Goal: Task Accomplishment & Management: Manage account settings

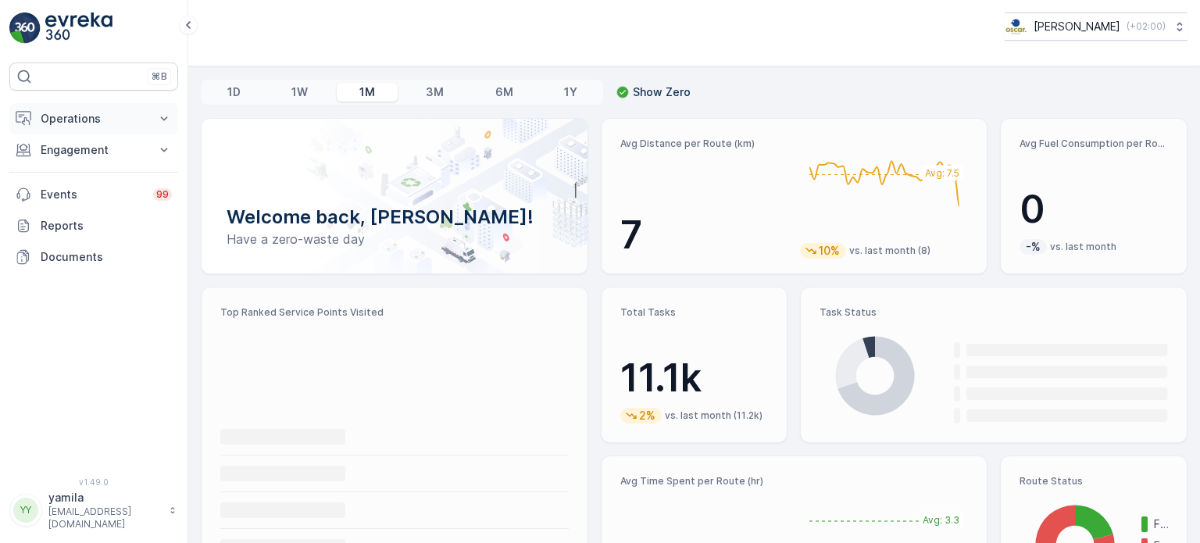
click at [137, 105] on button "Operations" at bounding box center [93, 118] width 169 height 31
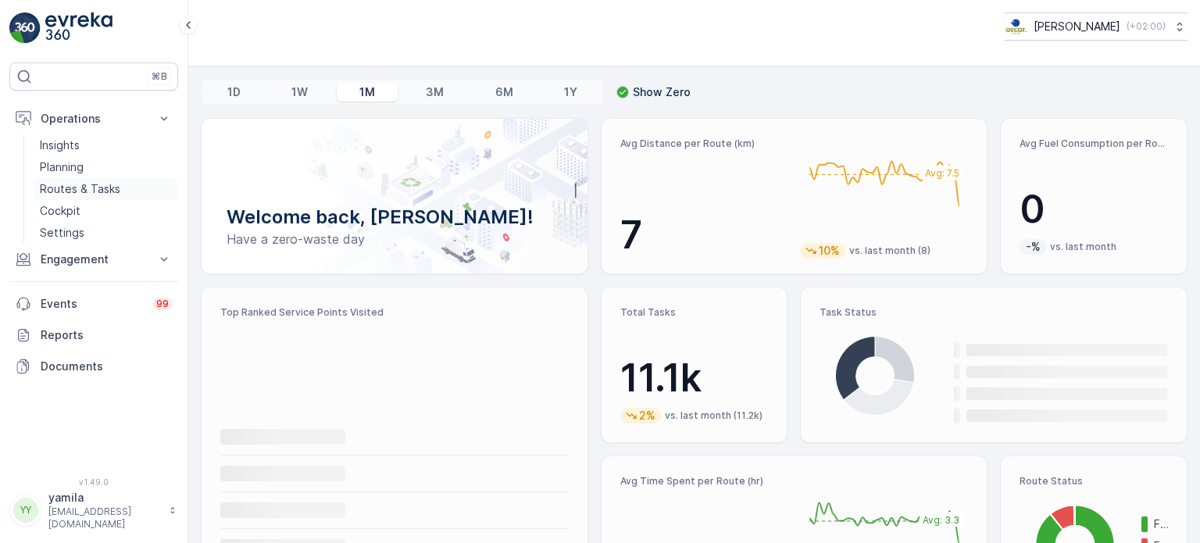
click at [112, 191] on p "Routes & Tasks" at bounding box center [80, 189] width 80 height 16
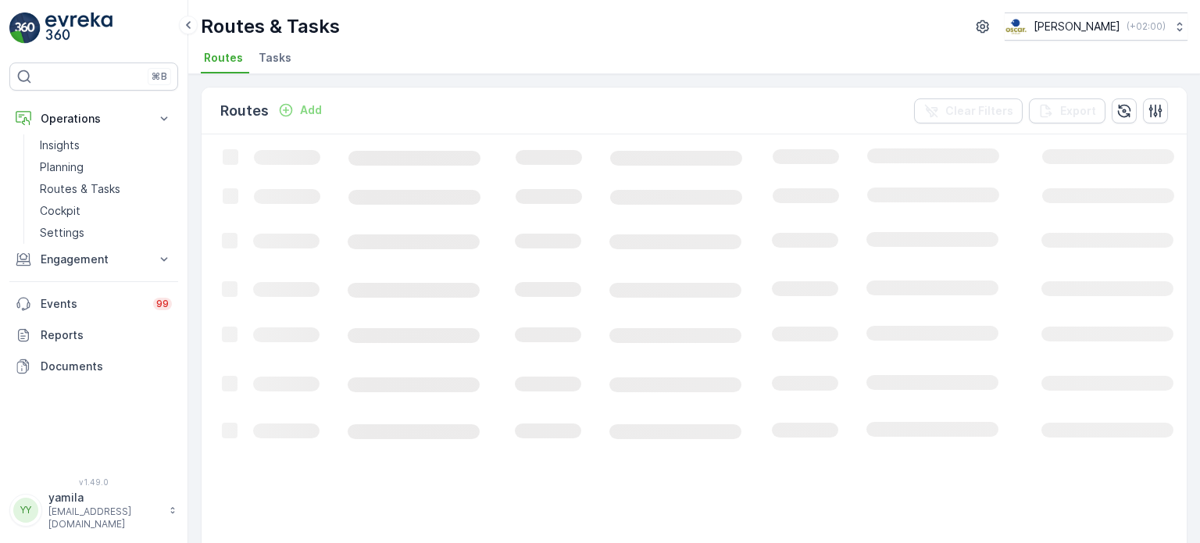
click at [287, 54] on span "Tasks" at bounding box center [275, 58] width 33 height 16
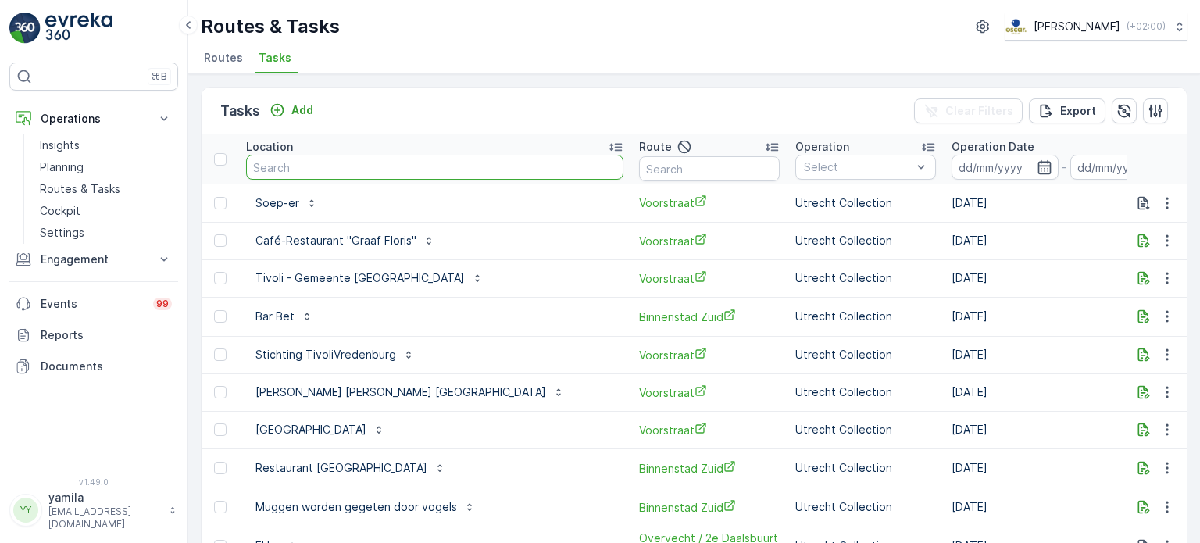
click at [333, 171] on input "text" at bounding box center [434, 167] width 377 height 25
type input "notk"
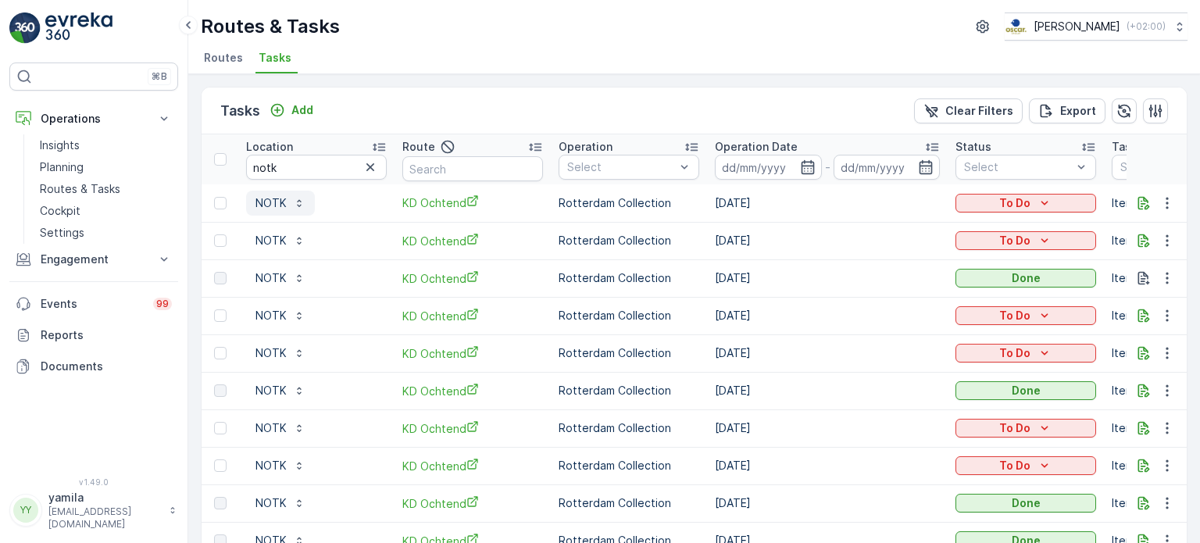
click at [283, 199] on p "NOTK" at bounding box center [270, 203] width 31 height 16
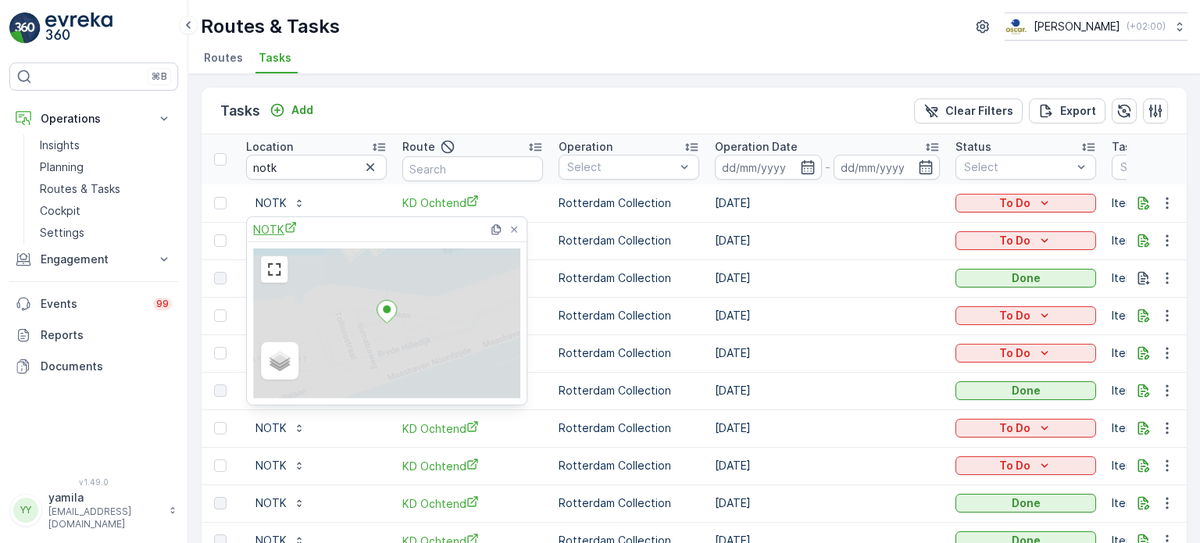
click at [277, 228] on span "NOTK" at bounding box center [275, 229] width 44 height 16
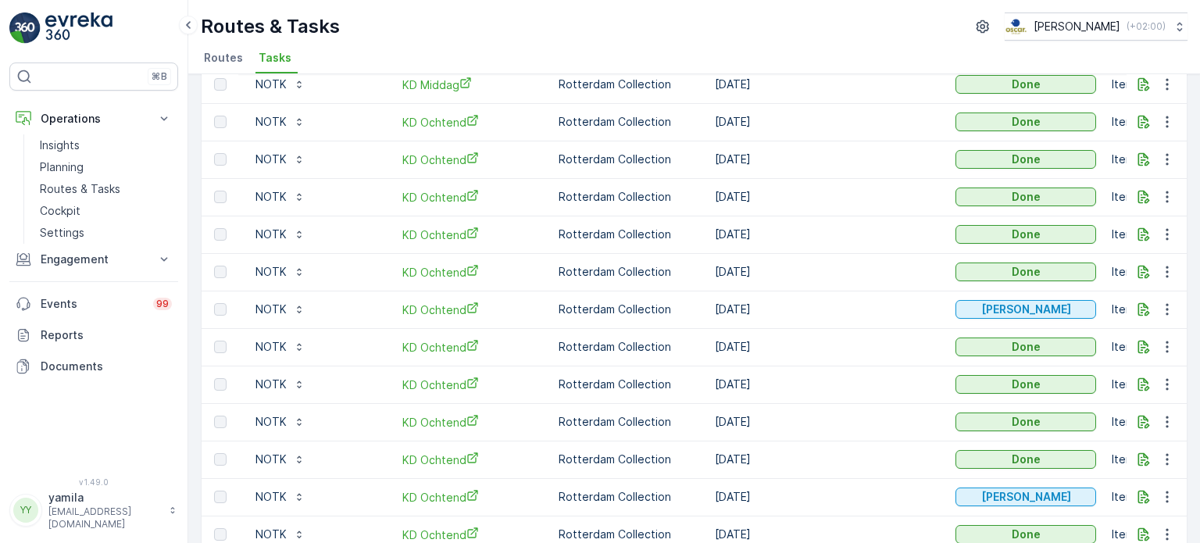
scroll to position [530, 0]
click at [880, 309] on td "[DATE]" at bounding box center [827, 309] width 241 height 37
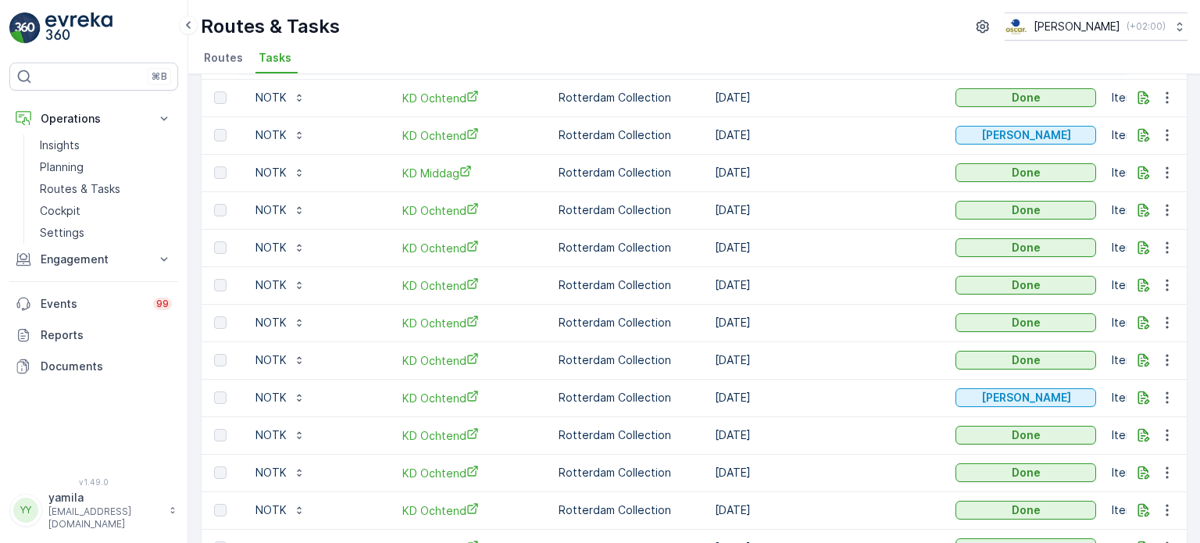
scroll to position [442, 0]
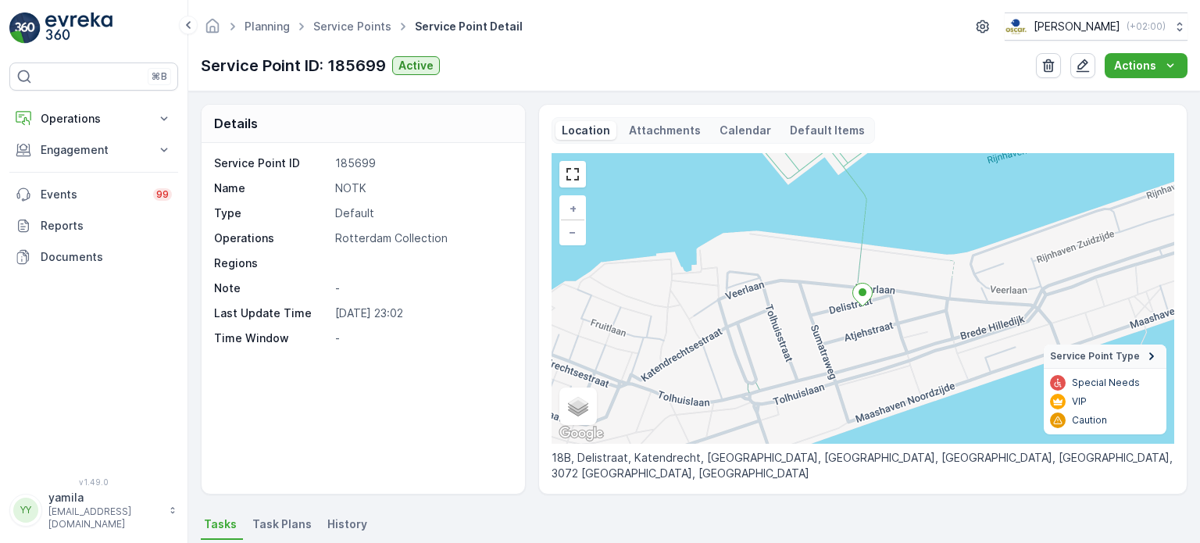
scroll to position [22, 0]
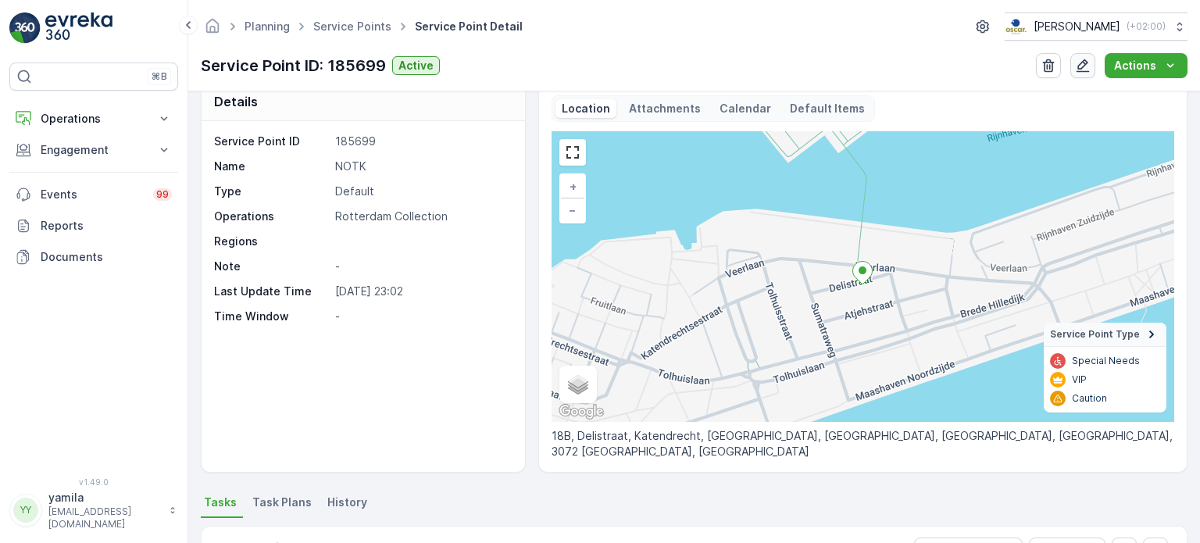
click at [1095, 70] on button "button" at bounding box center [1082, 65] width 25 height 25
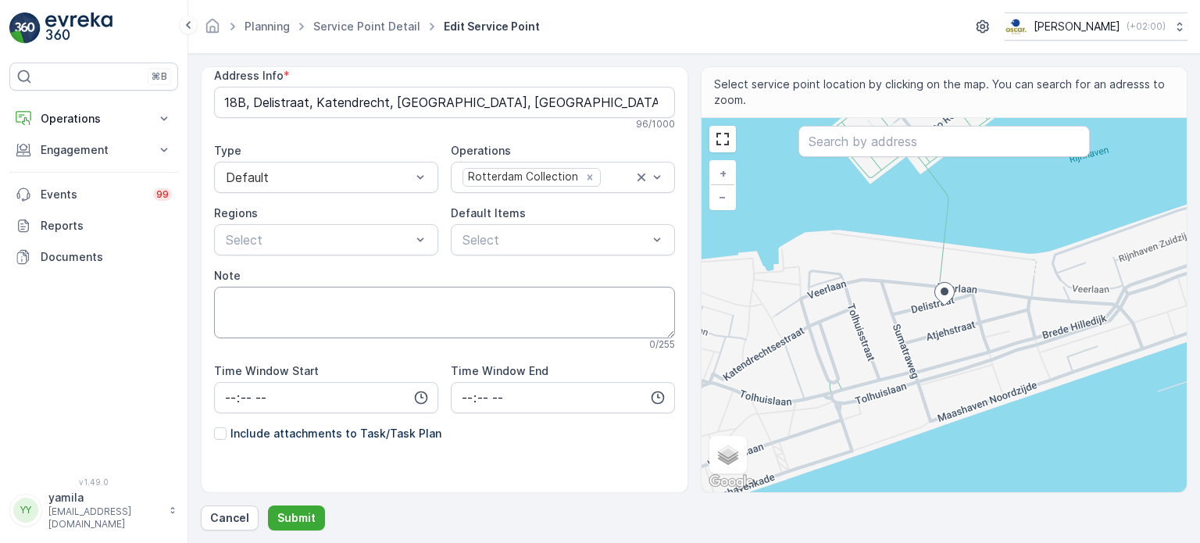
scroll to position [112, 0]
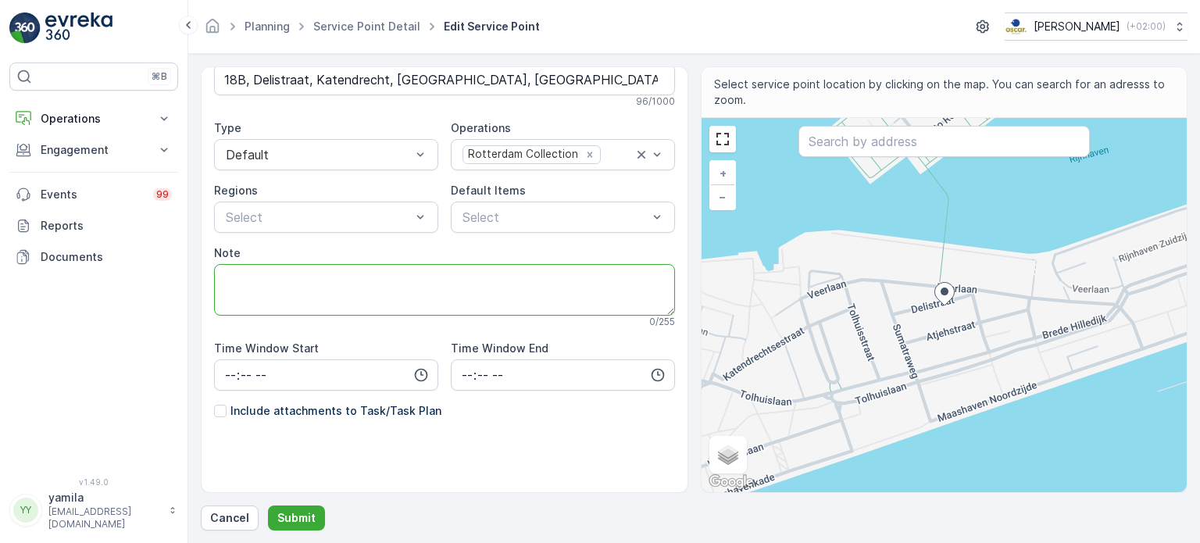
click at [394, 293] on textarea "Note" at bounding box center [444, 290] width 461 height 52
type textarea "O"
drag, startPoint x: 282, startPoint y: 280, endPoint x: 298, endPoint y: 277, distance: 16.9
click at [298, 277] on textarea "Open na 11:00" at bounding box center [444, 290] width 461 height 52
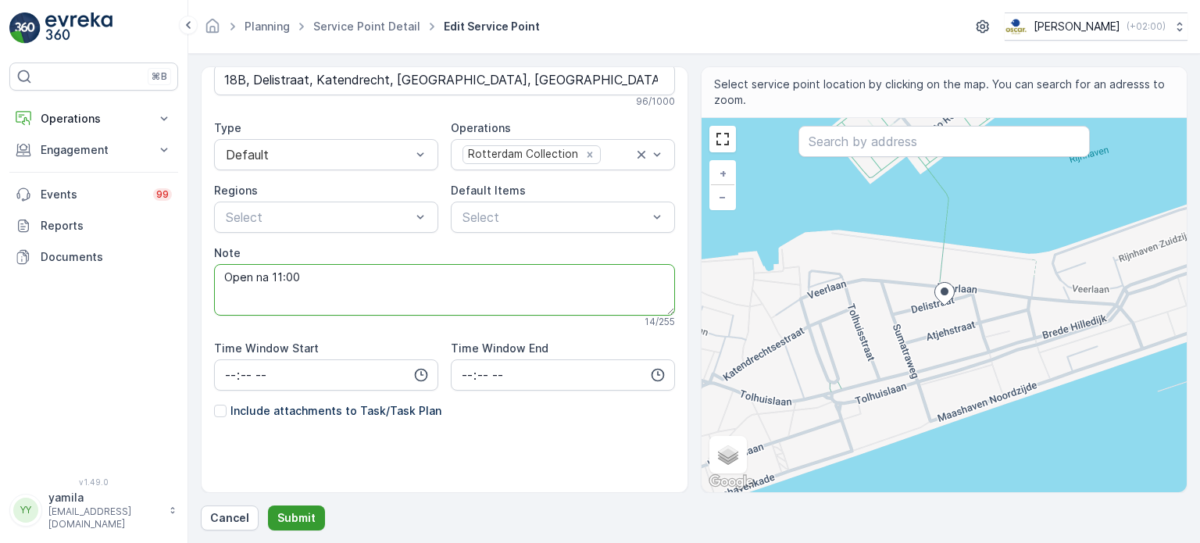
type textarea "Open na 11:00"
click at [287, 521] on p "Submit" at bounding box center [296, 518] width 38 height 16
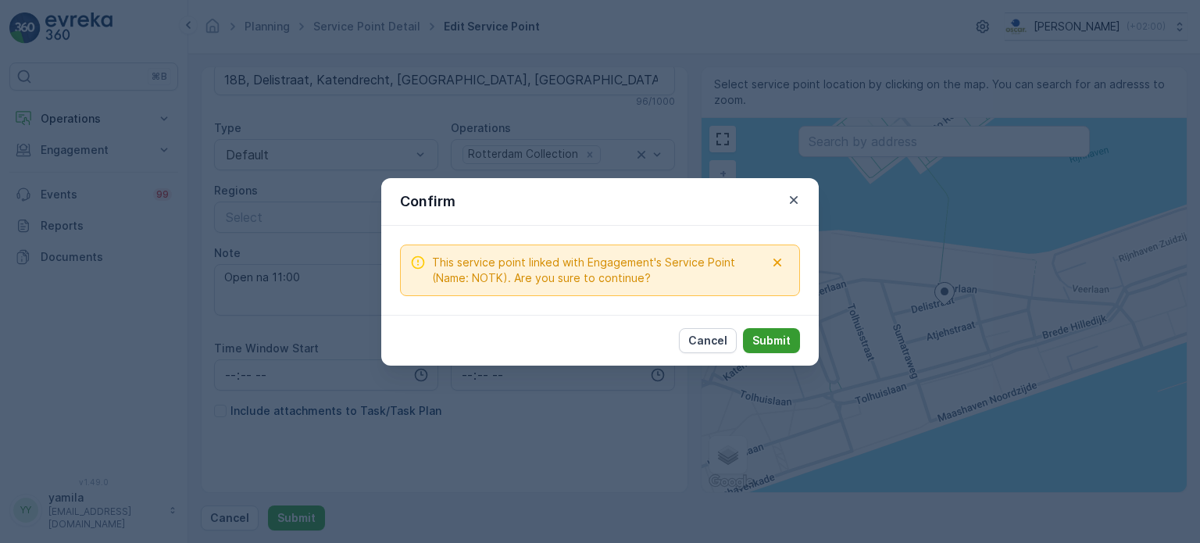
click at [781, 344] on p "Submit" at bounding box center [771, 341] width 38 height 16
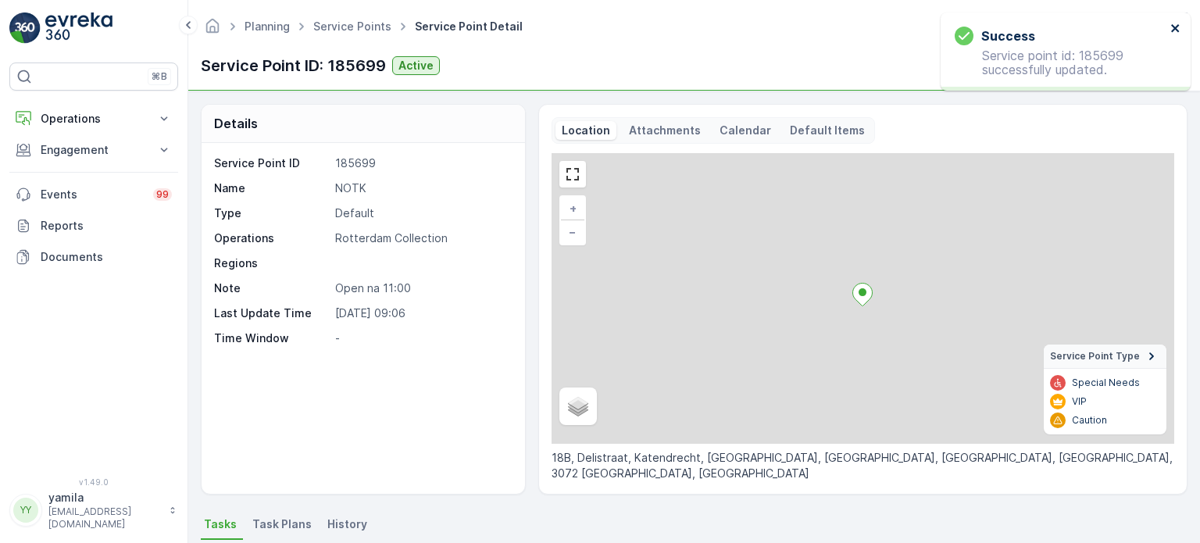
click at [1170, 27] on icon "close" at bounding box center [1175, 28] width 11 height 12
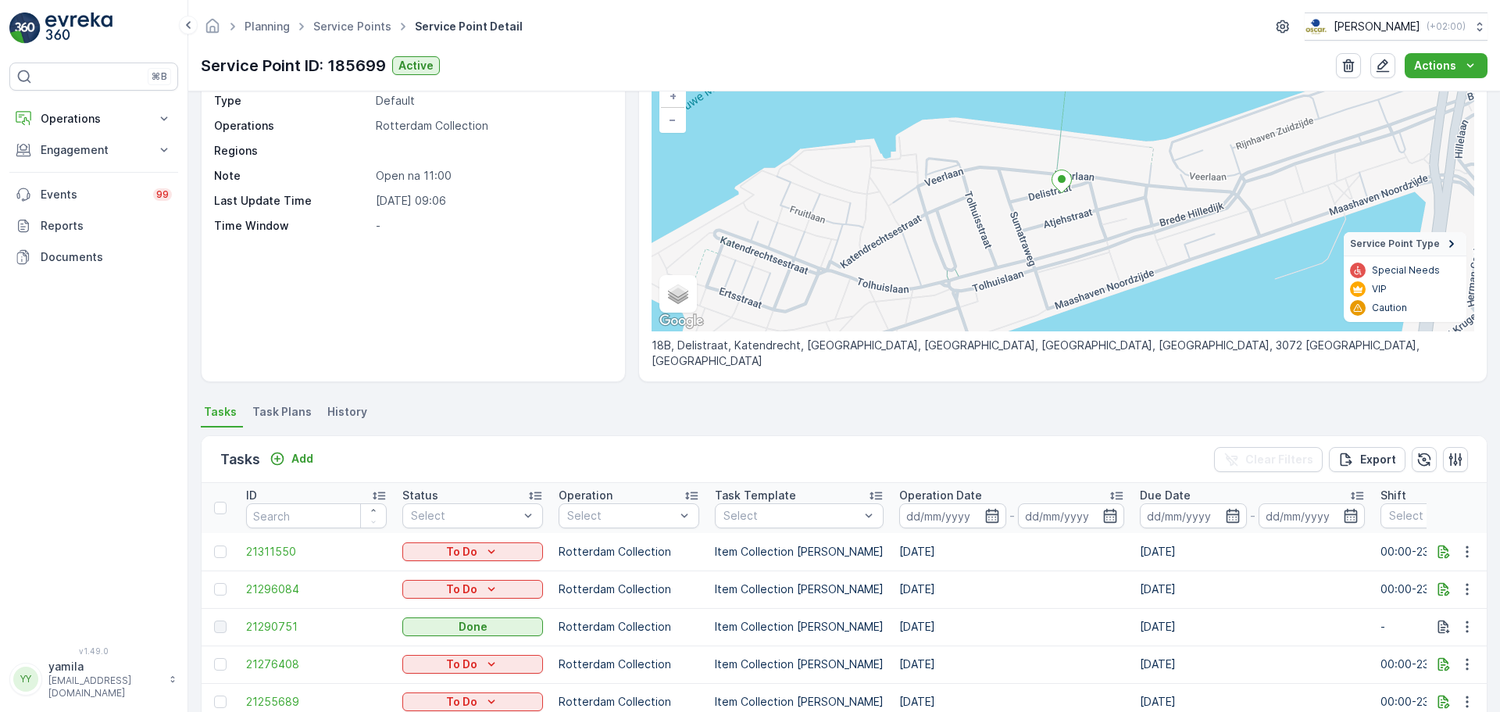
scroll to position [27, 0]
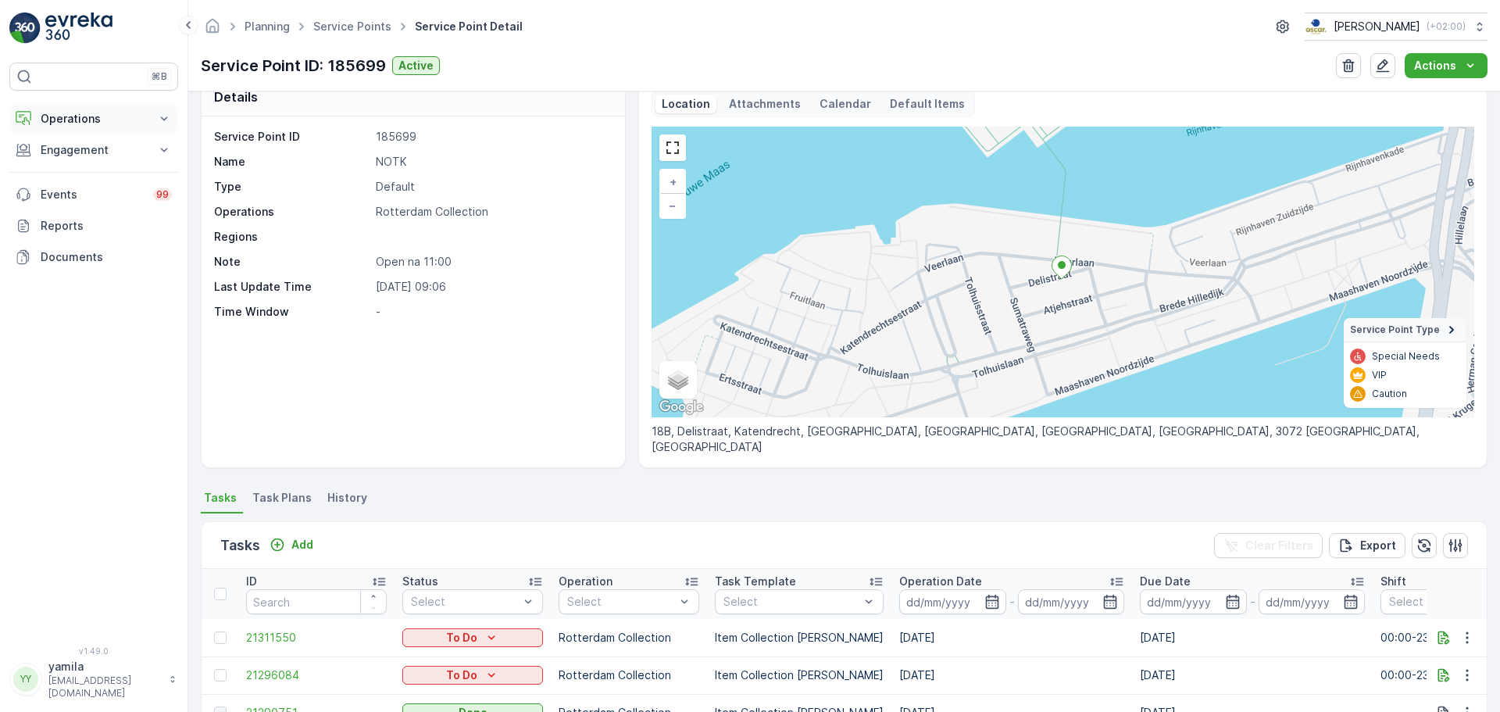
click at [123, 106] on button "Operations" at bounding box center [93, 118] width 169 height 31
click at [80, 184] on p "Routes & Tasks" at bounding box center [80, 189] width 80 height 16
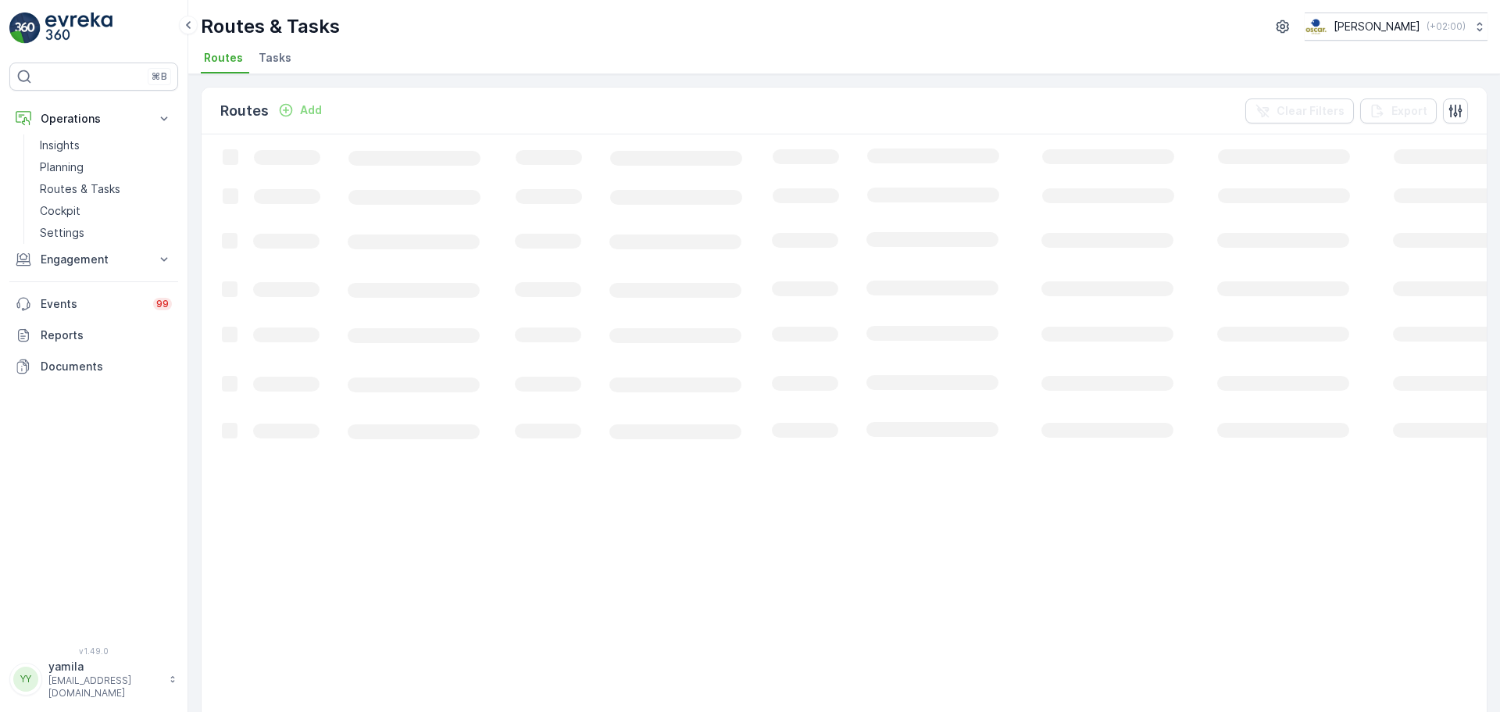
click at [259, 55] on span "Tasks" at bounding box center [275, 58] width 33 height 16
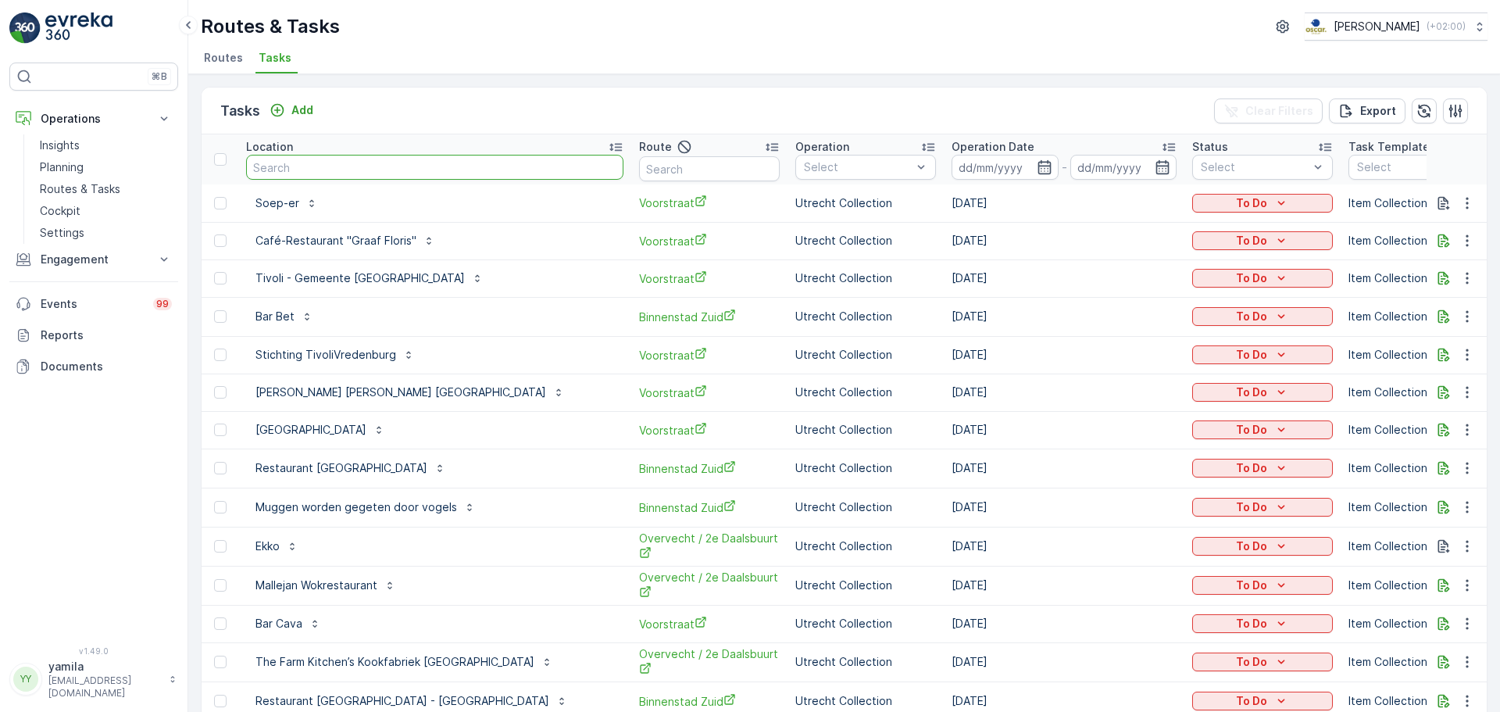
click at [311, 163] on input "text" at bounding box center [434, 167] width 377 height 25
type input "keuken apotheek"
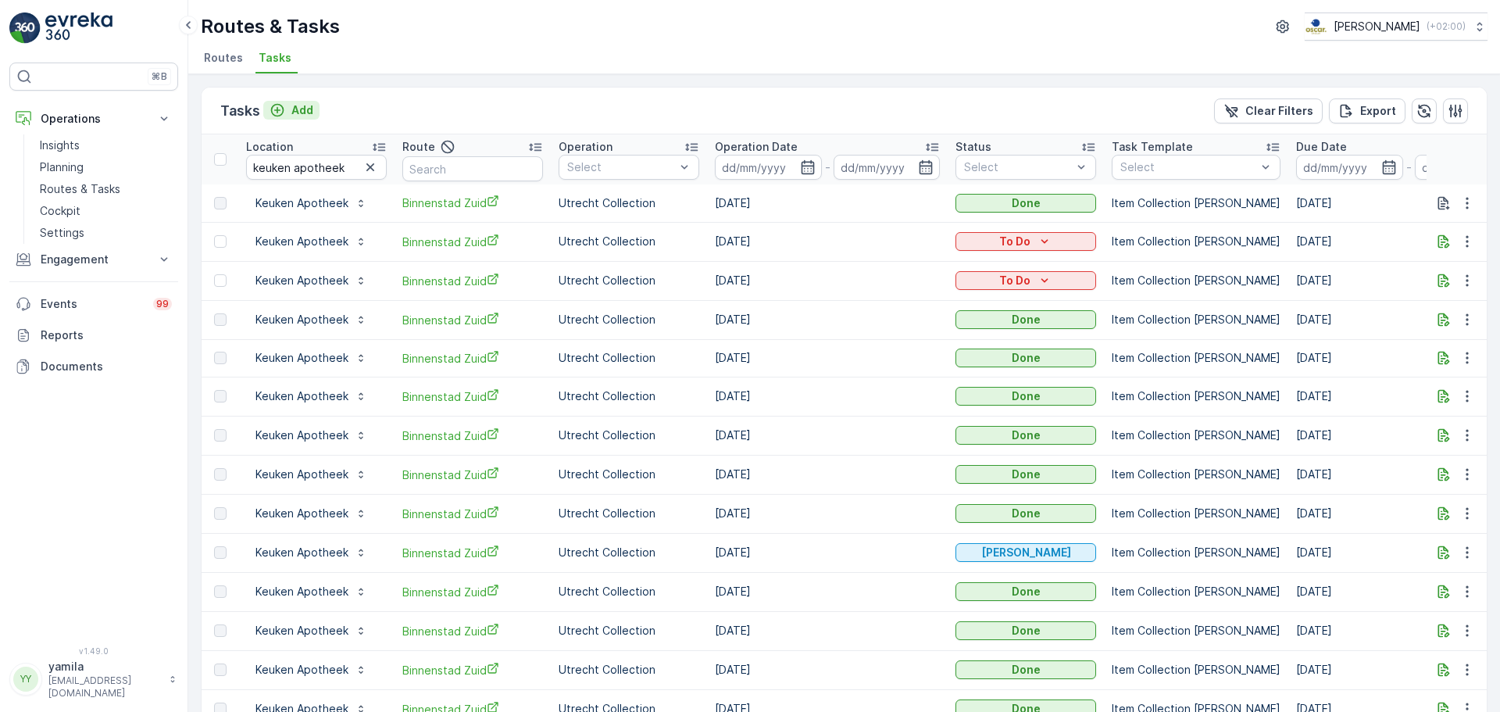
click at [305, 109] on p "Add" at bounding box center [302, 110] width 22 height 16
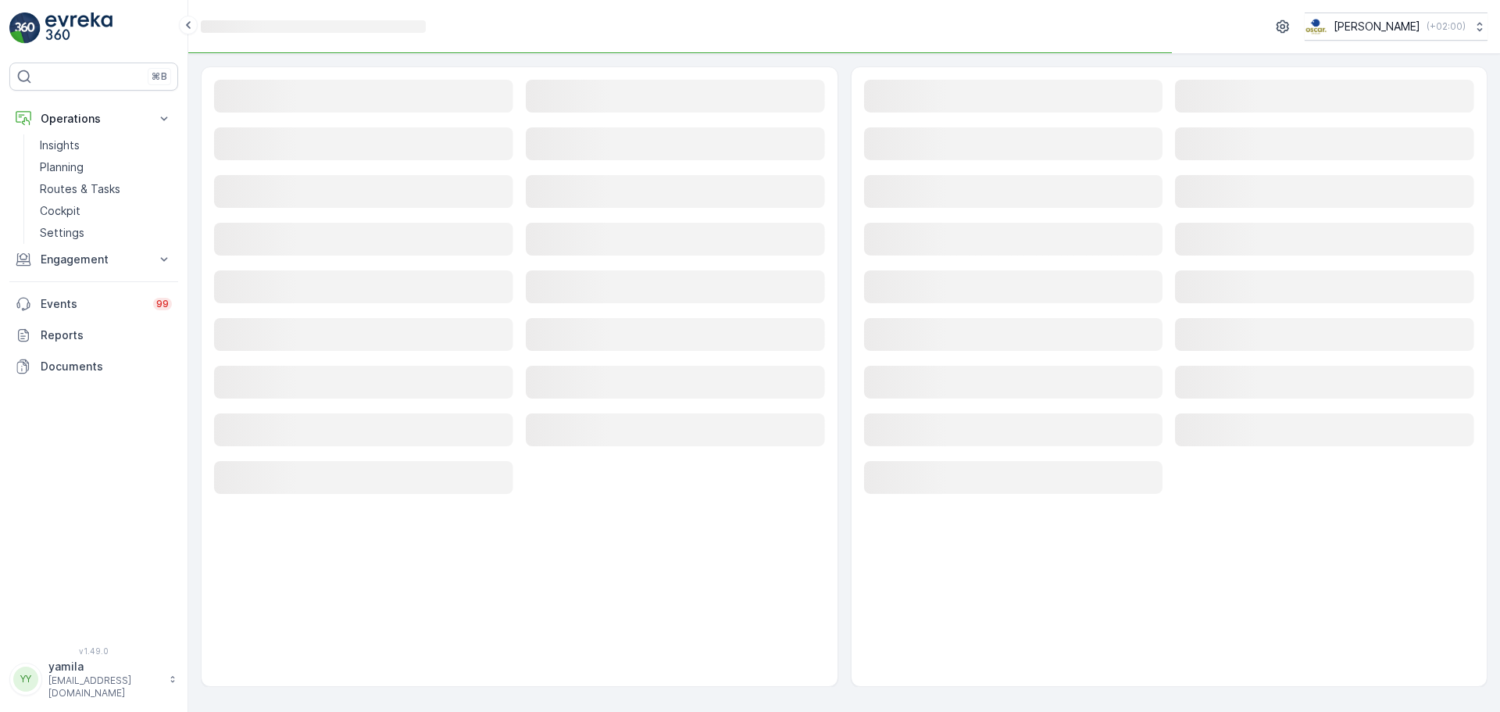
click at [269, 103] on rect at bounding box center [363, 96] width 299 height 33
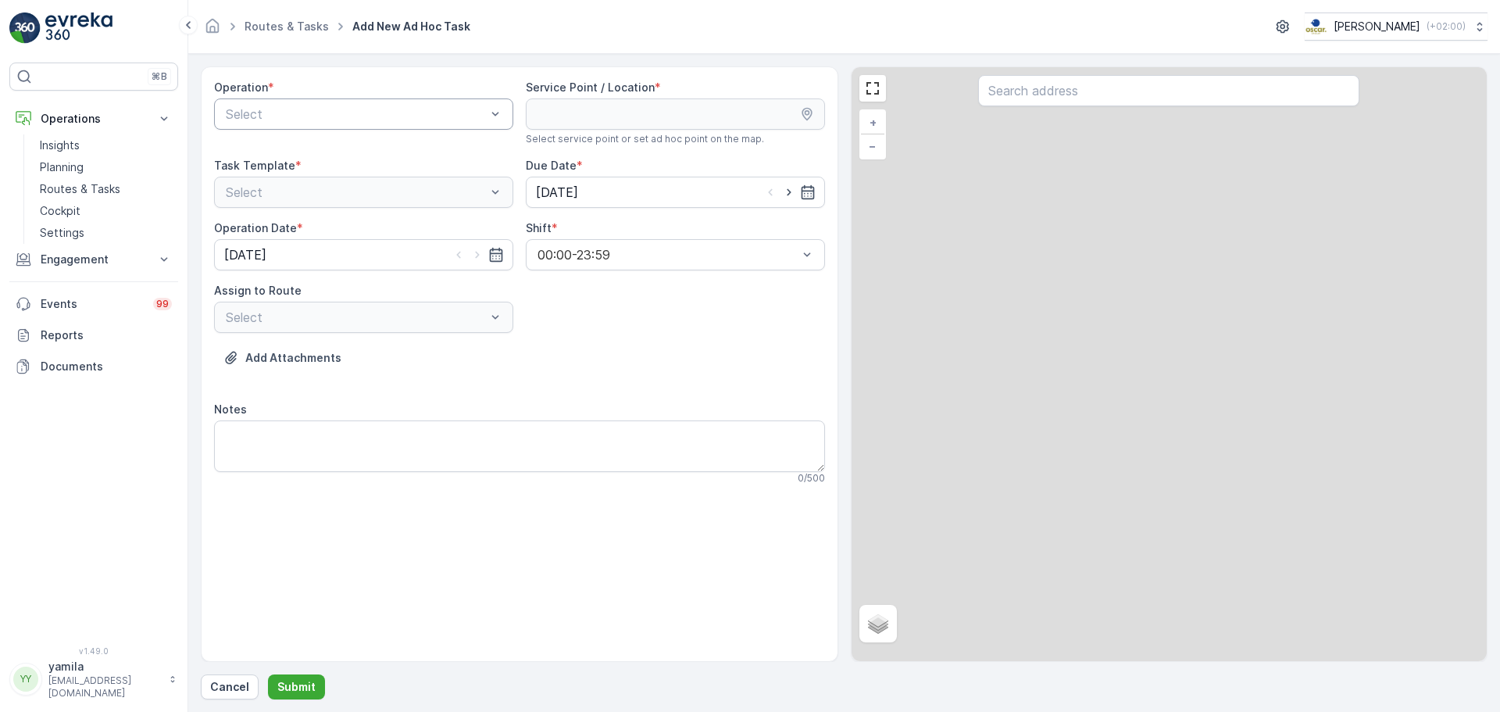
click at [283, 112] on div at bounding box center [355, 114] width 263 height 14
click at [277, 226] on span "Utrecht Collection" at bounding box center [276, 232] width 107 height 14
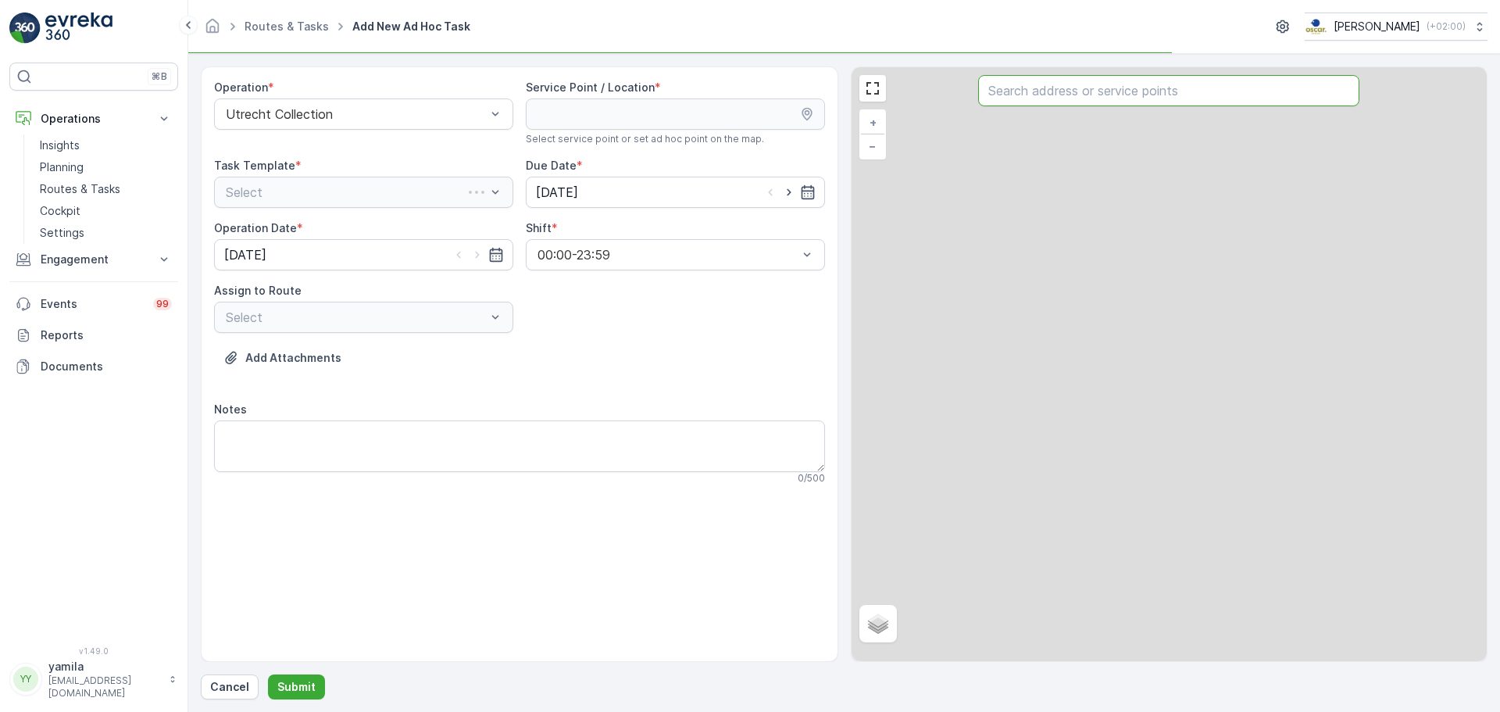
click at [1016, 104] on input "text" at bounding box center [1168, 90] width 381 height 31
click at [1016, 104] on input "k" at bounding box center [1168, 90] width 381 height 31
type input "keuken apotheek"
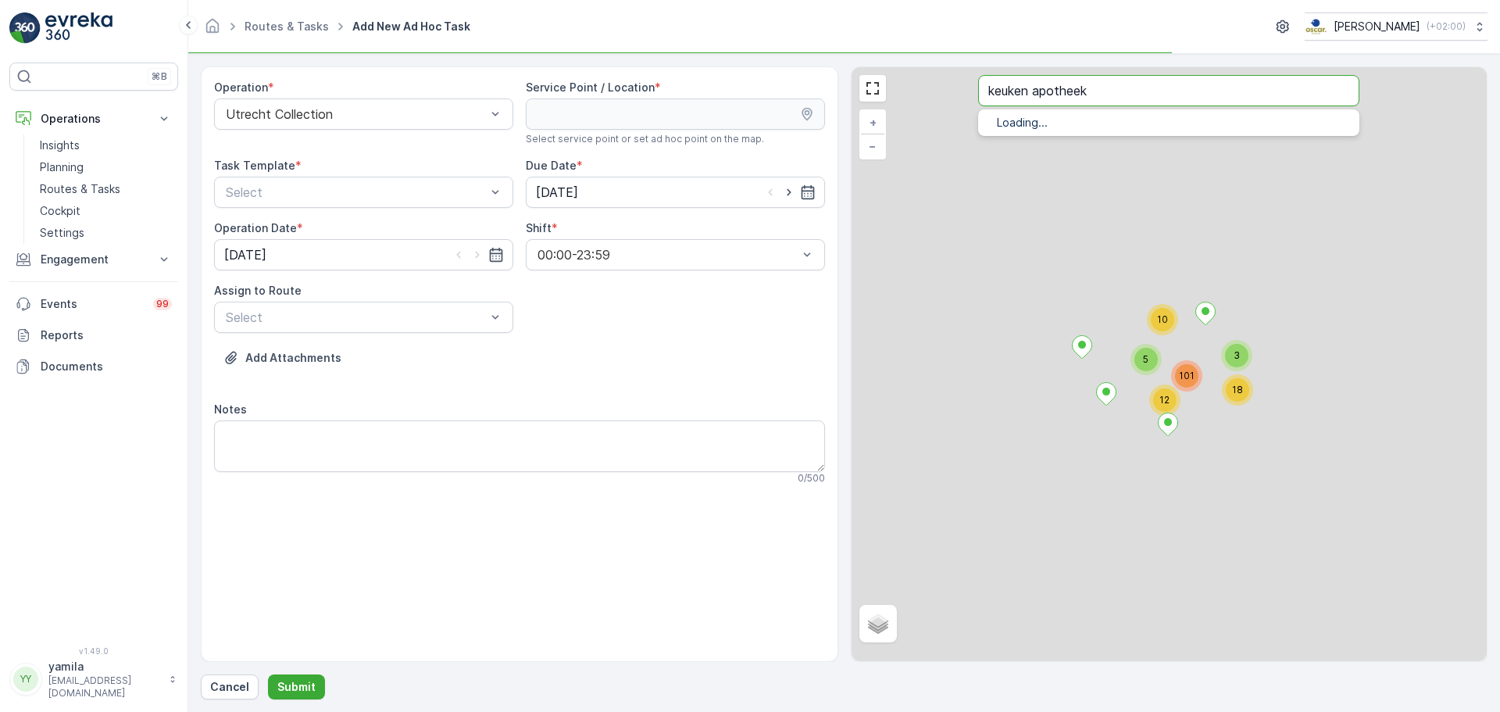
click at [1100, 85] on input "keuken apotheek" at bounding box center [1168, 90] width 381 height 31
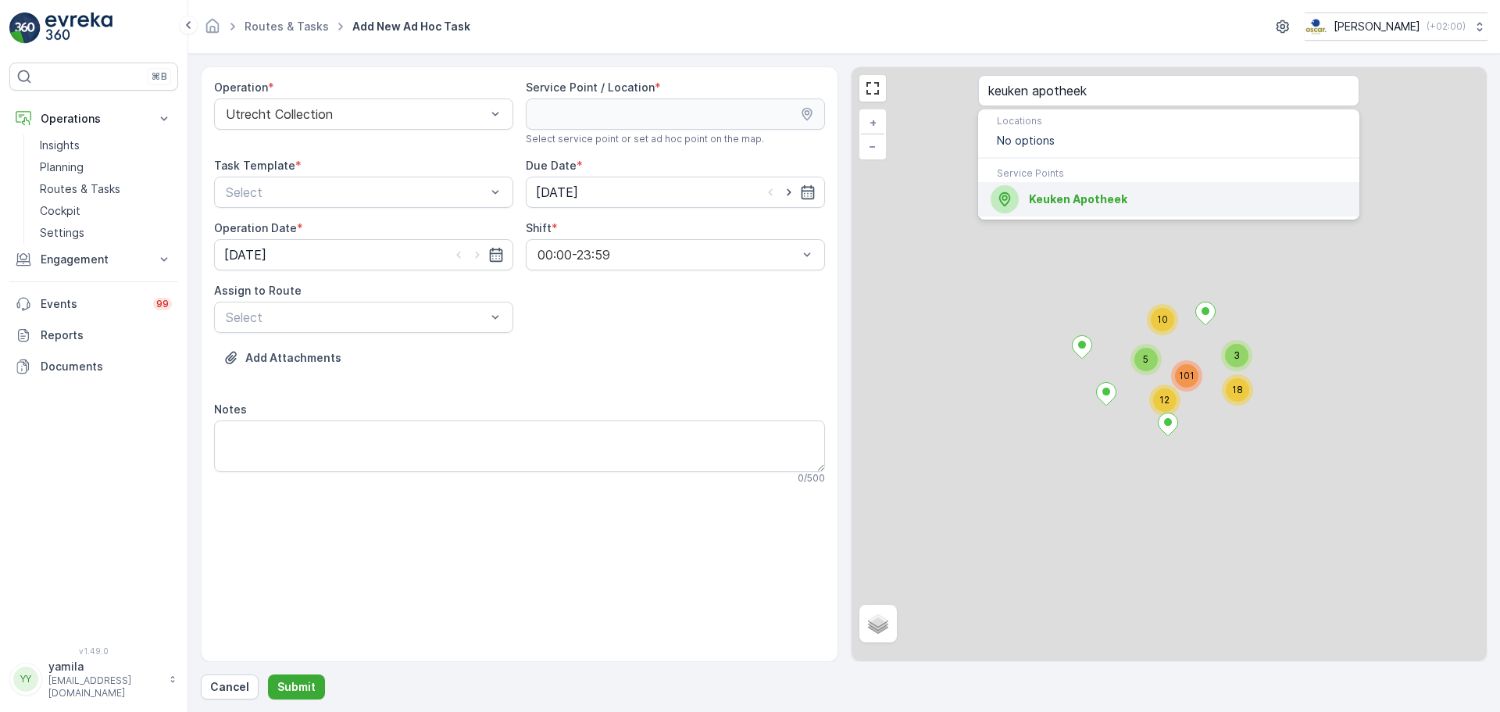
click at [1078, 202] on span "Keuken Apotheek" at bounding box center [1078, 198] width 98 height 13
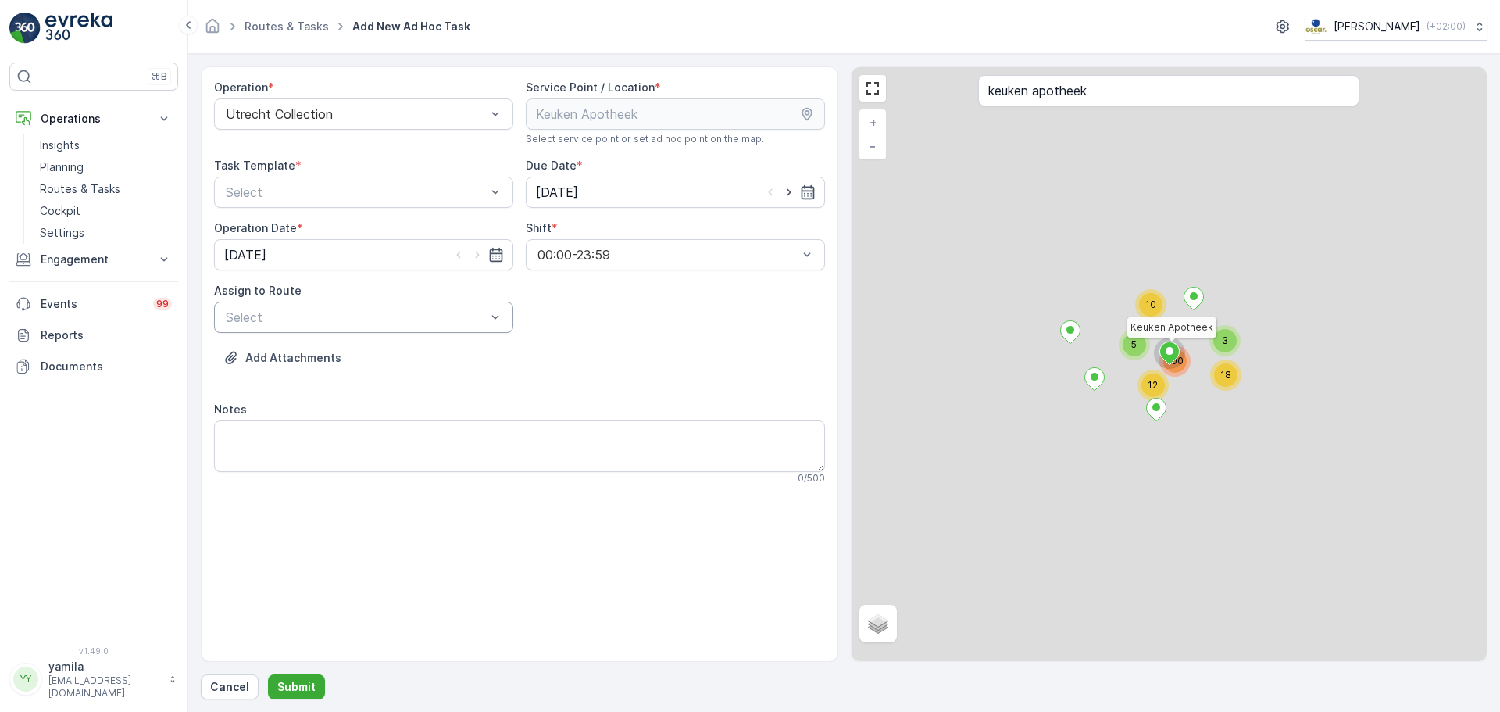
click at [330, 331] on div "Operation * Utrecht Collection Service Point / Location * Select service point …" at bounding box center [519, 288] width 611 height 417
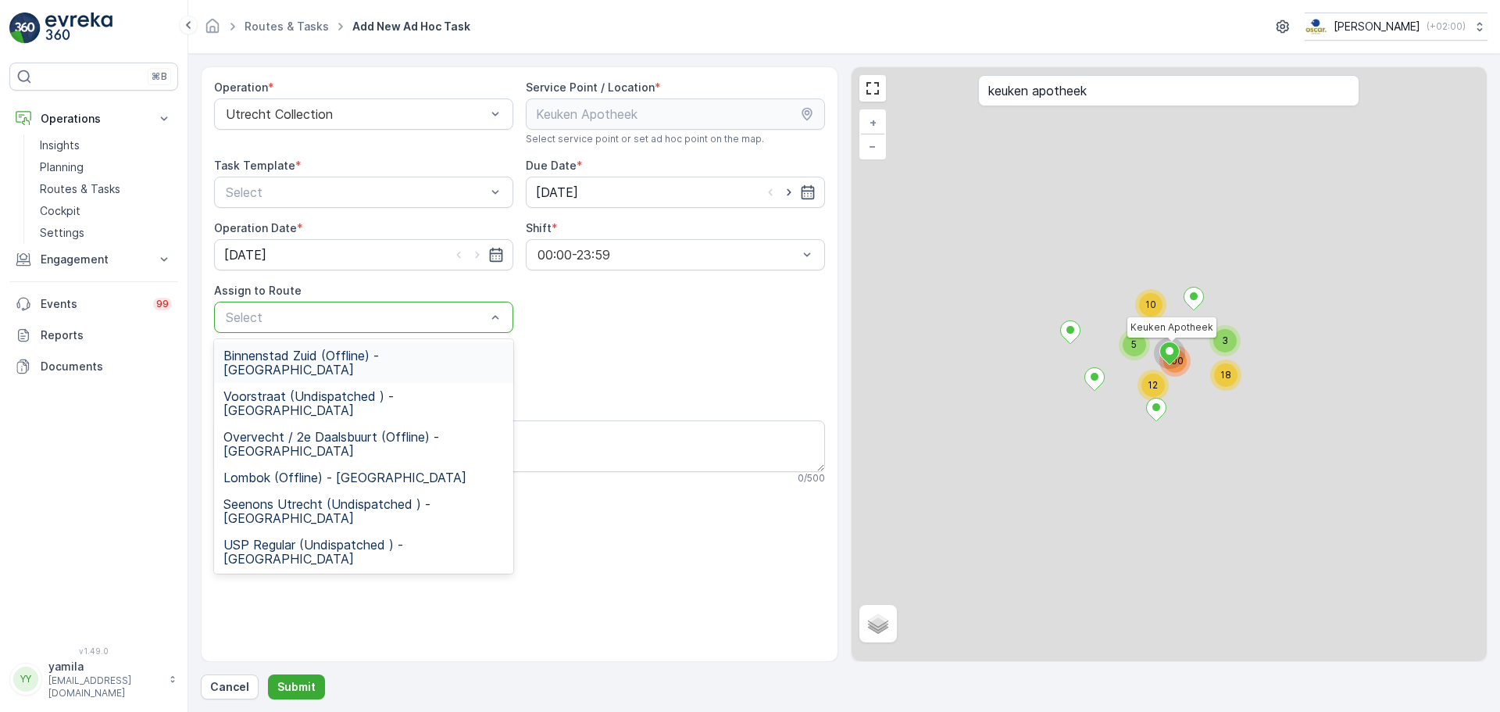
click at [330, 331] on div "Select" at bounding box center [363, 317] width 299 height 31
type input "bin"
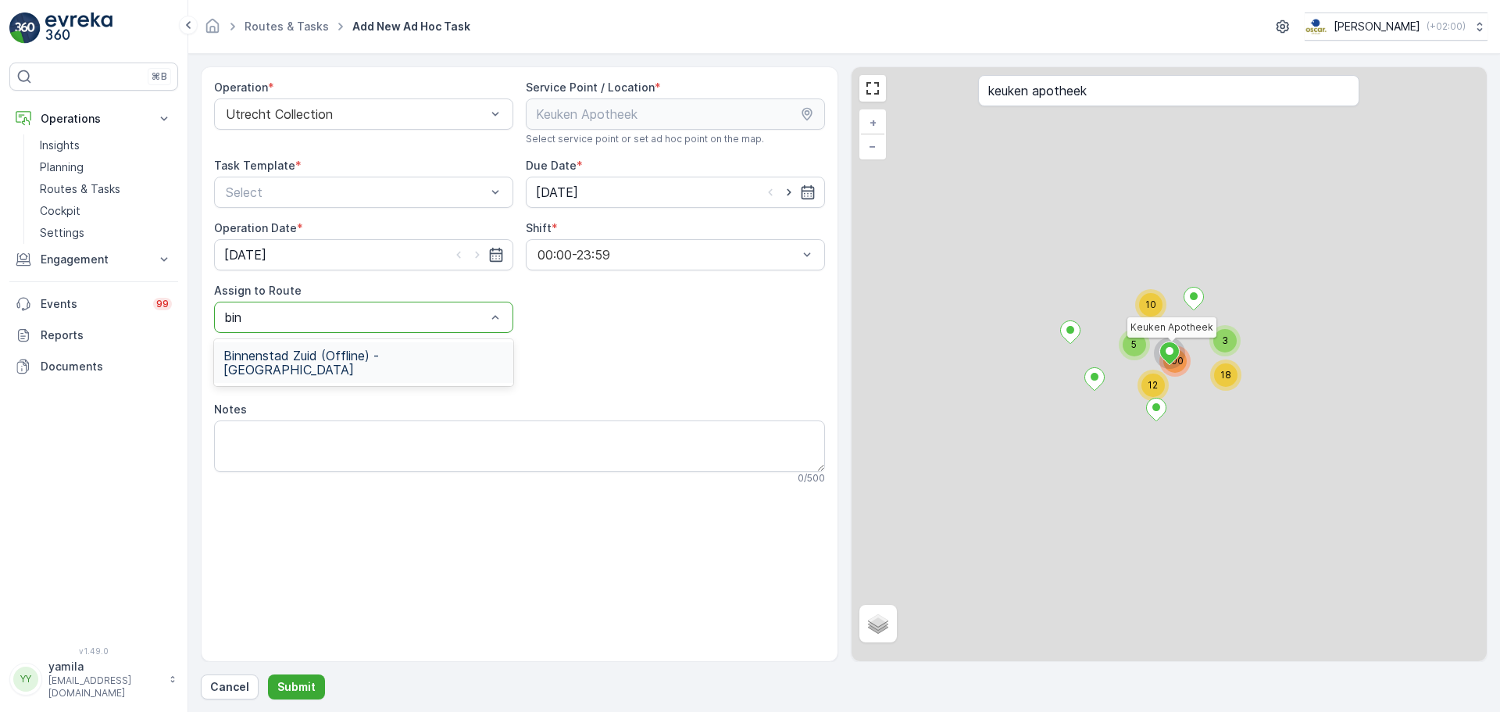
click at [320, 346] on div "Binnenstad Zuid (Offline) - Utrecht" at bounding box center [363, 362] width 299 height 41
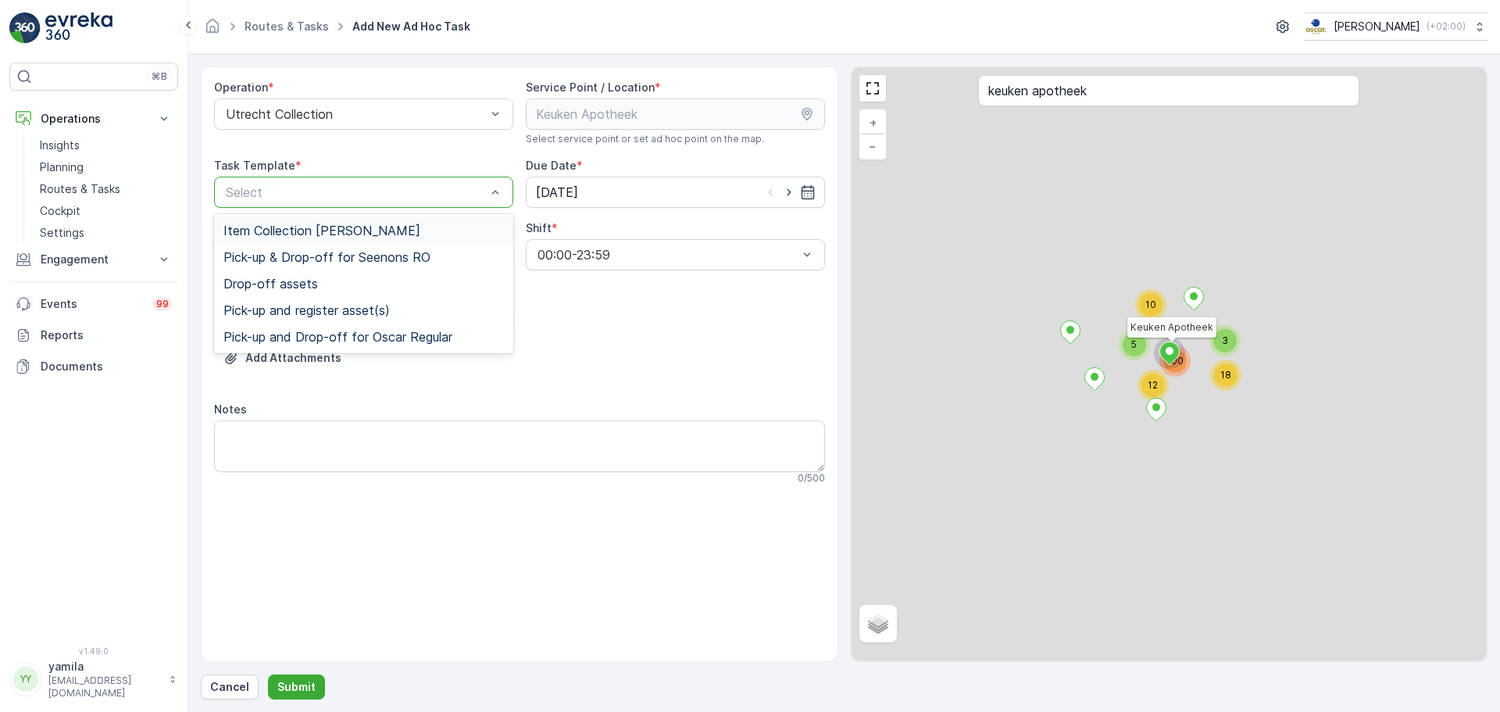
click at [326, 224] on span "Item Collection [PERSON_NAME]" at bounding box center [321, 230] width 197 height 14
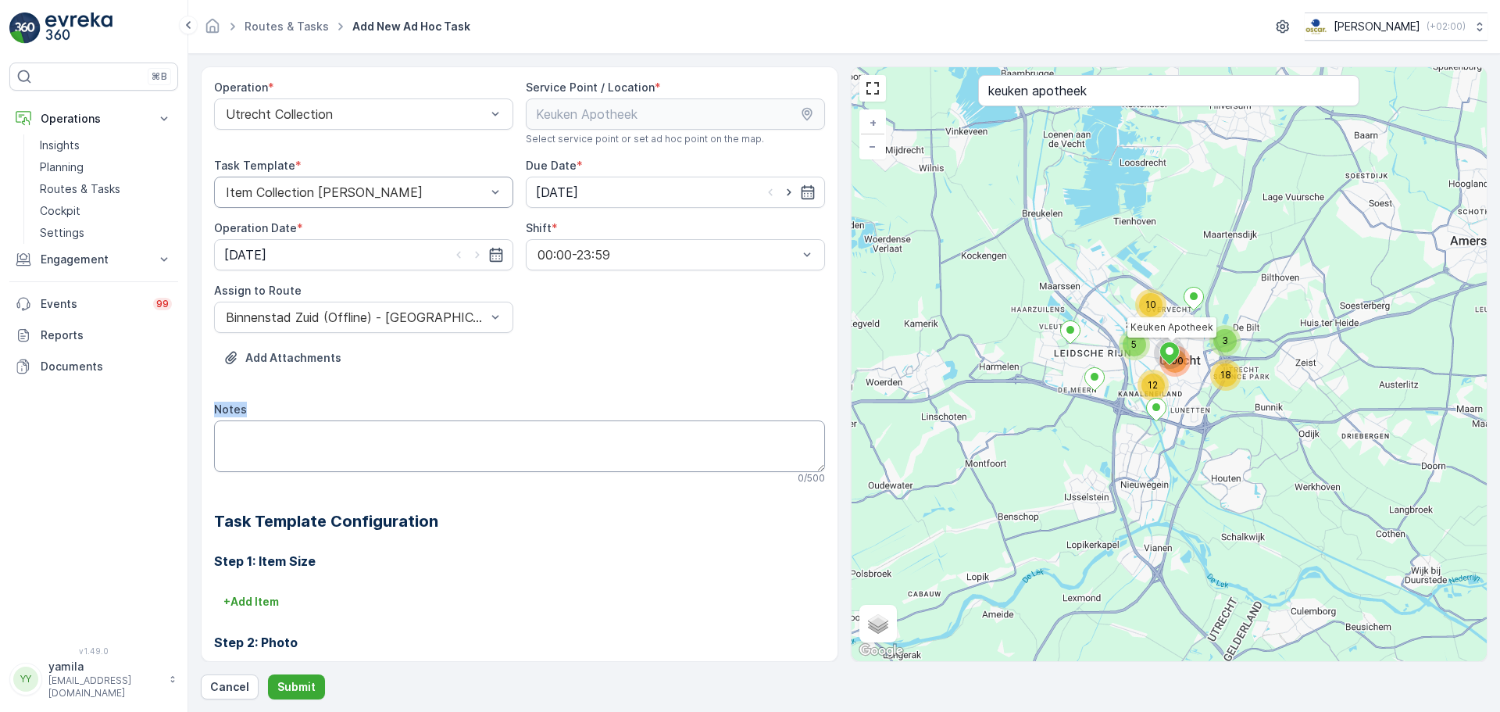
drag, startPoint x: 395, startPoint y: 472, endPoint x: 382, endPoint y: 456, distance: 20.5
click at [382, 456] on div "Notes 0 / 500" at bounding box center [519, 443] width 611 height 83
click at [382, 456] on textarea "Notes" at bounding box center [519, 446] width 611 height 52
click at [382, 454] on textarea "Notes" at bounding box center [519, 446] width 611 height 52
click at [399, 454] on textarea "Notes" at bounding box center [519, 446] width 611 height 52
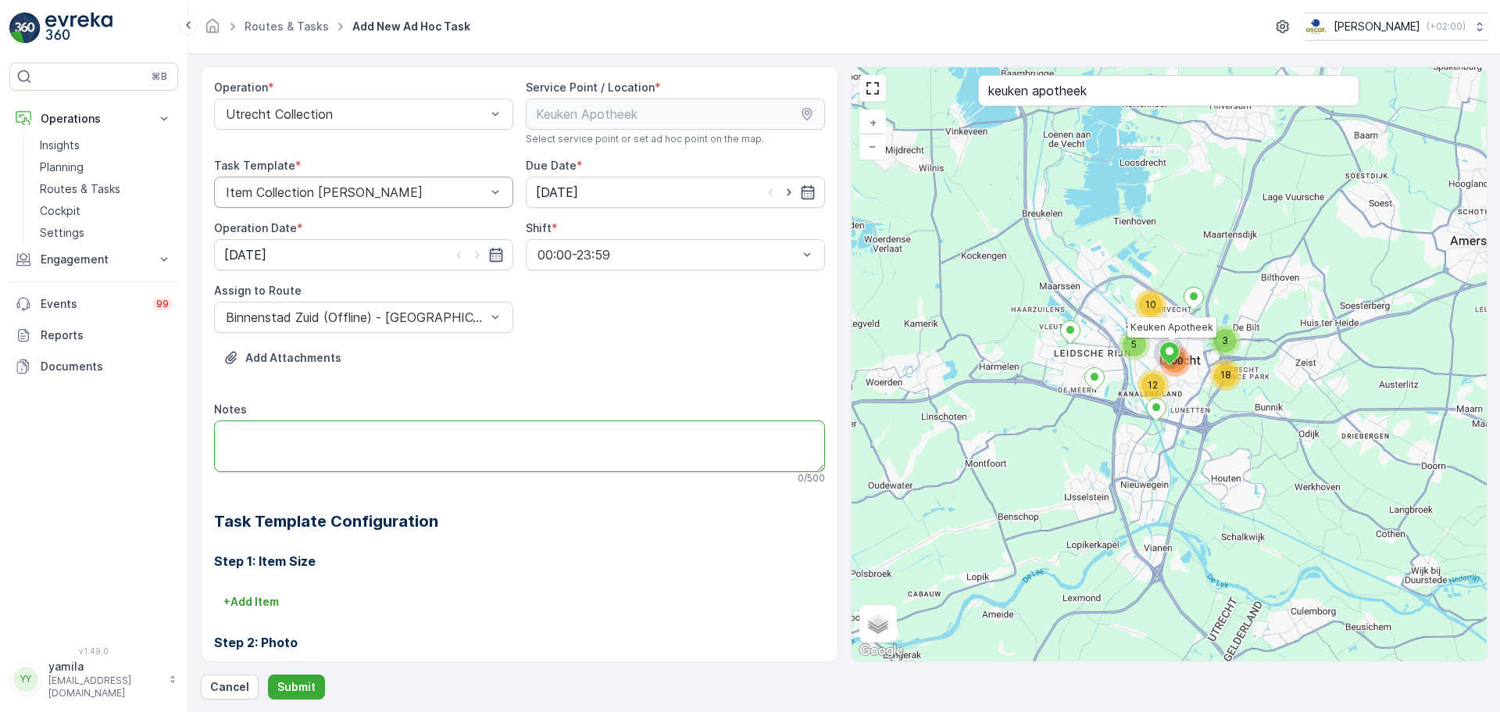
type textarea "A"
type textarea "Brengen: 5x lege glaskratten"
click at [299, 542] on p "Submit" at bounding box center [296, 687] width 38 height 16
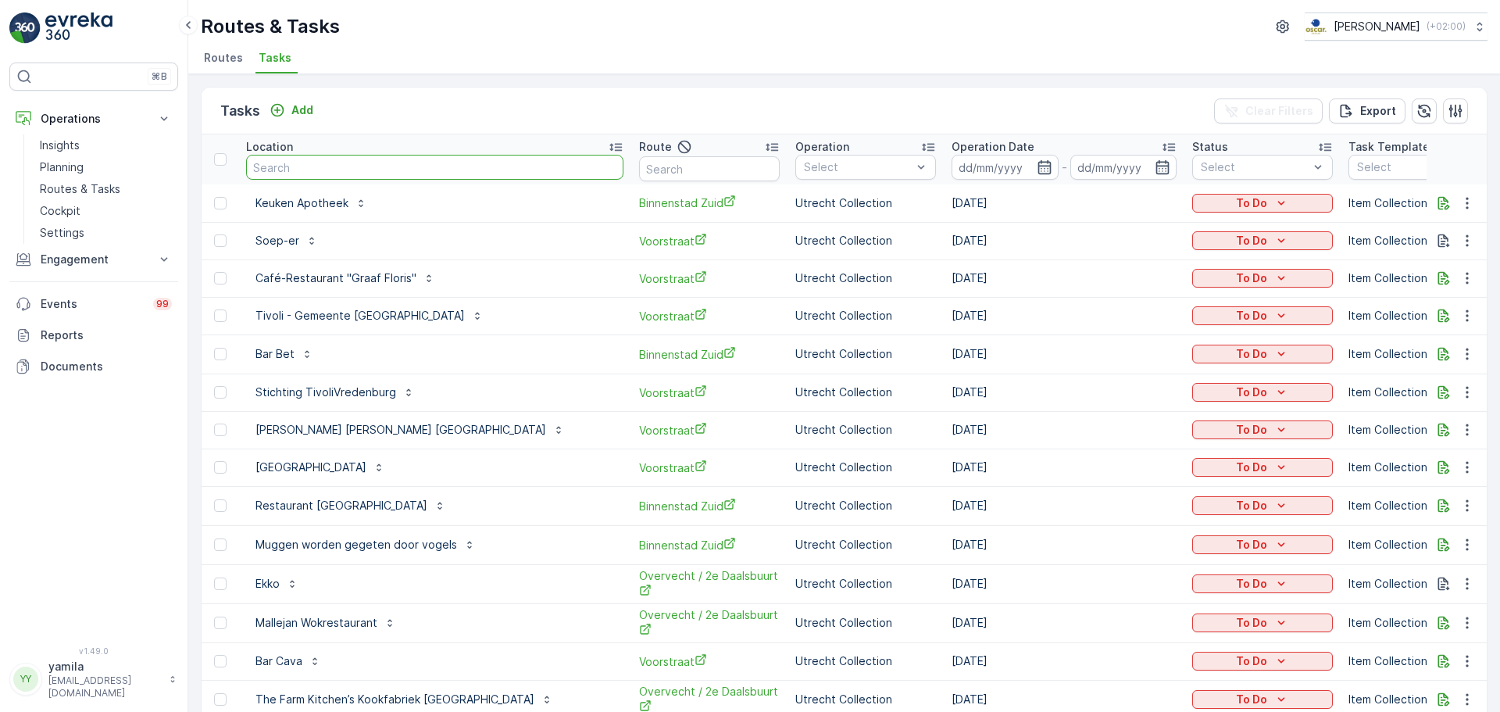
click at [342, 166] on input "text" at bounding box center [434, 167] width 377 height 25
type input "bar blauw"
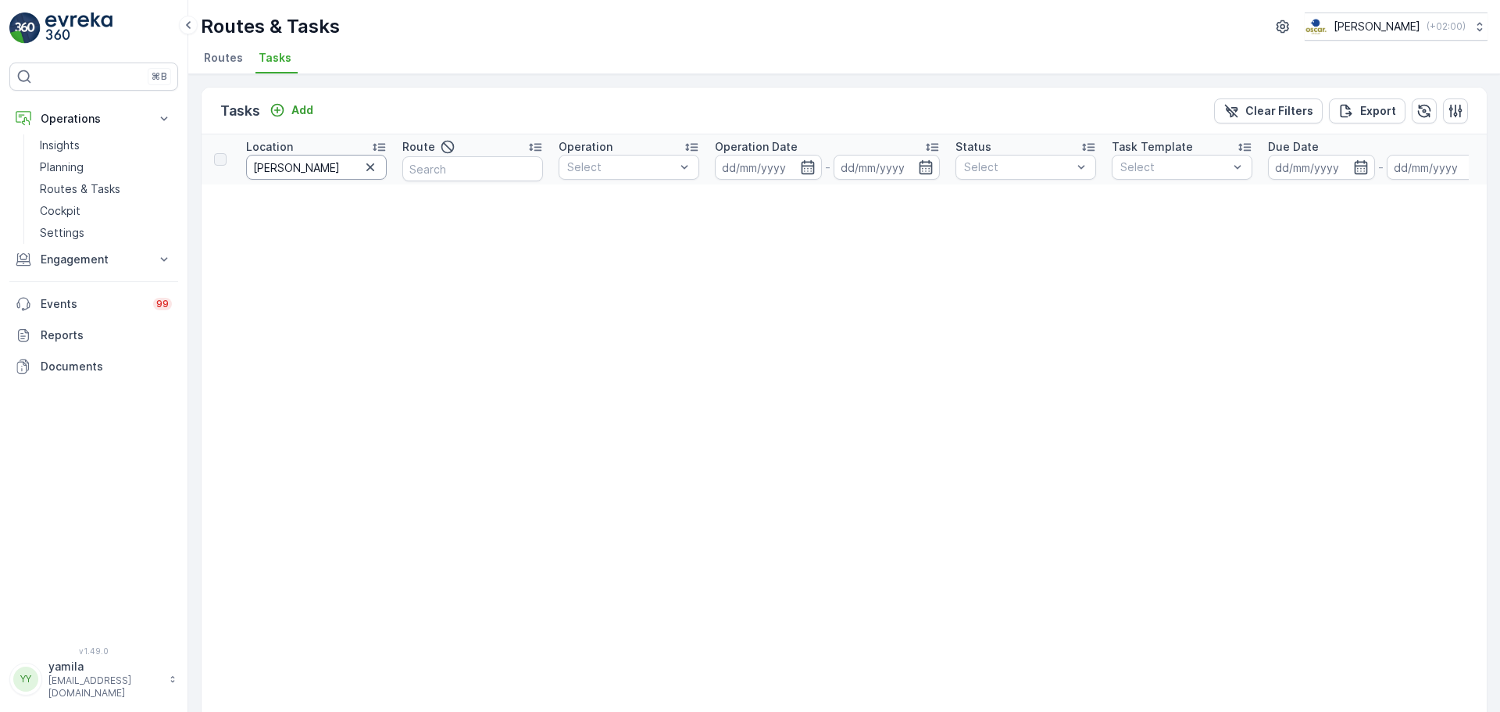
click at [284, 162] on input "bar blauw" at bounding box center [316, 167] width 141 height 25
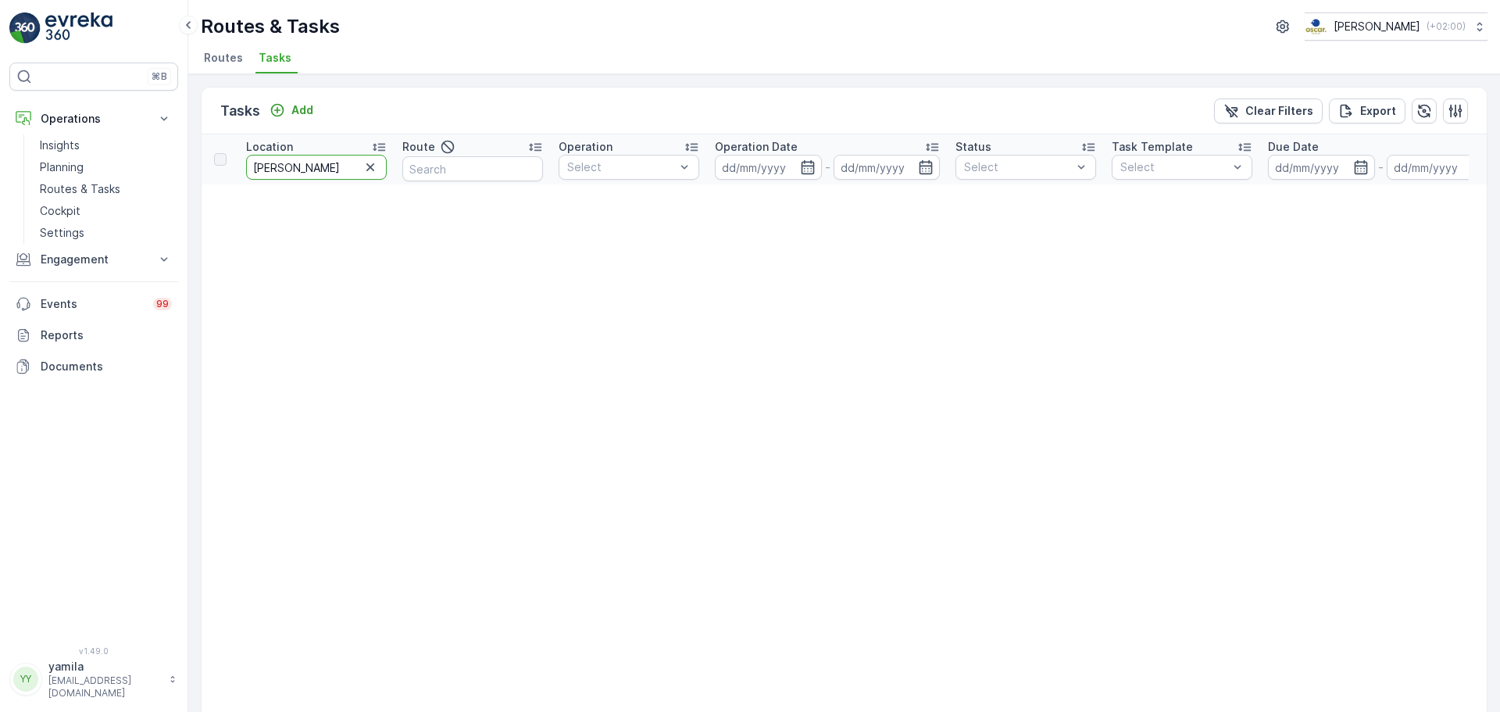
click at [284, 162] on input "bar blauw" at bounding box center [316, 167] width 141 height 25
type input "pacific"
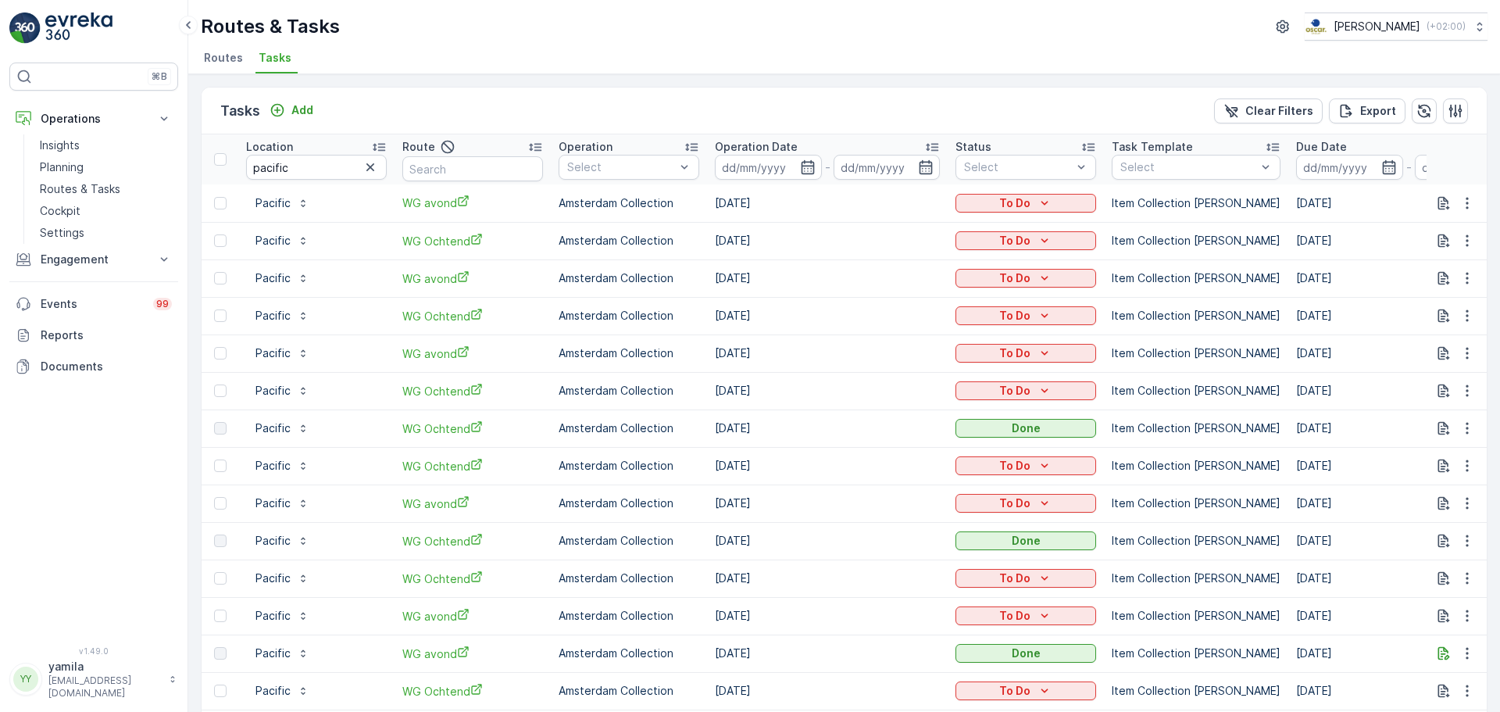
click at [285, 100] on div "Tasks Add" at bounding box center [269, 111] width 99 height 22
click at [285, 106] on div "Add" at bounding box center [291, 110] width 44 height 16
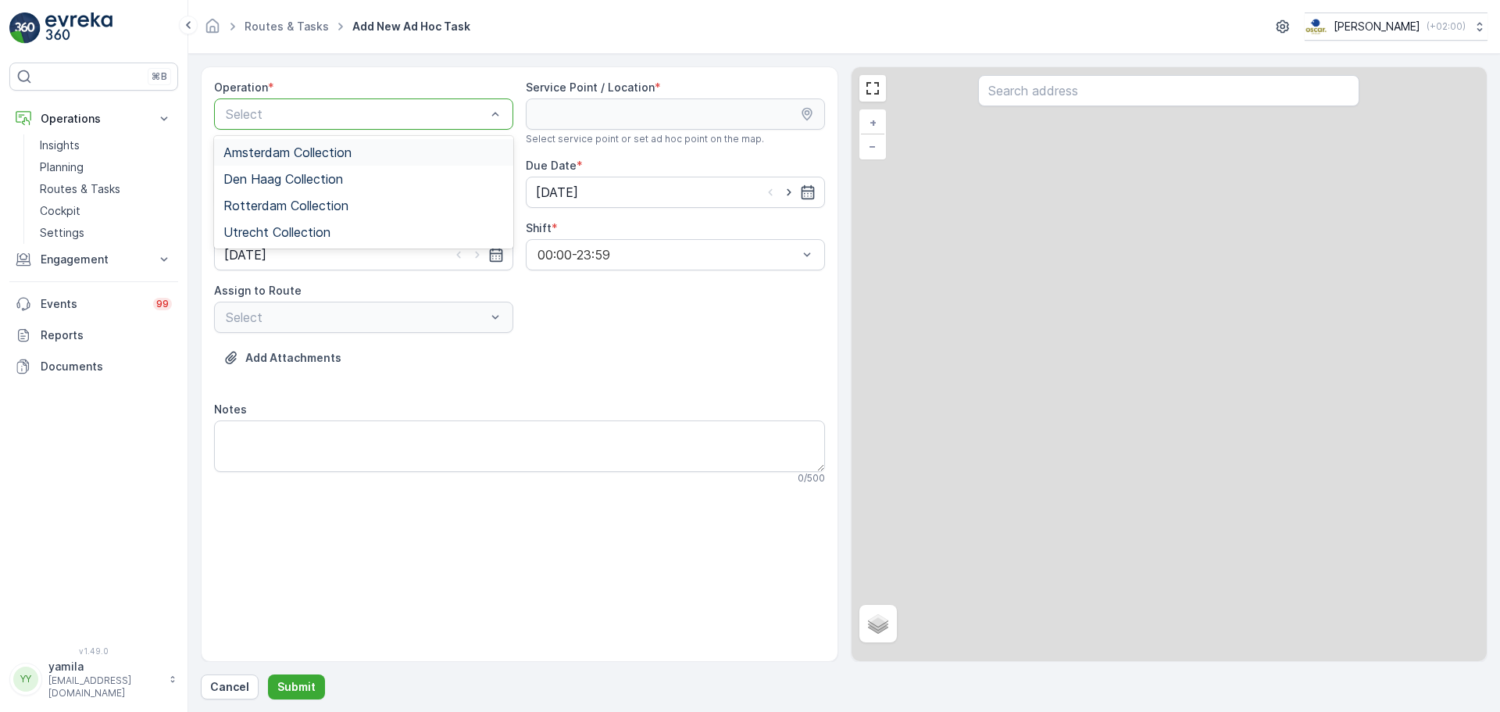
click at [287, 113] on div at bounding box center [355, 114] width 263 height 14
click at [277, 152] on span "Amsterdam Collection" at bounding box center [287, 152] width 128 height 14
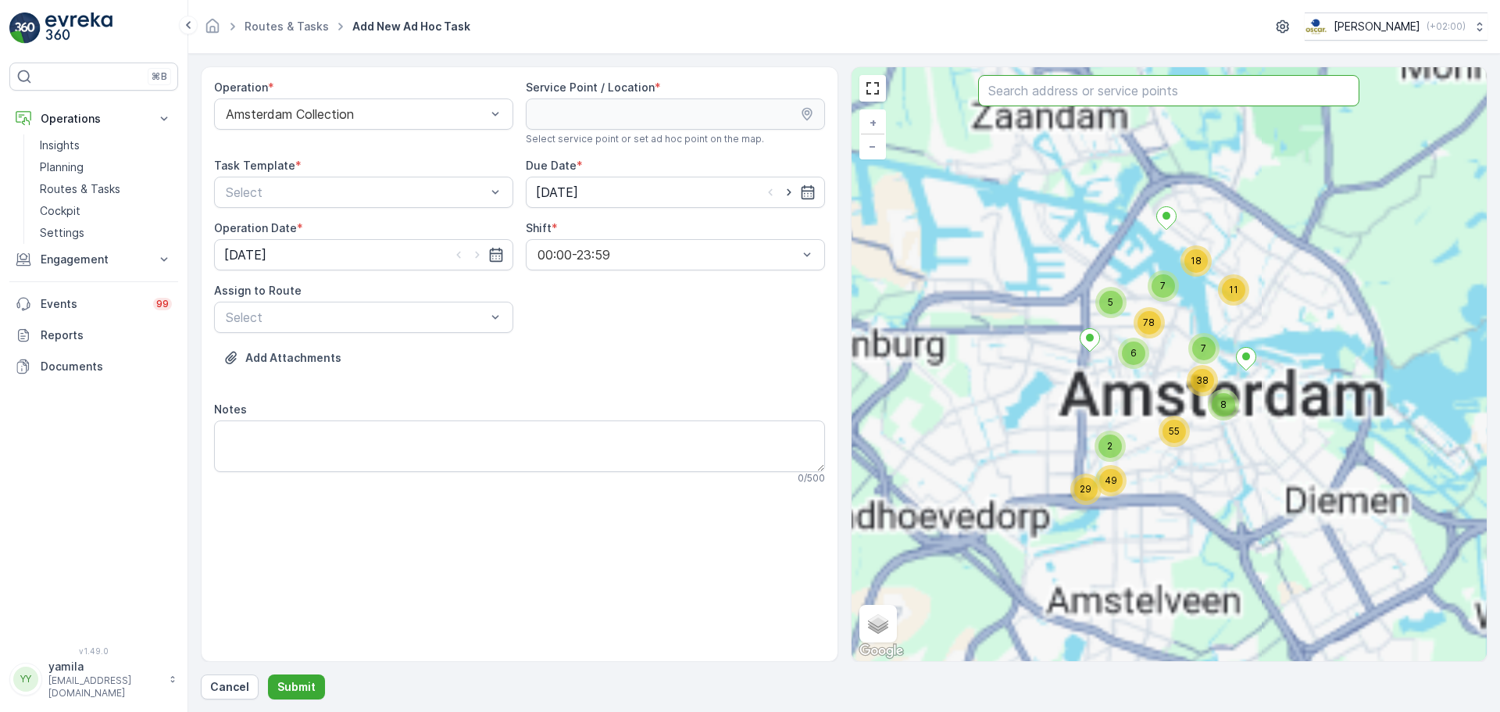
click at [999, 83] on input "text" at bounding box center [1168, 90] width 381 height 31
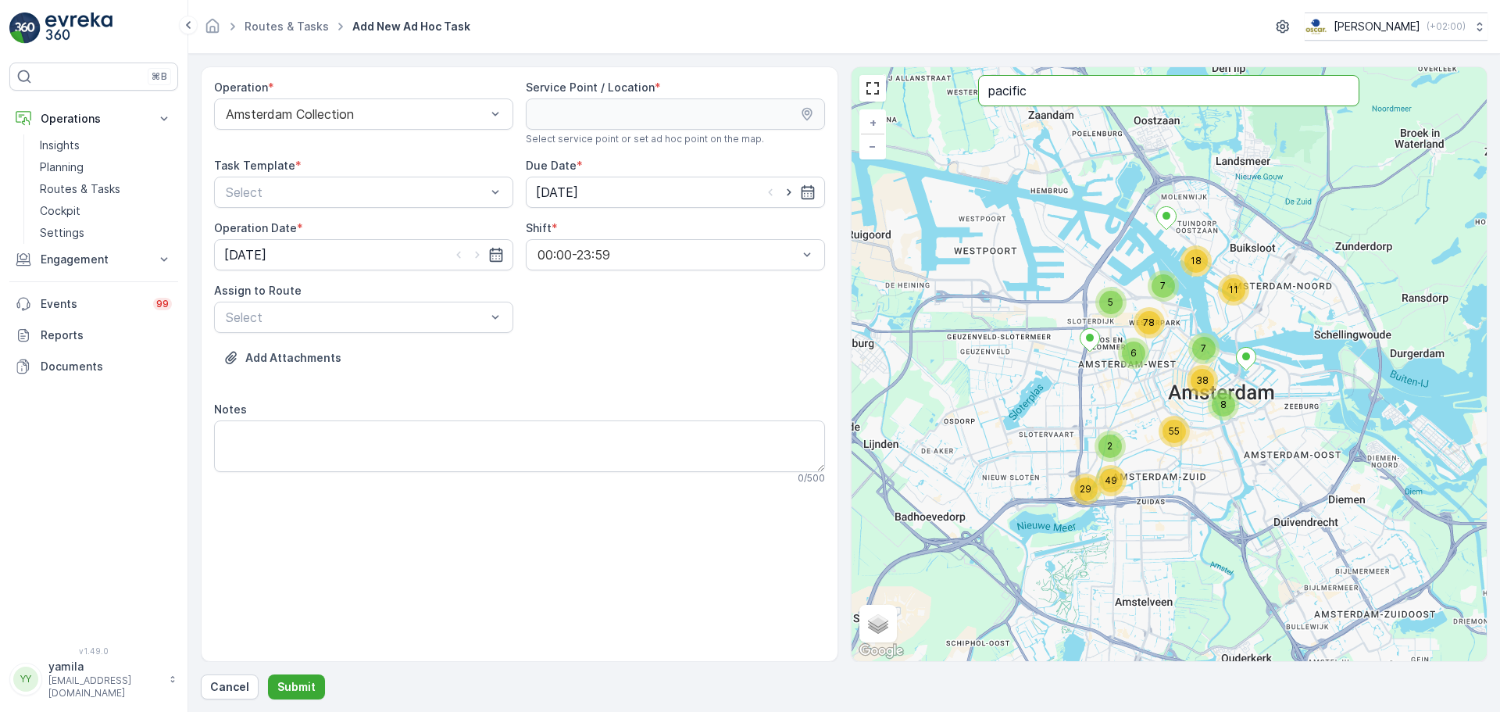
type input "pacific"
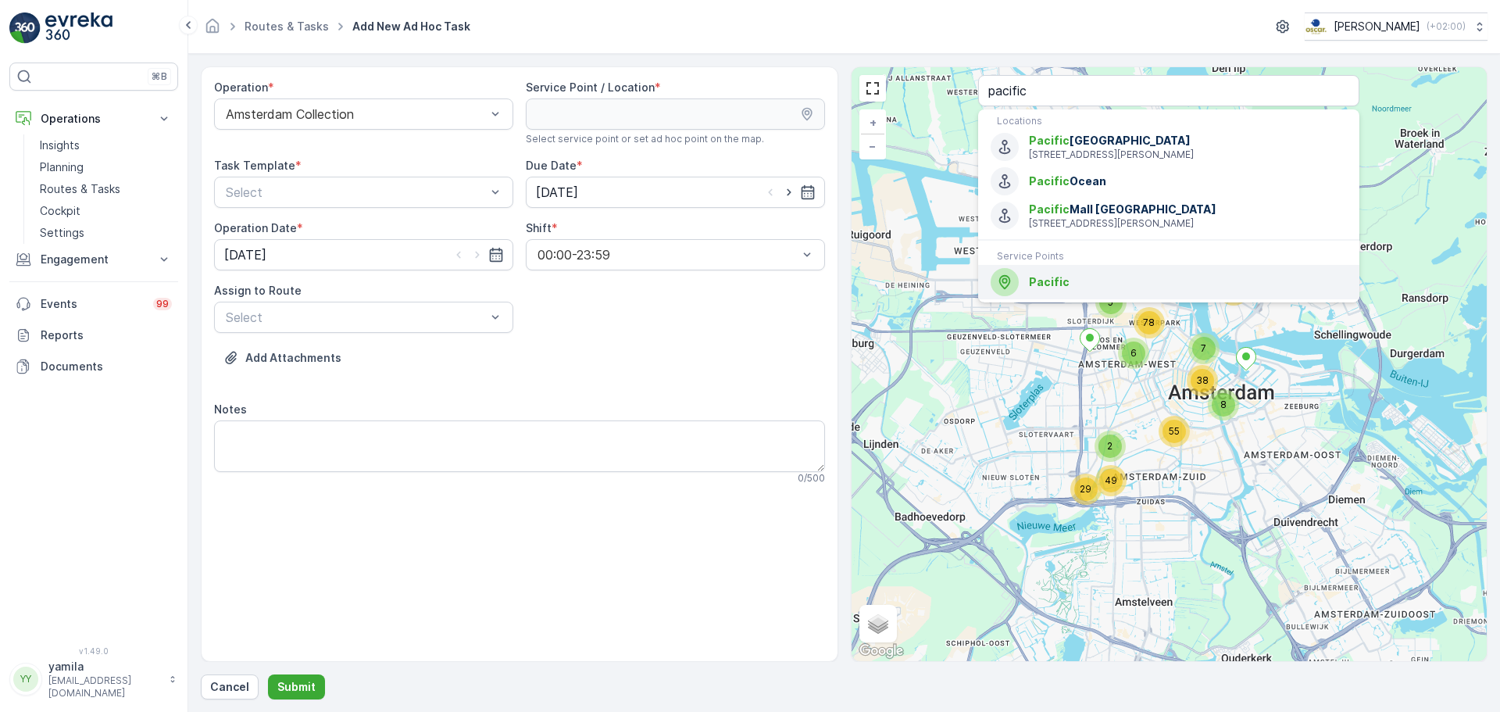
click at [1037, 287] on span "Pacific" at bounding box center [1049, 281] width 41 height 13
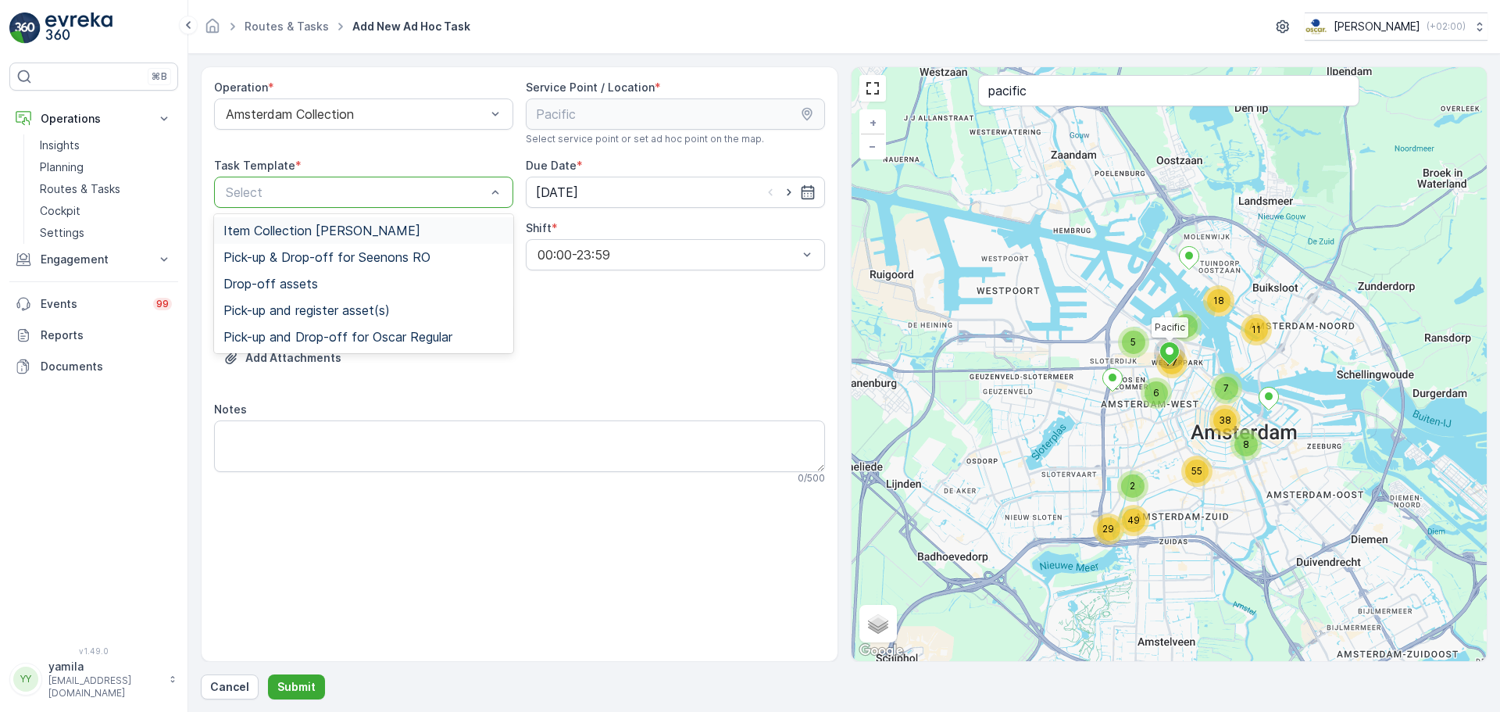
click at [269, 198] on div at bounding box center [355, 192] width 263 height 14
click at [269, 218] on div "Item Collection Oscar Regulier" at bounding box center [363, 230] width 299 height 27
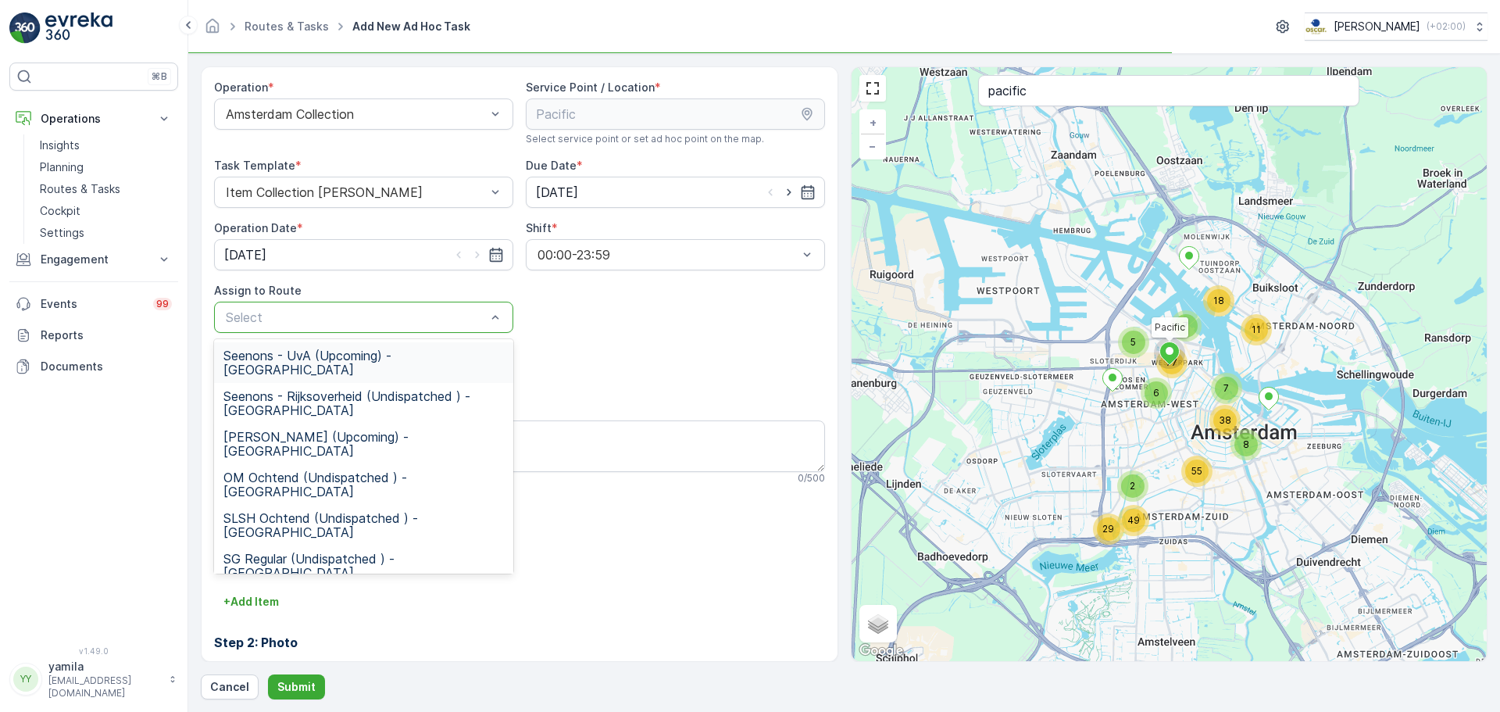
click at [281, 316] on div at bounding box center [355, 317] width 263 height 14
type input "wg"
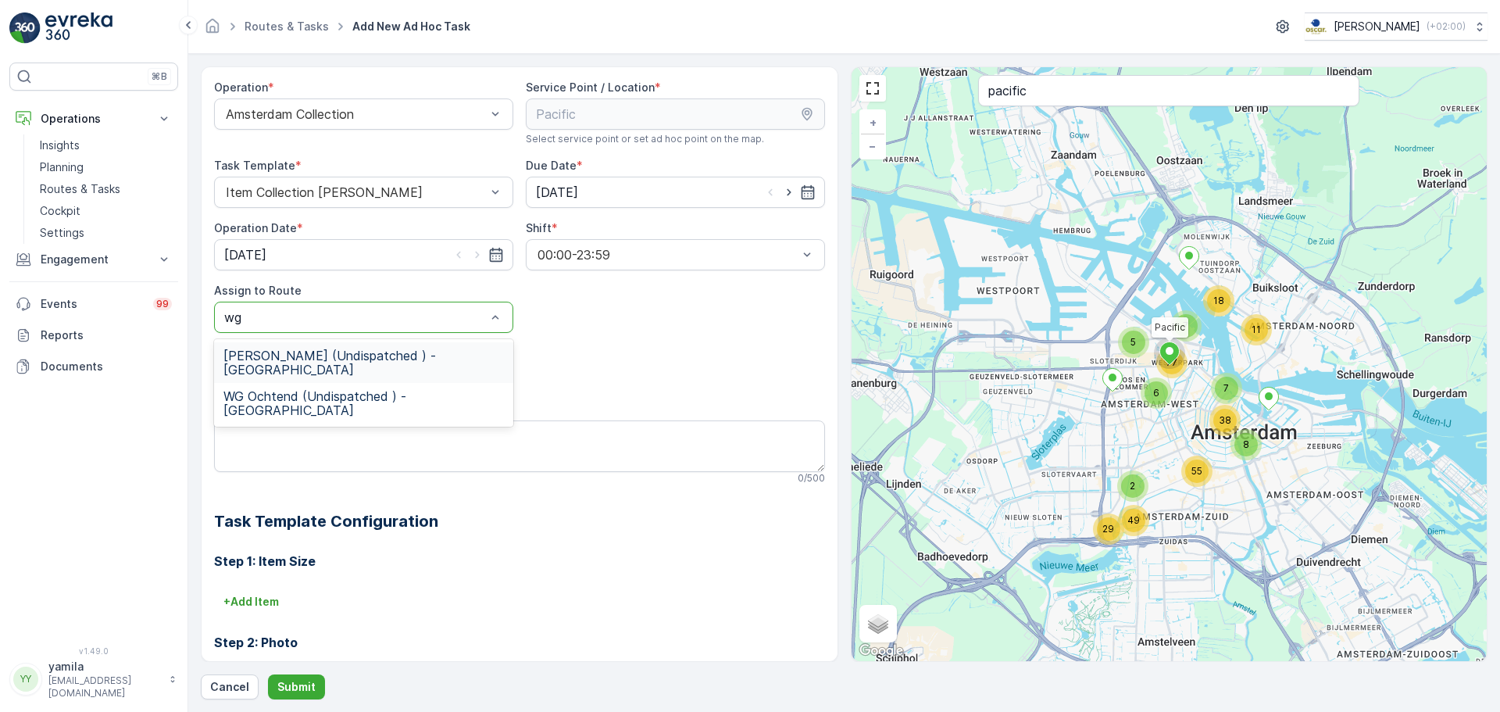
click at [277, 353] on span "WG avond (Undispatched ) - Amsterdam" at bounding box center [363, 362] width 280 height 28
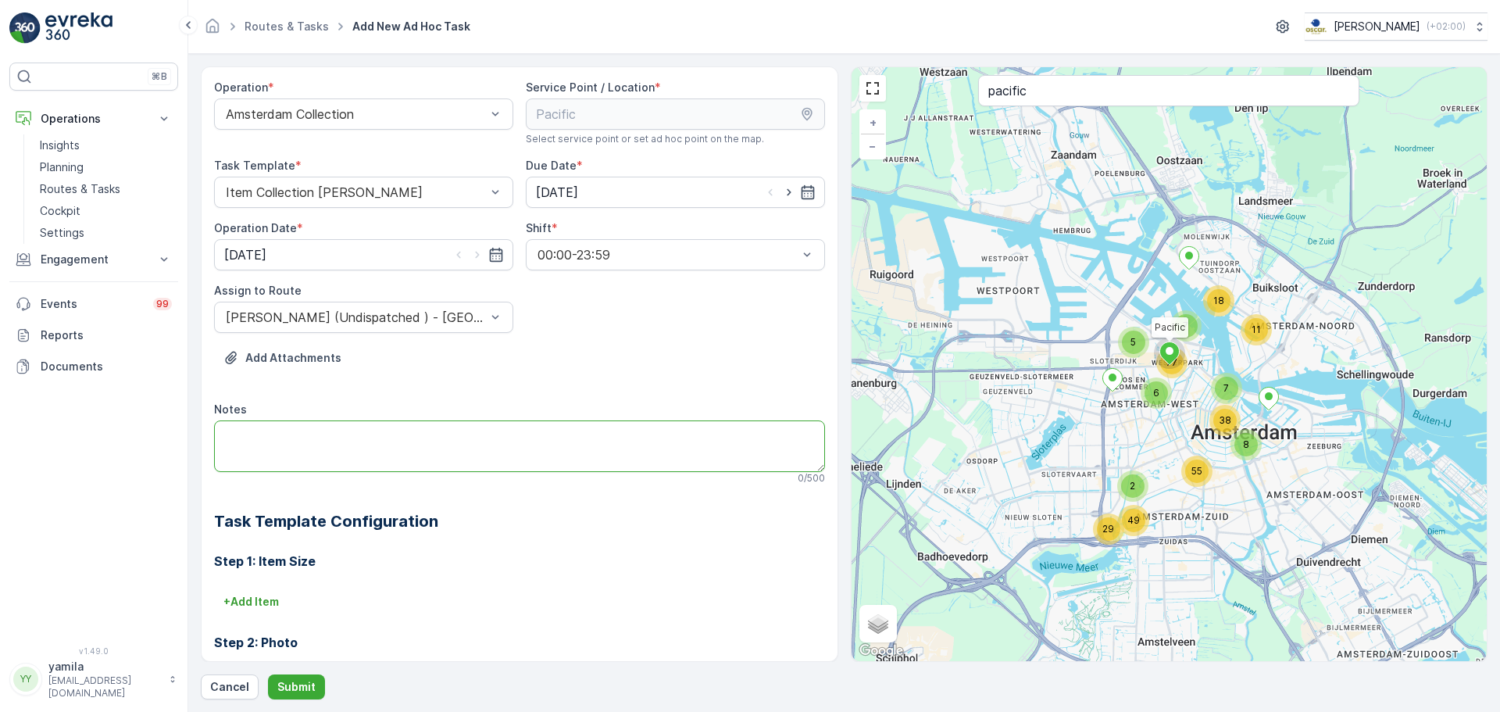
click at [273, 431] on textarea "Notes" at bounding box center [519, 446] width 611 height 52
click at [509, 435] on textarea "Brengen: 4x rest zakken + 4x PD zakken" at bounding box center [519, 446] width 611 height 52
type textarea "Brengen: 4x rest zakken + 4x PD zakken (140 L)"
click at [299, 542] on p "Submit" at bounding box center [296, 687] width 38 height 16
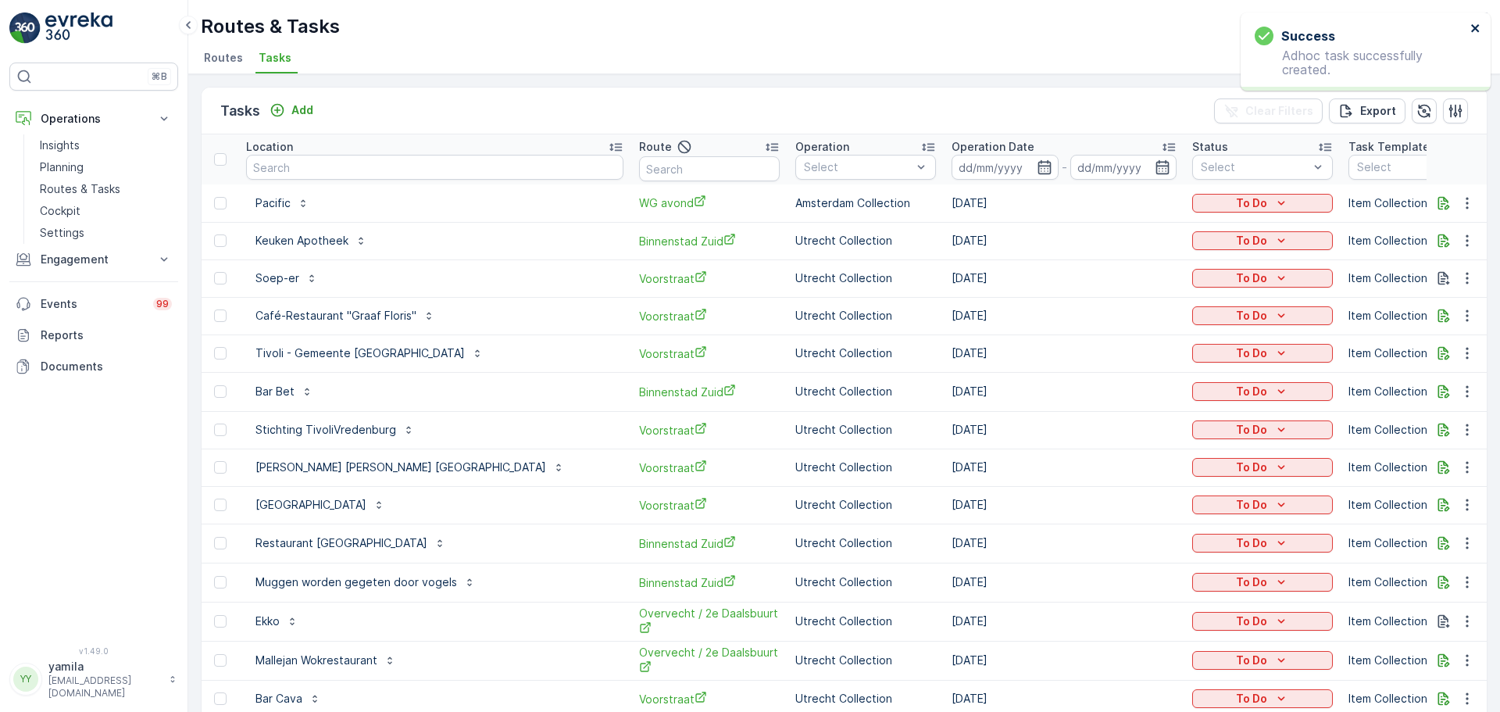
click at [1199, 27] on icon "close" at bounding box center [1475, 28] width 8 height 8
click at [1192, 212] on div "To Do" at bounding box center [1262, 203] width 141 height 22
click at [1199, 206] on icon "To Do" at bounding box center [1281, 203] width 16 height 16
click at [1094, 226] on span "Let Op!" at bounding box center [1085, 227] width 39 height 16
click at [75, 191] on p "Routes & Tasks" at bounding box center [80, 189] width 80 height 16
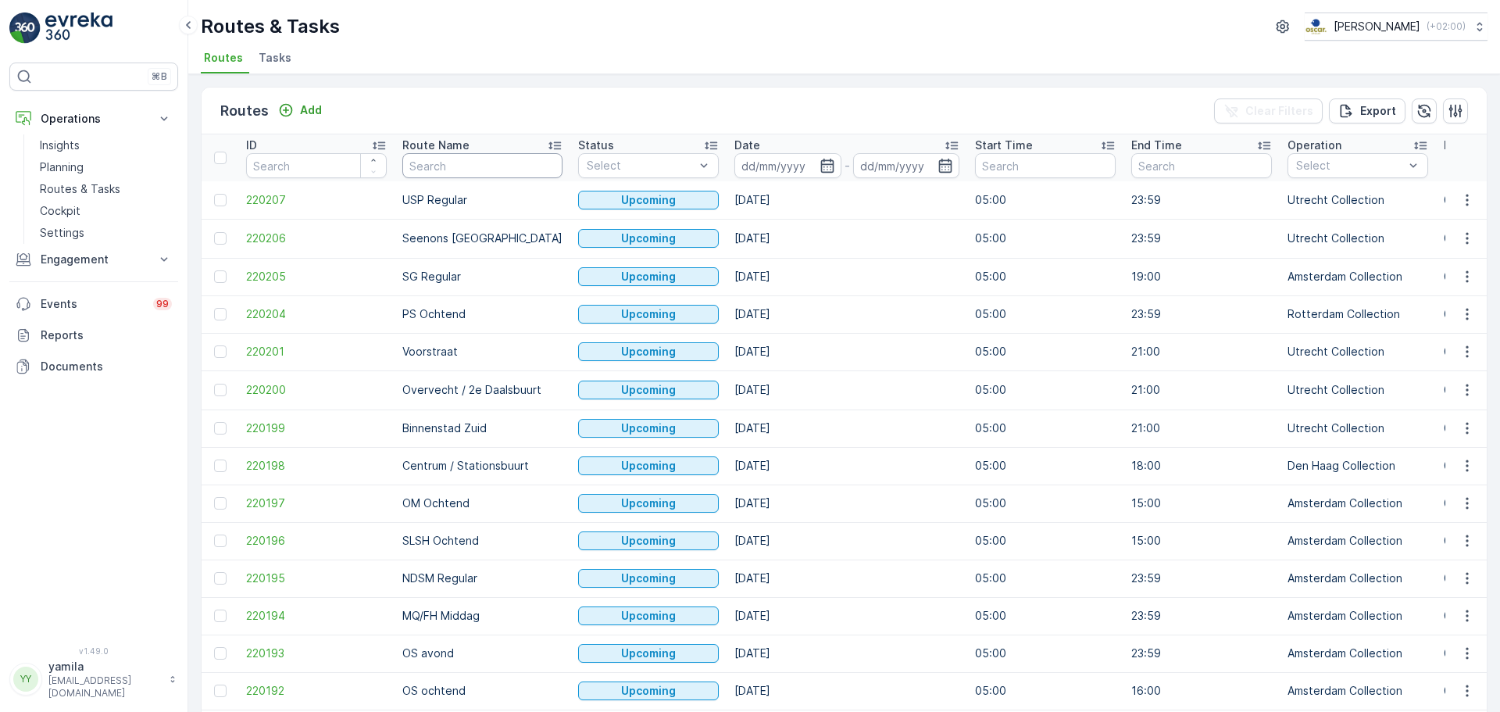
click at [441, 165] on input "text" at bounding box center [482, 165] width 160 height 25
type input "sl"
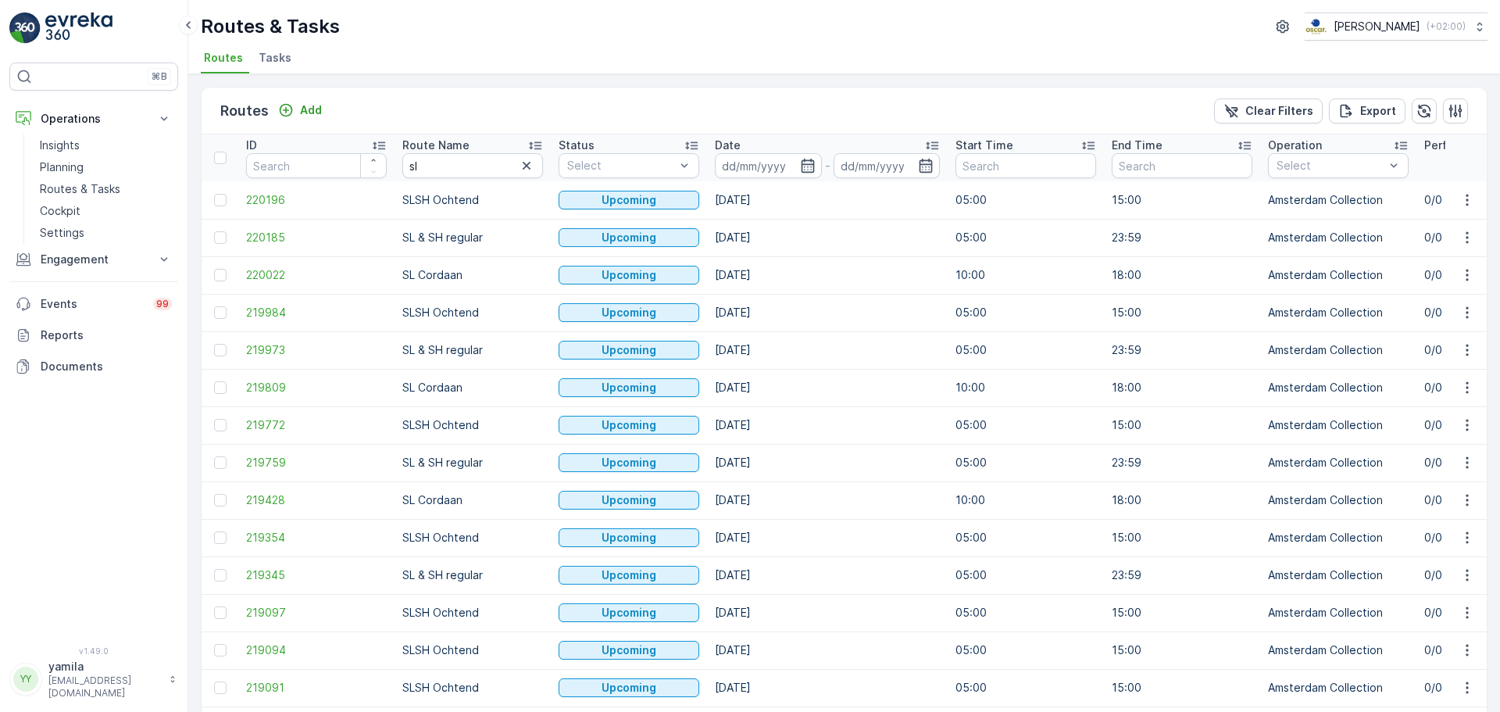
click at [759, 167] on input at bounding box center [768, 165] width 107 height 25
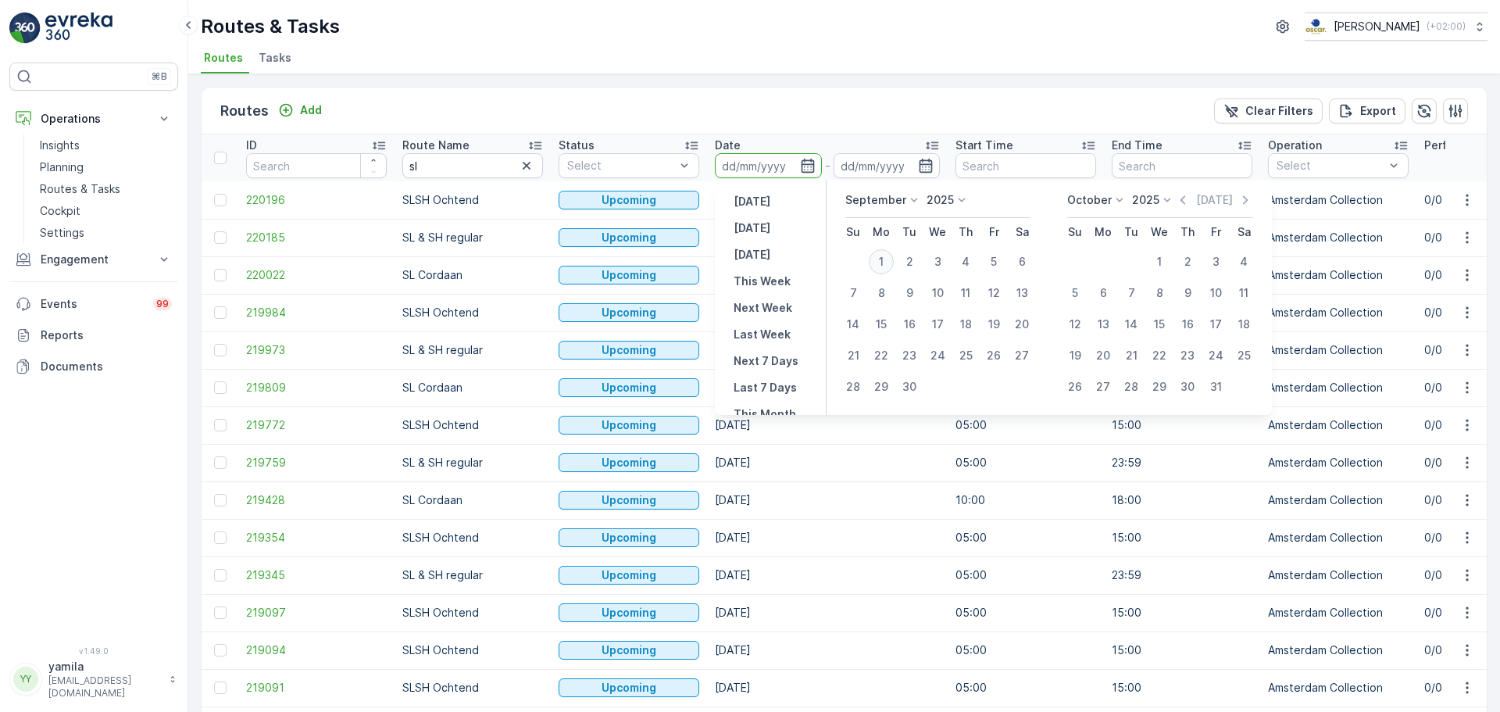
click at [880, 262] on div "1" at bounding box center [881, 261] width 25 height 25
type input "[DATE]"
click at [880, 262] on div "1" at bounding box center [881, 261] width 25 height 25
type input "[DATE]"
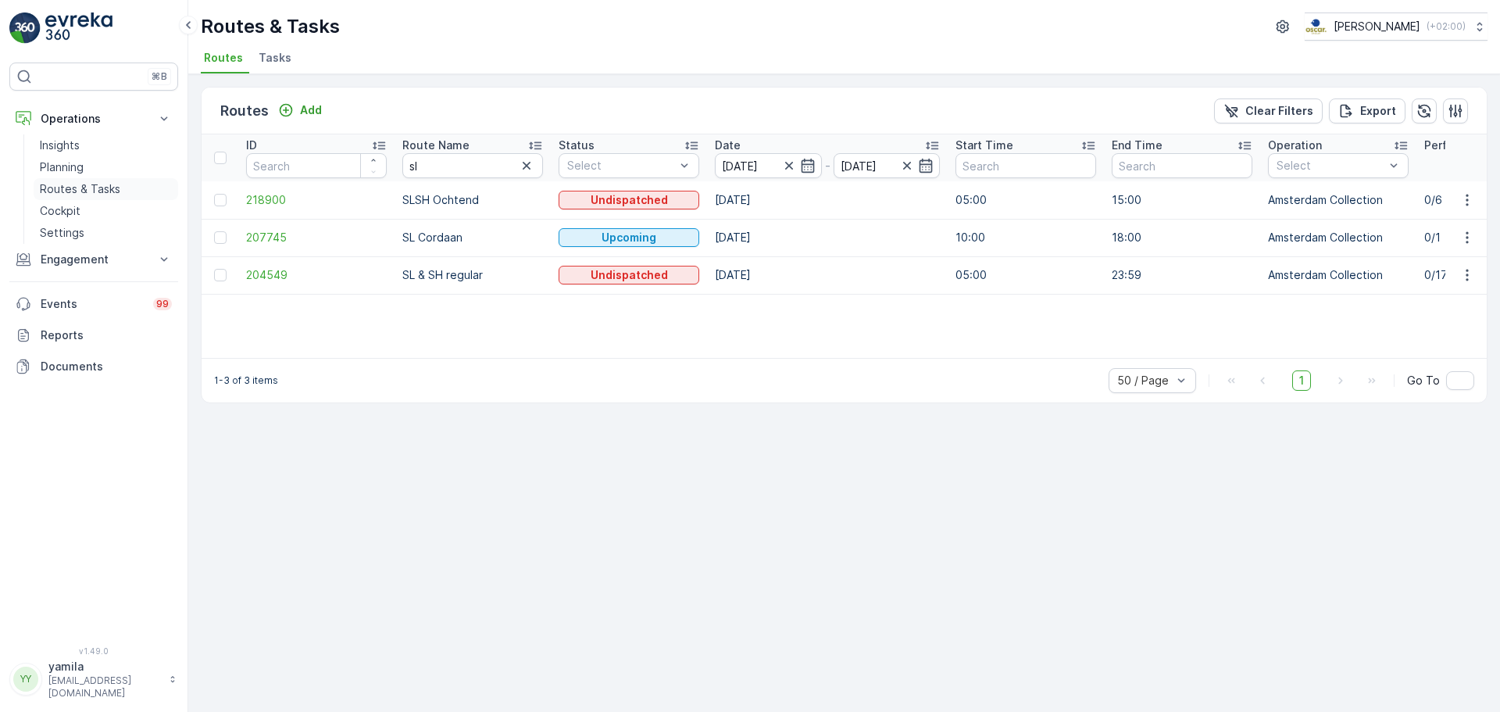
click at [102, 193] on p "Routes & Tasks" at bounding box center [80, 189] width 80 height 16
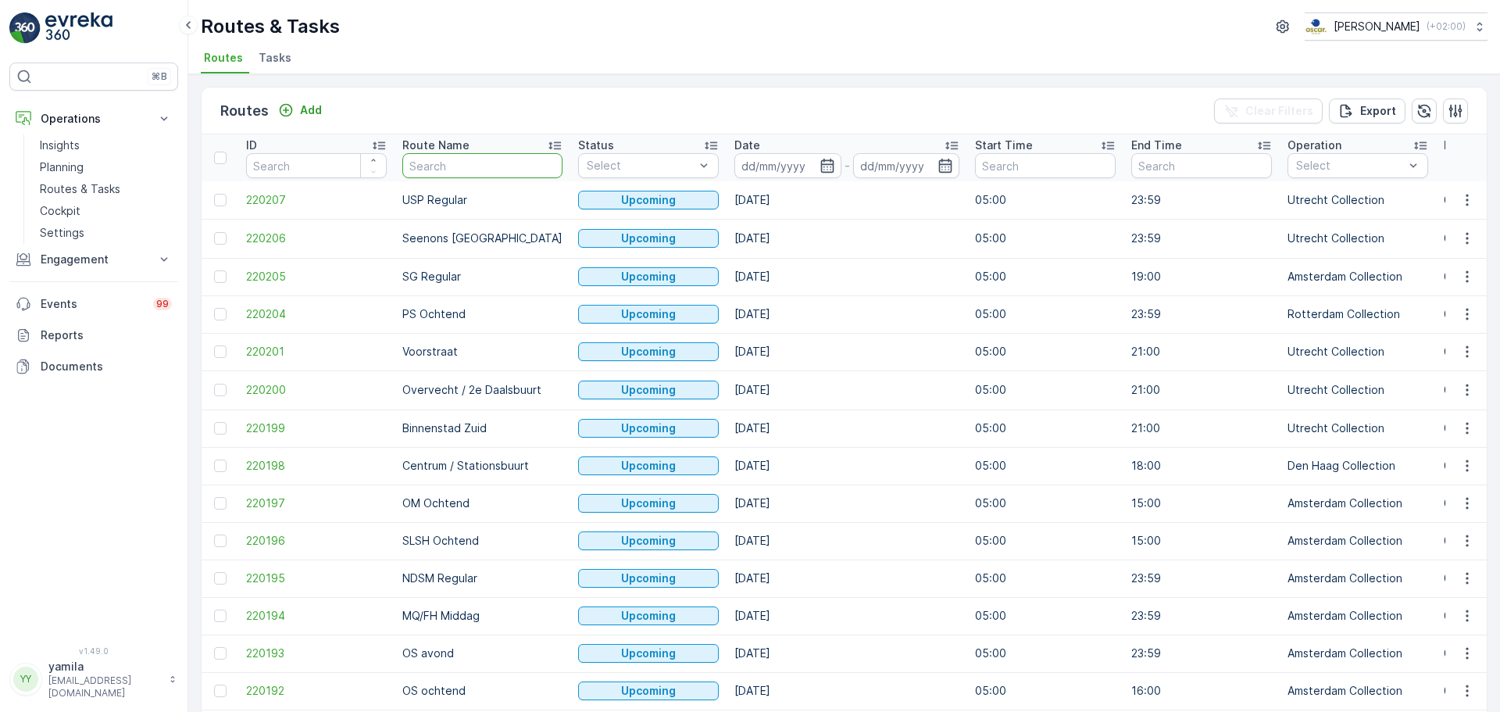
click at [451, 162] on input "text" at bounding box center [482, 165] width 160 height 25
type input "ndsm"
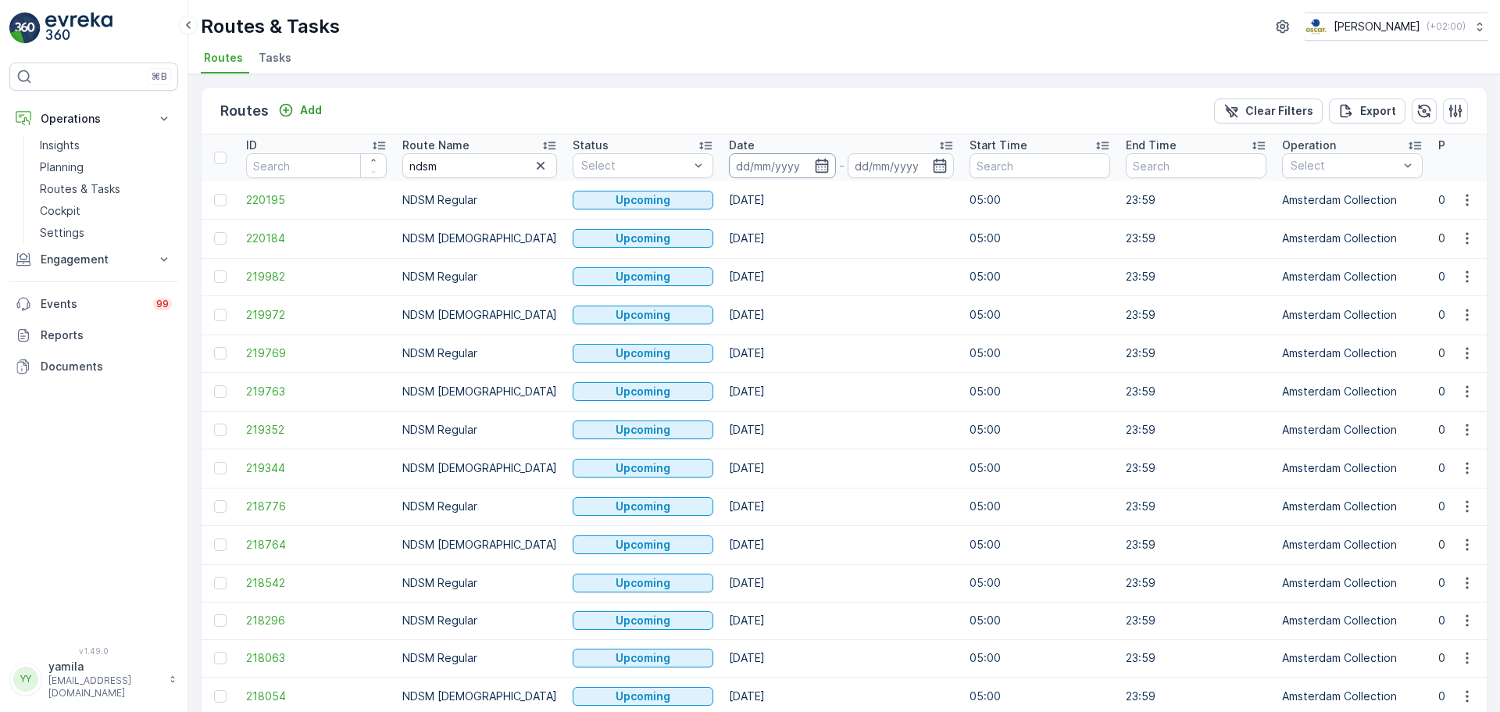
click at [755, 171] on input at bounding box center [782, 165] width 107 height 25
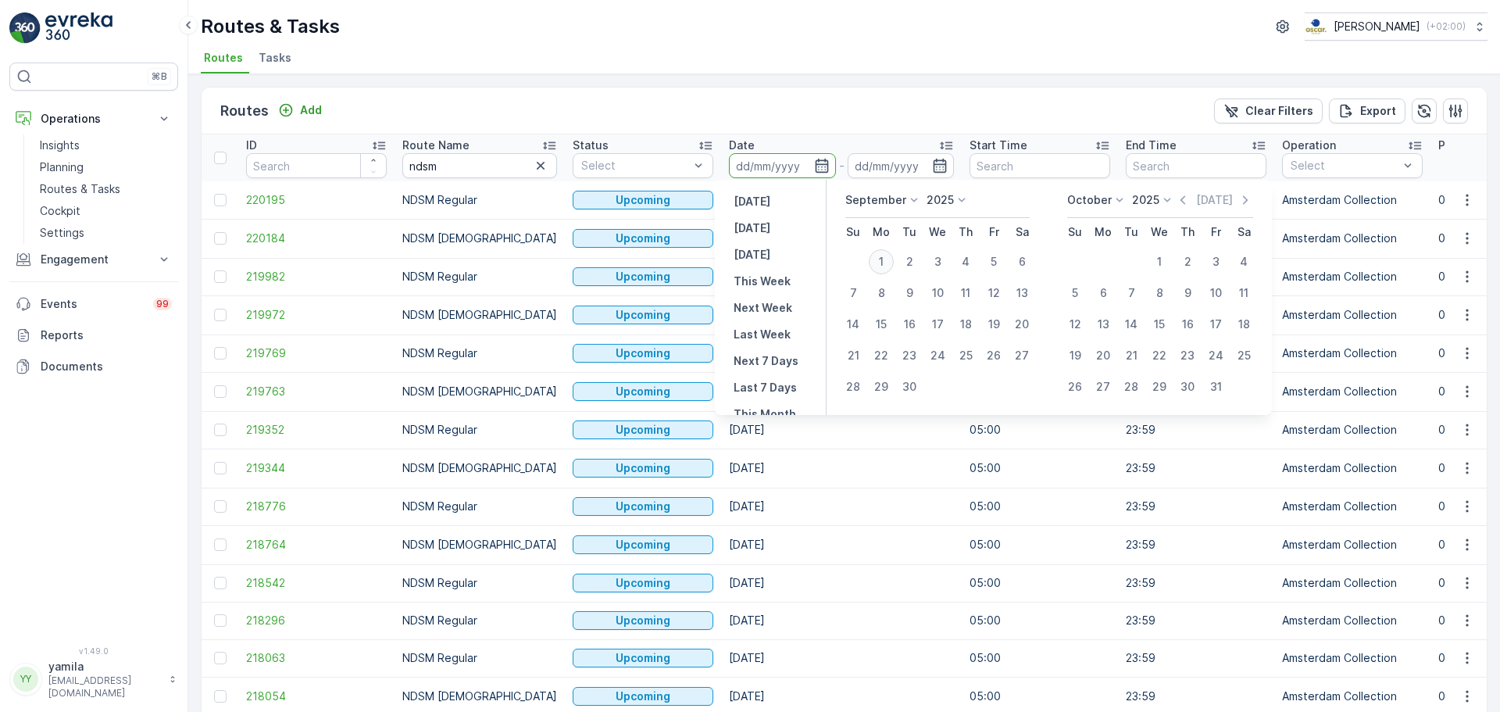
click at [880, 258] on div "1" at bounding box center [881, 261] width 25 height 25
type input "[DATE]"
click at [880, 258] on div "1" at bounding box center [881, 261] width 25 height 25
type input "[DATE]"
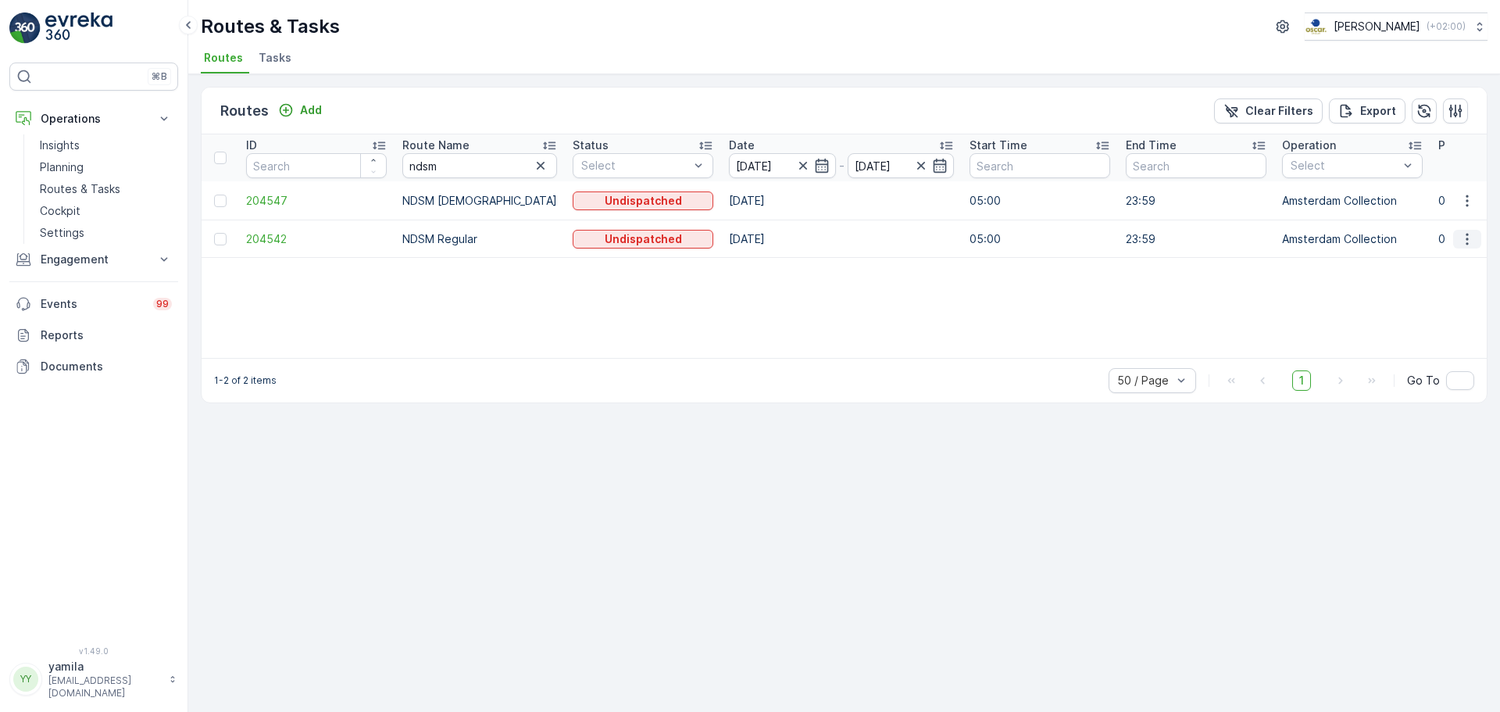
click at [1199, 234] on icon "button" at bounding box center [1466, 239] width 2 height 12
click at [1199, 260] on span "See More Details" at bounding box center [1430, 261] width 91 height 16
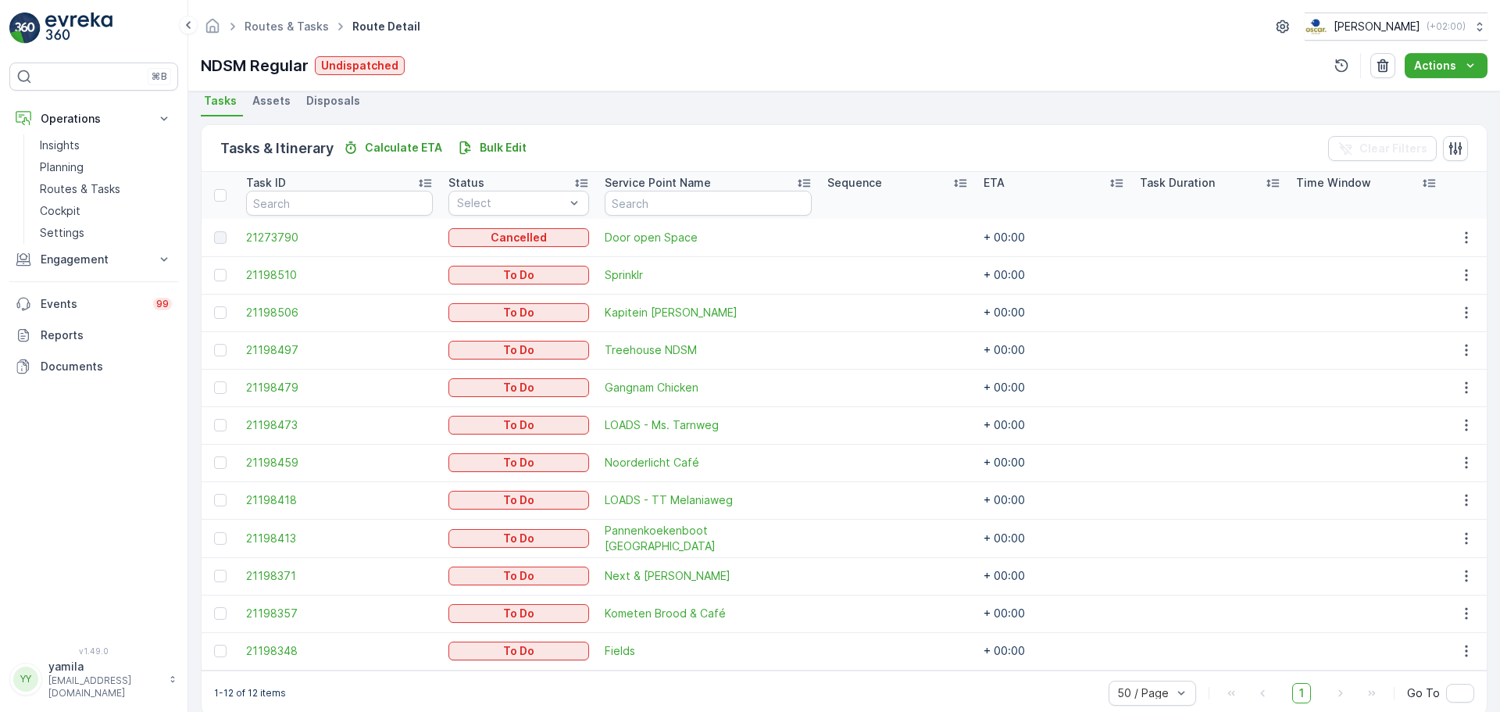
scroll to position [369, 0]
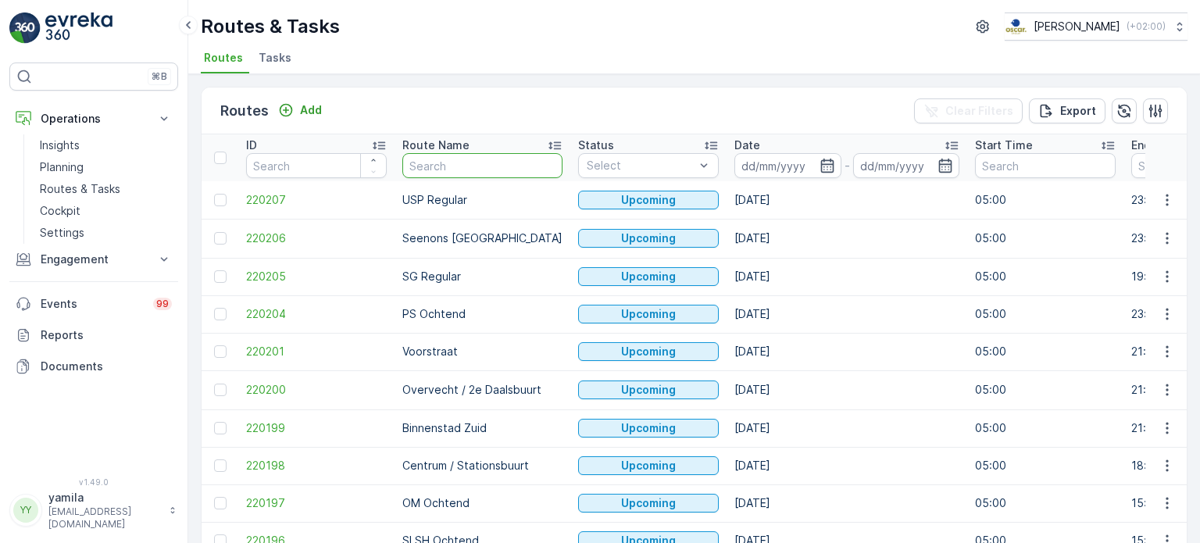
click at [436, 170] on input "text" at bounding box center [482, 165] width 160 height 25
type input "centrum"
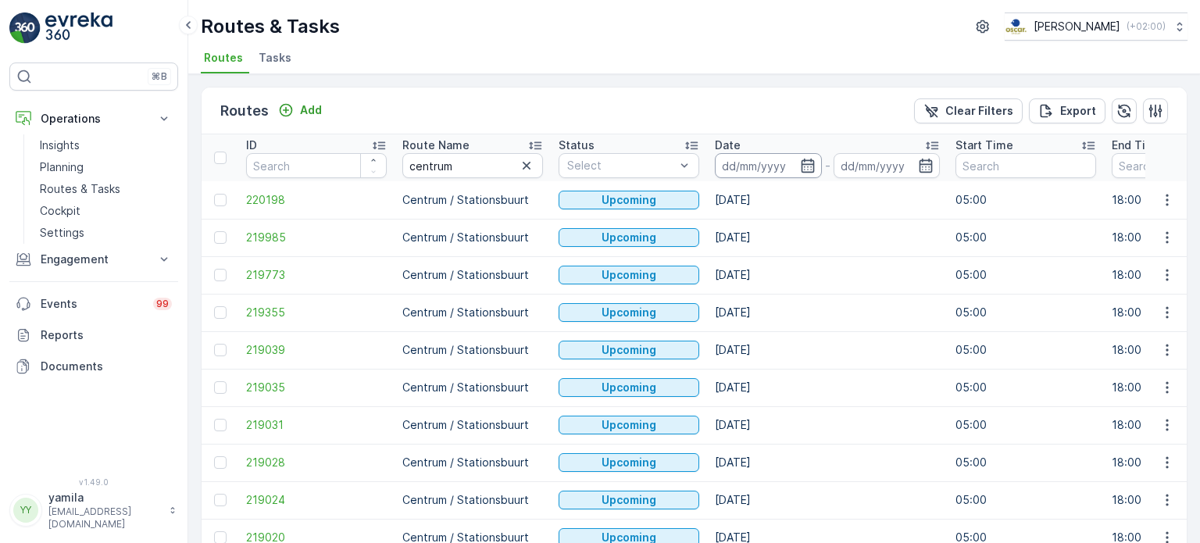
click at [750, 168] on input at bounding box center [768, 165] width 107 height 25
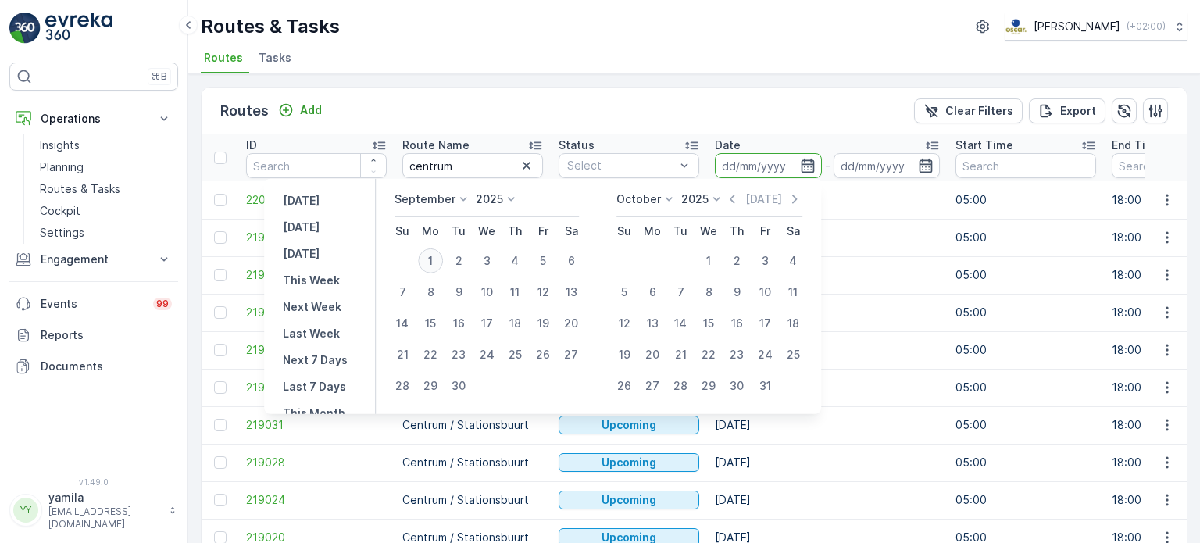
click at [430, 261] on div "1" at bounding box center [430, 260] width 25 height 25
type input "[DATE]"
click at [430, 261] on div "1" at bounding box center [430, 260] width 25 height 25
type input "[DATE]"
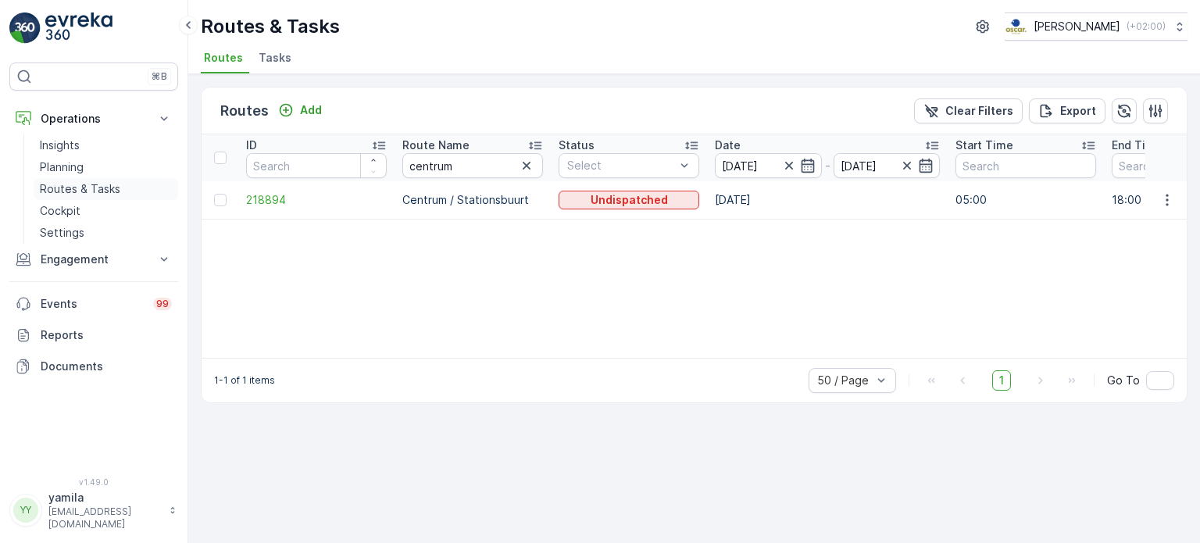
click at [82, 190] on p "Routes & Tasks" at bounding box center [80, 189] width 80 height 16
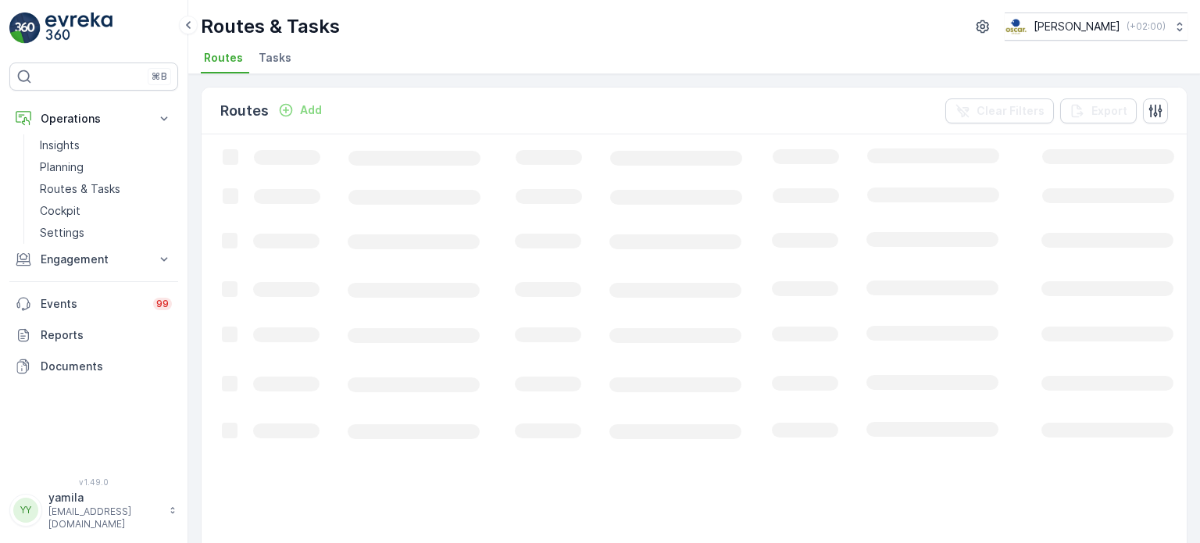
click at [272, 64] on span "Tasks" at bounding box center [275, 58] width 33 height 16
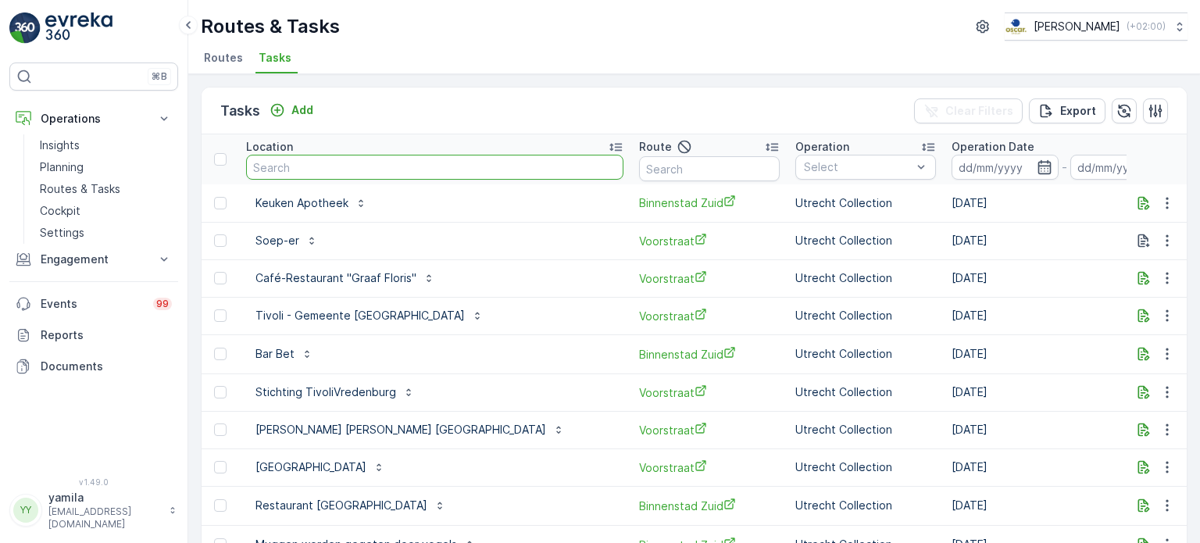
click at [315, 165] on input "text" at bounding box center [434, 167] width 377 height 25
type input "pacific"
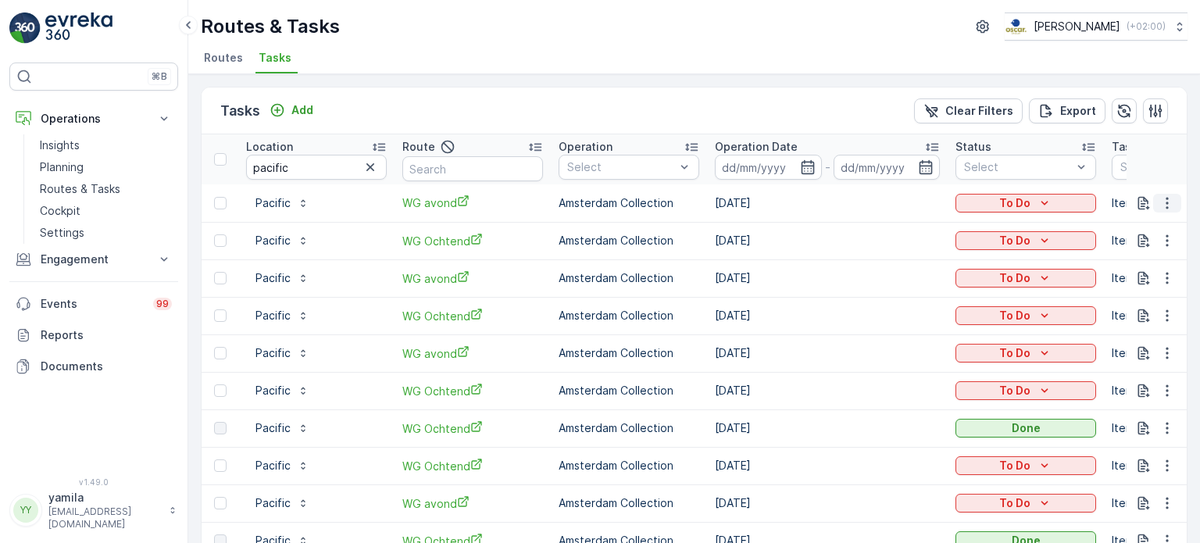
click at [1159, 197] on icon "button" at bounding box center [1167, 203] width 16 height 16
click at [1132, 224] on span "See More Details" at bounding box center [1134, 225] width 91 height 16
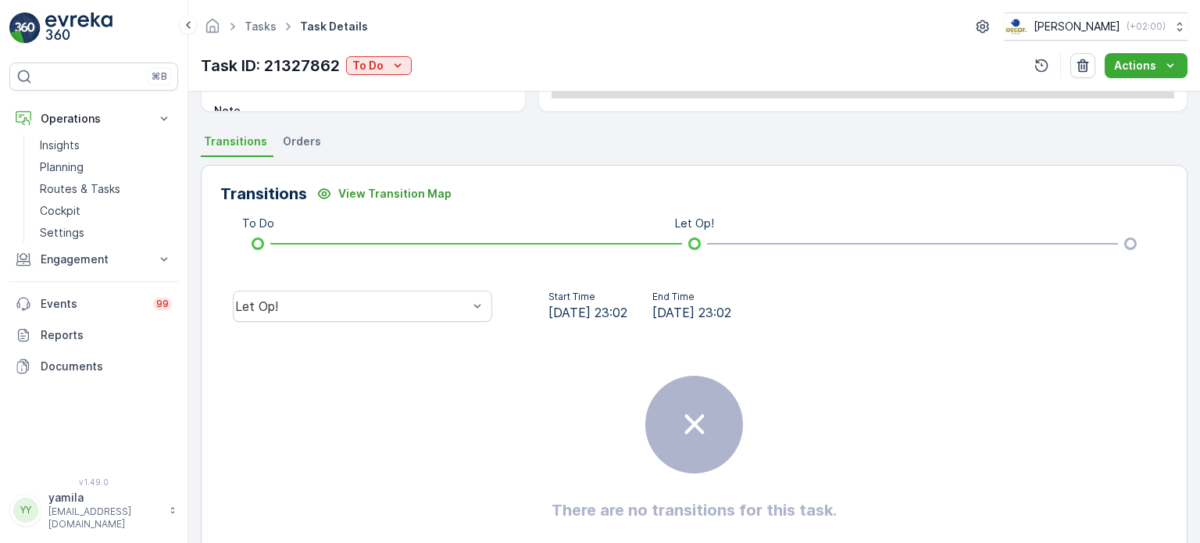
scroll to position [362, 0]
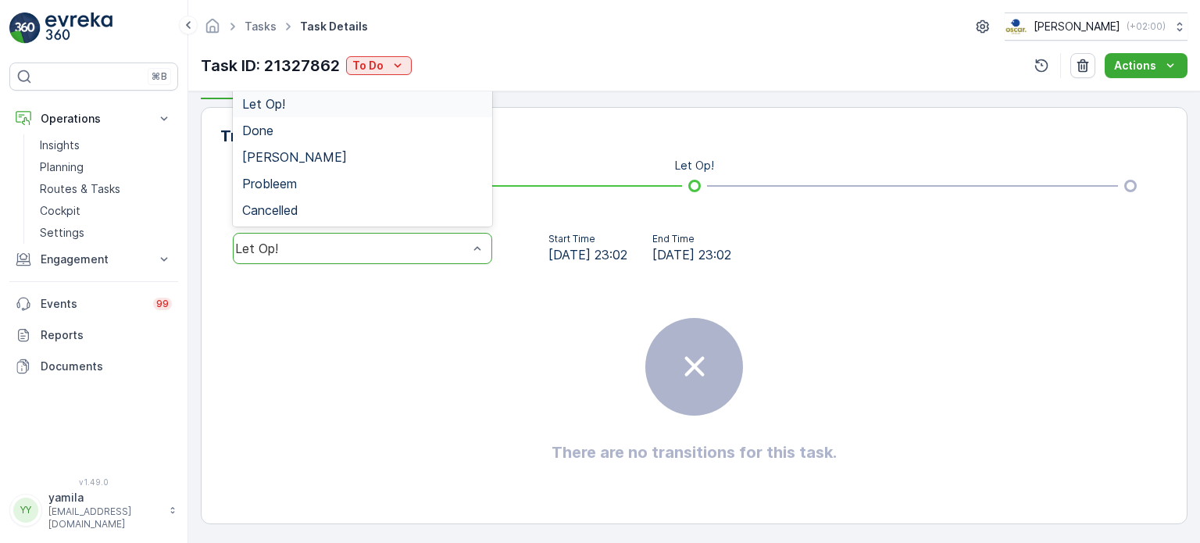
click at [315, 241] on div "Let Op!" at bounding box center [352, 248] width 236 height 14
click at [372, 129] on div "Done" at bounding box center [362, 130] width 241 height 14
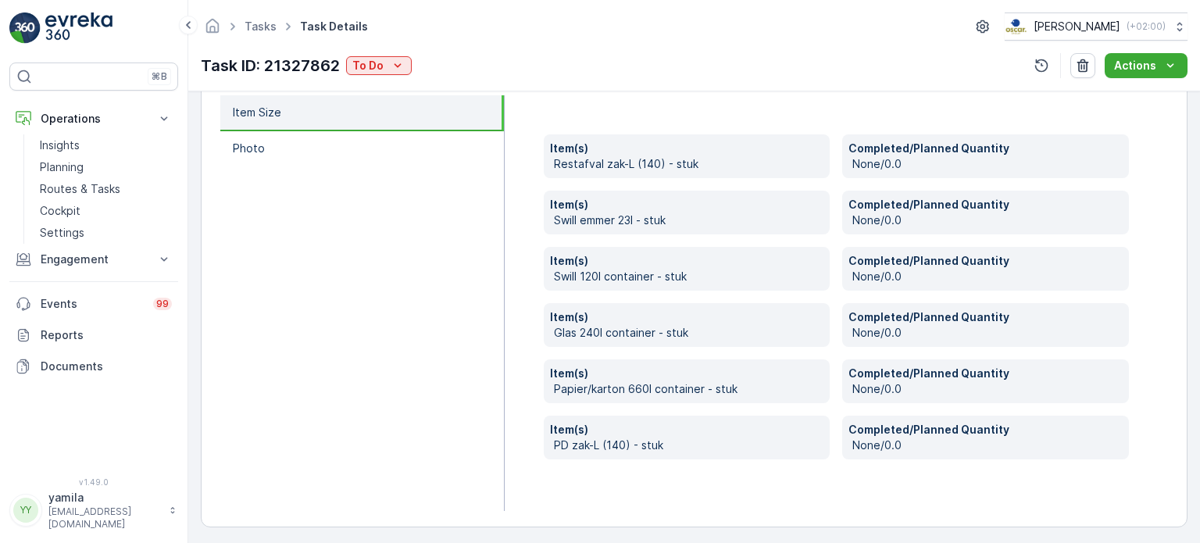
scroll to position [542, 0]
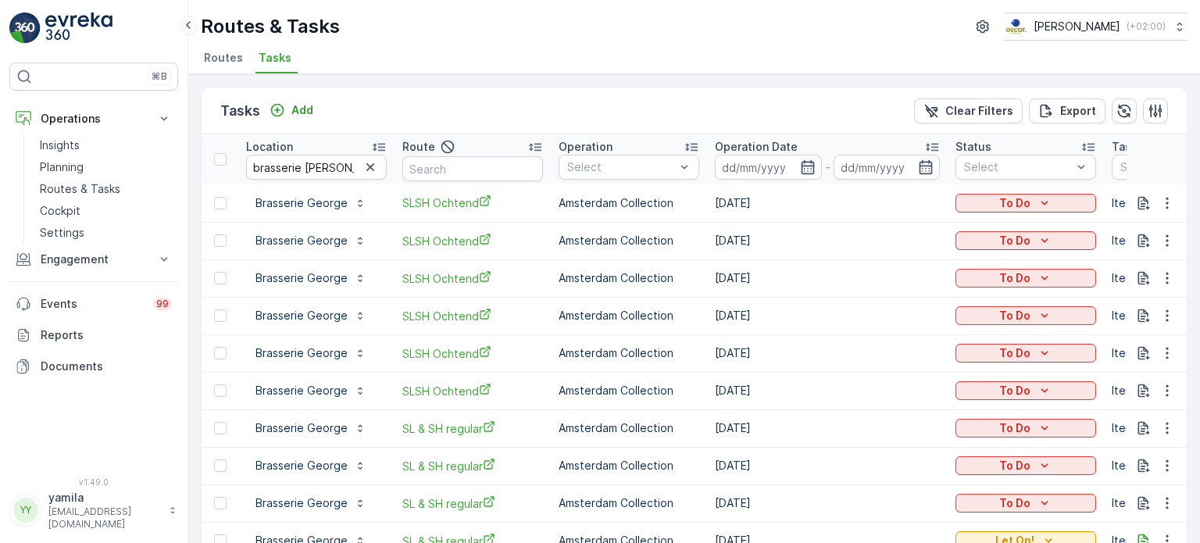
click at [88, 210] on link "Cockpit" at bounding box center [106, 211] width 145 height 22
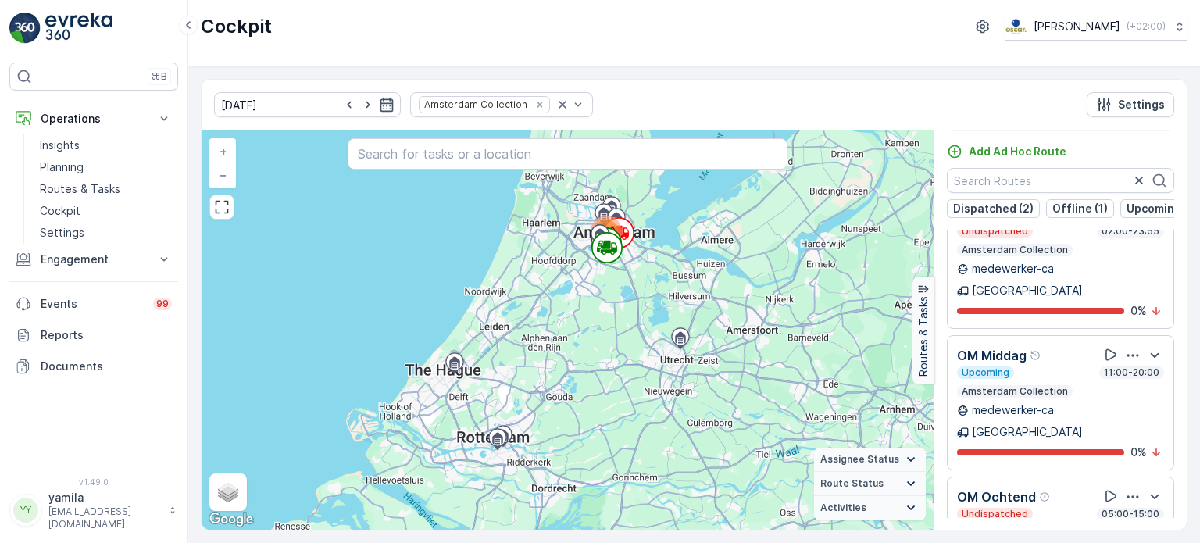
scroll to position [607, 0]
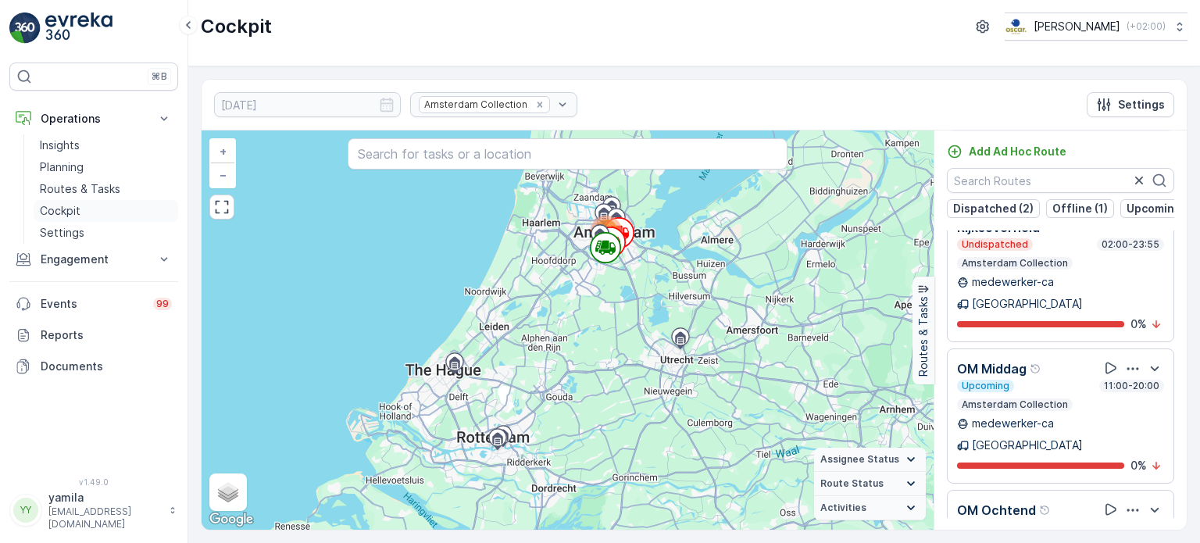
click at [103, 200] on link "Cockpit" at bounding box center [106, 211] width 145 height 22
click at [110, 183] on p "Routes & Tasks" at bounding box center [80, 189] width 80 height 16
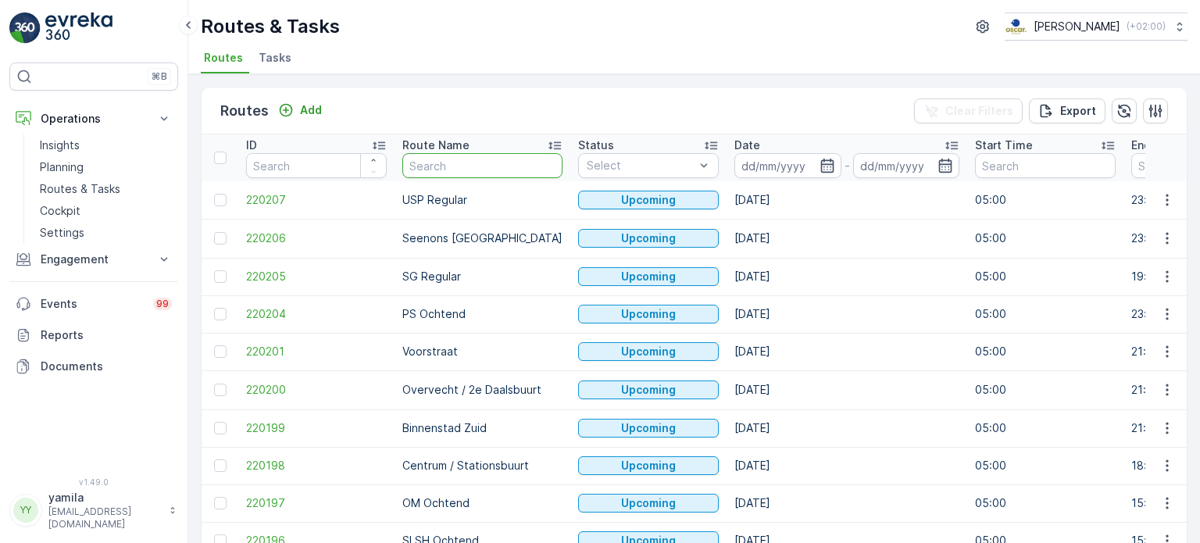
click at [444, 158] on input "text" at bounding box center [482, 165] width 160 height 25
type input "ndsm"
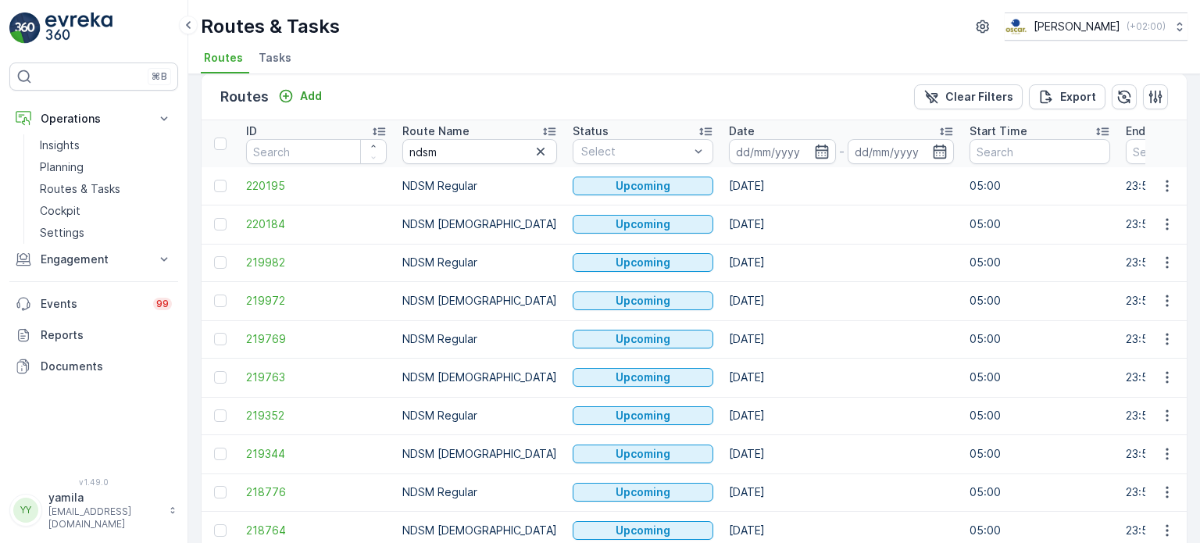
scroll to position [37, 0]
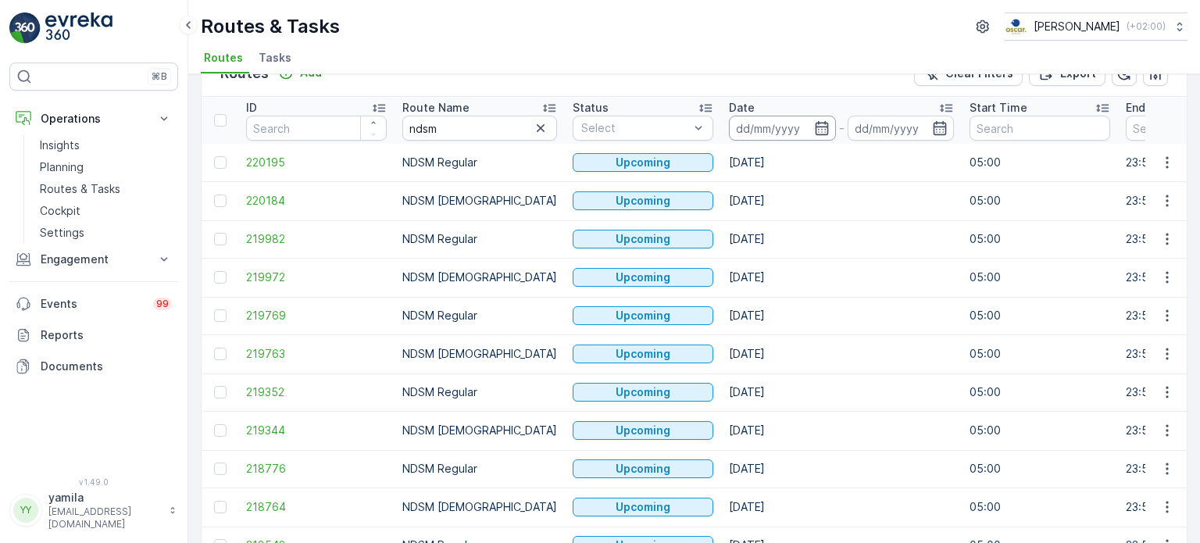
click at [743, 121] on input at bounding box center [782, 128] width 107 height 25
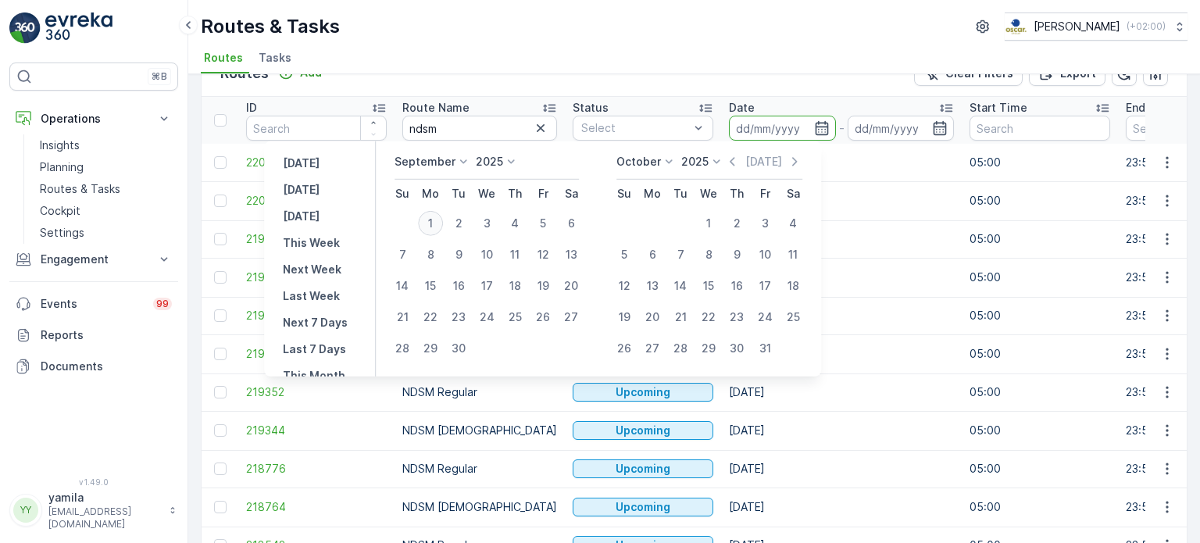
click at [424, 225] on div "1" at bounding box center [430, 223] width 25 height 25
type input "01.09.2025"
click at [424, 225] on div "1" at bounding box center [430, 223] width 25 height 25
type input "01.09.2025"
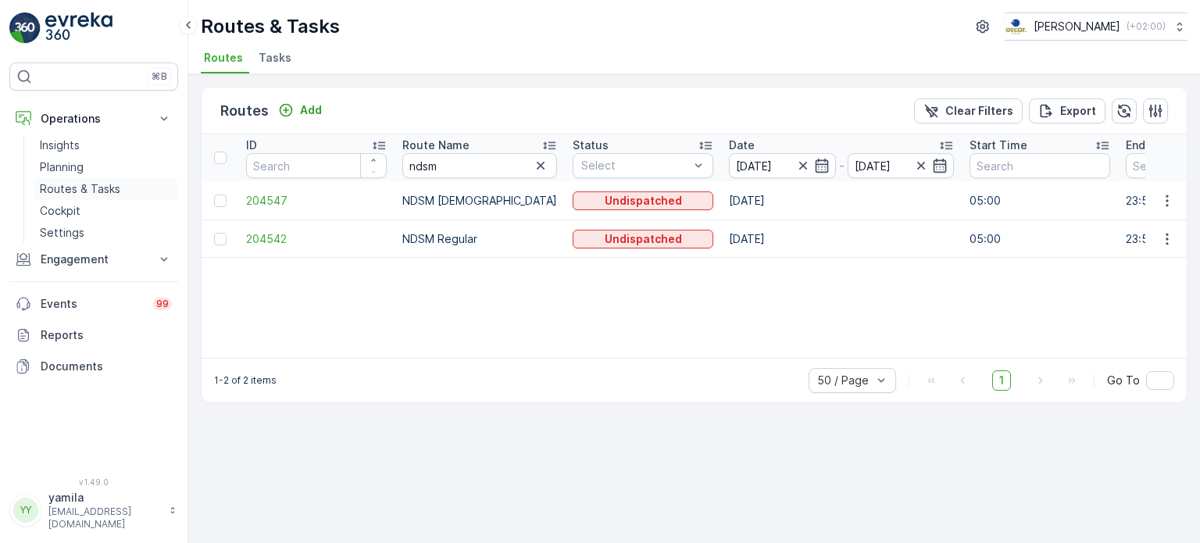
click at [82, 196] on p "Routes & Tasks" at bounding box center [80, 189] width 80 height 16
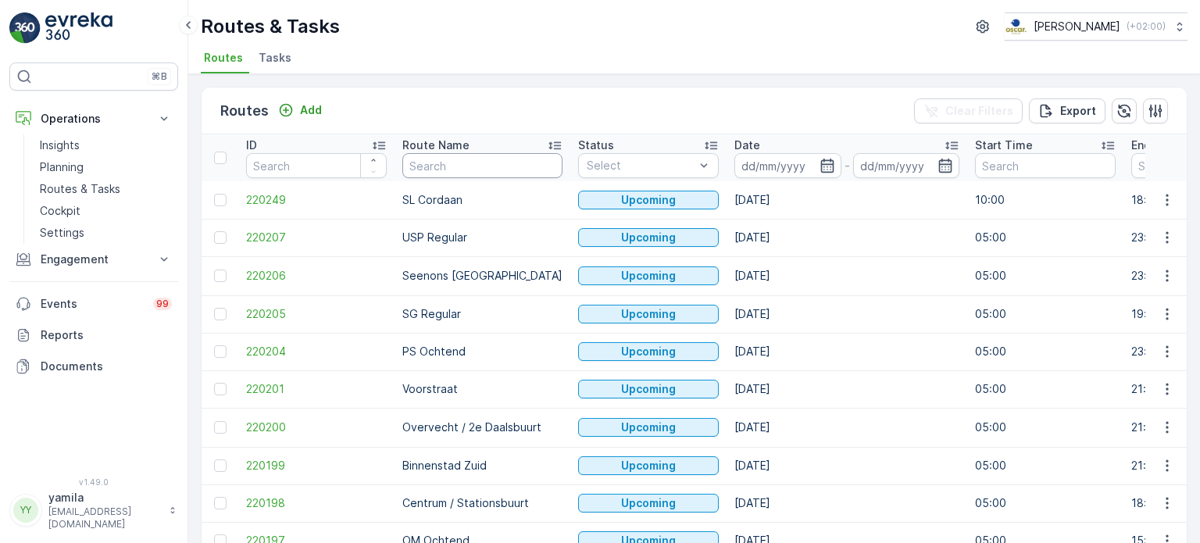
click at [441, 170] on input "text" at bounding box center [482, 165] width 160 height 25
type input "sl"
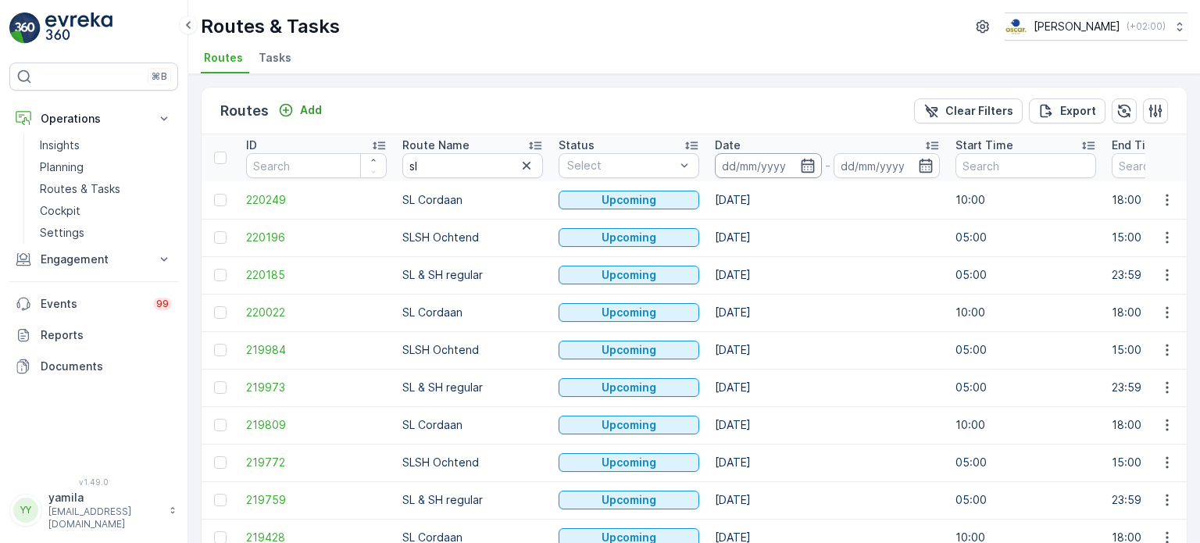
click at [753, 170] on input at bounding box center [768, 165] width 107 height 25
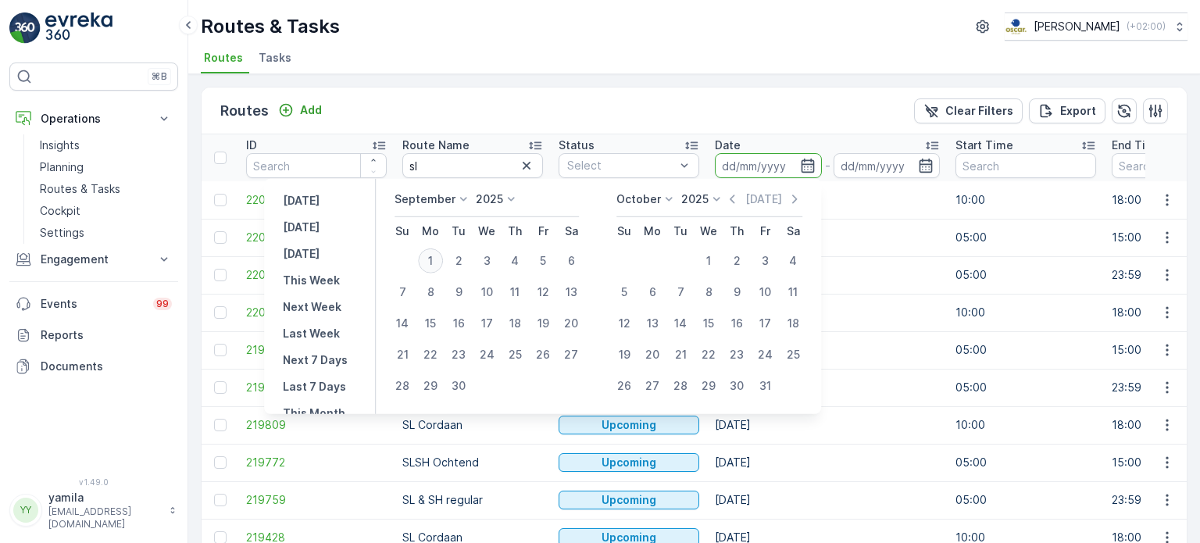
click at [437, 262] on div "1" at bounding box center [430, 260] width 25 height 25
type input "[DATE]"
click at [437, 262] on div "1" at bounding box center [430, 260] width 25 height 25
type input "[DATE]"
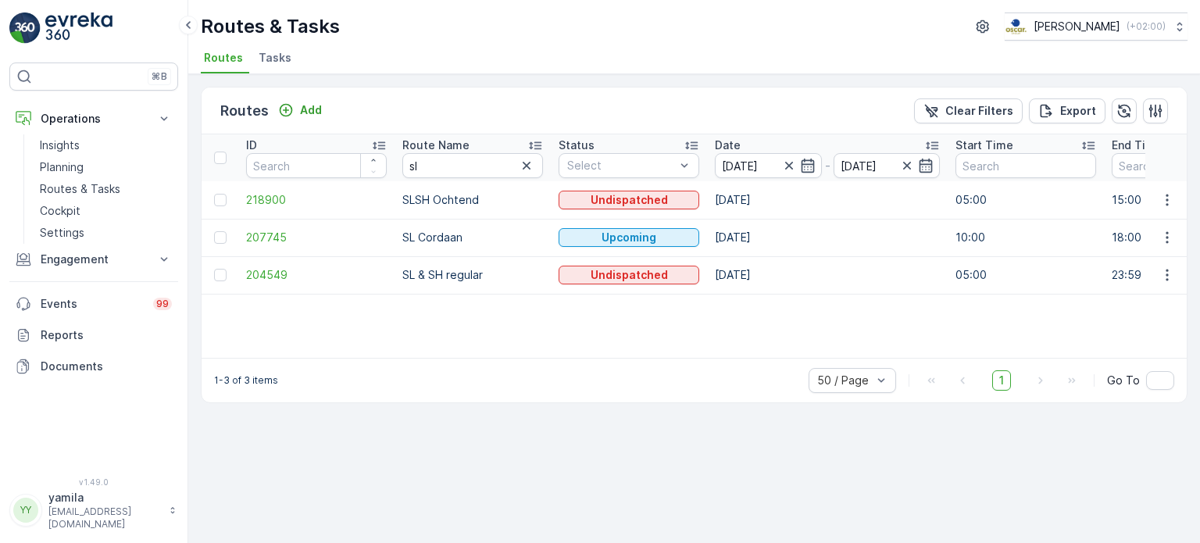
click at [1179, 215] on td at bounding box center [1166, 199] width 42 height 37
click at [1164, 209] on td at bounding box center [1166, 199] width 42 height 37
click at [1162, 202] on icon "button" at bounding box center [1167, 200] width 16 height 16
click at [1150, 216] on span "See More Details" at bounding box center [1130, 222] width 91 height 16
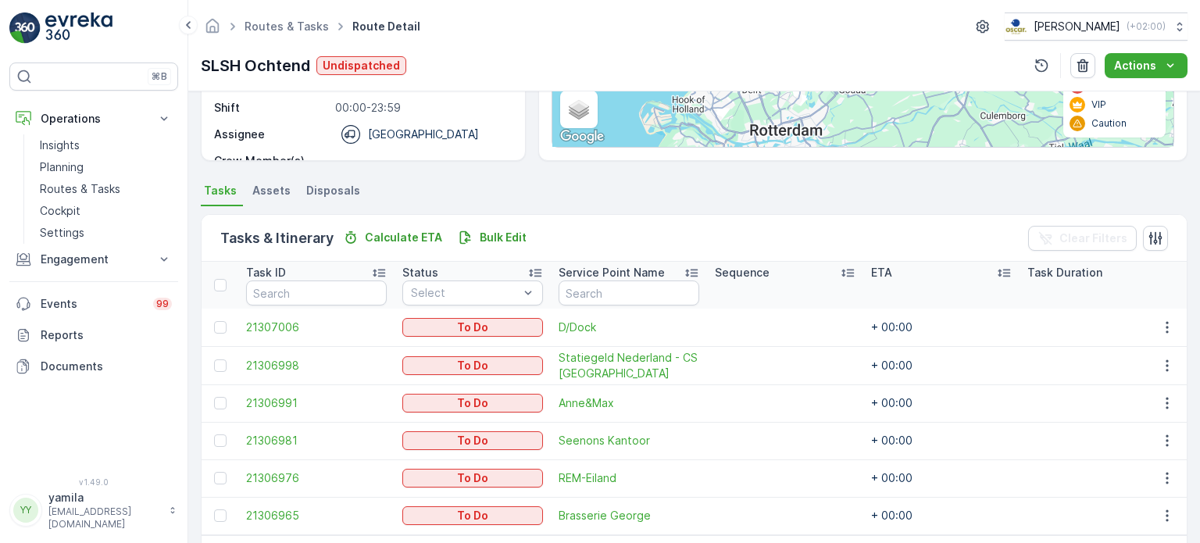
scroll to position [312, 0]
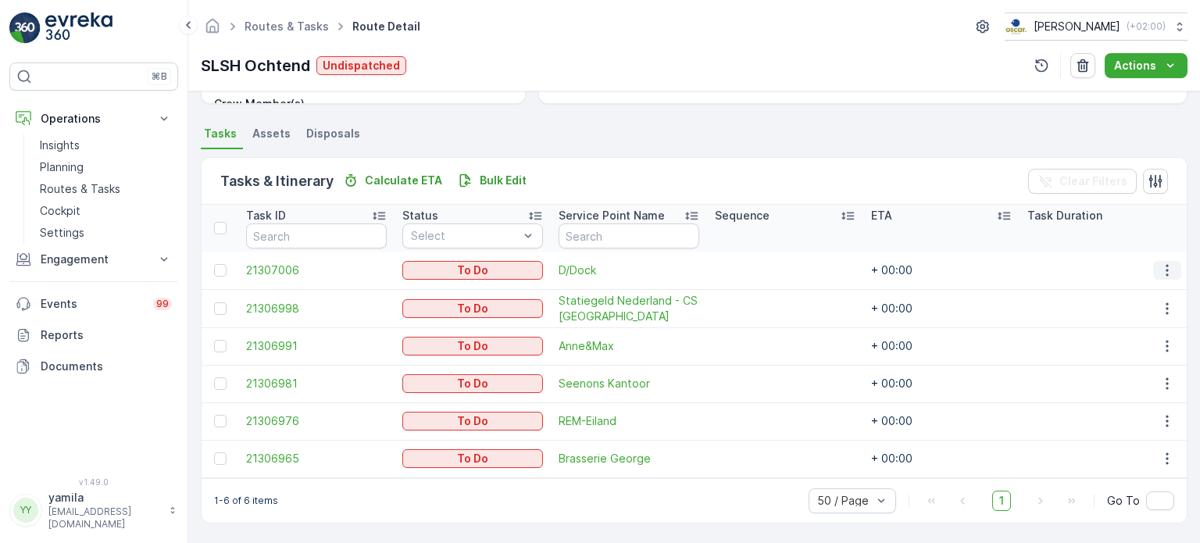
click at [1162, 270] on icon "button" at bounding box center [1167, 270] width 16 height 16
click at [1131, 334] on span "Change Route" at bounding box center [1127, 336] width 76 height 16
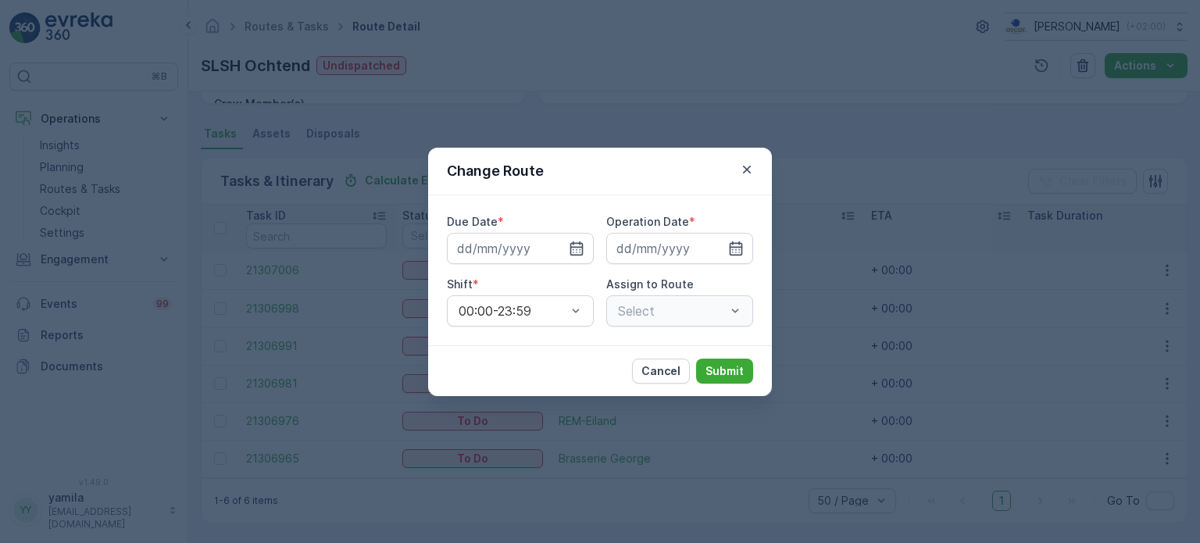
type input "[DATE]"
click at [737, 307] on div "Select" at bounding box center [679, 310] width 147 height 31
click at [733, 309] on div "Select" at bounding box center [679, 310] width 147 height 31
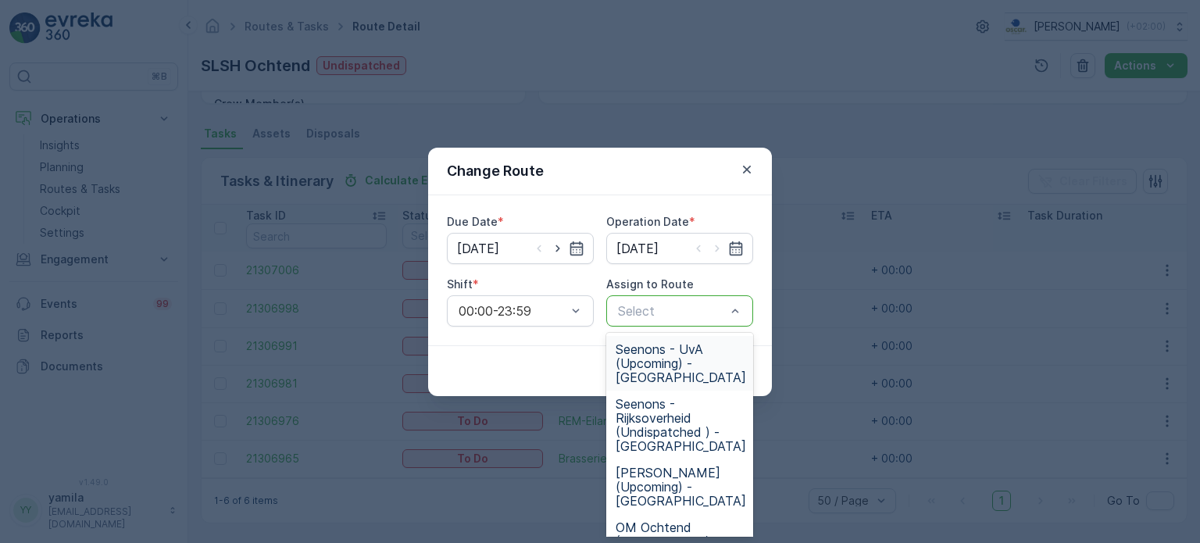
click at [681, 307] on div at bounding box center [671, 311] width 111 height 14
type input "sl"
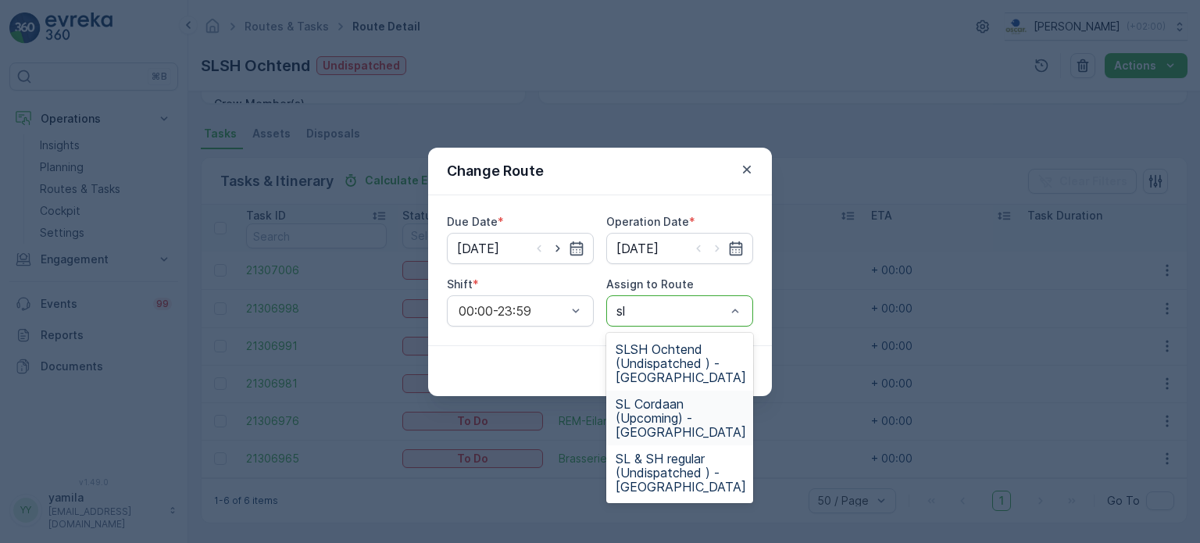
click at [694, 457] on span "SL & SH regular (Undispatched ) - Amsterdam" at bounding box center [681, 472] width 130 height 42
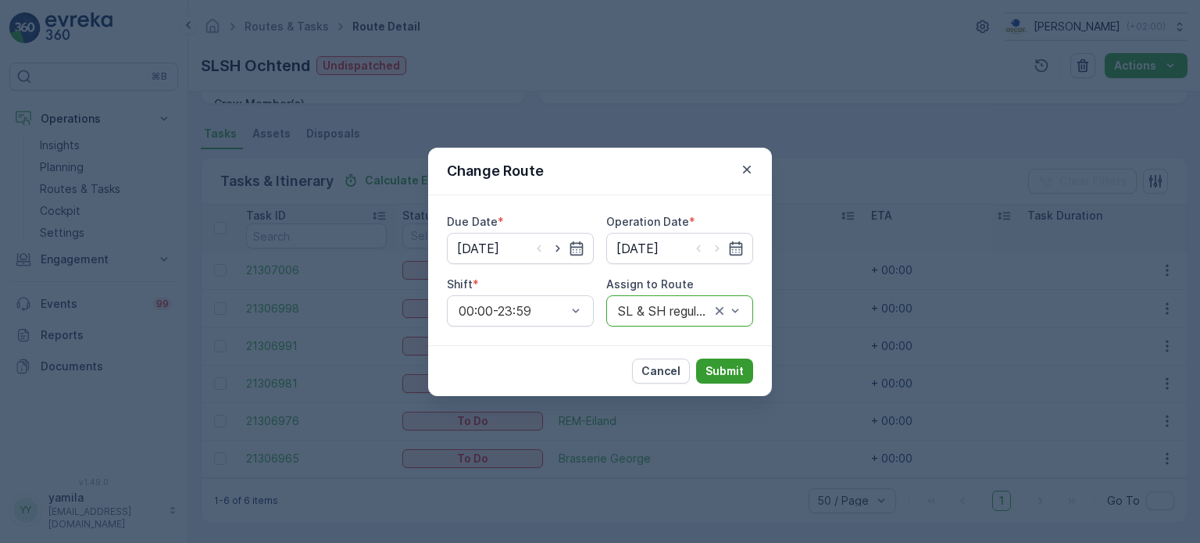
click at [722, 371] on p "Submit" at bounding box center [724, 371] width 38 height 16
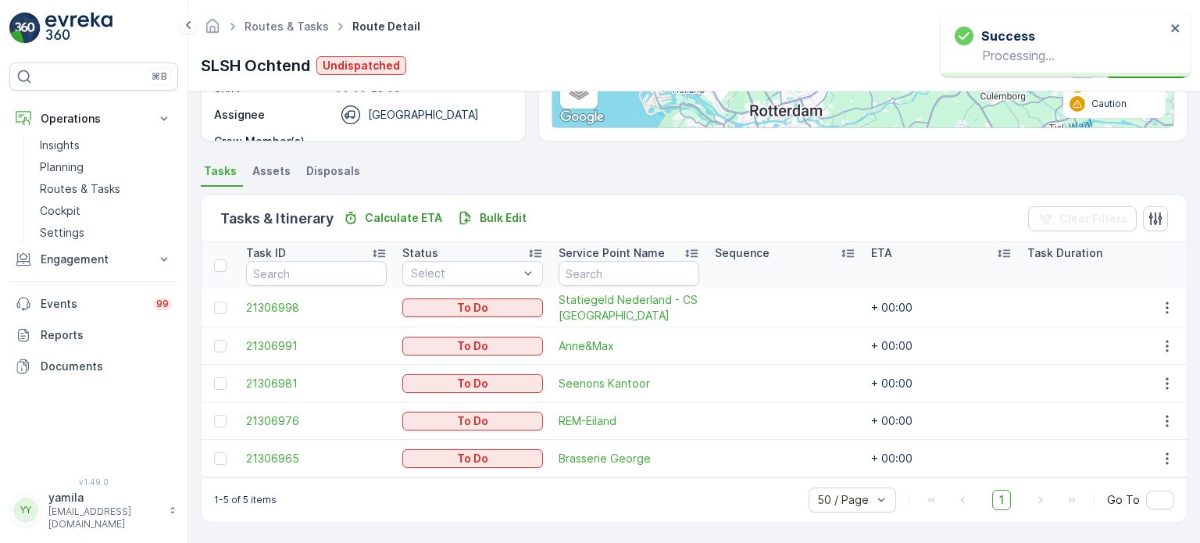
scroll to position [280, 0]
click at [1172, 30] on icon "close" at bounding box center [1175, 28] width 8 height 8
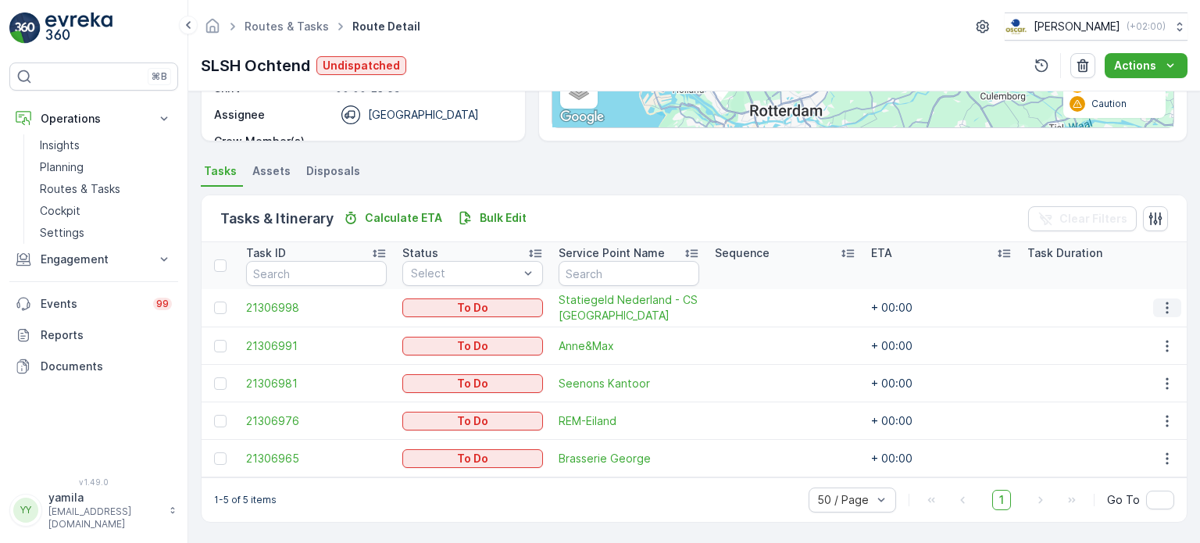
click at [1162, 302] on icon "button" at bounding box center [1167, 308] width 16 height 16
click at [1119, 373] on span "Change Route" at bounding box center [1127, 368] width 76 height 16
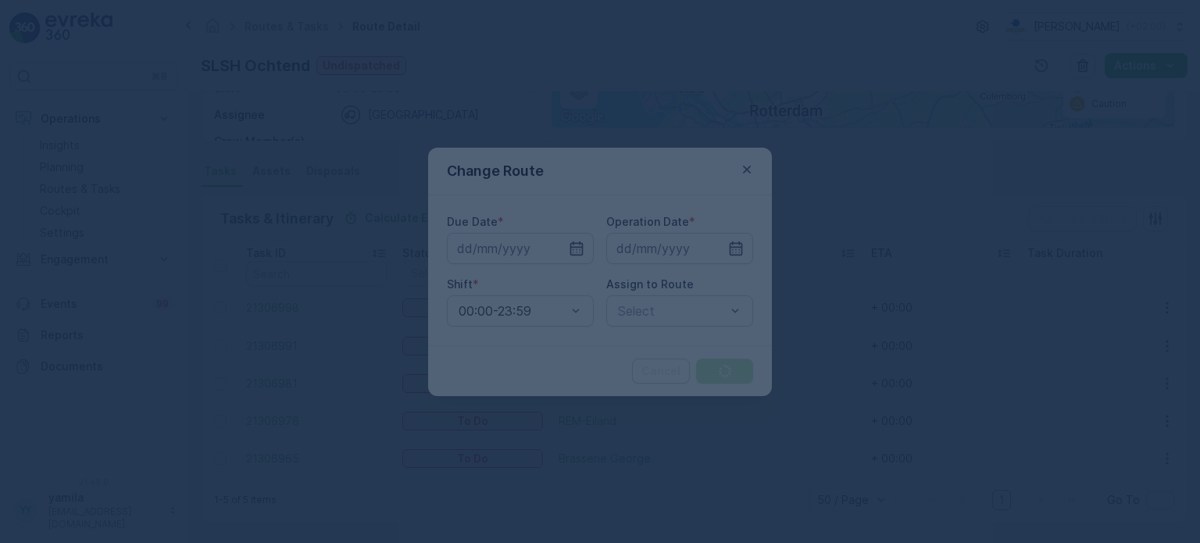
type input "[DATE]"
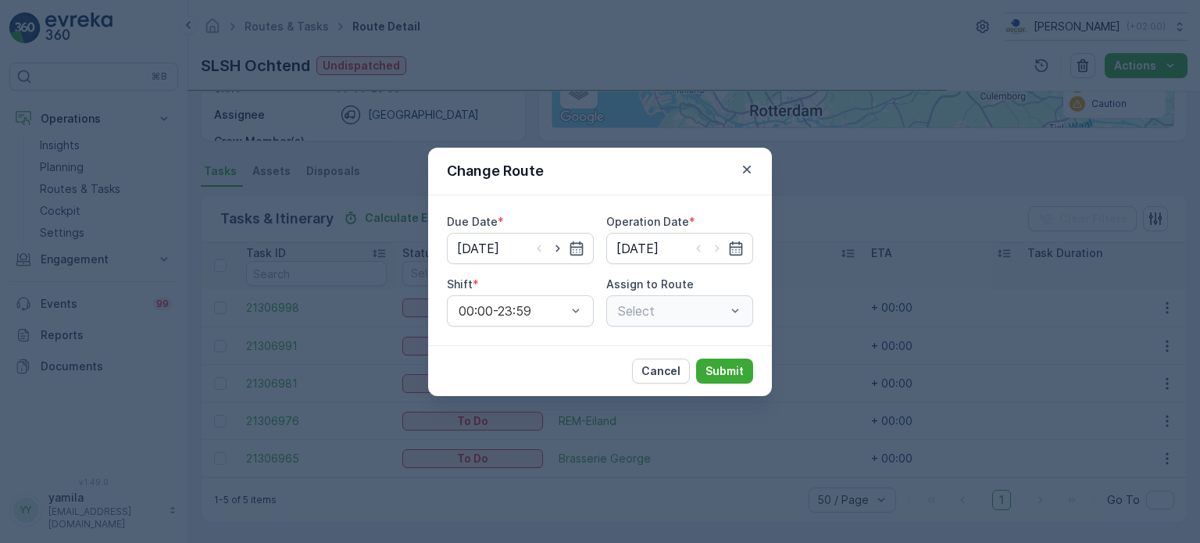
click at [733, 315] on div "Select" at bounding box center [679, 310] width 147 height 31
click at [691, 310] on div at bounding box center [671, 311] width 111 height 14
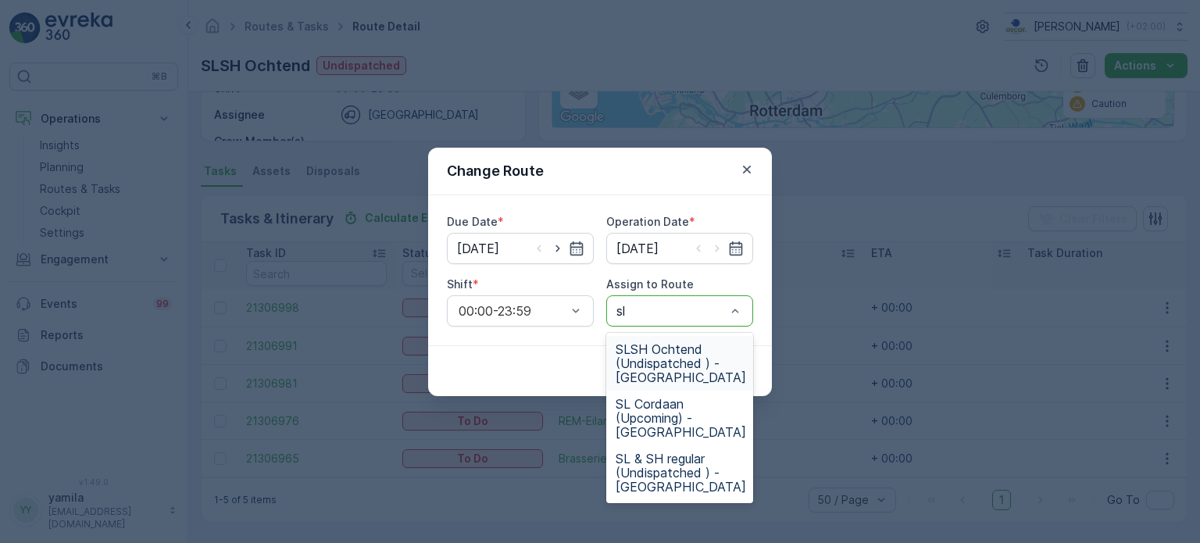
type input "sls"
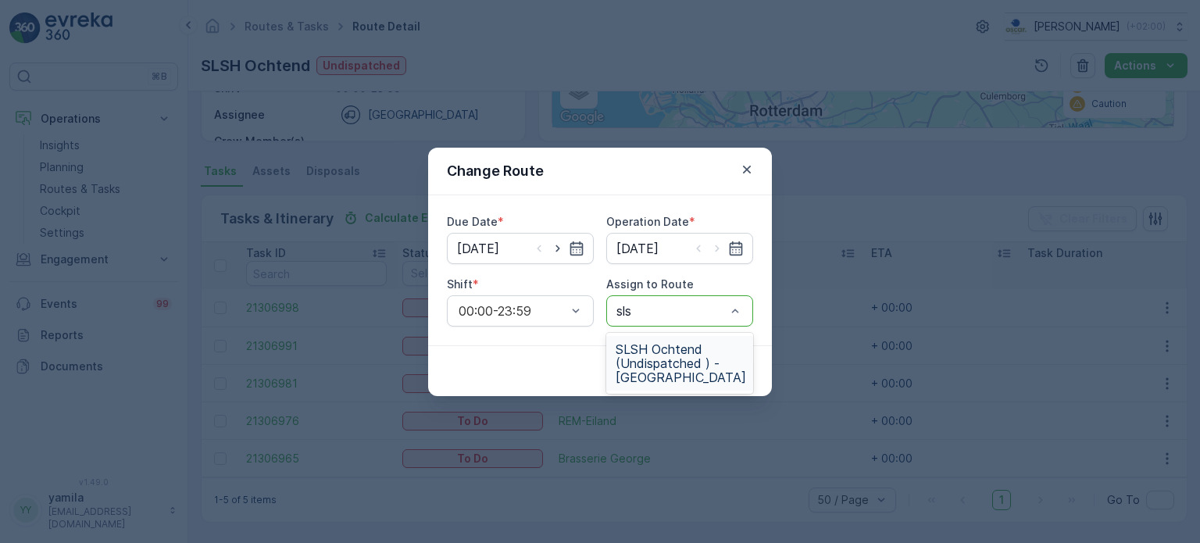
click at [678, 368] on span "SLSH Ochtend (Undispatched ) - Amsterdam" at bounding box center [681, 363] width 130 height 42
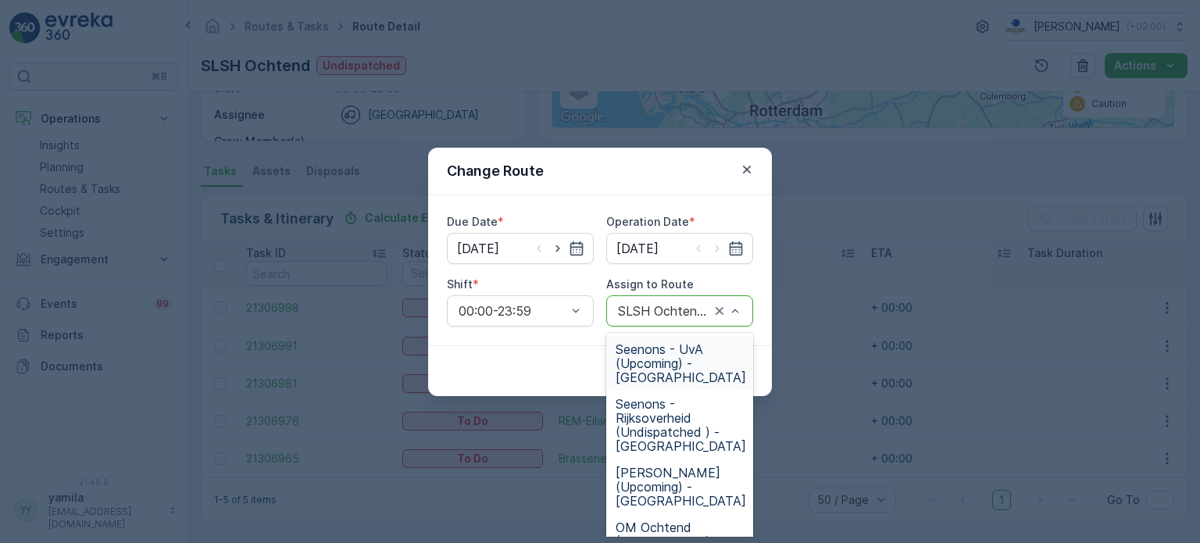
click at [706, 313] on div at bounding box center [663, 311] width 95 height 14
click at [699, 312] on div at bounding box center [671, 311] width 111 height 14
type input "sl"
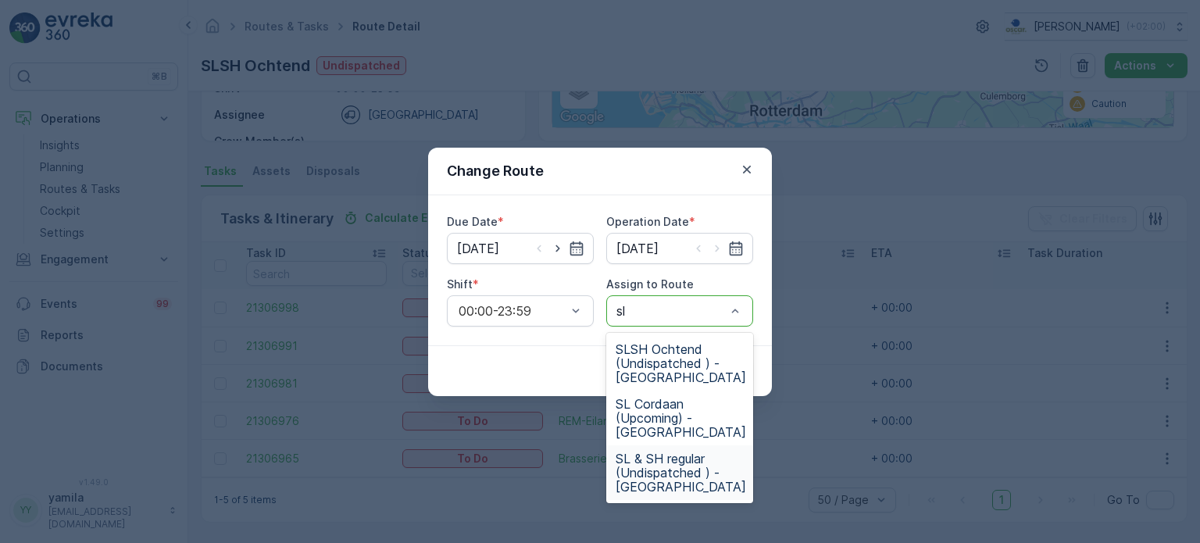
click at [686, 480] on span "SL & SH regular (Undispatched ) - Amsterdam" at bounding box center [681, 472] width 130 height 42
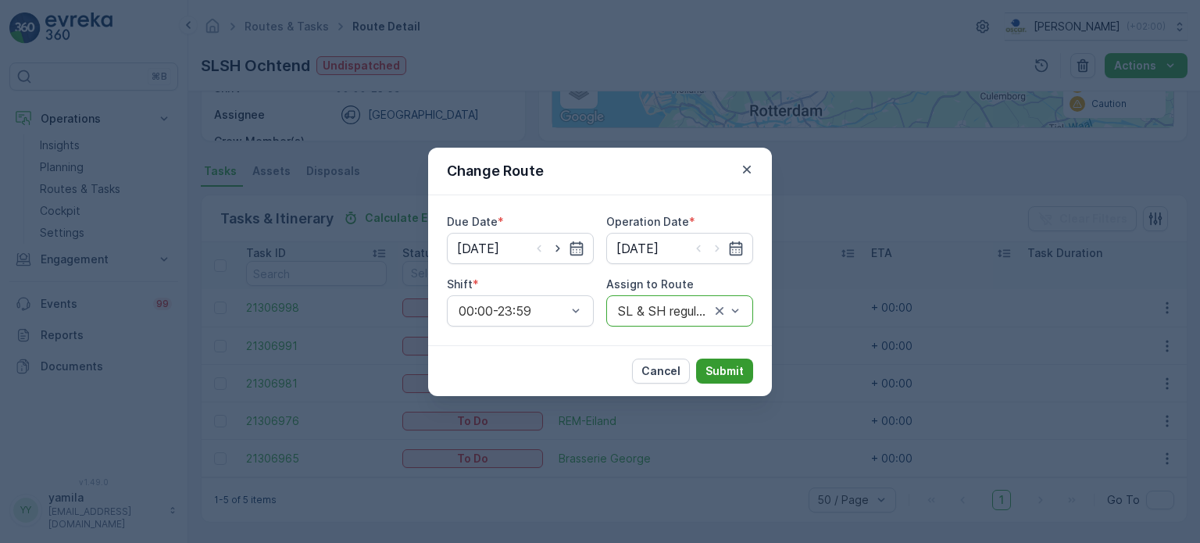
click at [724, 378] on button "Submit" at bounding box center [724, 371] width 57 height 25
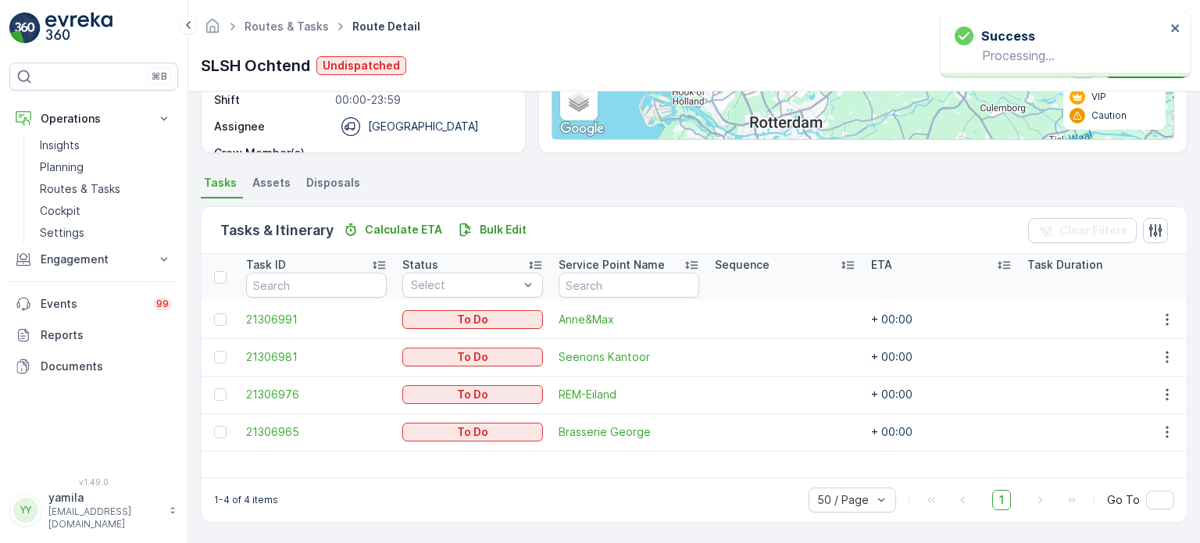
scroll to position [262, 0]
click at [1167, 315] on icon "button" at bounding box center [1167, 321] width 16 height 16
click at [1146, 387] on span "Change Route" at bounding box center [1127, 387] width 76 height 16
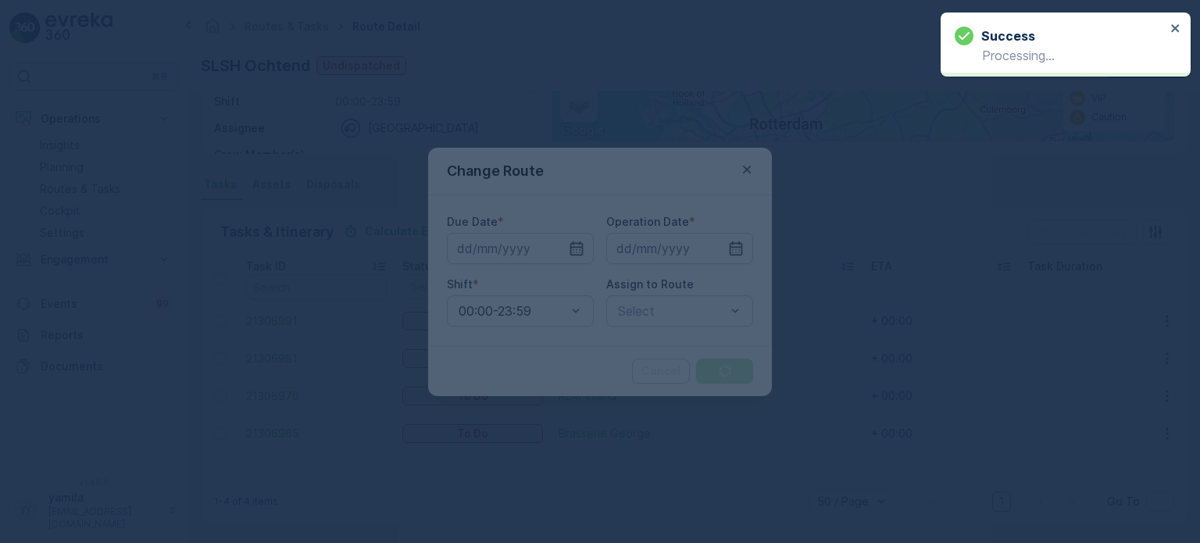
type input "[DATE]"
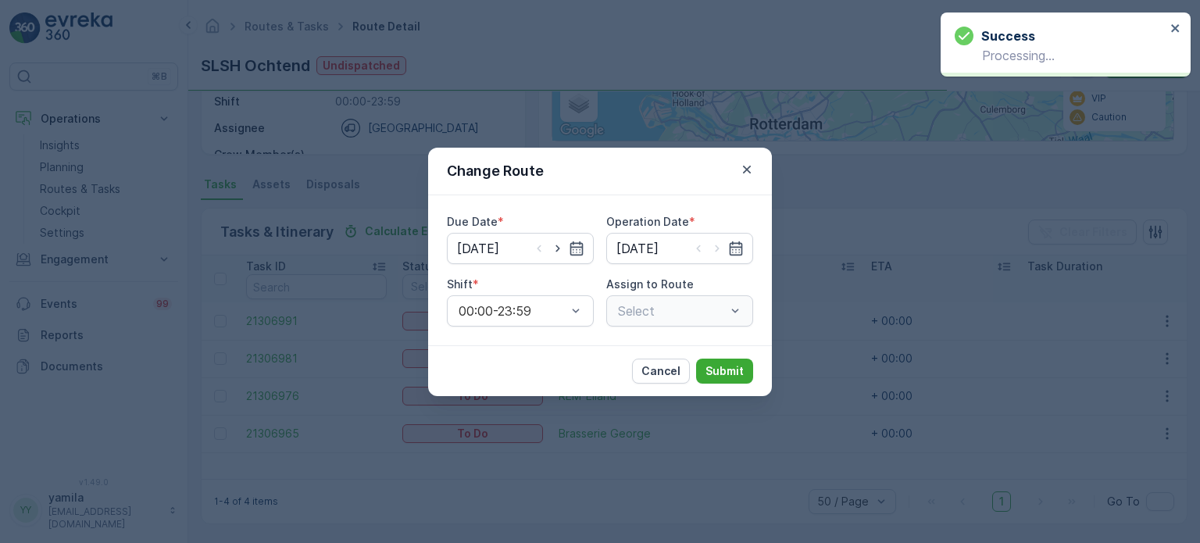
click at [733, 309] on div "Select" at bounding box center [679, 310] width 147 height 31
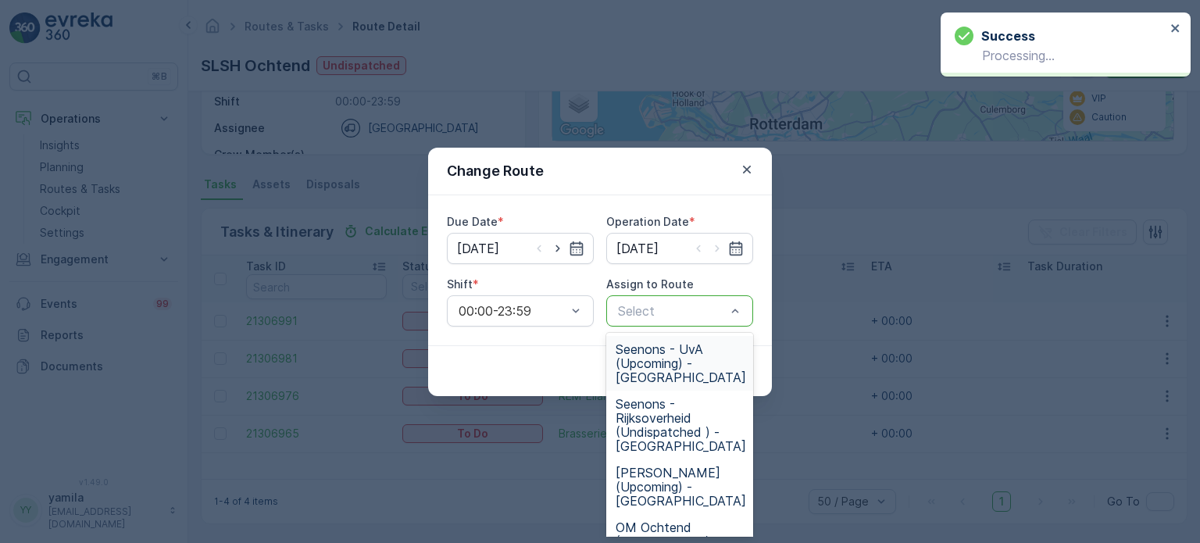
click at [708, 310] on div at bounding box center [671, 311] width 111 height 14
type input "sl"
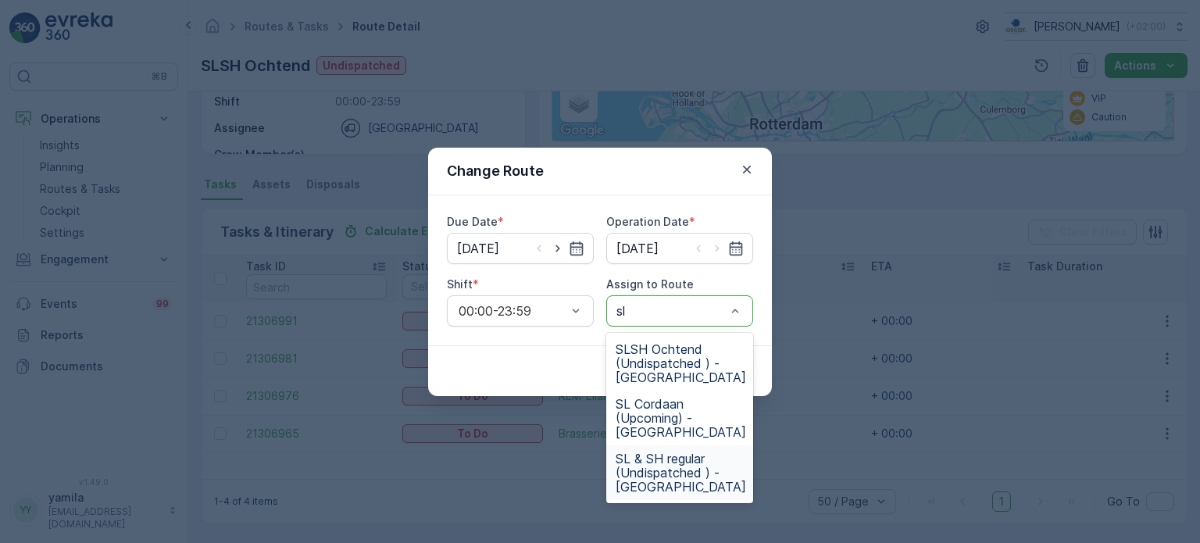
click at [694, 476] on span "SL & SH regular (Undispatched ) - Amsterdam" at bounding box center [681, 472] width 130 height 42
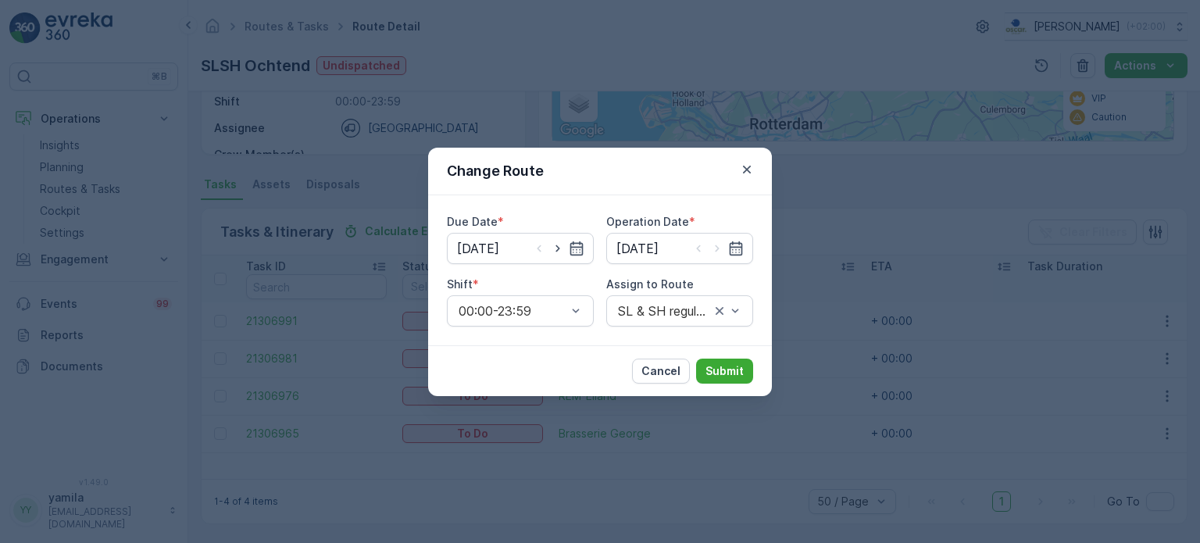
click at [718, 384] on div "Cancel Submit" at bounding box center [600, 370] width 344 height 51
click at [723, 375] on p "Submit" at bounding box center [724, 371] width 38 height 16
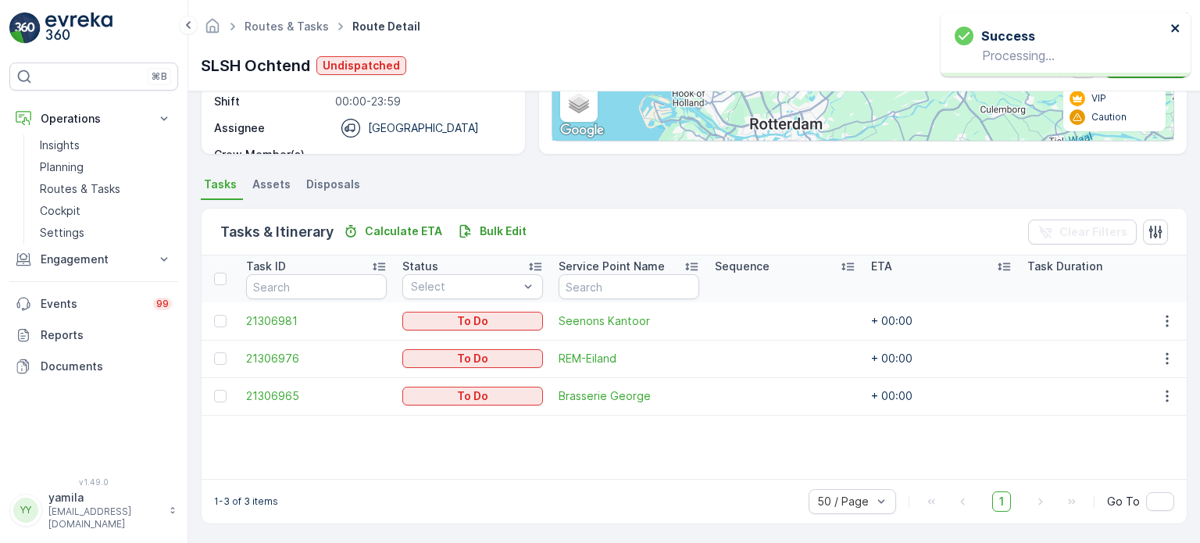
click at [1178, 27] on icon "close" at bounding box center [1175, 28] width 11 height 12
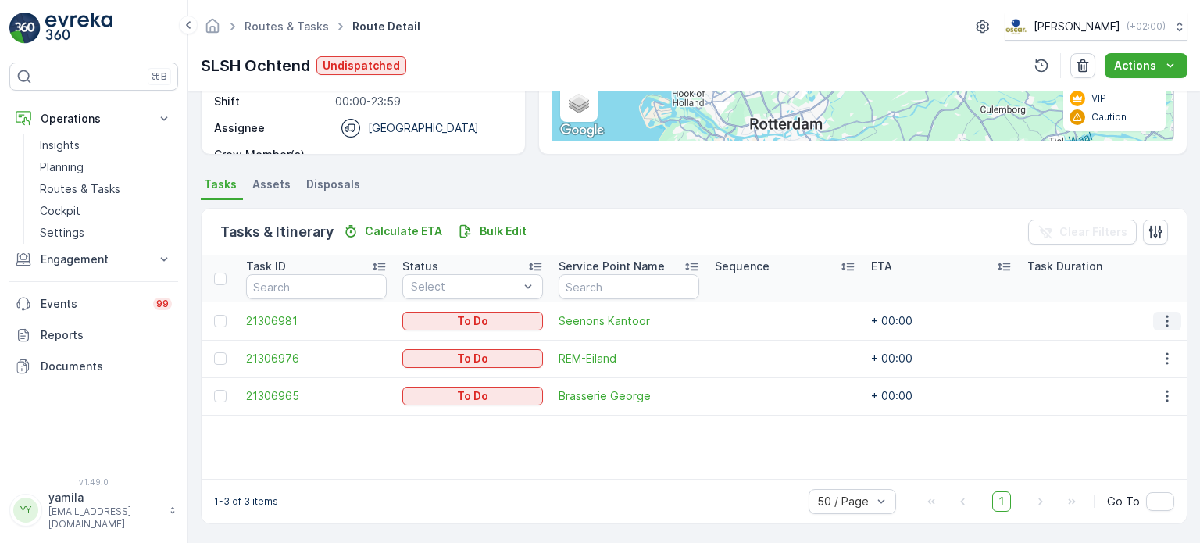
click at [1167, 322] on icon "button" at bounding box center [1167, 321] width 16 height 16
click at [1123, 385] on span "Change Route" at bounding box center [1127, 387] width 76 height 16
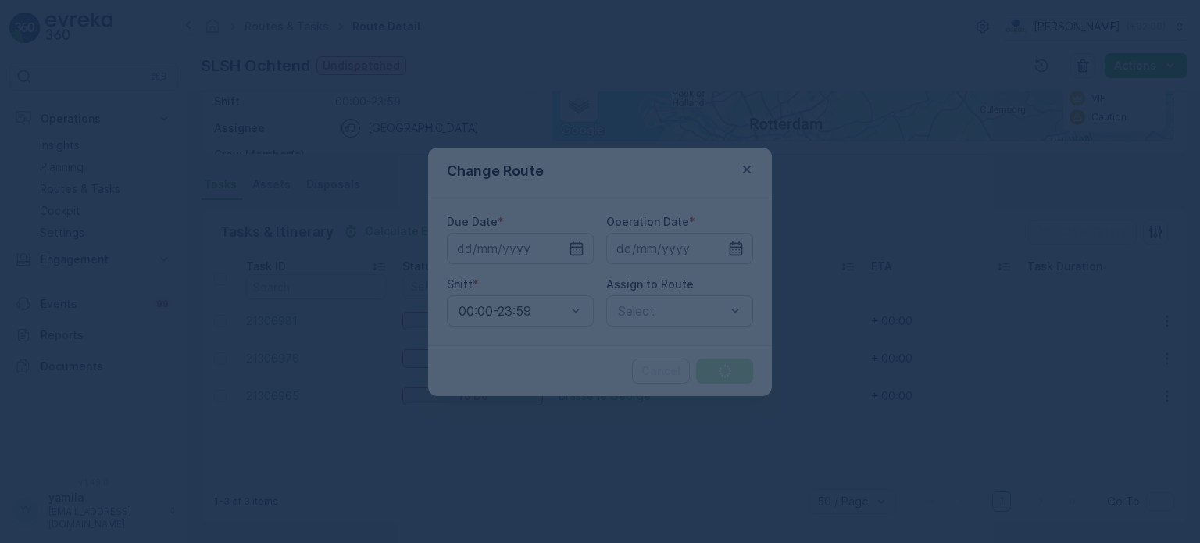
type input "[DATE]"
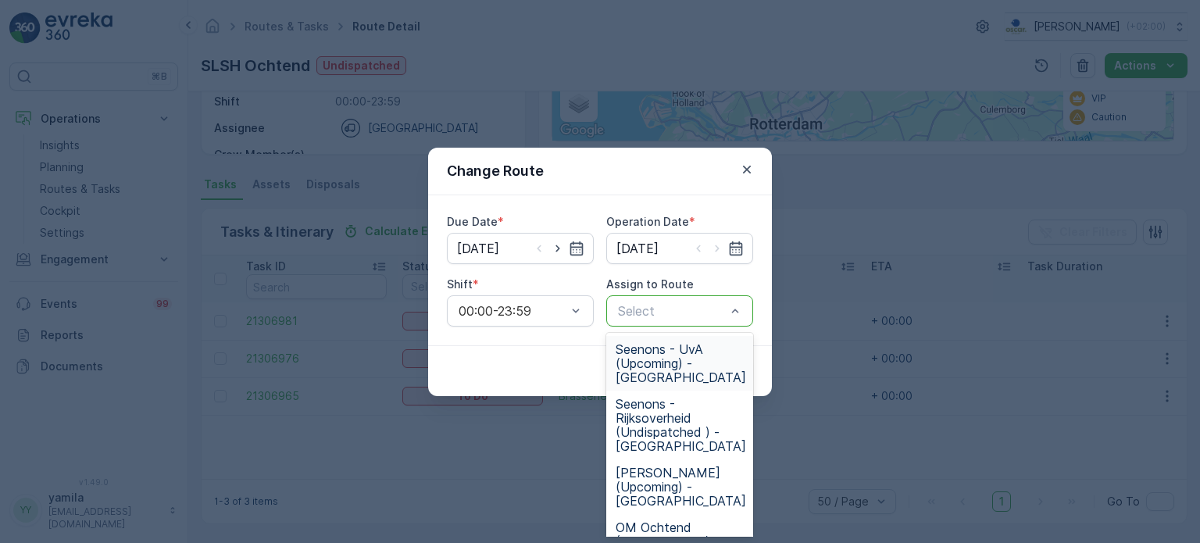
click at [706, 312] on div at bounding box center [671, 311] width 111 height 14
type input "sl"
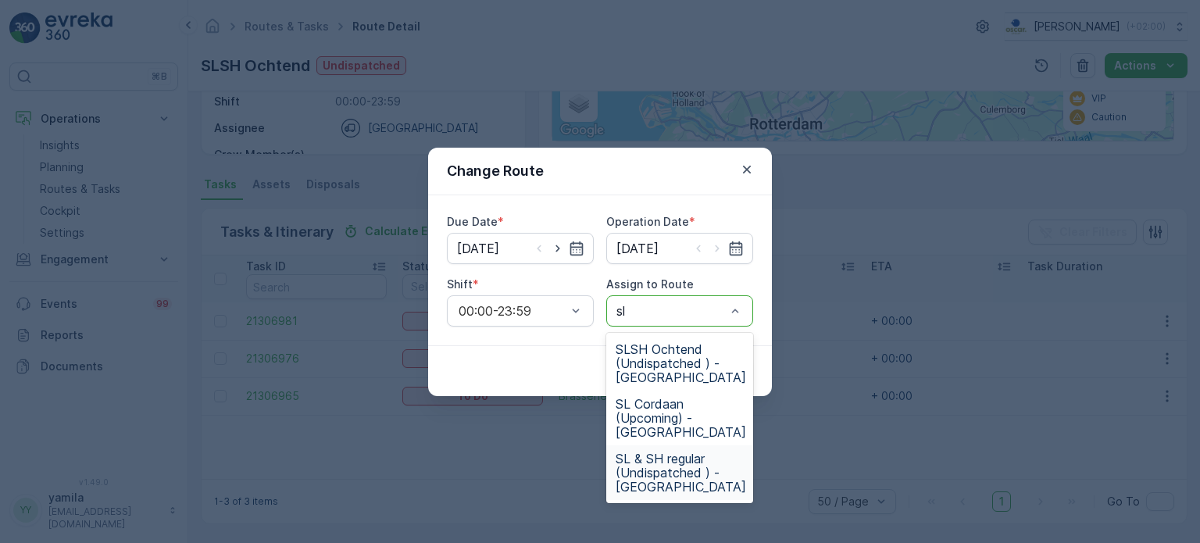
click at [675, 466] on span "SL & SH regular (Undispatched ) - Amsterdam" at bounding box center [681, 472] width 130 height 42
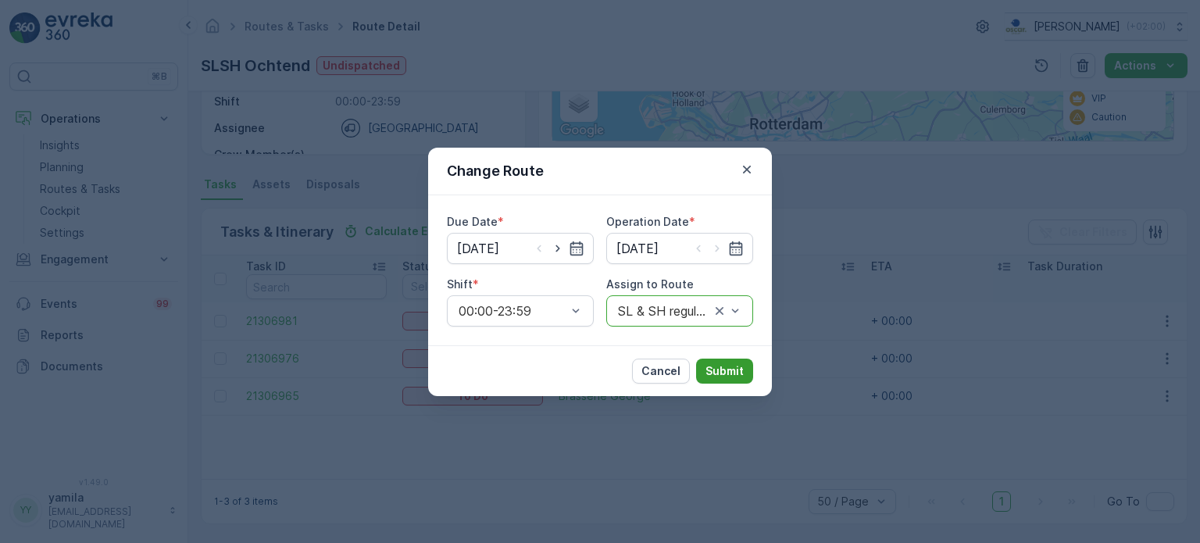
click at [725, 373] on p "Submit" at bounding box center [724, 371] width 38 height 16
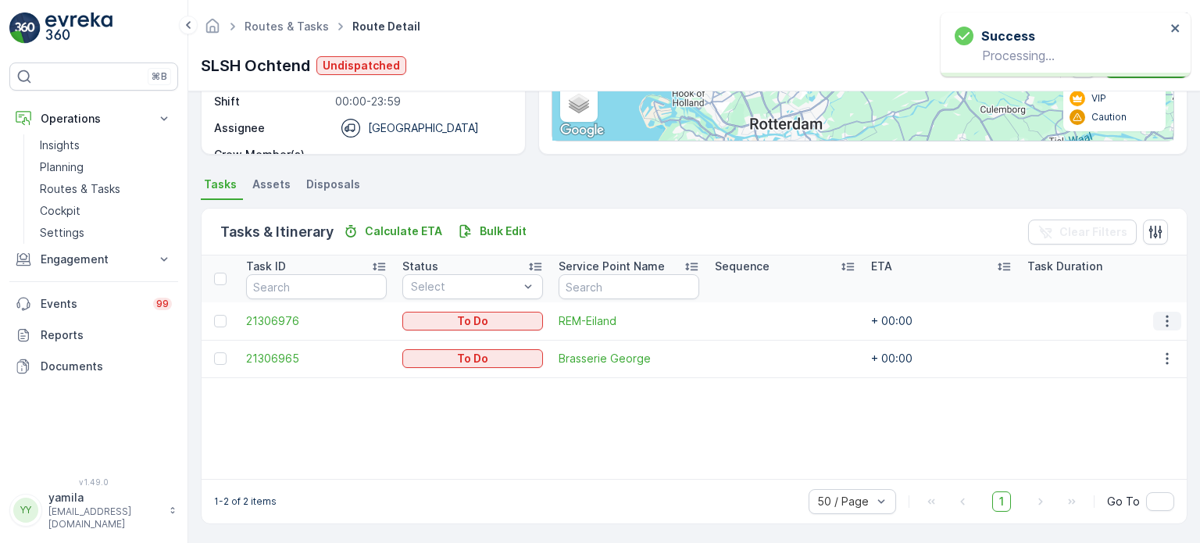
click at [1165, 321] on icon "button" at bounding box center [1167, 321] width 16 height 16
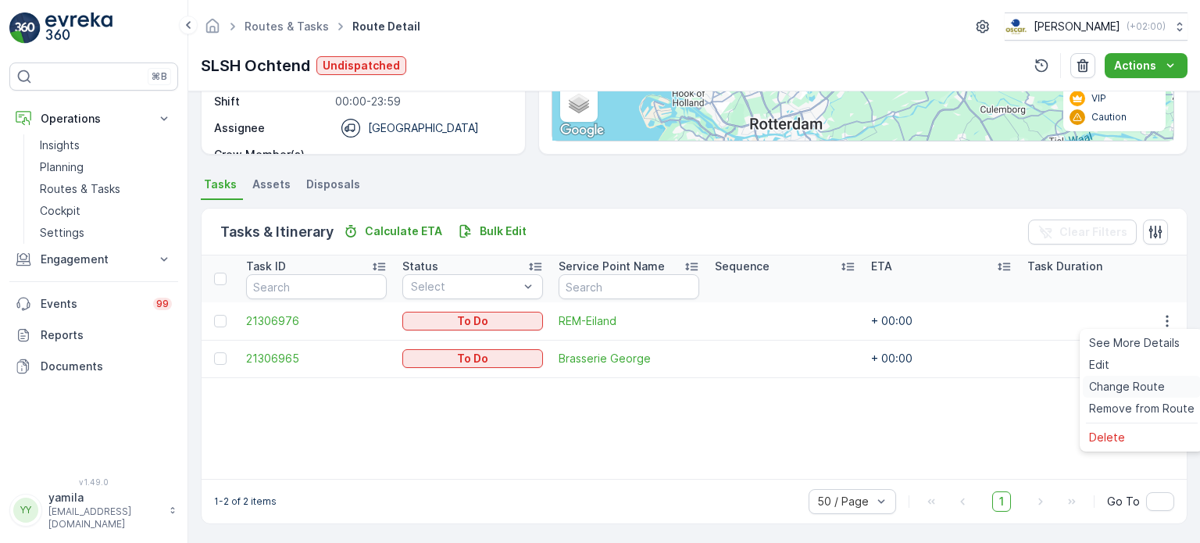
click at [1119, 394] on div "Change Route" at bounding box center [1142, 387] width 118 height 22
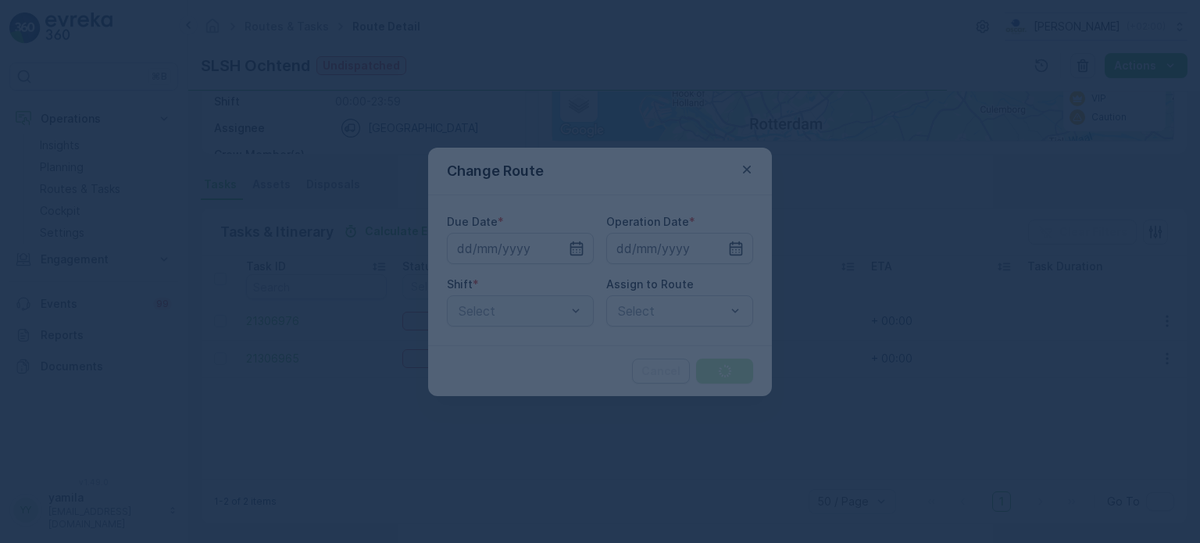
type input "[DATE]"
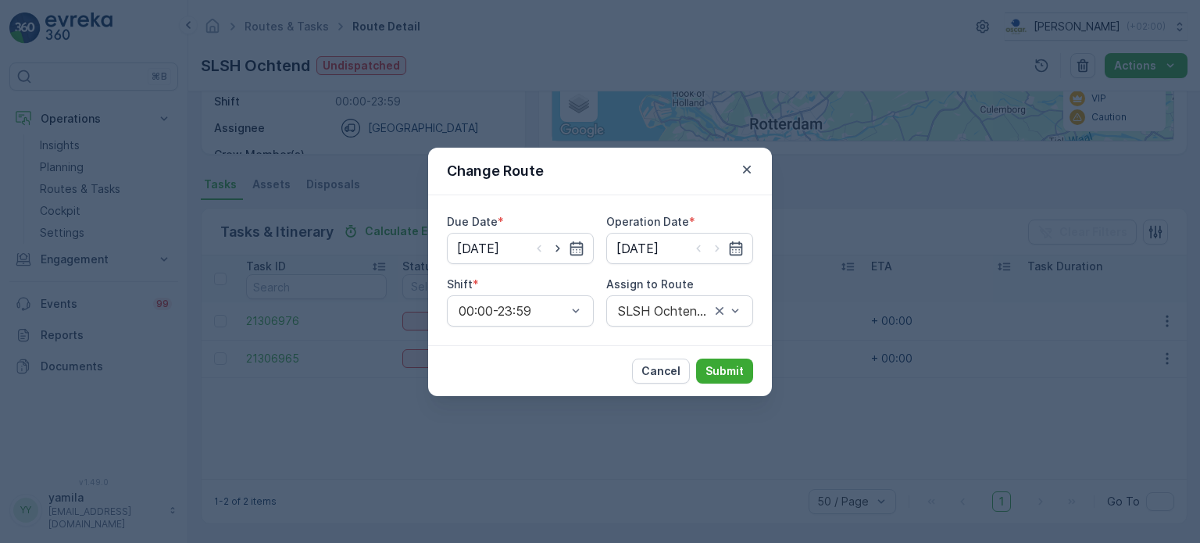
click at [731, 312] on div "SLSH Ochtend (Undispatched ) - Amsterdam" at bounding box center [679, 310] width 147 height 31
click at [685, 305] on div at bounding box center [671, 311] width 111 height 14
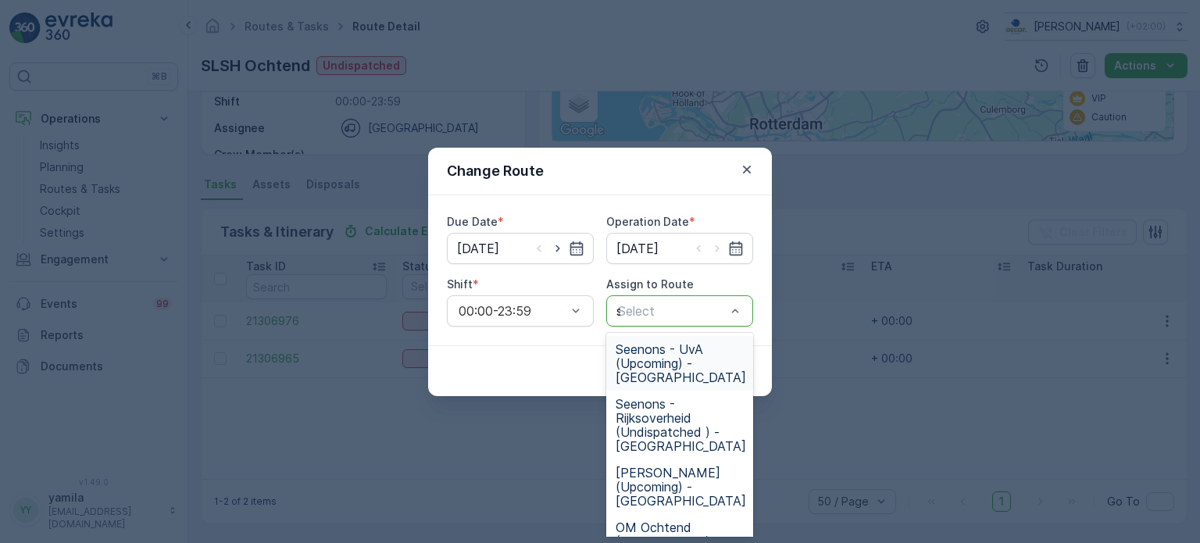
type input "sl"
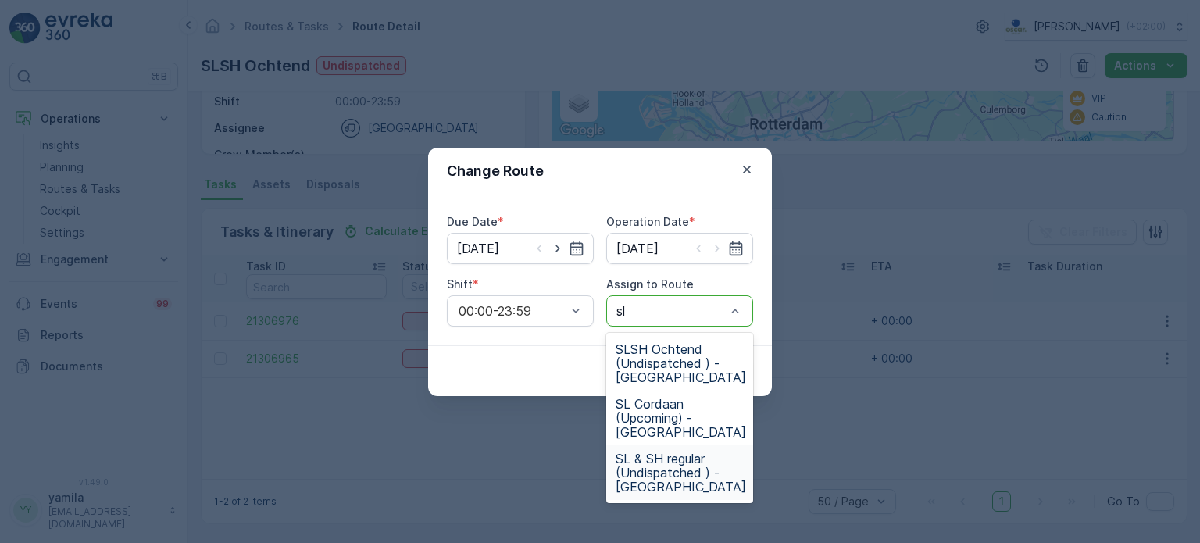
click at [681, 472] on span "SL & SH regular (Undispatched ) - Amsterdam" at bounding box center [681, 472] width 130 height 42
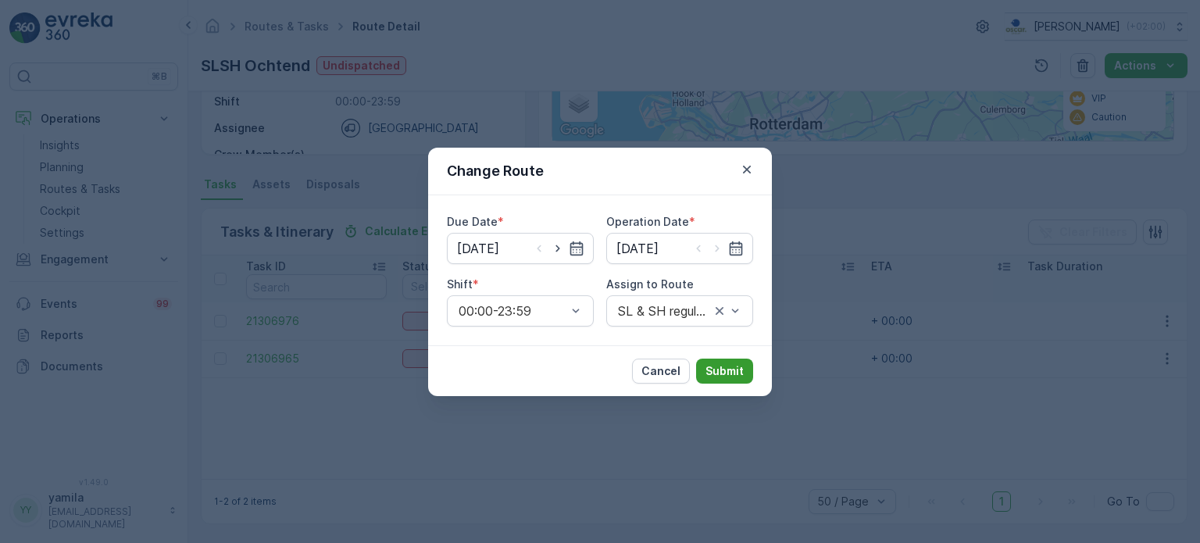
click at [716, 369] on p "Submit" at bounding box center [724, 371] width 38 height 16
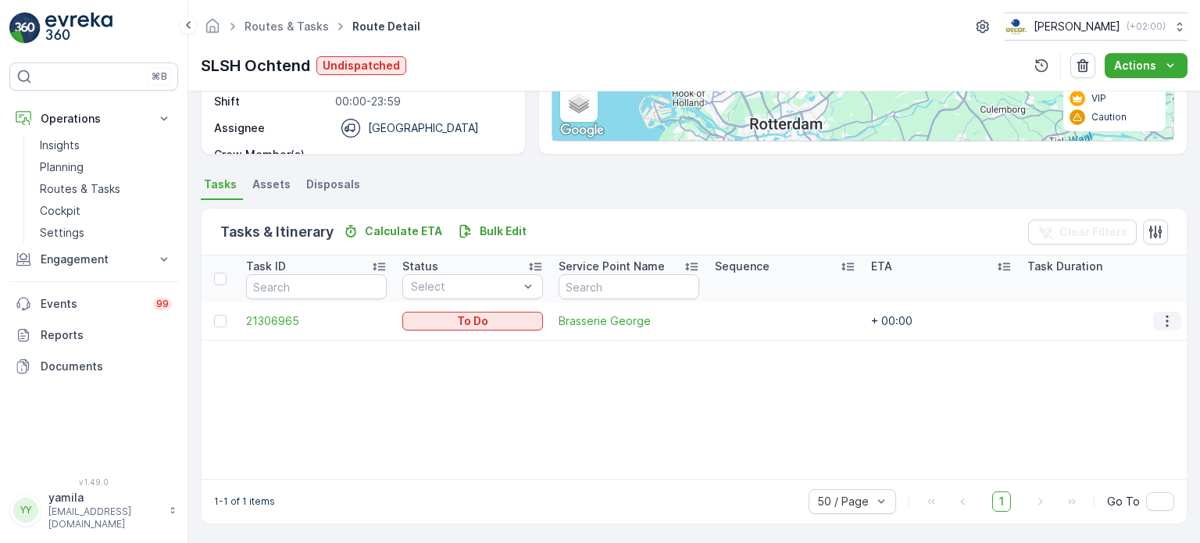
click at [1165, 324] on icon "button" at bounding box center [1166, 321] width 2 height 12
click at [1131, 388] on span "Change Route" at bounding box center [1127, 387] width 76 height 16
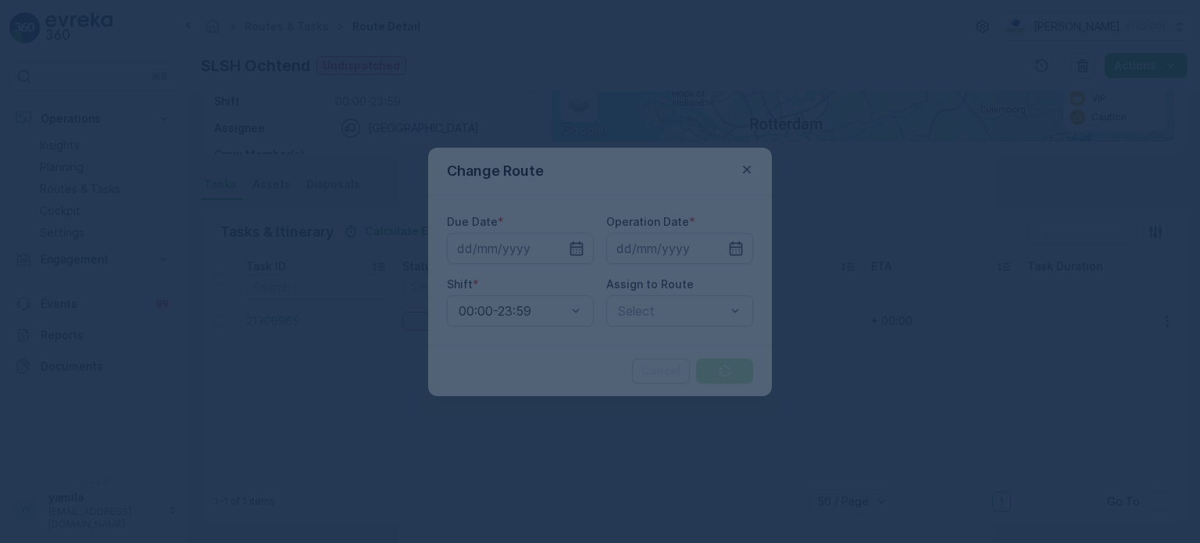
type input "[DATE]"
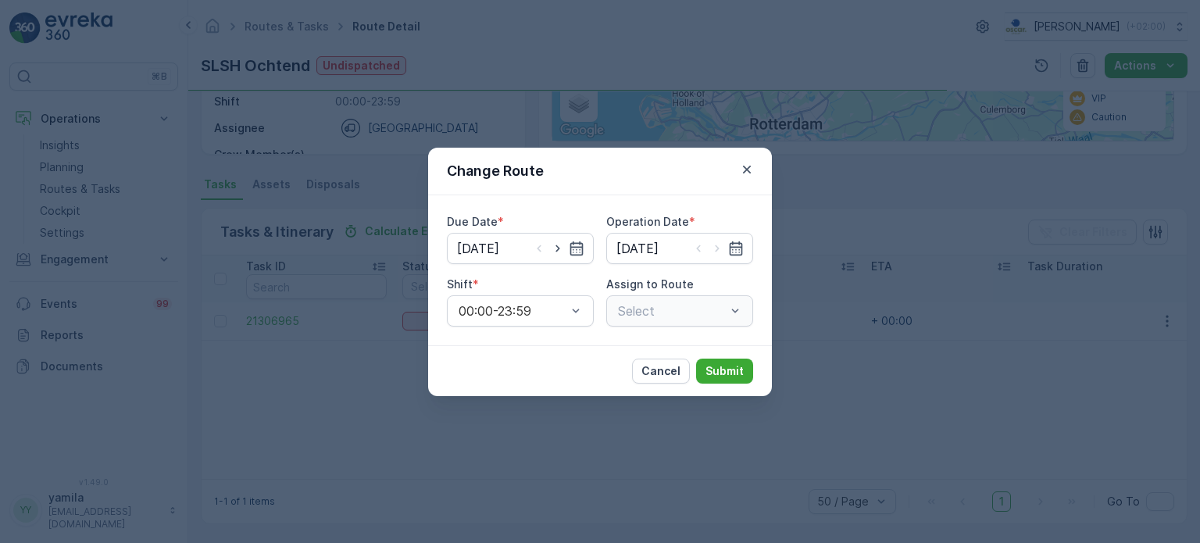
click at [735, 309] on div "Select" at bounding box center [679, 310] width 147 height 31
click at [703, 314] on div at bounding box center [671, 311] width 111 height 14
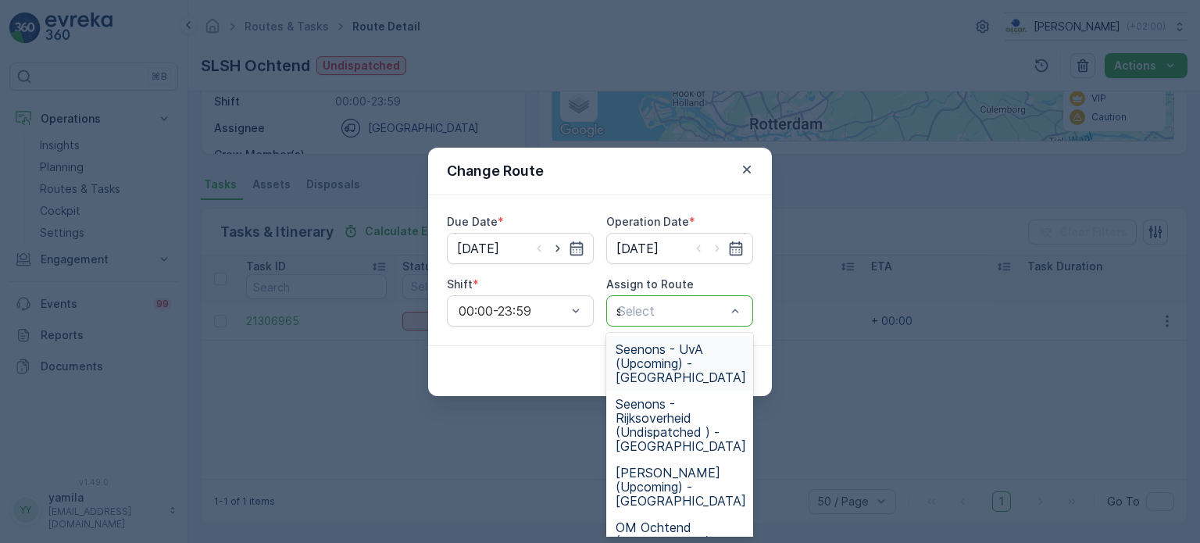
type input "sl"
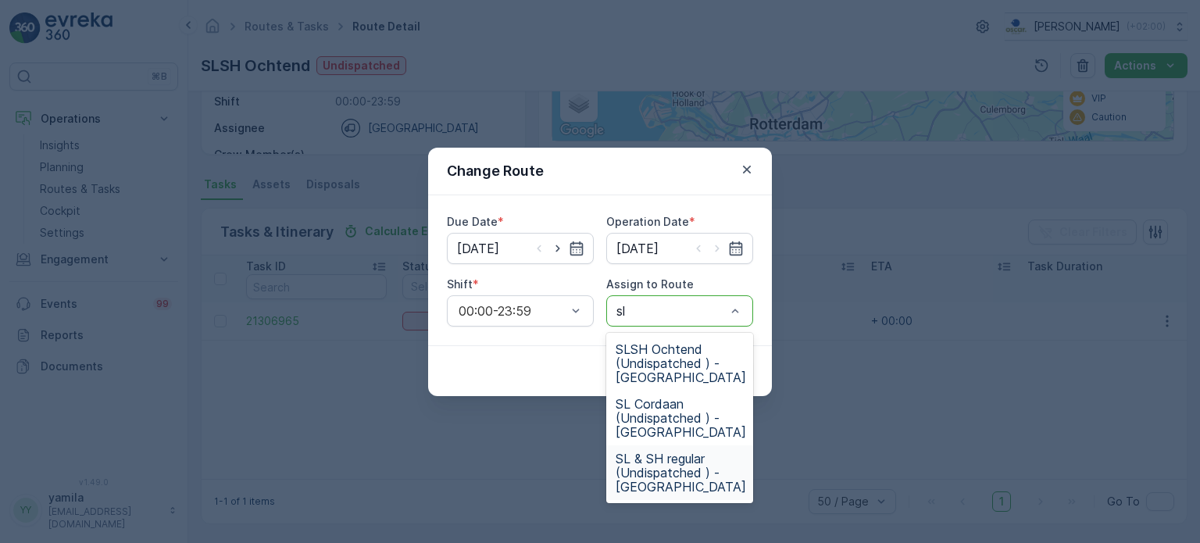
click at [675, 480] on span "SL & SH regular (Undispatched ) - Amsterdam" at bounding box center [681, 472] width 130 height 42
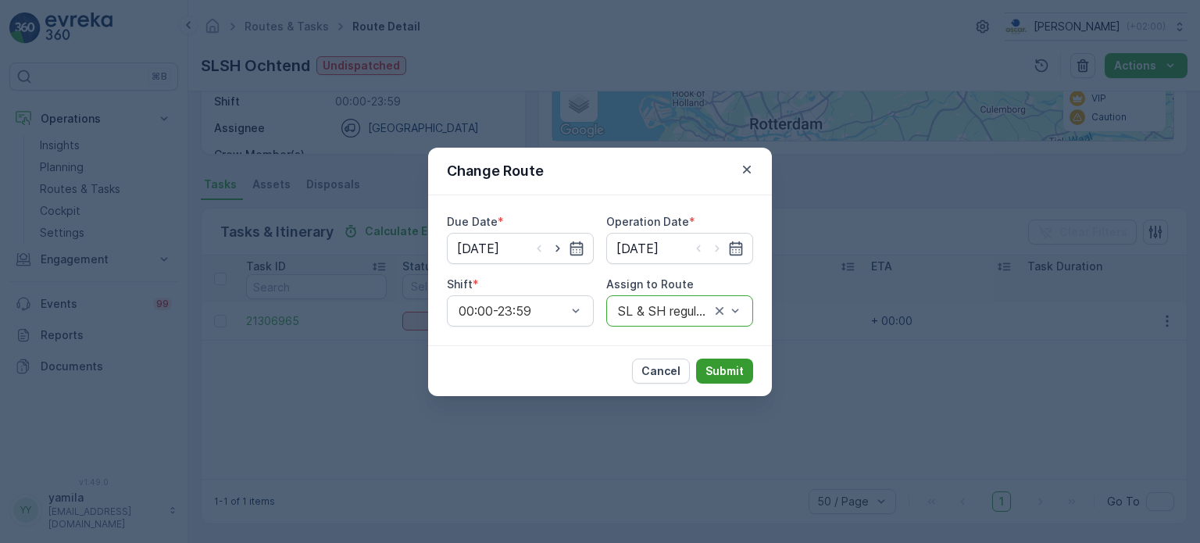
click at [734, 362] on button "Submit" at bounding box center [724, 371] width 57 height 25
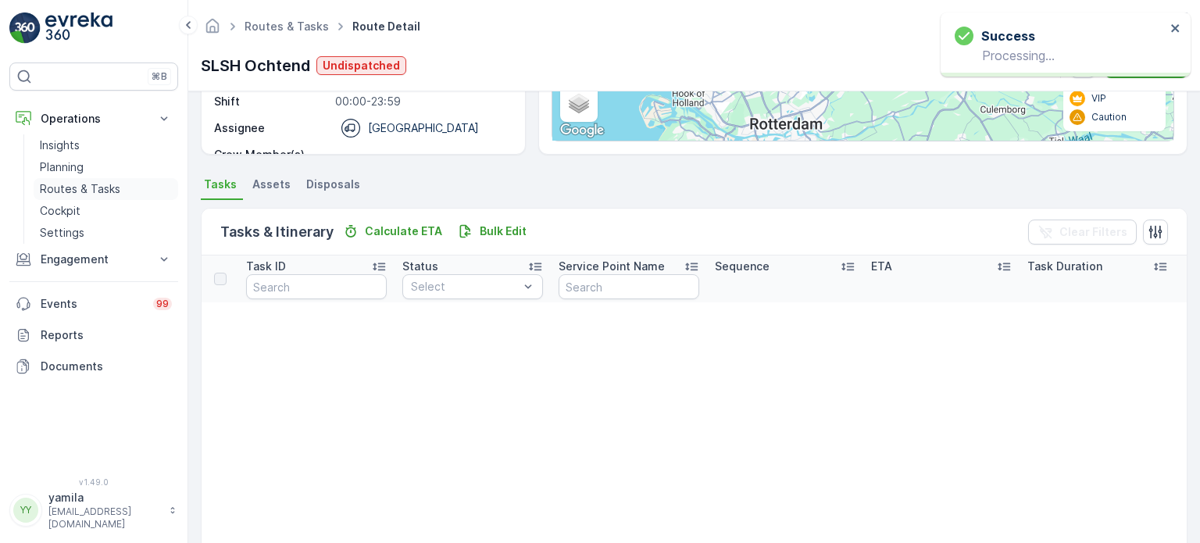
click at [97, 193] on p "Routes & Tasks" at bounding box center [80, 189] width 80 height 16
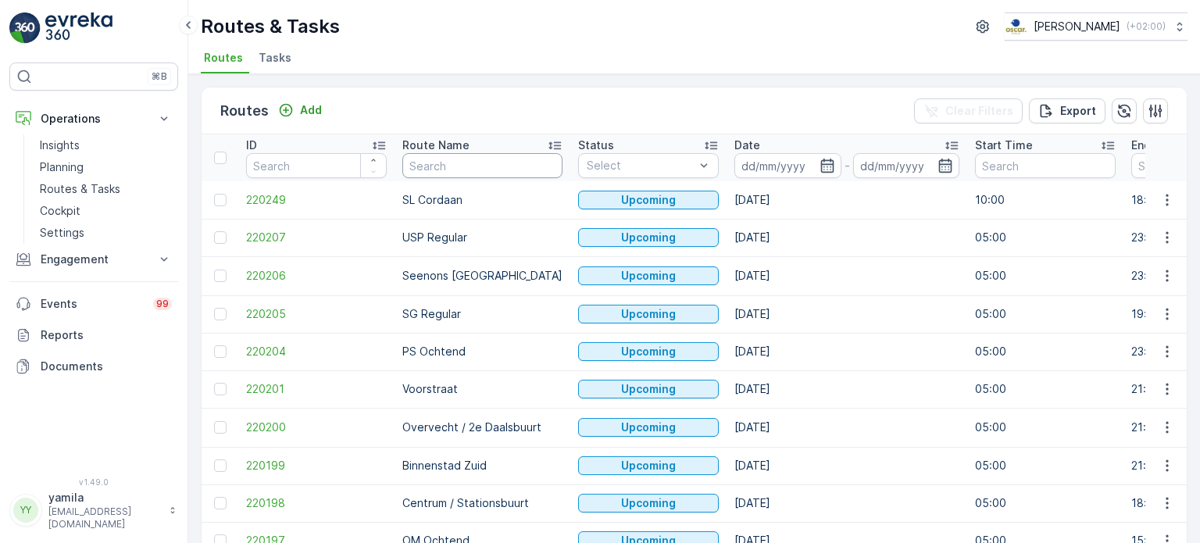
click at [431, 162] on input "text" at bounding box center [482, 165] width 160 height 25
type input "om"
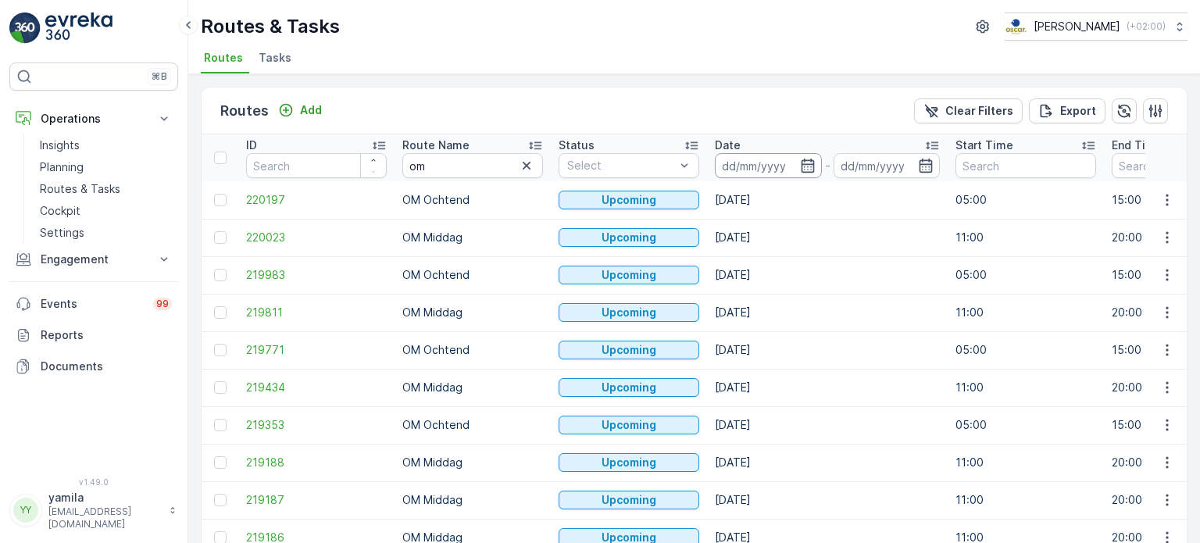
click at [779, 166] on input at bounding box center [768, 165] width 107 height 25
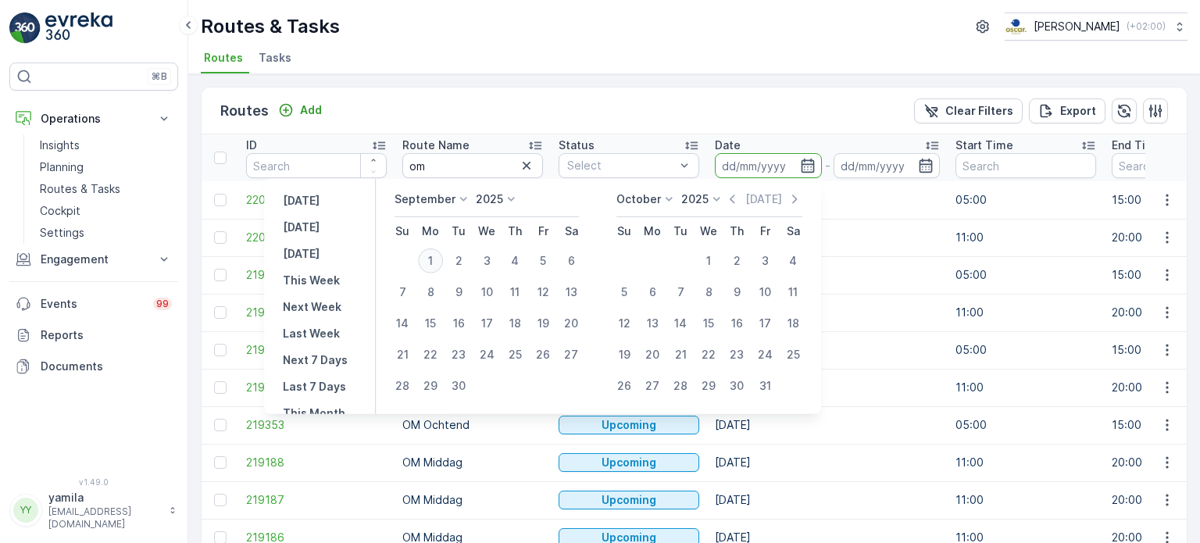
click at [428, 262] on div "1" at bounding box center [430, 260] width 25 height 25
type input "[DATE]"
click at [428, 262] on div "1" at bounding box center [430, 260] width 25 height 25
type input "[DATE]"
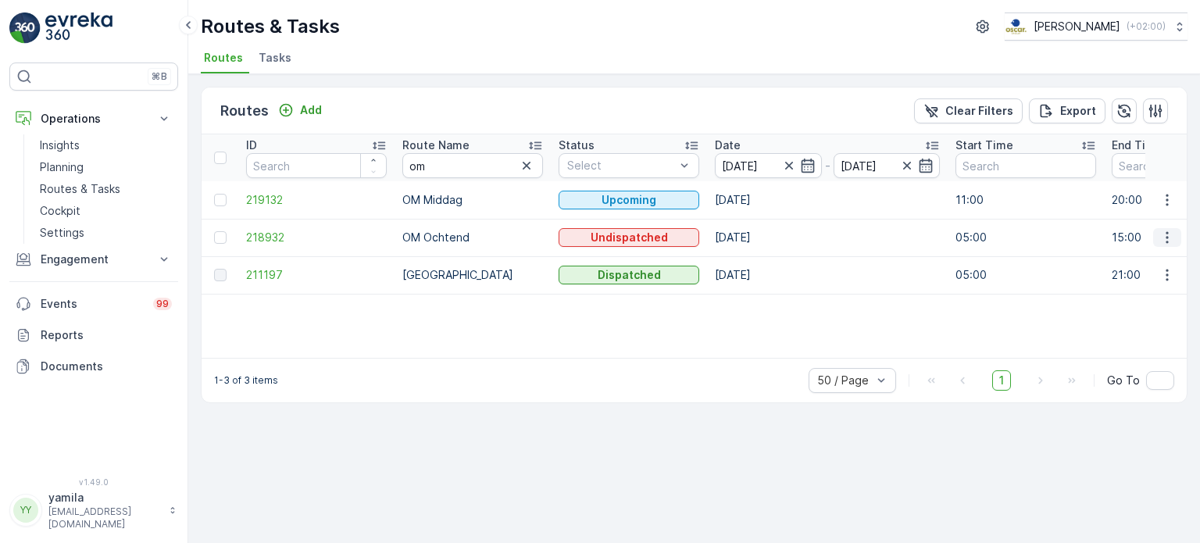
click at [1165, 237] on icon "button" at bounding box center [1167, 238] width 16 height 16
click at [1144, 254] on span "See More Details" at bounding box center [1130, 260] width 91 height 16
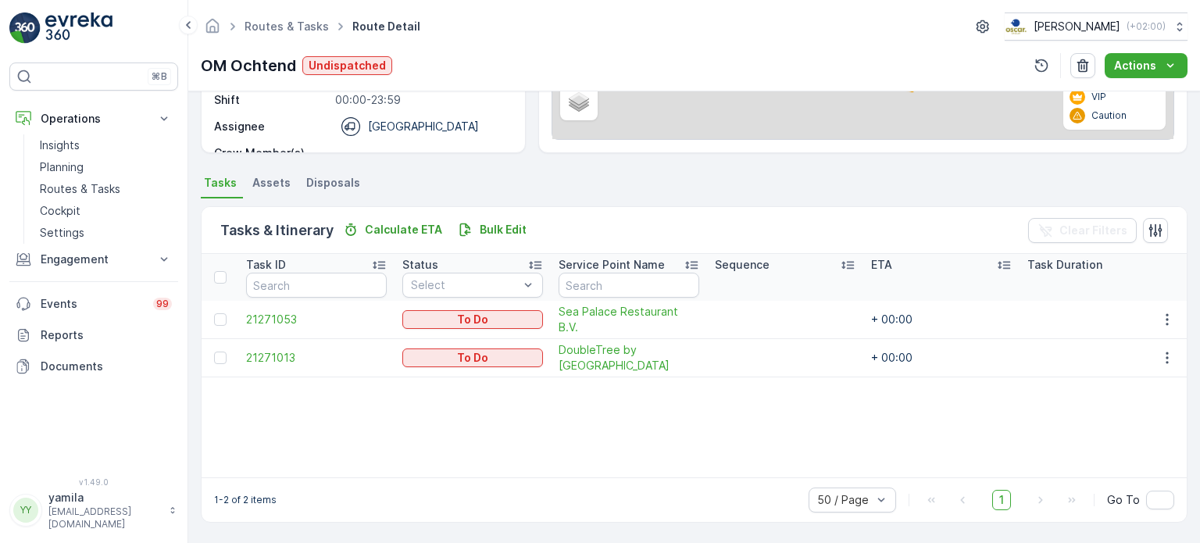
scroll to position [262, 0]
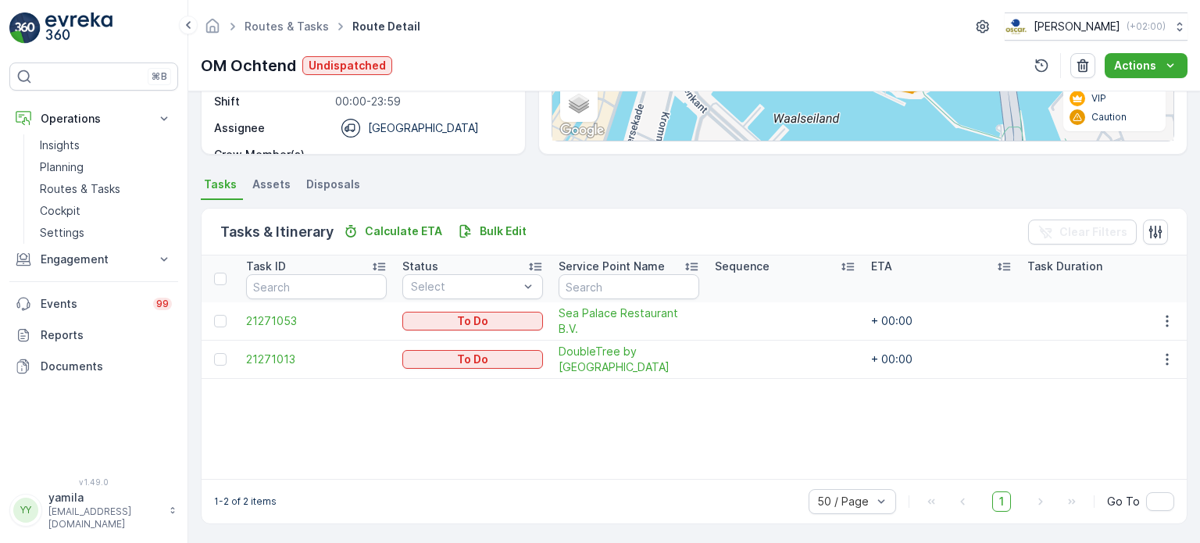
click at [600, 416] on div "Task ID Status Select Service Point Name Sequence ETA Task Duration Time Window…" at bounding box center [694, 366] width 985 height 223
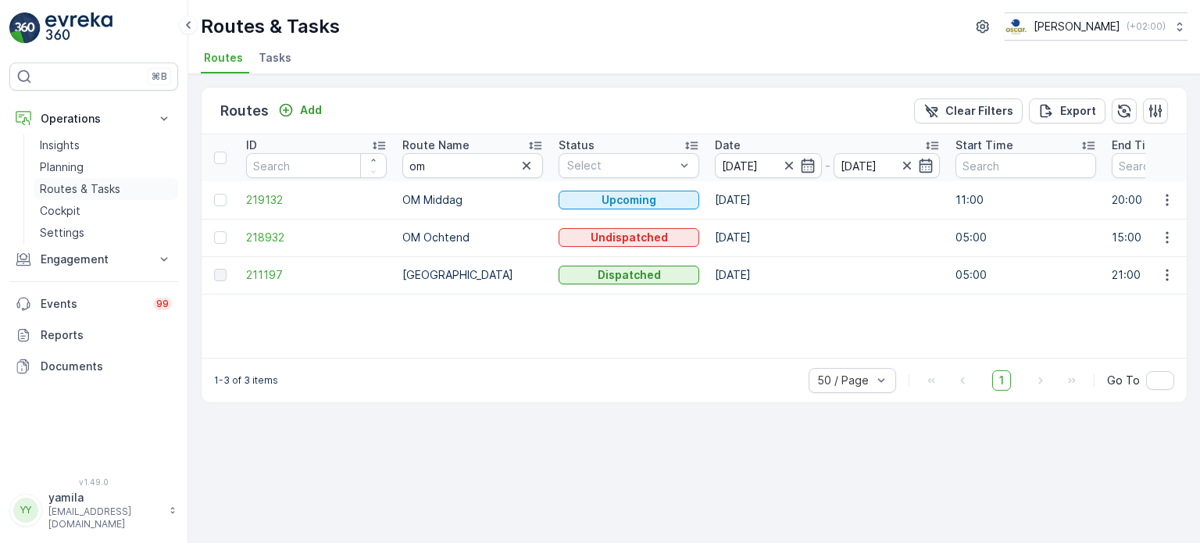
click at [115, 184] on p "Routes & Tasks" at bounding box center [80, 189] width 80 height 16
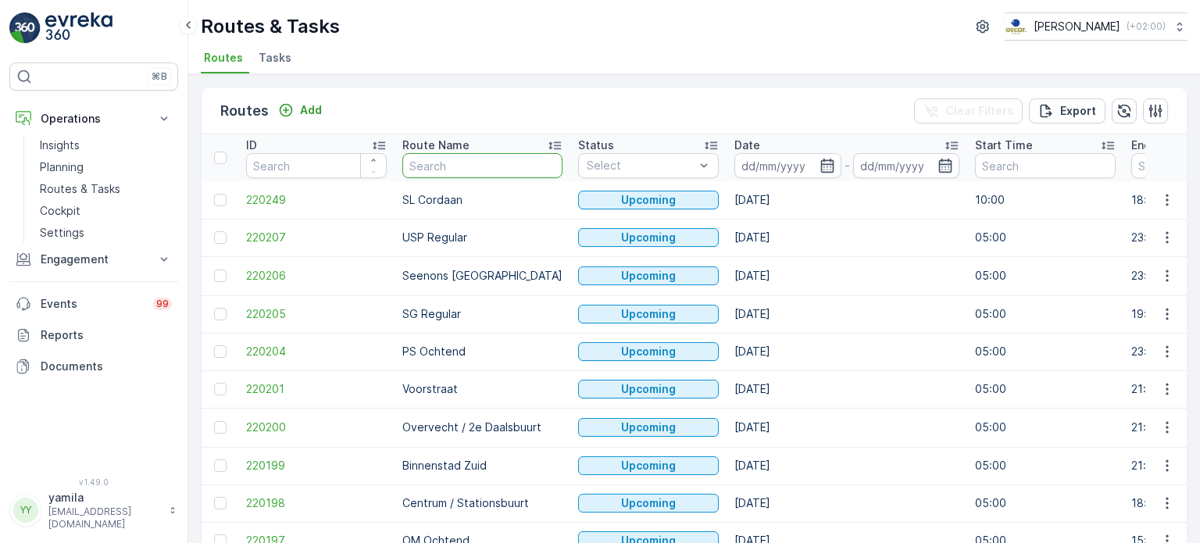
click at [427, 167] on input "text" at bounding box center [482, 165] width 160 height 25
type input "seenons"
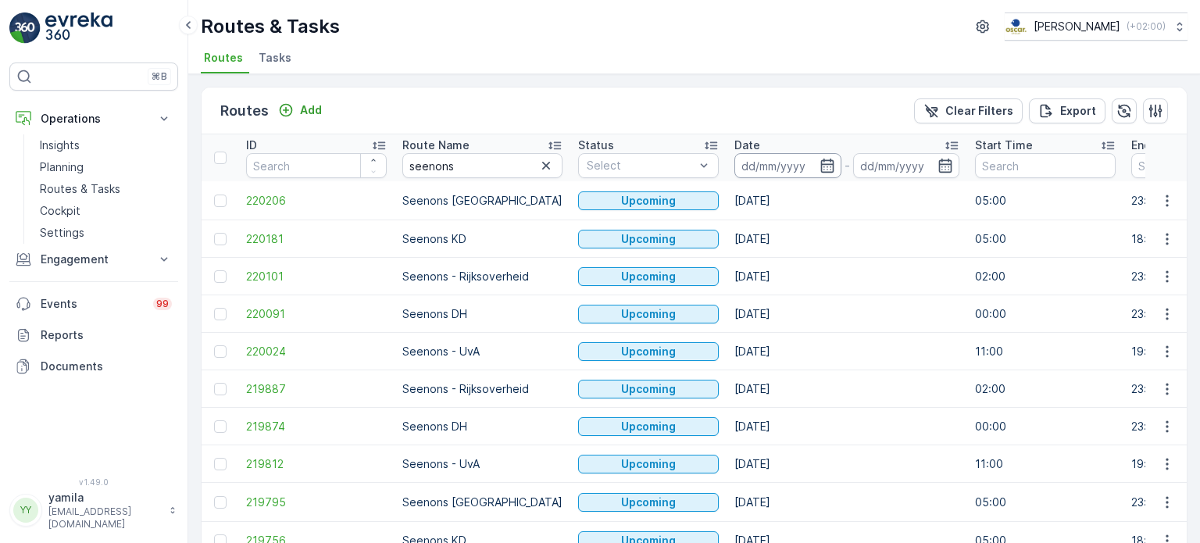
click at [773, 171] on input at bounding box center [787, 165] width 107 height 25
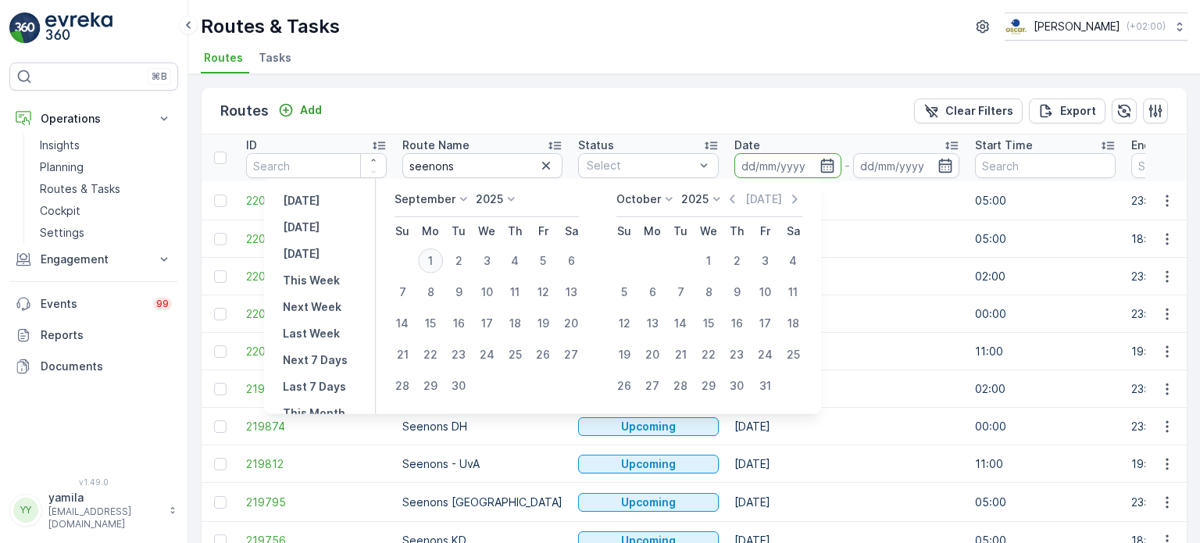
click at [437, 265] on div "1" at bounding box center [430, 260] width 25 height 25
type input "[DATE]"
click at [437, 265] on div "1" at bounding box center [430, 260] width 25 height 25
type input "[DATE]"
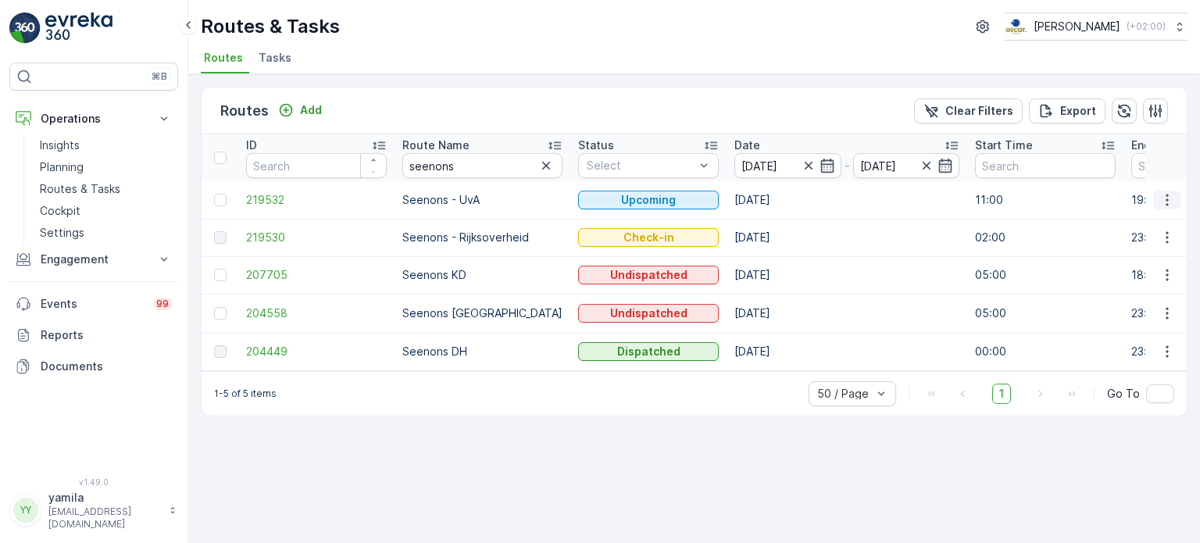
click at [1159, 199] on icon "button" at bounding box center [1167, 200] width 16 height 16
click at [1158, 218] on span "See More Details" at bounding box center [1130, 222] width 91 height 16
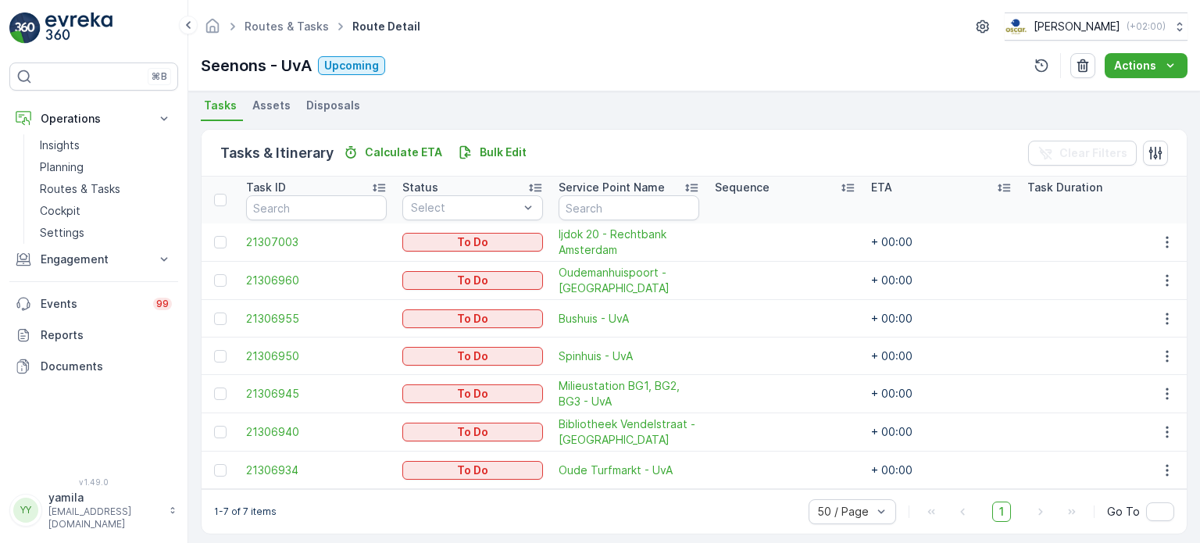
scroll to position [356, 0]
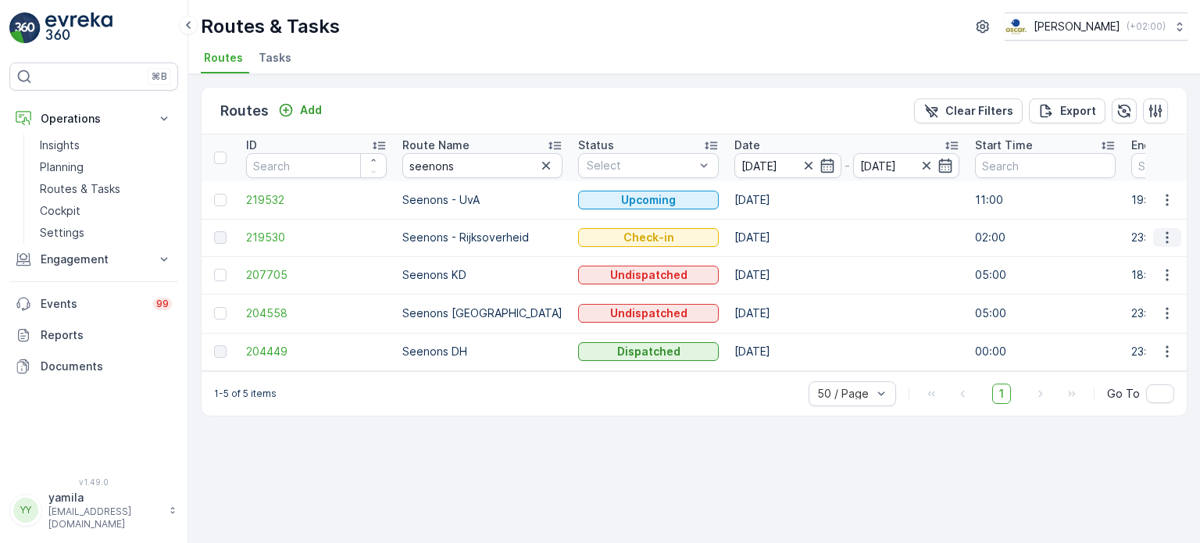
click at [1159, 234] on icon "button" at bounding box center [1167, 238] width 16 height 16
click at [1157, 260] on span "See More Details" at bounding box center [1130, 260] width 91 height 16
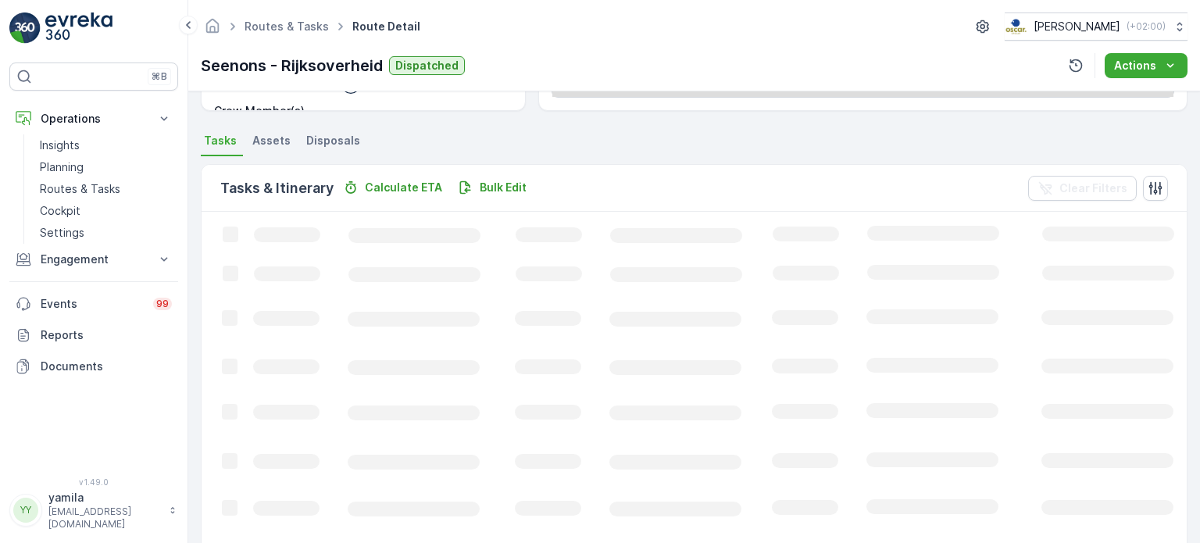
scroll to position [281, 0]
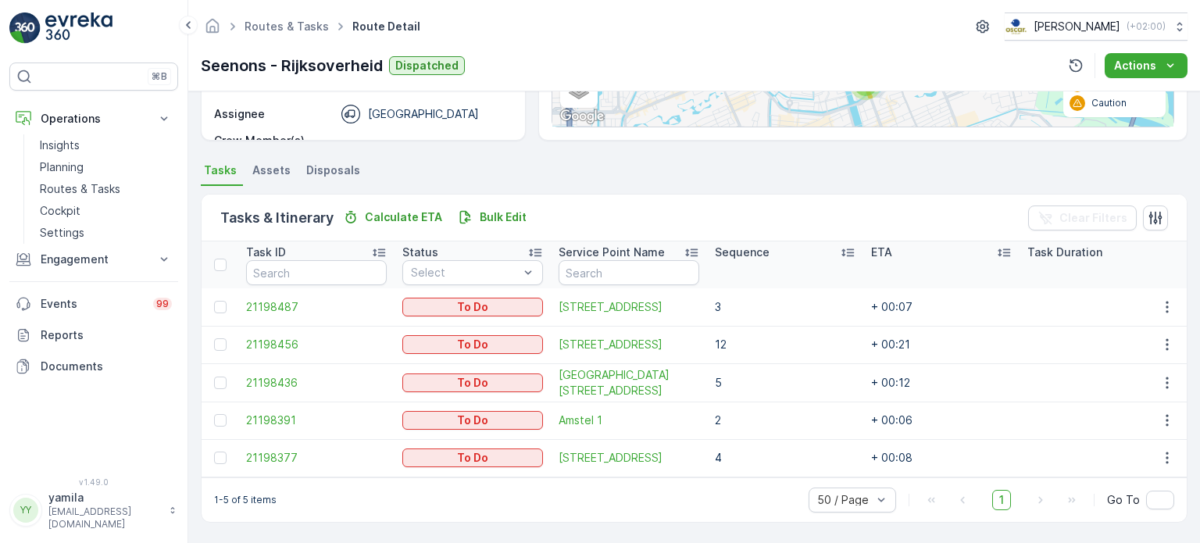
click at [815, 174] on ul "Tasks Assets Disposals" at bounding box center [694, 172] width 987 height 27
drag, startPoint x: 294, startPoint y: 16, endPoint x: 284, endPoint y: 30, distance: 16.9
click at [284, 30] on ul "Routes & Tasks" at bounding box center [295, 27] width 108 height 23
click at [284, 30] on link "Routes & Tasks" at bounding box center [286, 26] width 84 height 13
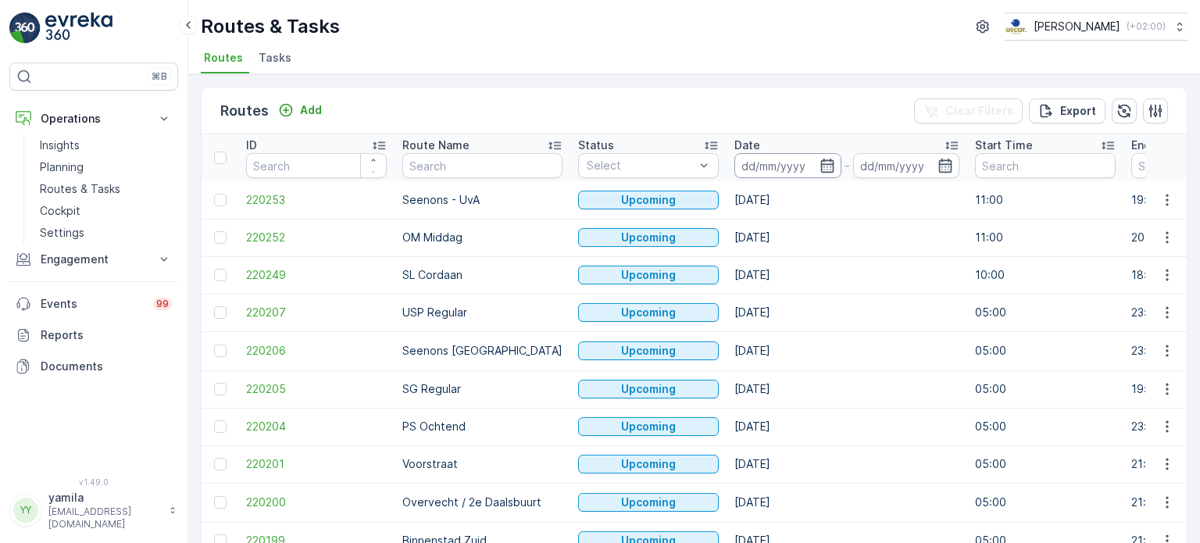
click at [742, 155] on input at bounding box center [787, 165] width 107 height 25
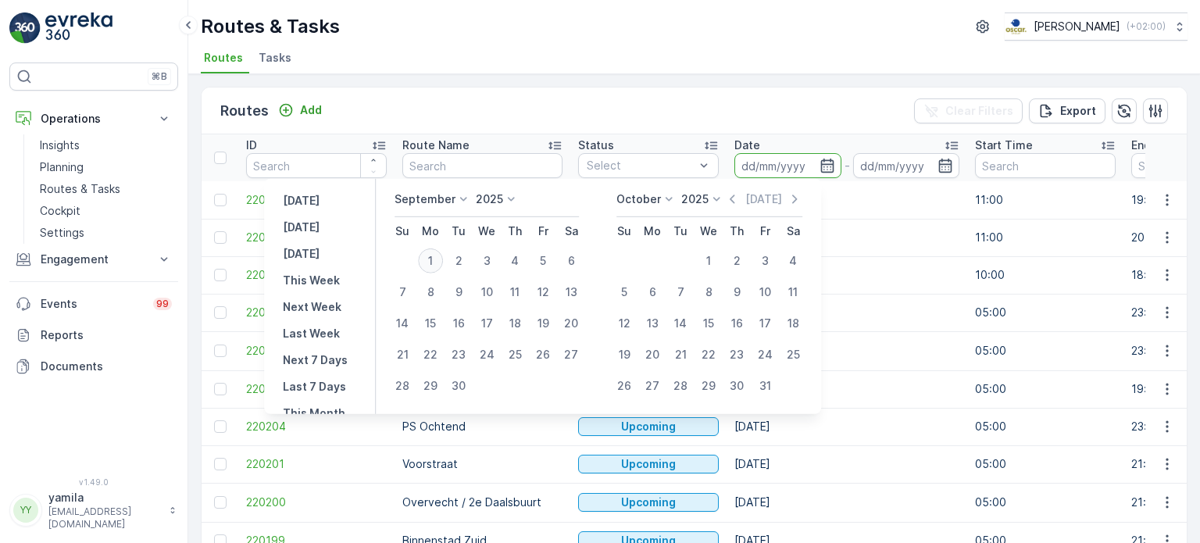
click at [430, 268] on div "1" at bounding box center [430, 260] width 25 height 25
type input "[DATE]"
click at [430, 268] on div "1" at bounding box center [430, 260] width 25 height 25
type input "[DATE]"
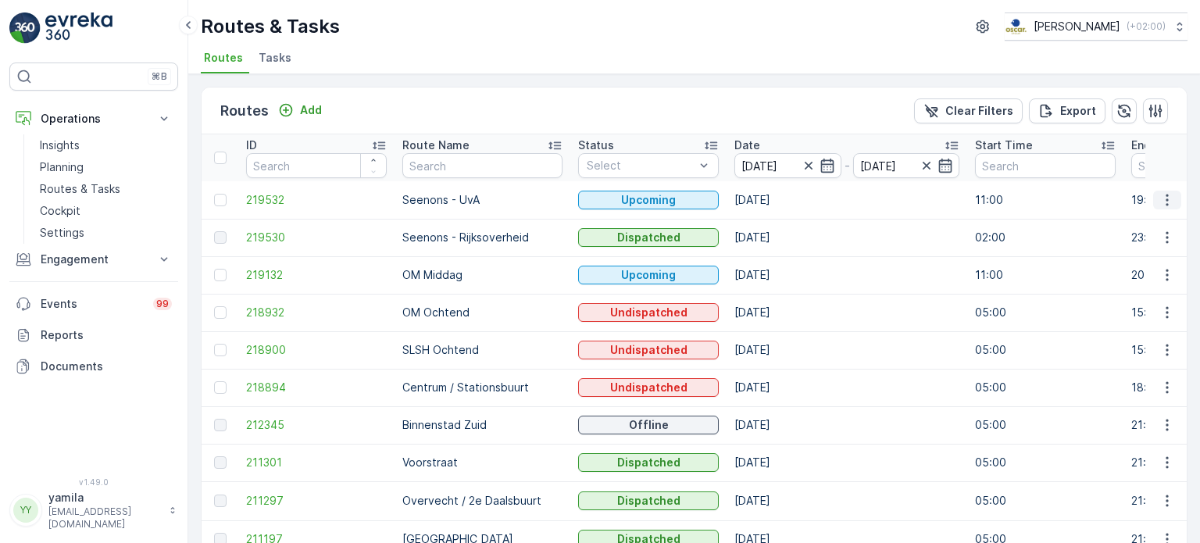
click at [1159, 192] on icon "button" at bounding box center [1167, 200] width 16 height 16
click at [1125, 230] on div "See More Details" at bounding box center [1139, 222] width 120 height 22
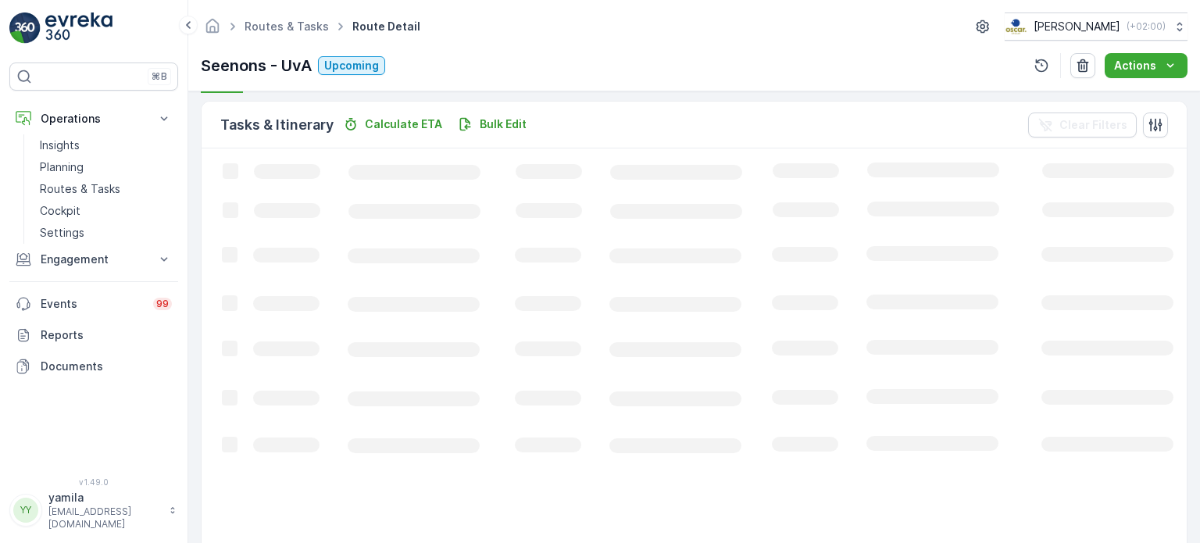
scroll to position [356, 0]
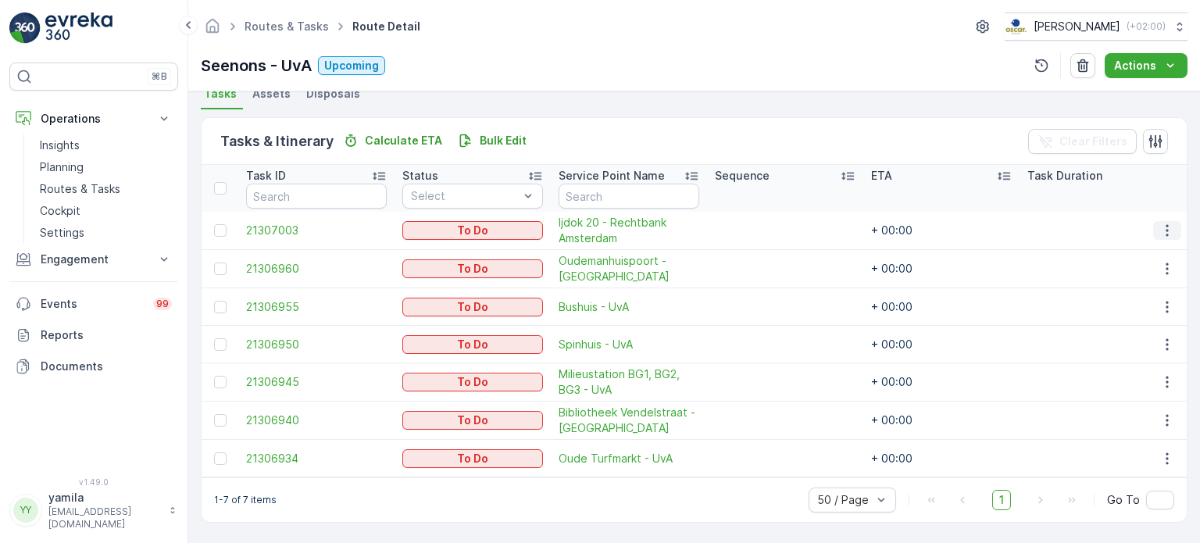
click at [1159, 223] on icon "button" at bounding box center [1167, 231] width 16 height 16
click at [1142, 242] on span "See More Details" at bounding box center [1134, 249] width 91 height 16
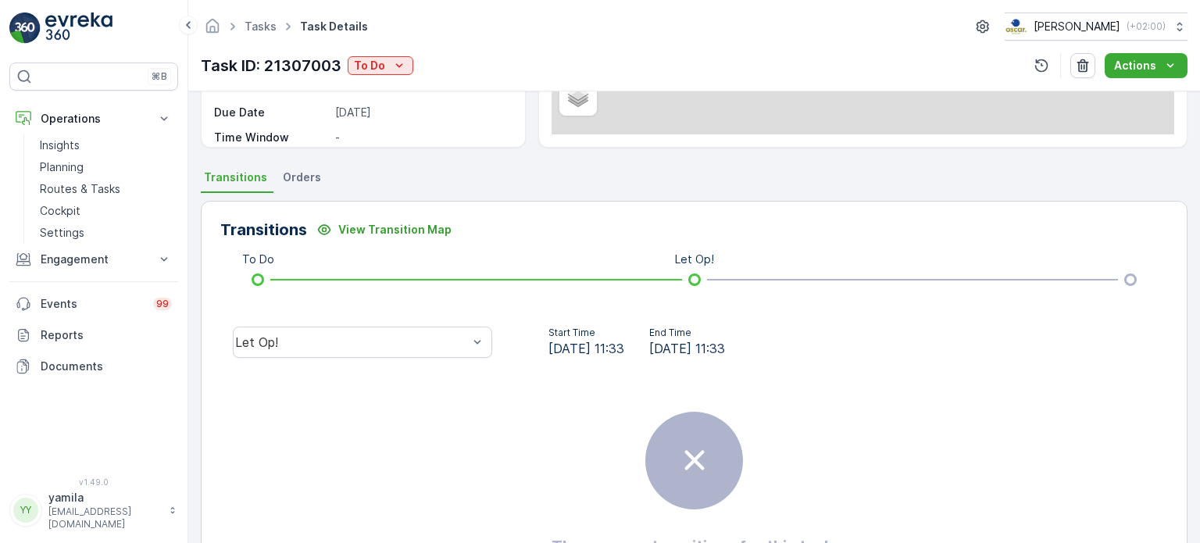
scroll to position [325, 0]
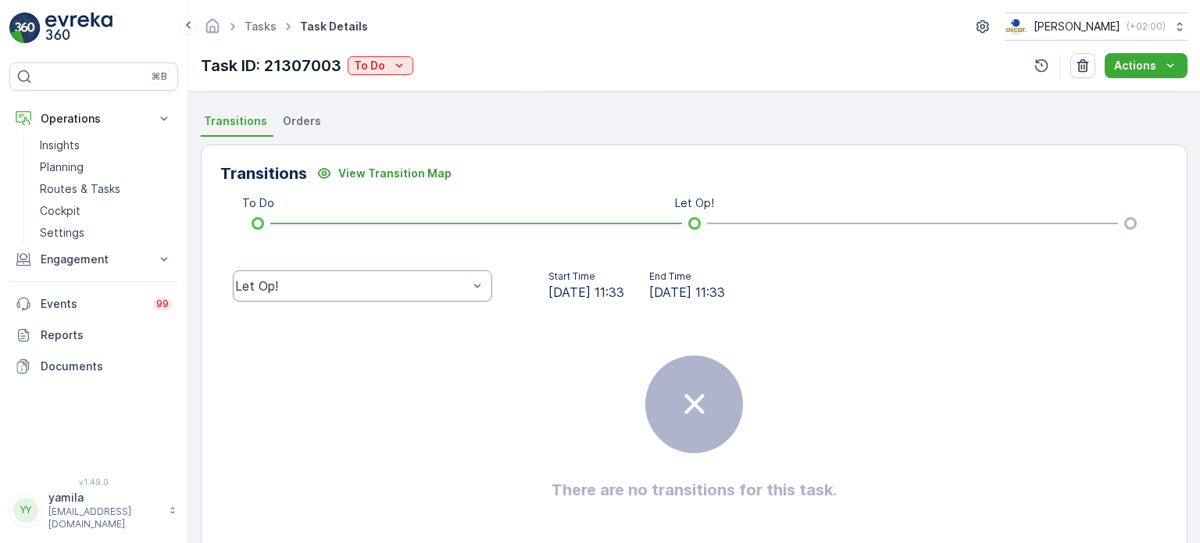
click at [341, 282] on div "Let Op!" at bounding box center [351, 286] width 233 height 14
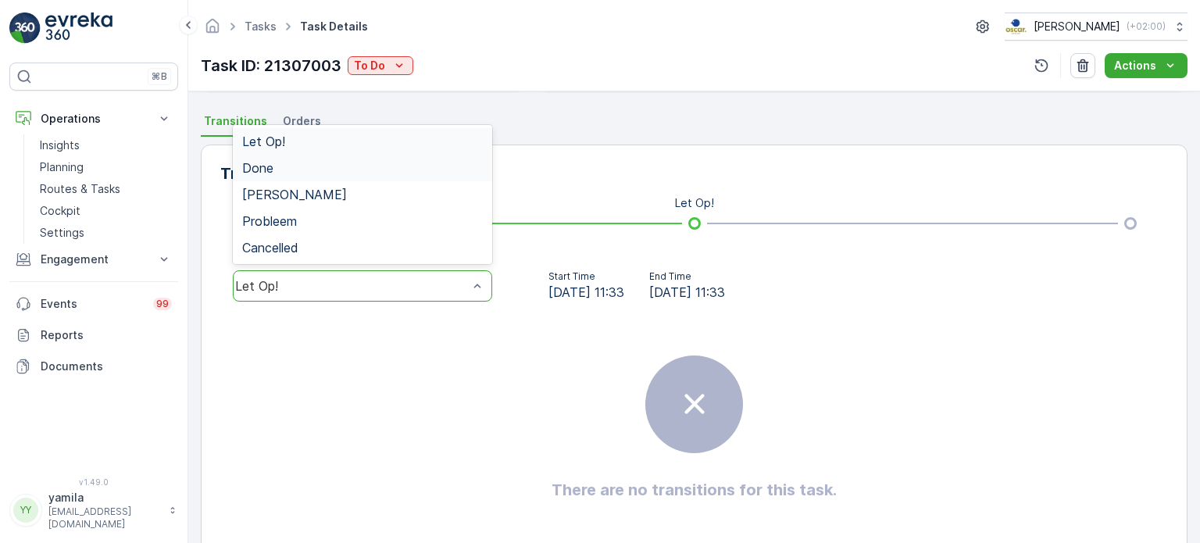
click at [358, 168] on div "Done" at bounding box center [362, 168] width 241 height 14
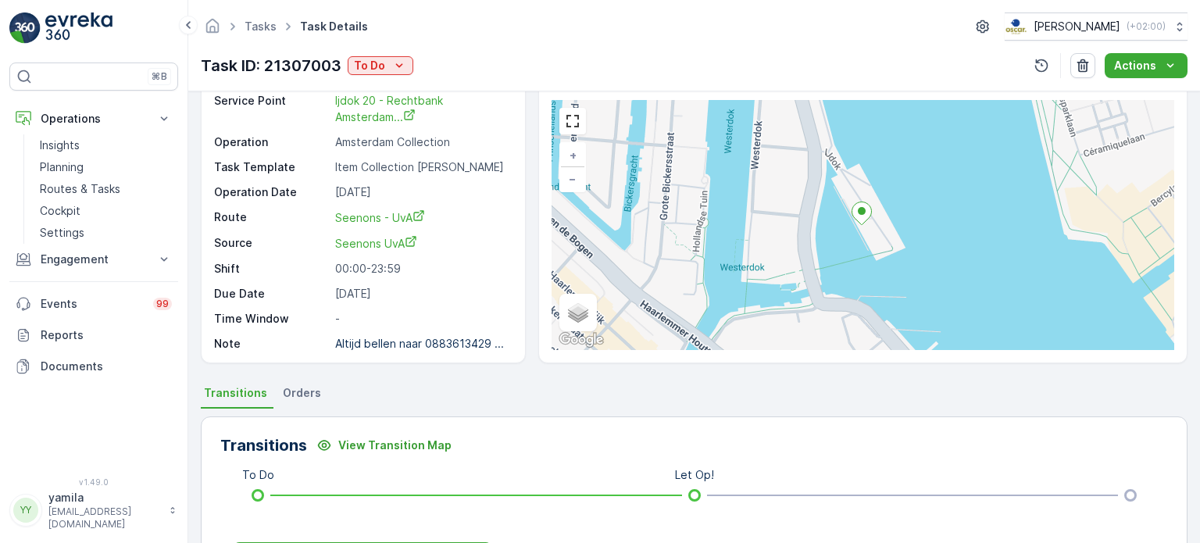
scroll to position [309, 0]
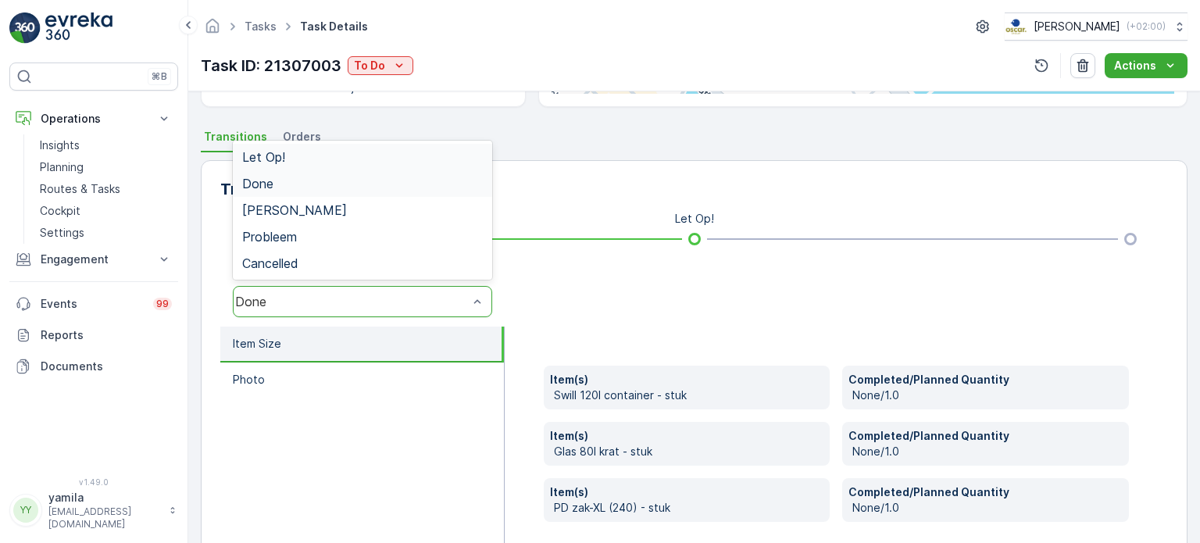
click at [343, 299] on div "Done" at bounding box center [351, 301] width 233 height 14
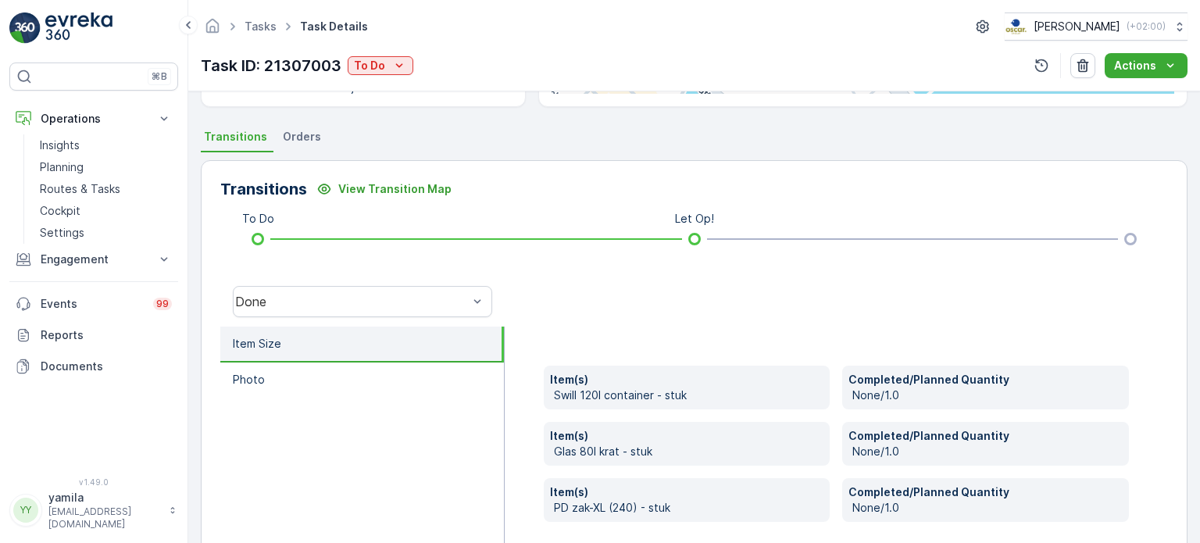
click at [581, 291] on div at bounding box center [836, 302] width 663 height 50
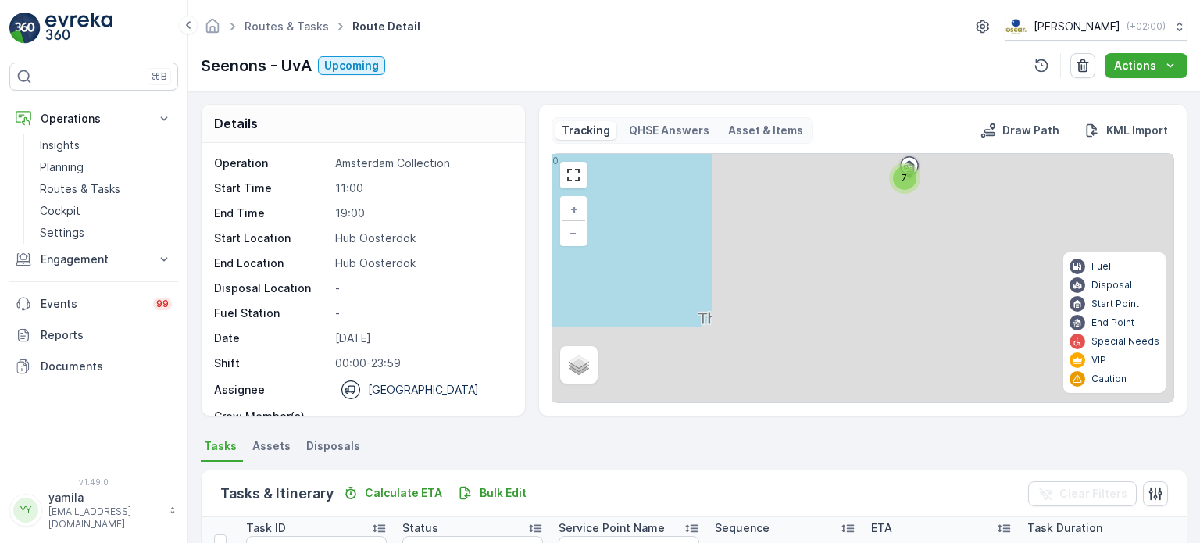
scroll to position [356, 0]
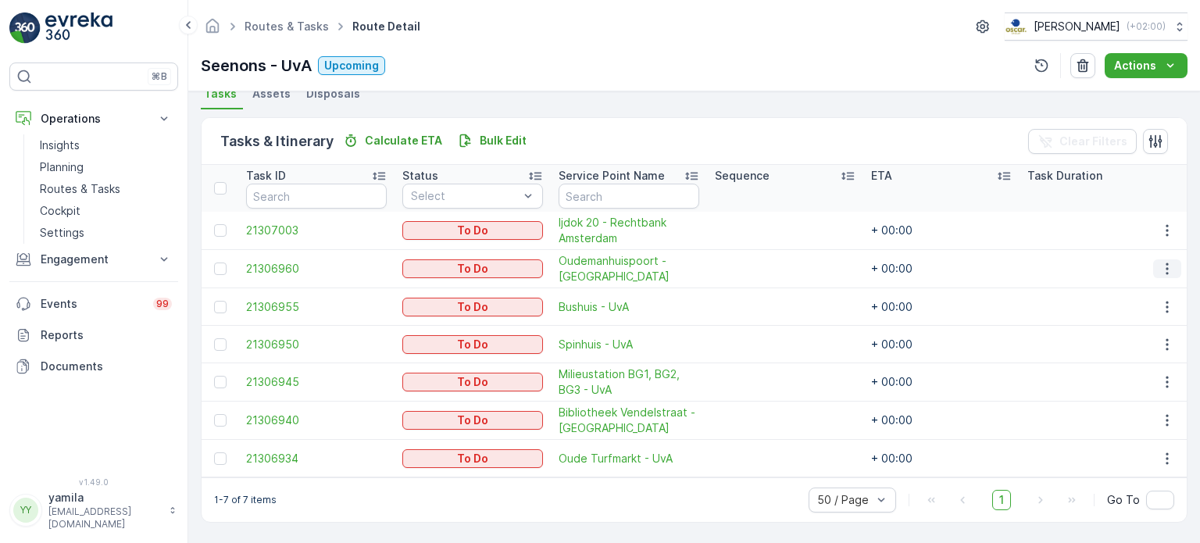
click at [1165, 268] on icon "button" at bounding box center [1167, 269] width 16 height 16
click at [1140, 288] on span "See More Details" at bounding box center [1134, 286] width 91 height 16
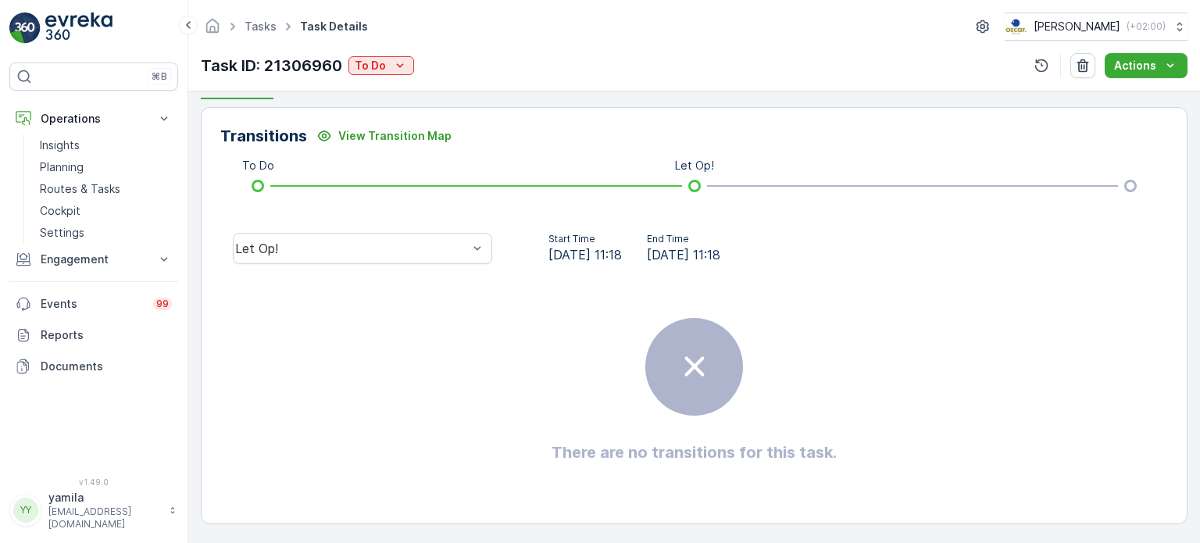
scroll to position [362, 0]
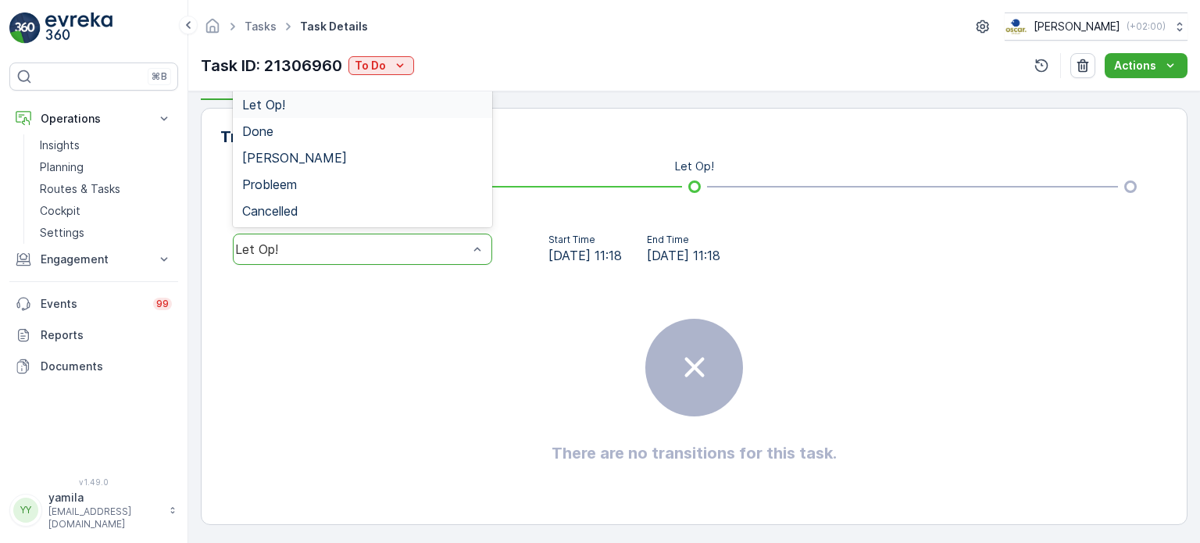
click at [391, 259] on div "Let Op!" at bounding box center [362, 249] width 259 height 31
click at [388, 138] on div "Done" at bounding box center [362, 131] width 259 height 27
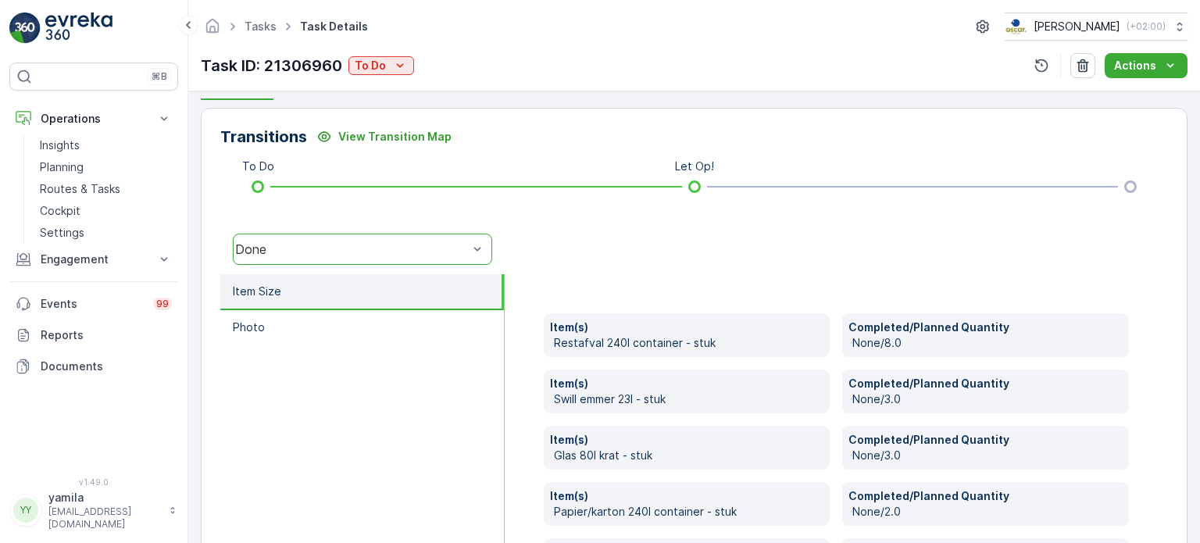
scroll to position [487, 0]
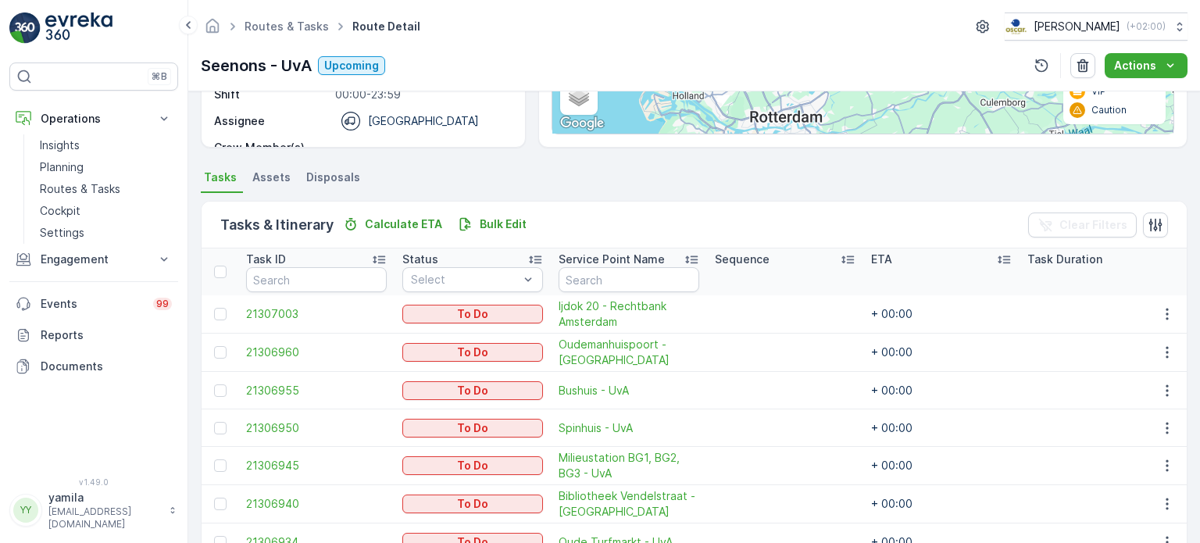
scroll to position [356, 0]
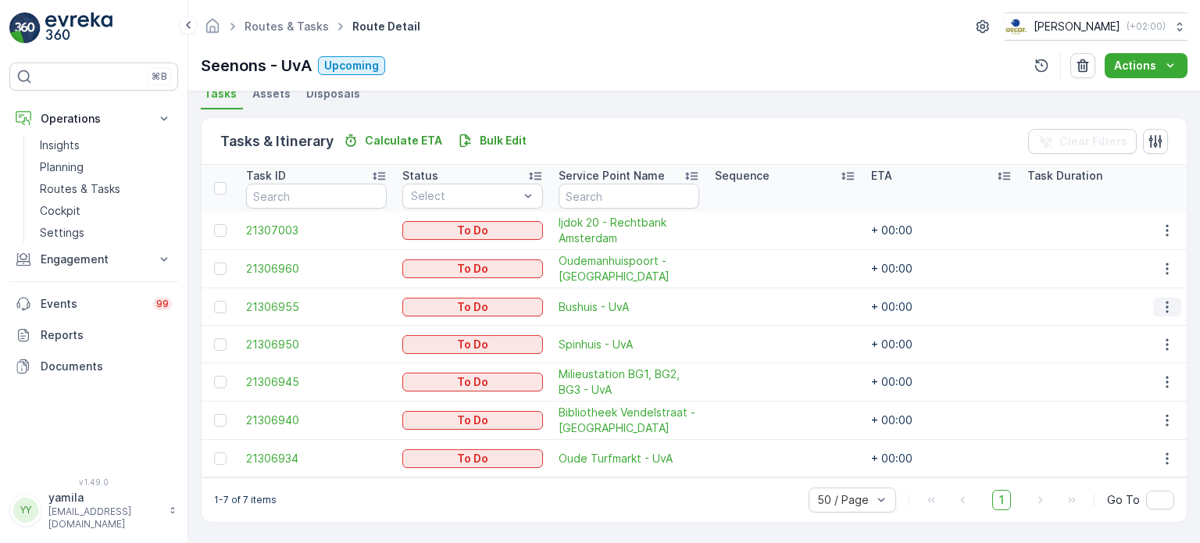
click at [1159, 299] on icon "button" at bounding box center [1167, 307] width 16 height 16
click at [1133, 321] on span "See More Details" at bounding box center [1134, 324] width 91 height 16
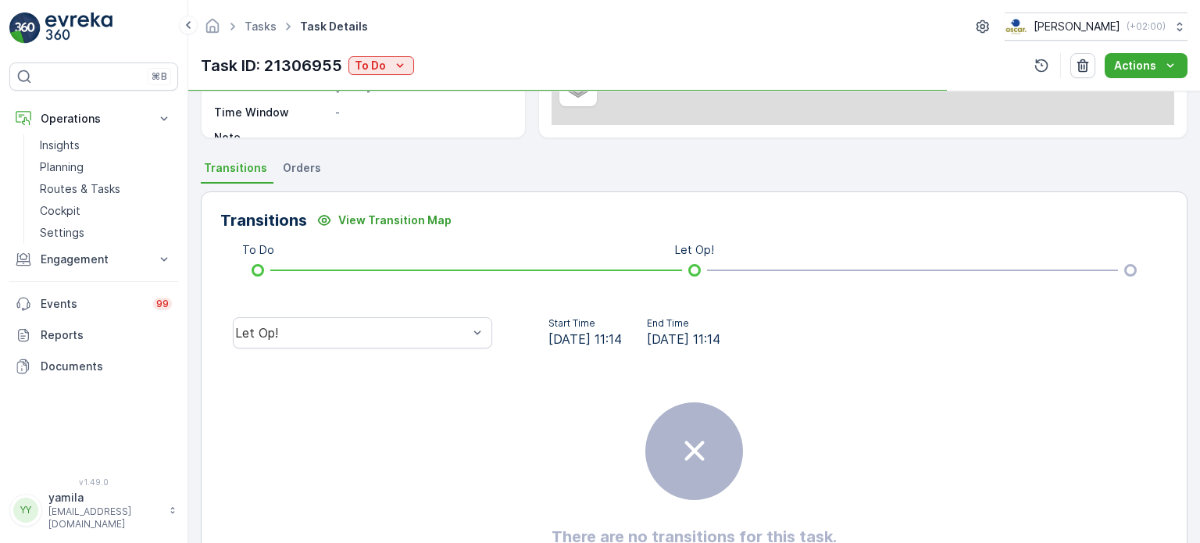
scroll to position [362, 0]
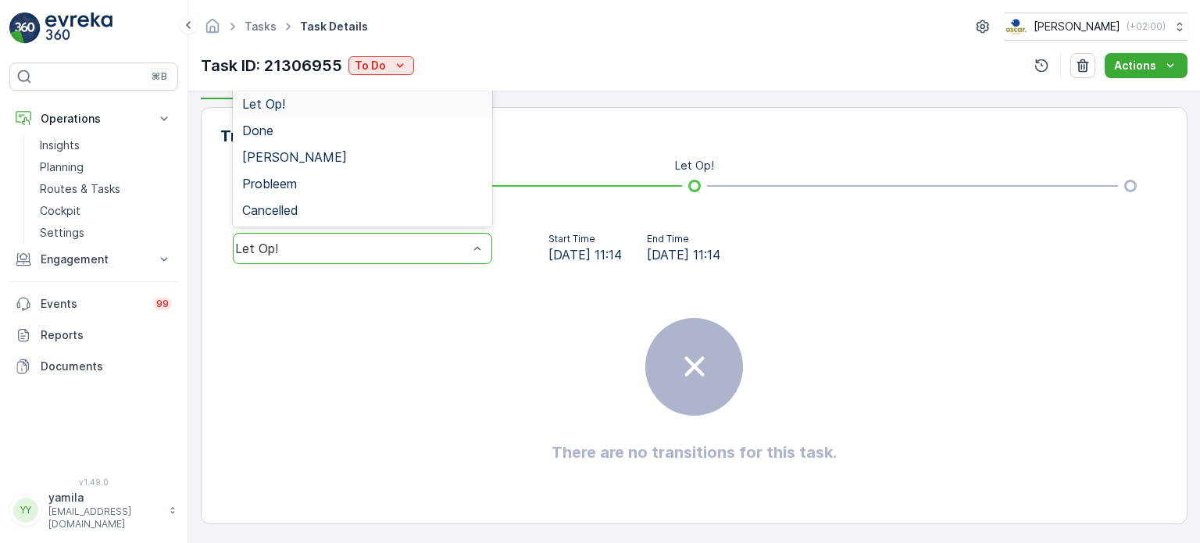
click at [378, 255] on div "Let Op!" at bounding box center [362, 248] width 259 height 31
click at [391, 138] on div "Done" at bounding box center [362, 130] width 259 height 27
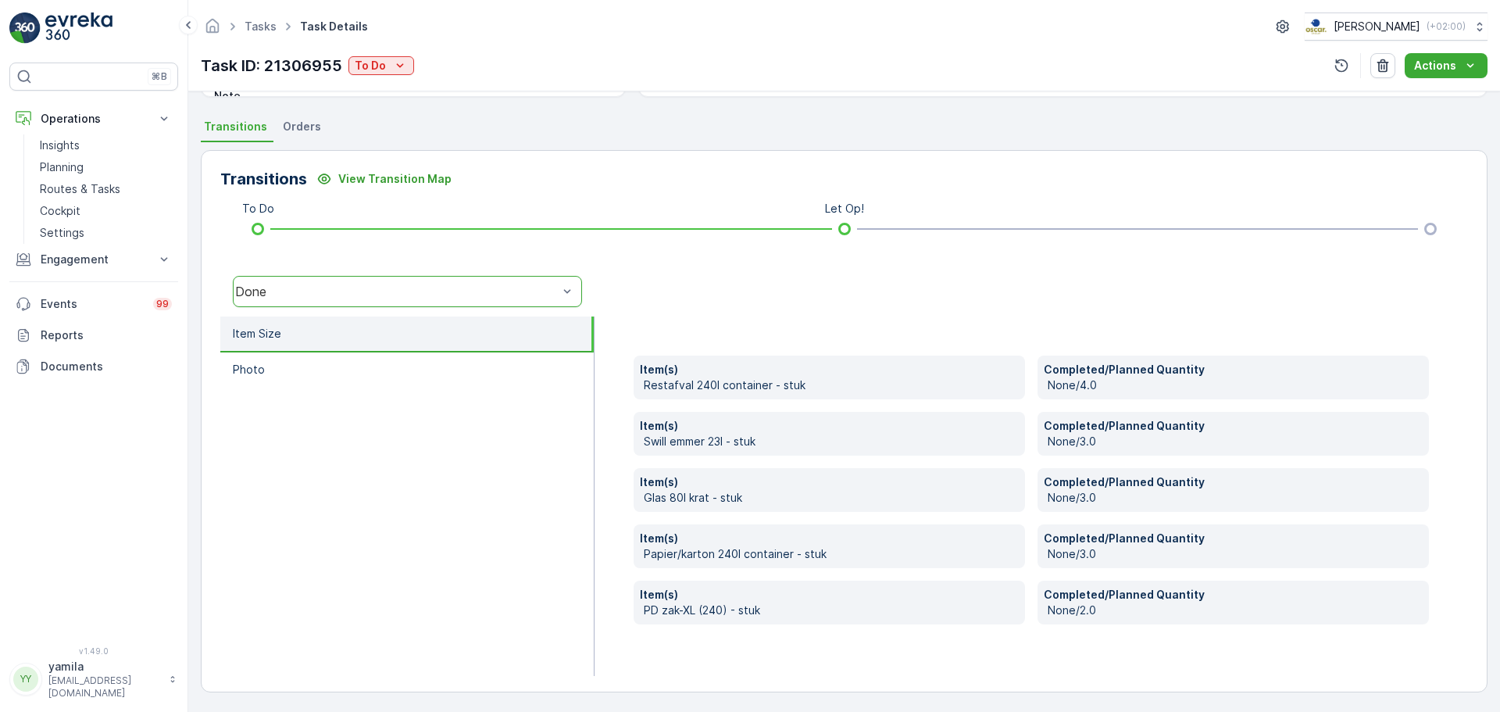
scroll to position [320, 0]
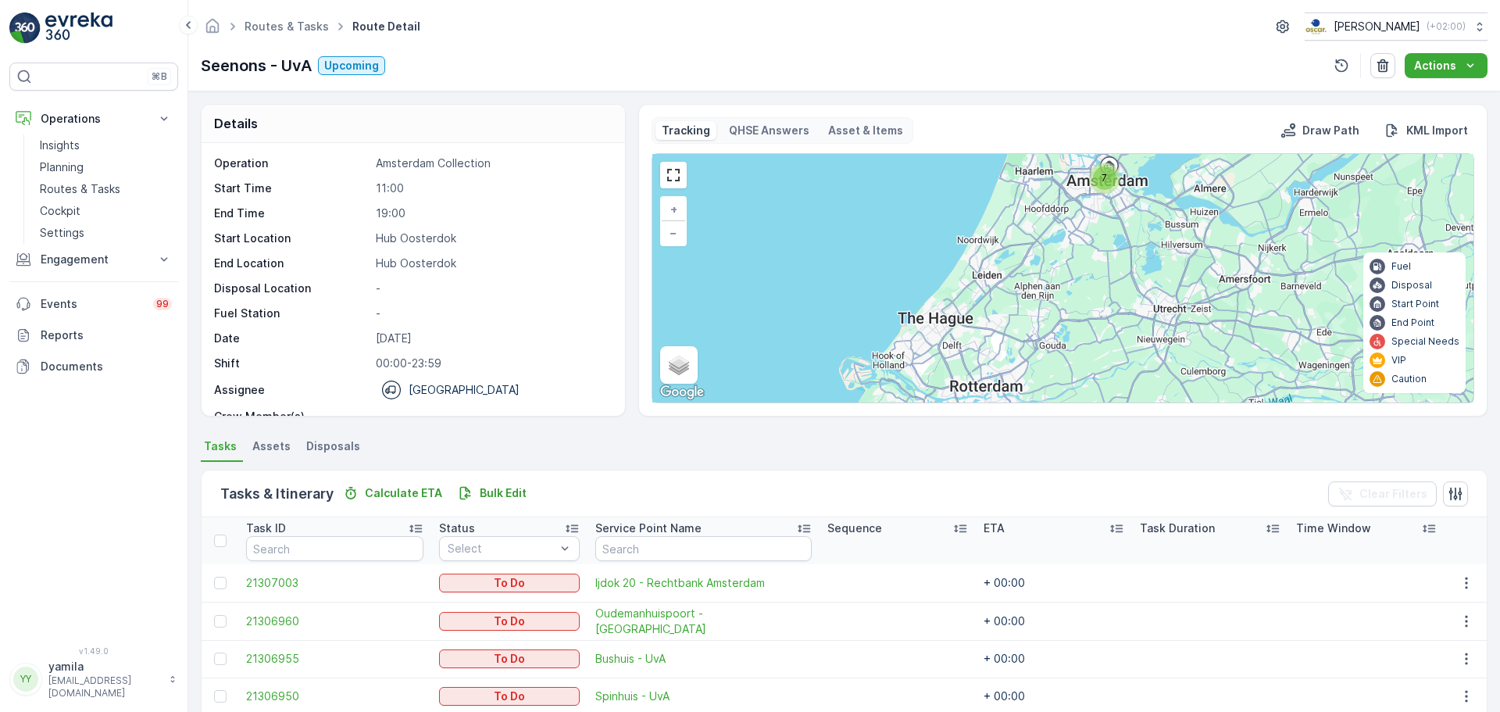
scroll to position [181, 0]
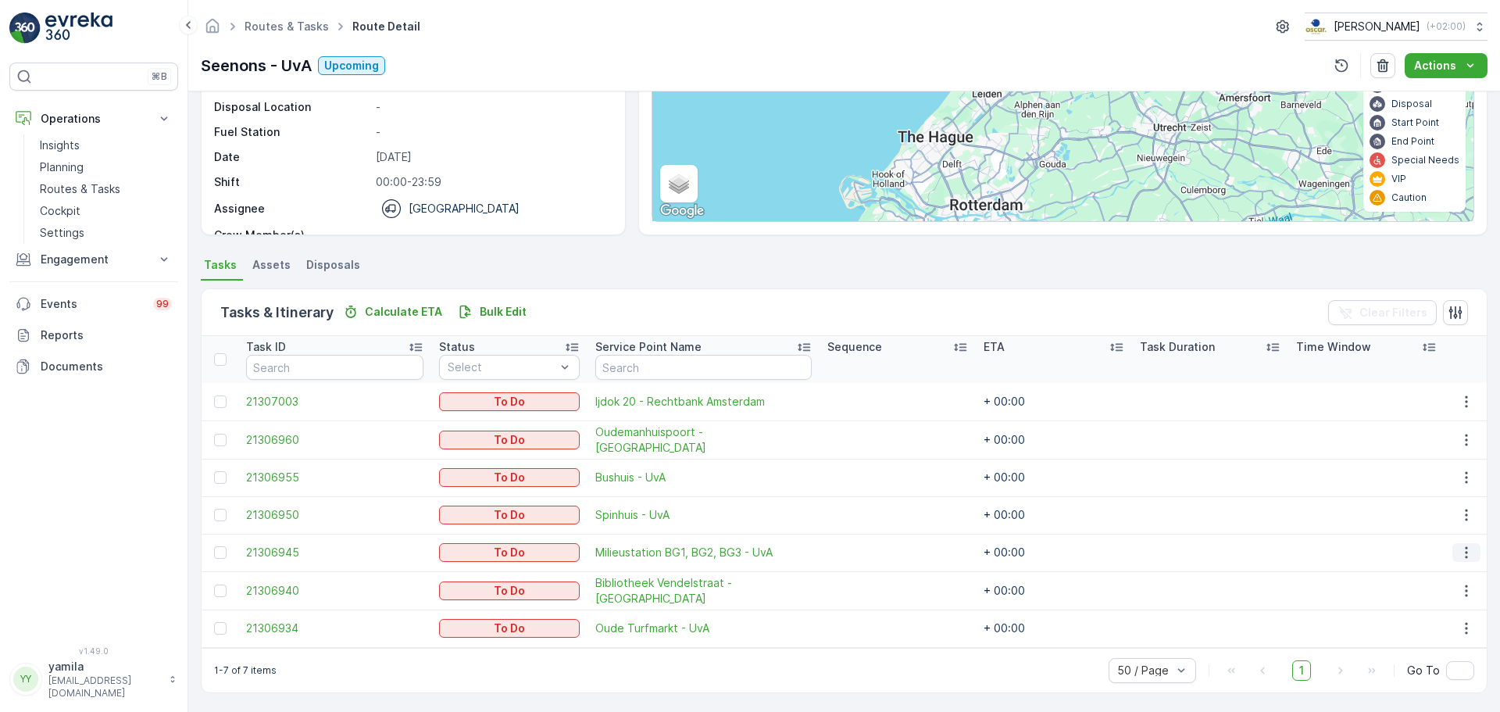
click at [1199, 542] on button "button" at bounding box center [1466, 552] width 28 height 19
click at [1199, 542] on span "See More Details" at bounding box center [1434, 575] width 91 height 16
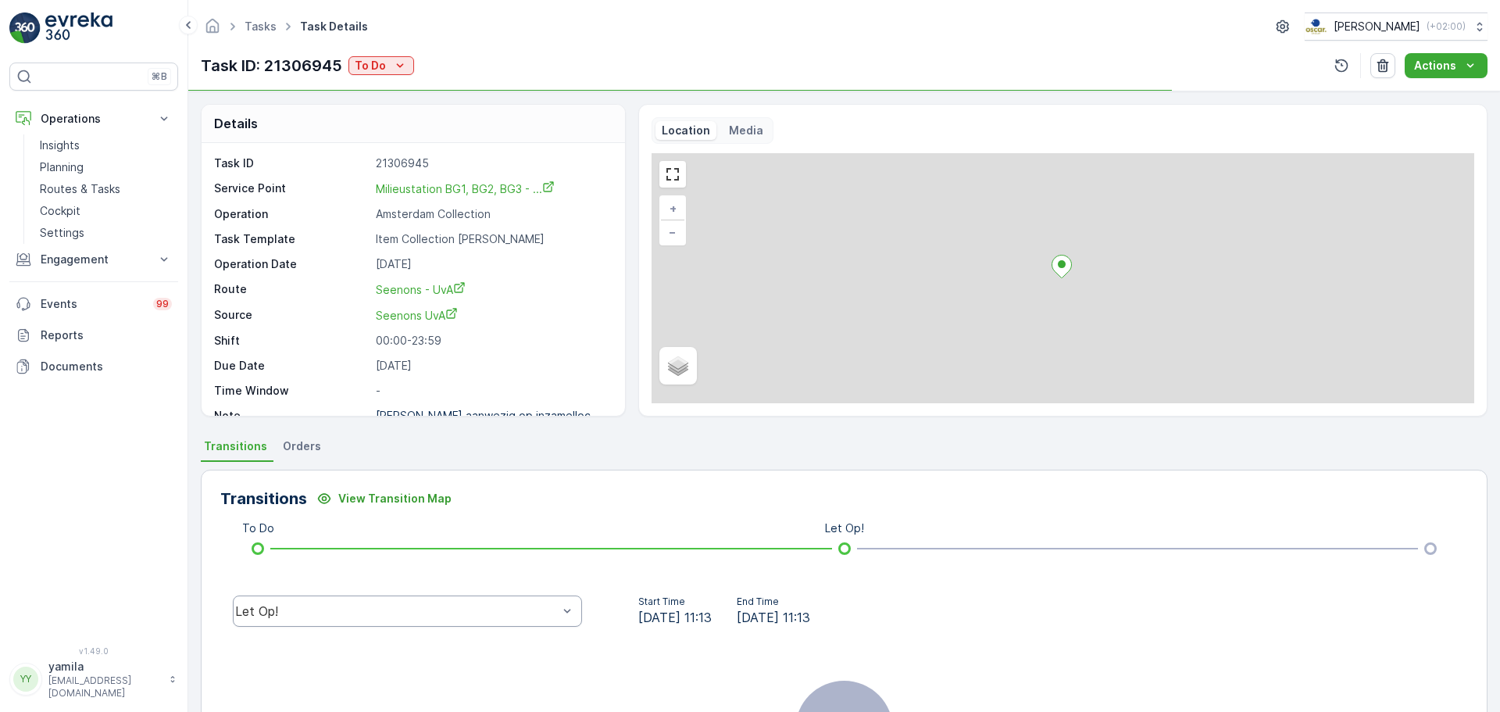
scroll to position [188, 0]
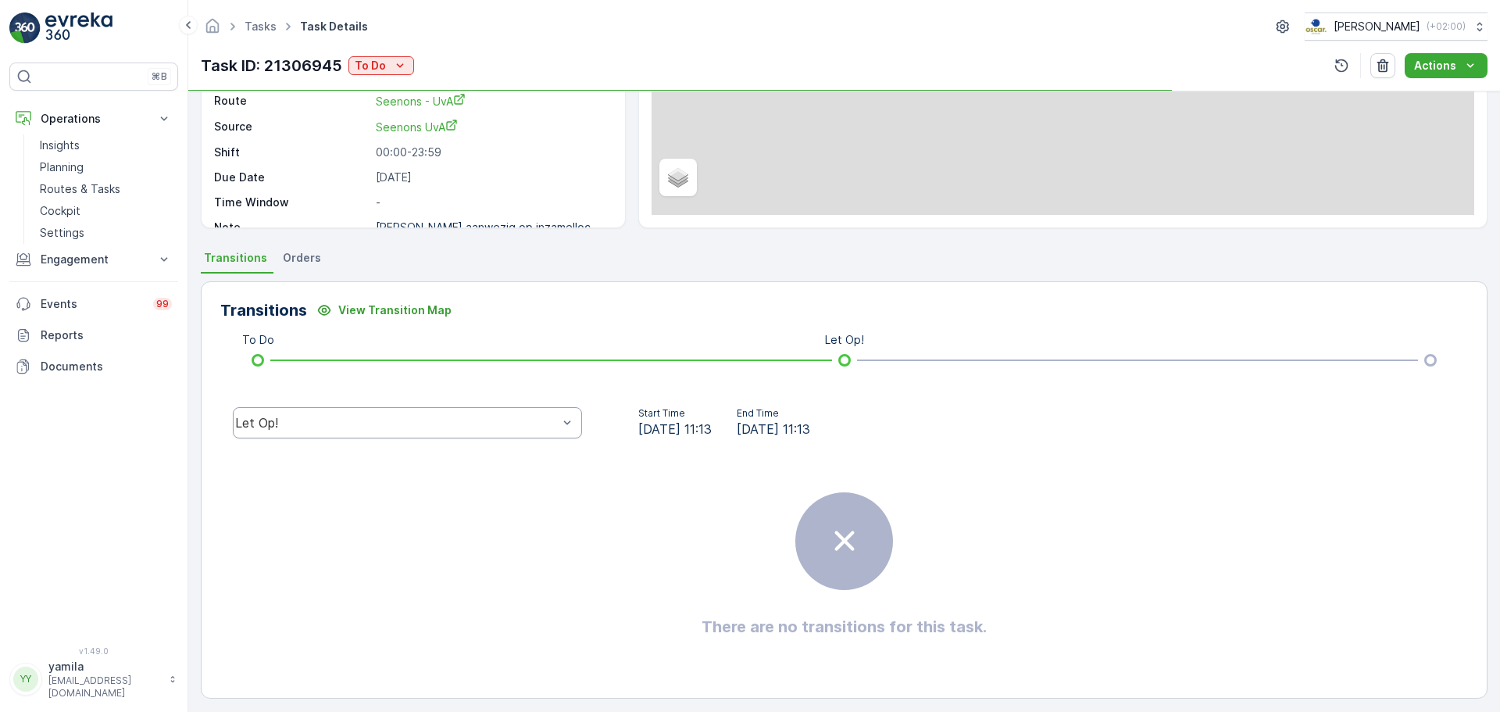
click at [486, 430] on div "Let Op!" at bounding box center [397, 423] width 326 height 14
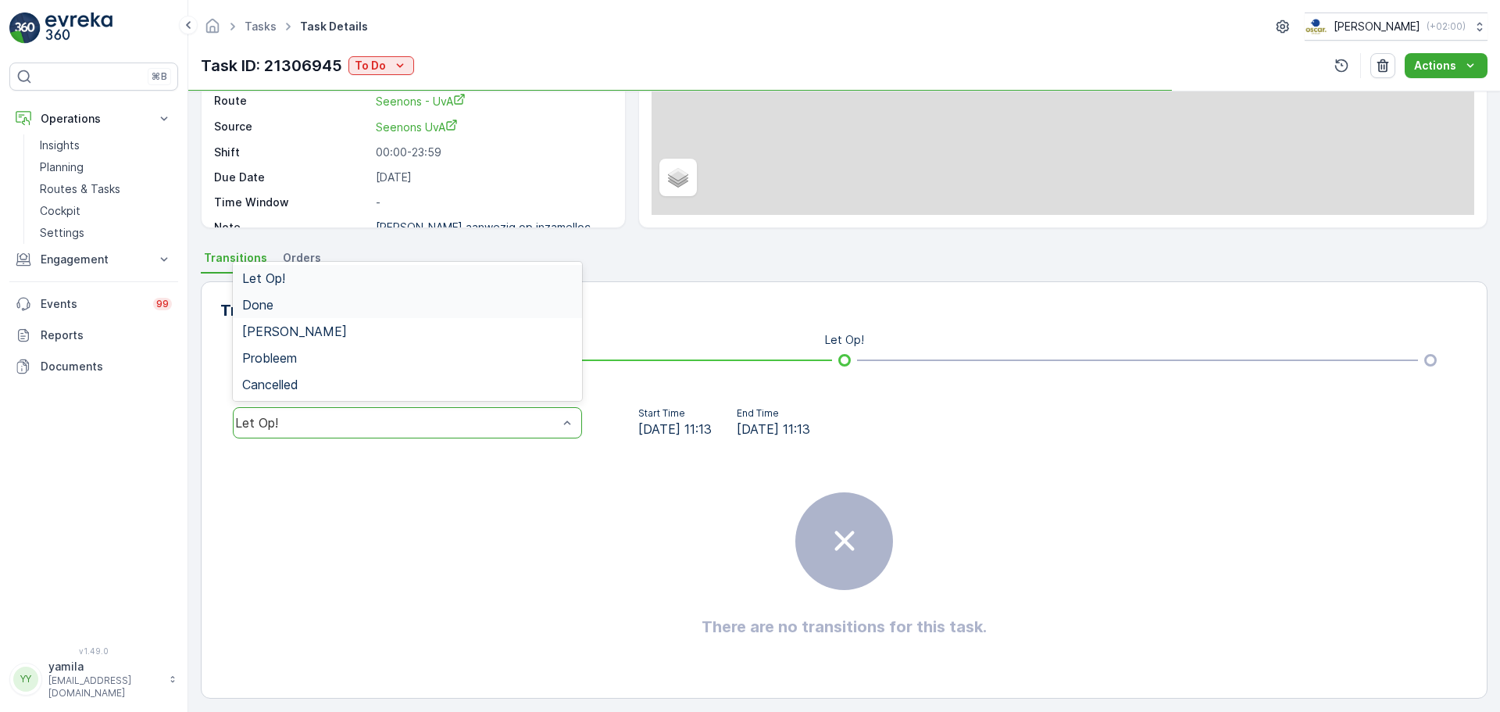
click at [446, 316] on div "Done" at bounding box center [407, 304] width 349 height 27
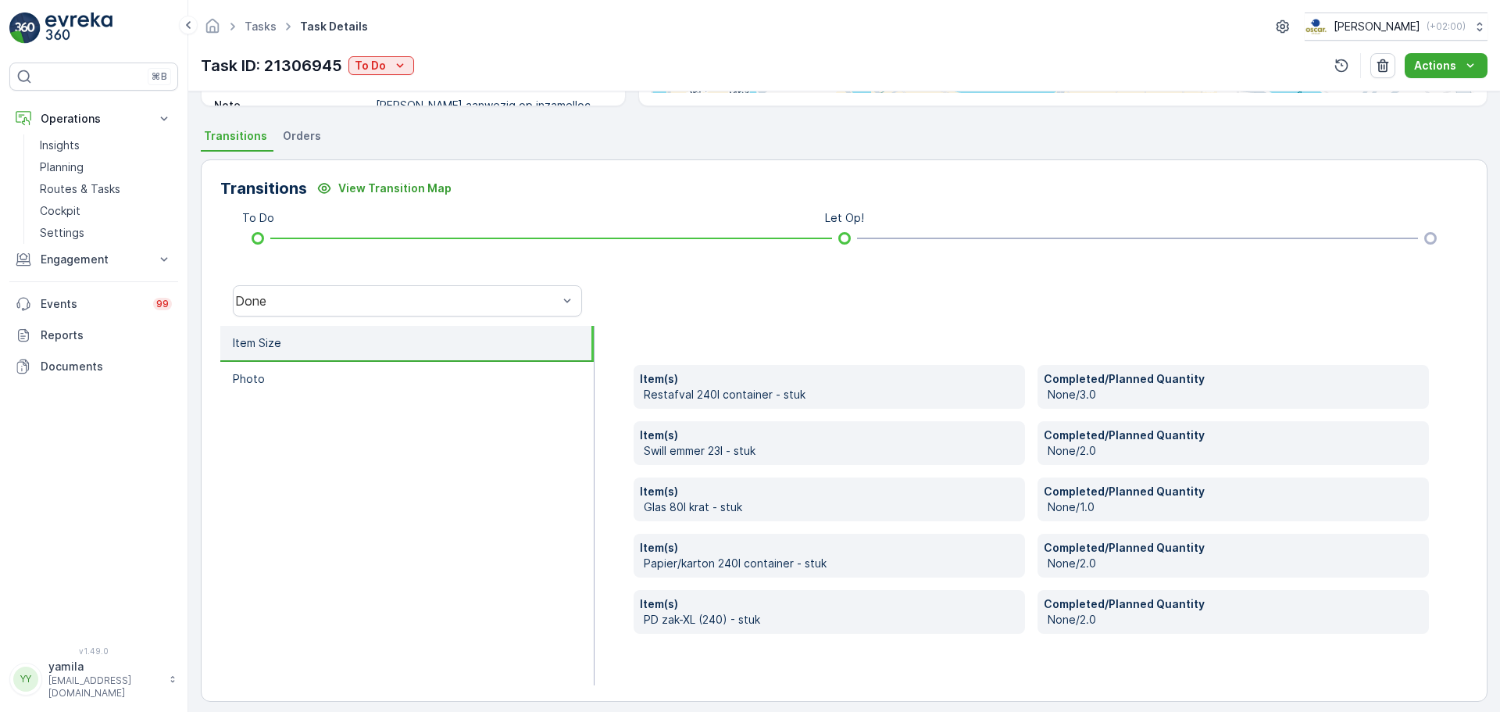
scroll to position [0, 0]
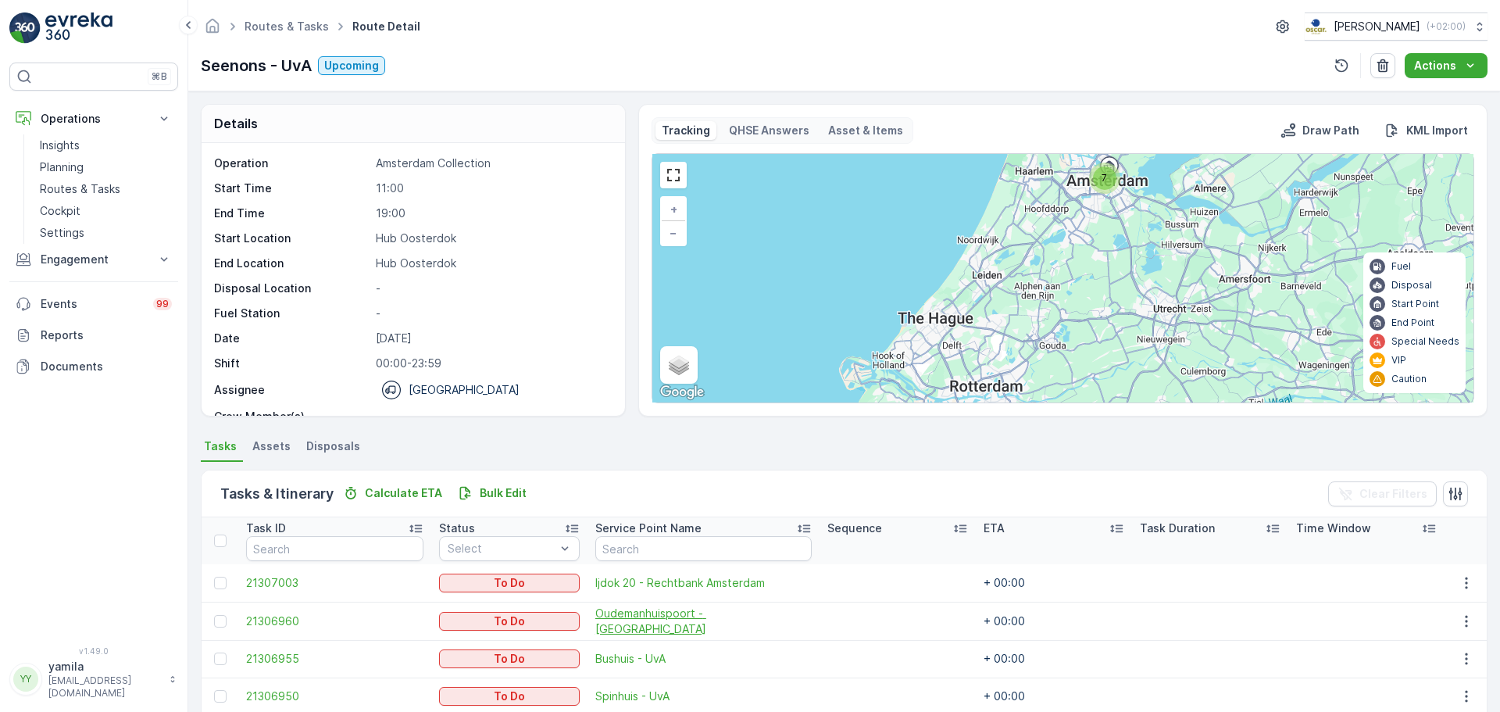
scroll to position [181, 0]
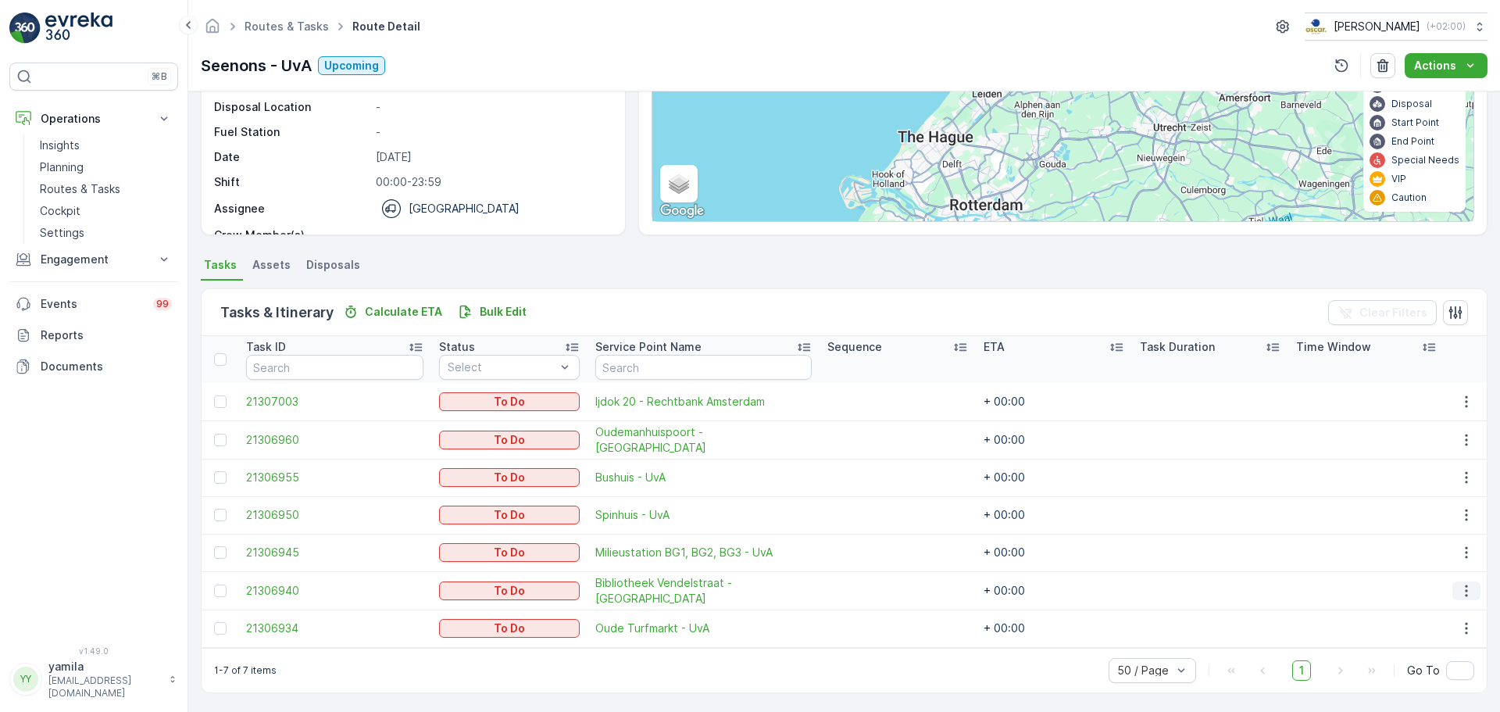
click at [1199, 542] on icon "button" at bounding box center [1466, 591] width 16 height 16
click at [1199, 471] on span "See More Details" at bounding box center [1434, 471] width 91 height 16
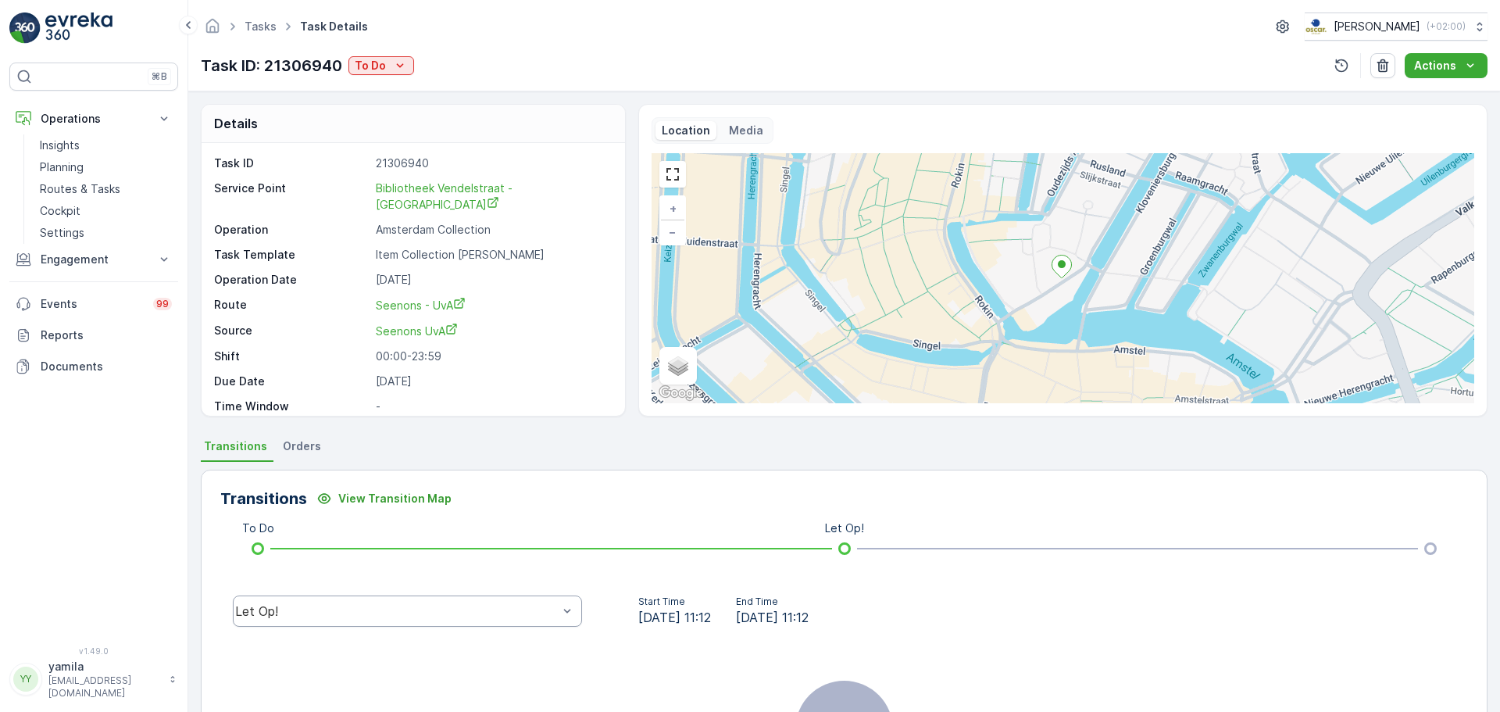
drag, startPoint x: 458, startPoint y: 592, endPoint x: 427, endPoint y: 619, distance: 40.9
click at [427, 542] on div "Let Op!" at bounding box center [407, 611] width 374 height 50
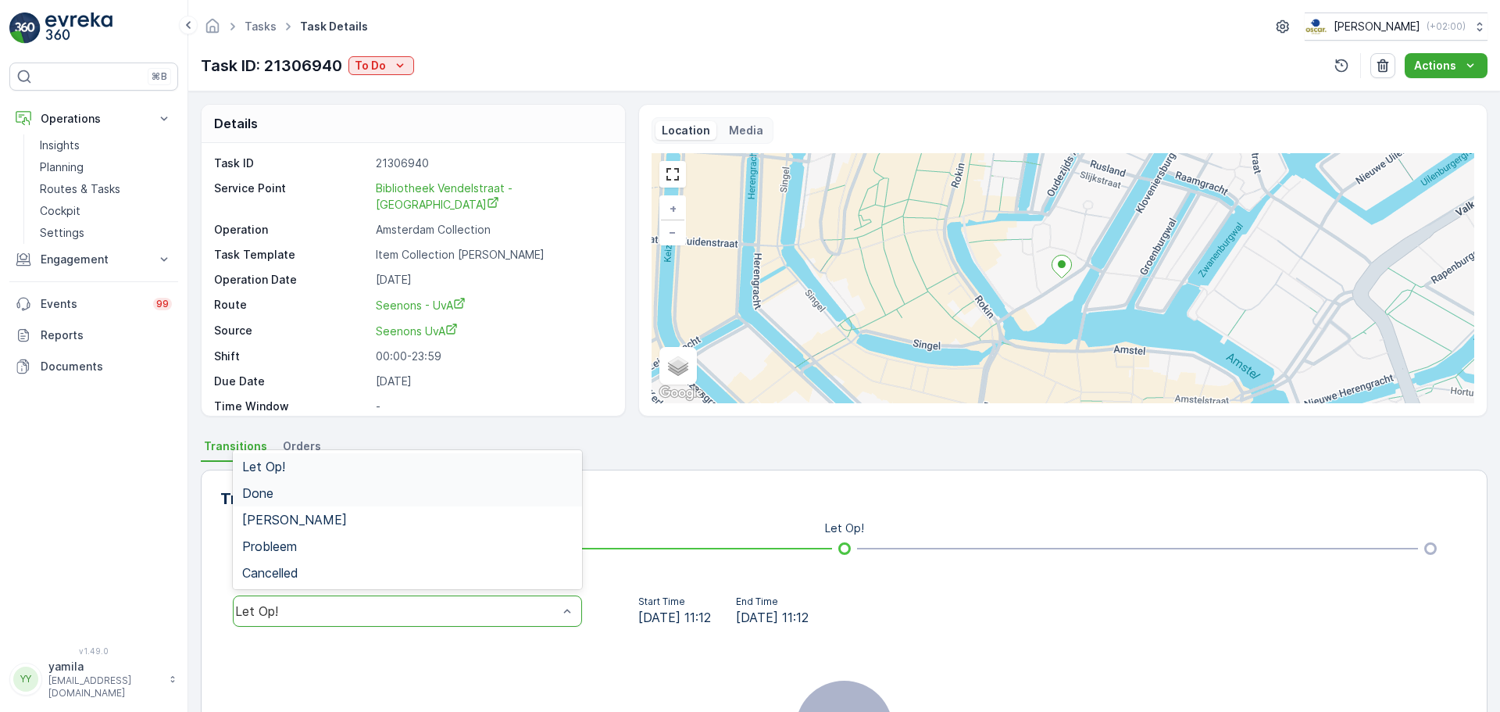
drag, startPoint x: 427, startPoint y: 619, endPoint x: 455, endPoint y: 485, distance: 137.1
click at [455, 542] on div "5 results available. Use Up and Down to choose options, press Enter to select t…" at bounding box center [407, 610] width 349 height 31
click at [455, 485] on div "Done" at bounding box center [407, 493] width 349 height 27
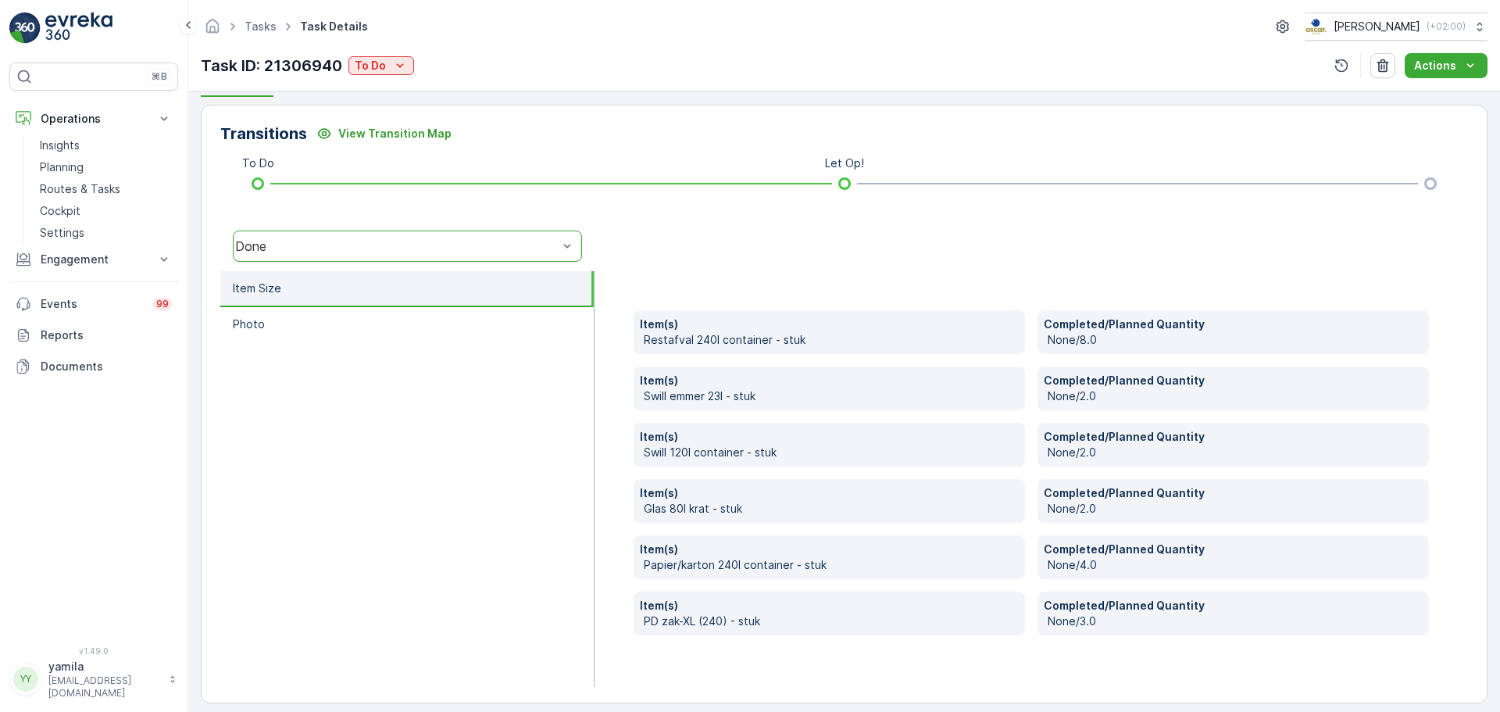
scroll to position [366, 0]
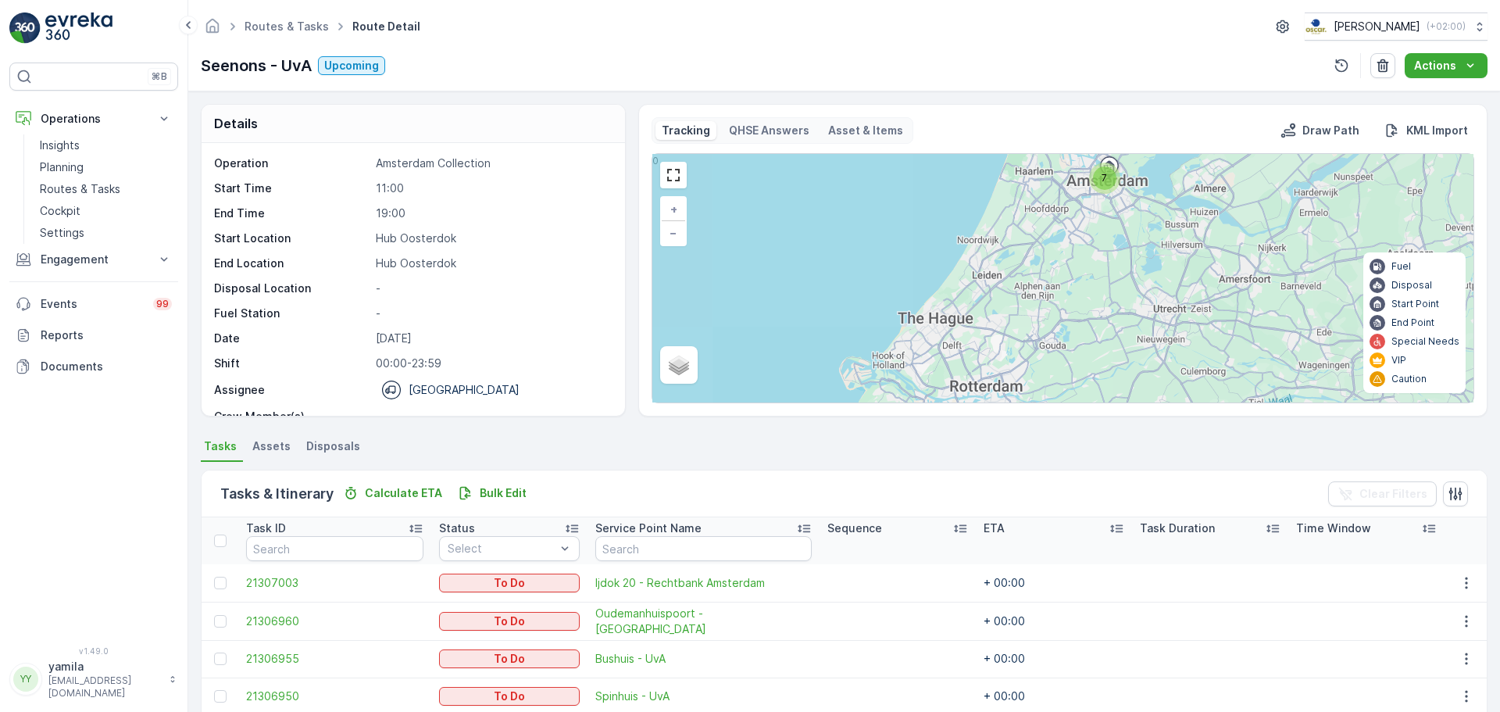
scroll to position [181, 0]
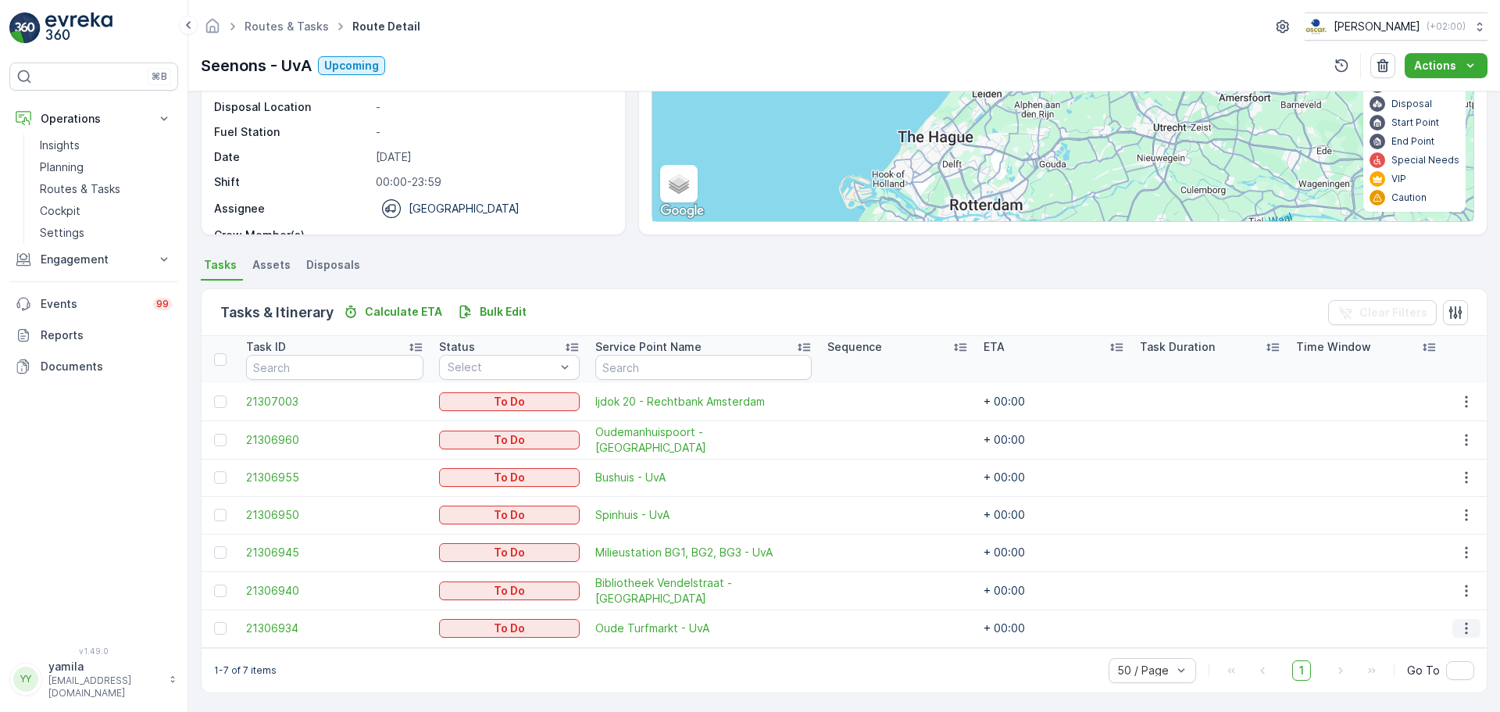
click at [1199, 542] on button "button" at bounding box center [1466, 628] width 28 height 19
click at [1199, 512] on span "See More Details" at bounding box center [1434, 509] width 91 height 16
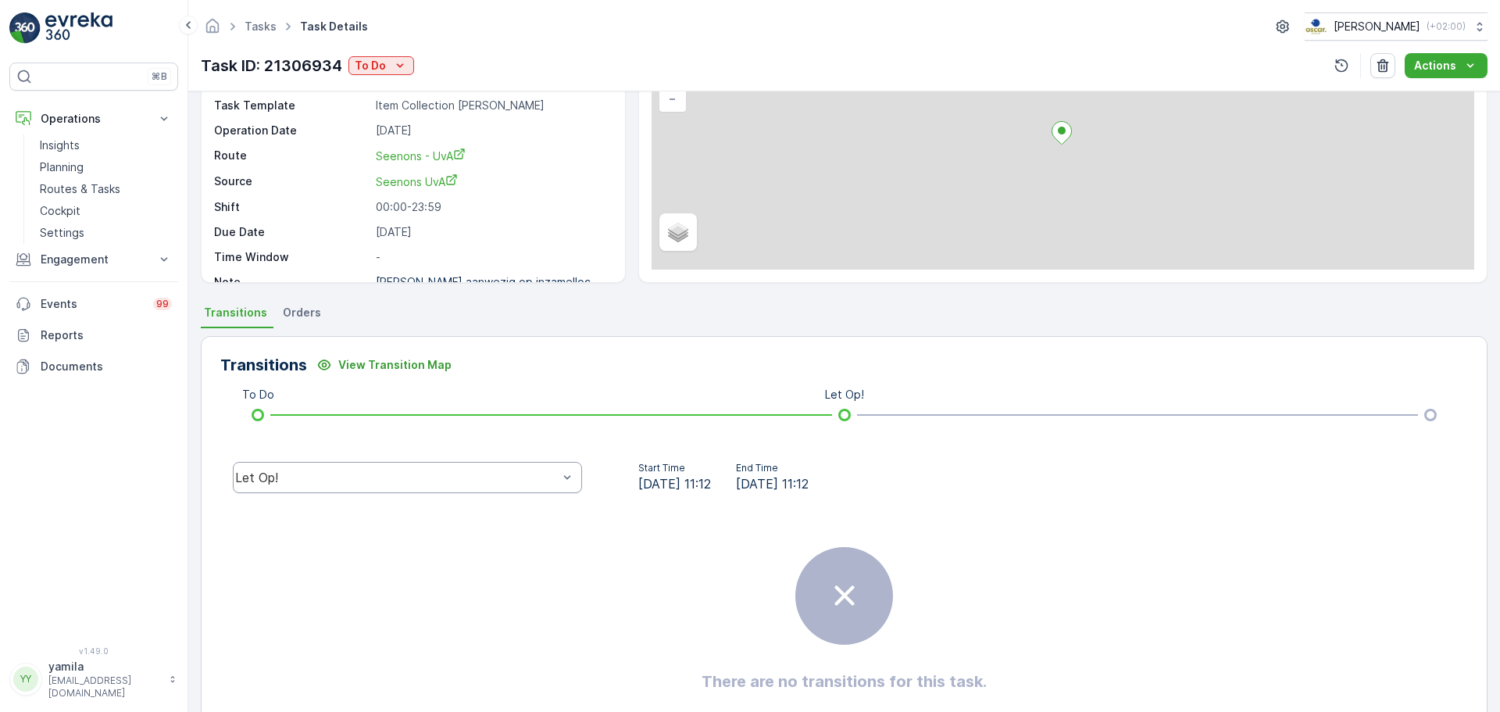
scroll to position [135, 0]
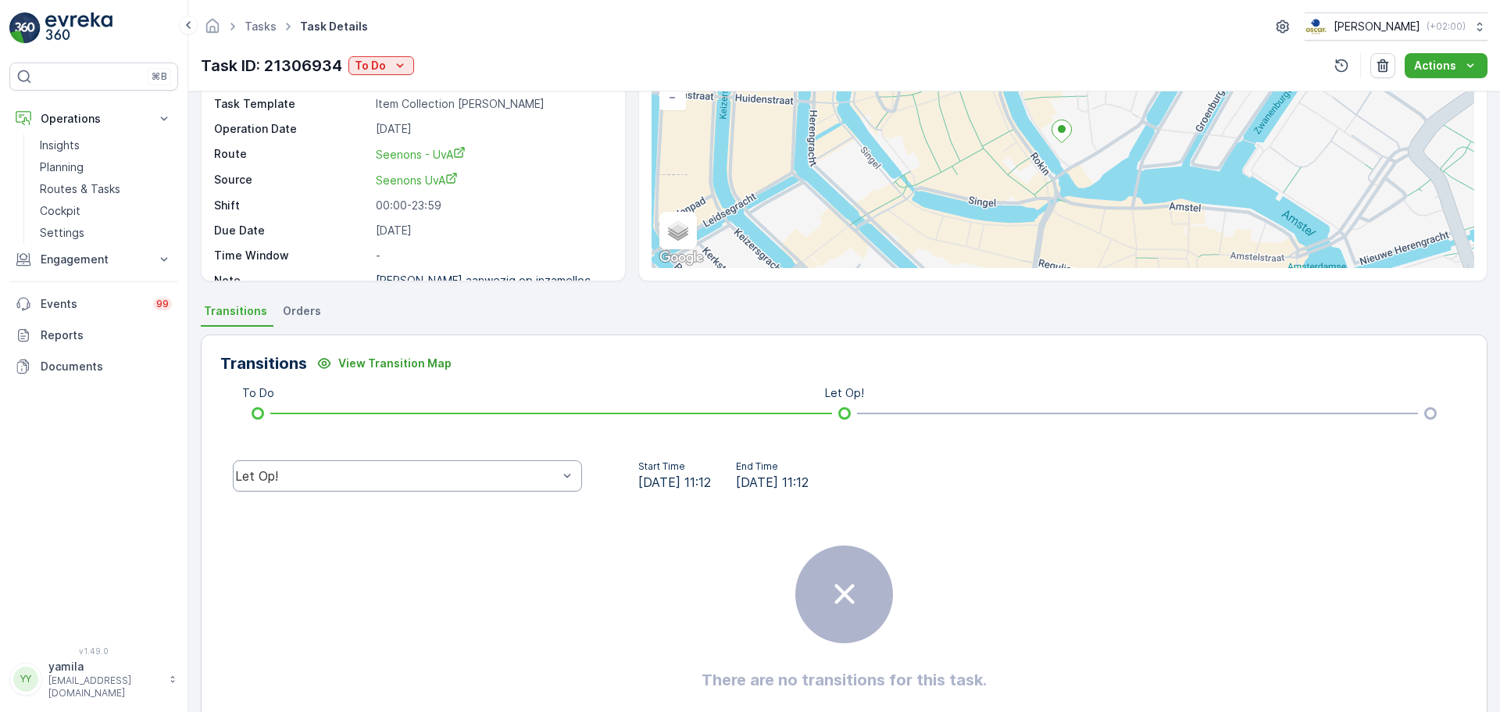
click at [404, 476] on div "Let Op!" at bounding box center [396, 476] width 323 height 14
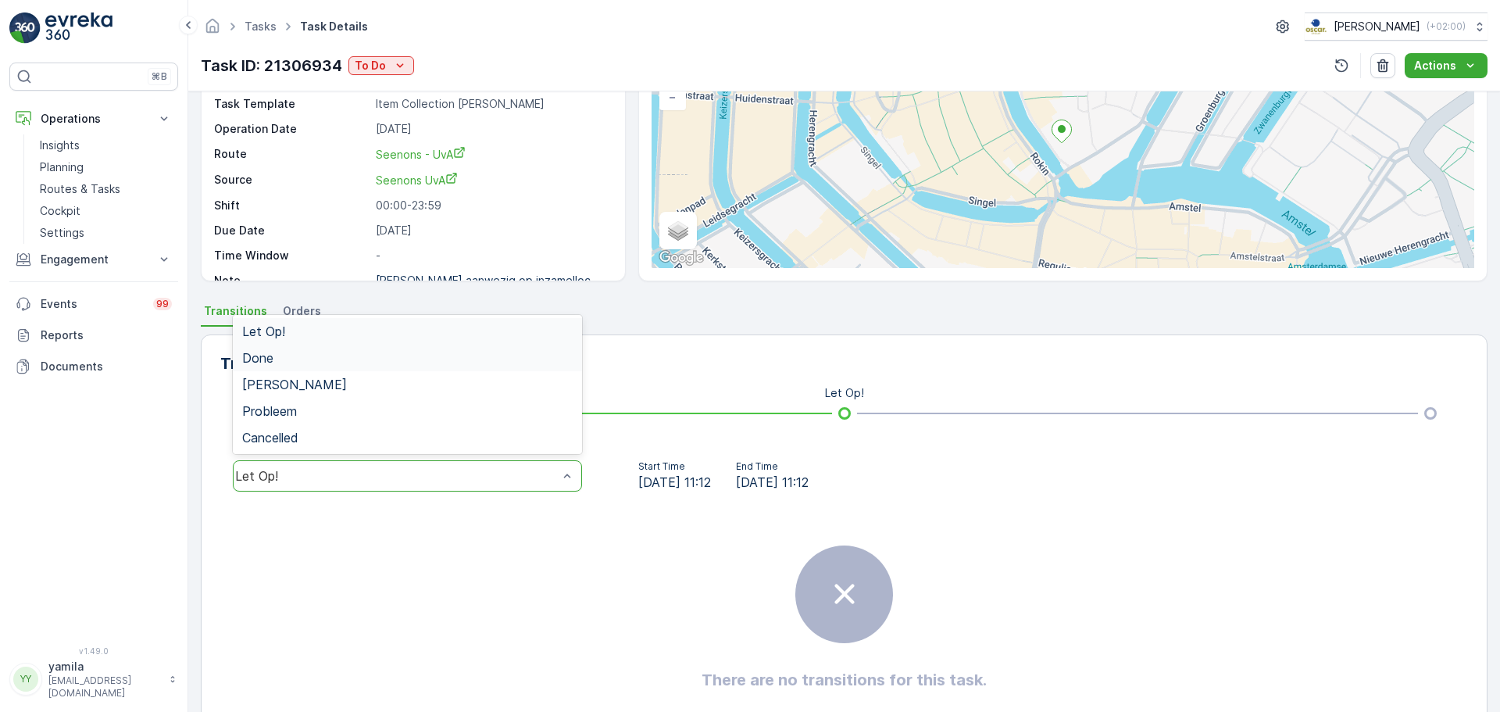
click at [428, 351] on div "Done" at bounding box center [407, 358] width 330 height 14
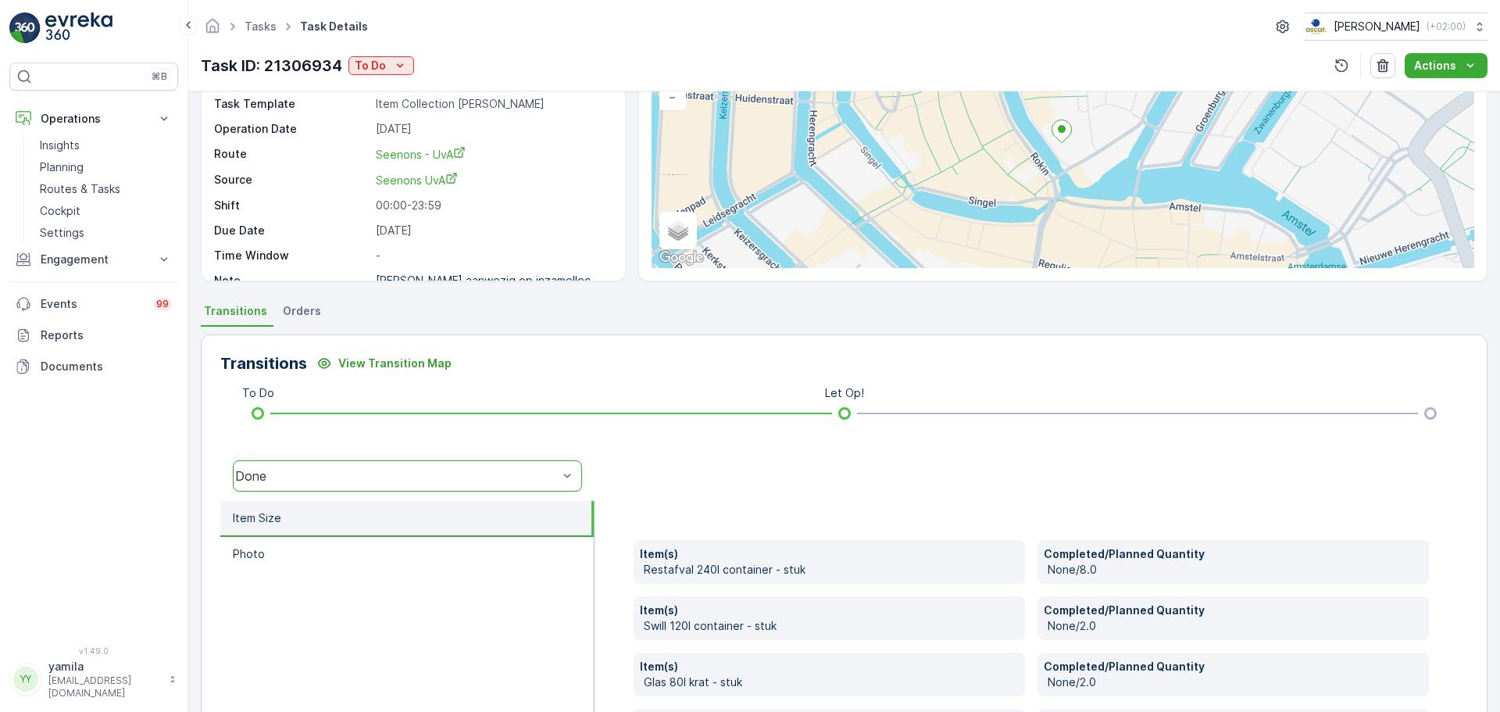
scroll to position [320, 0]
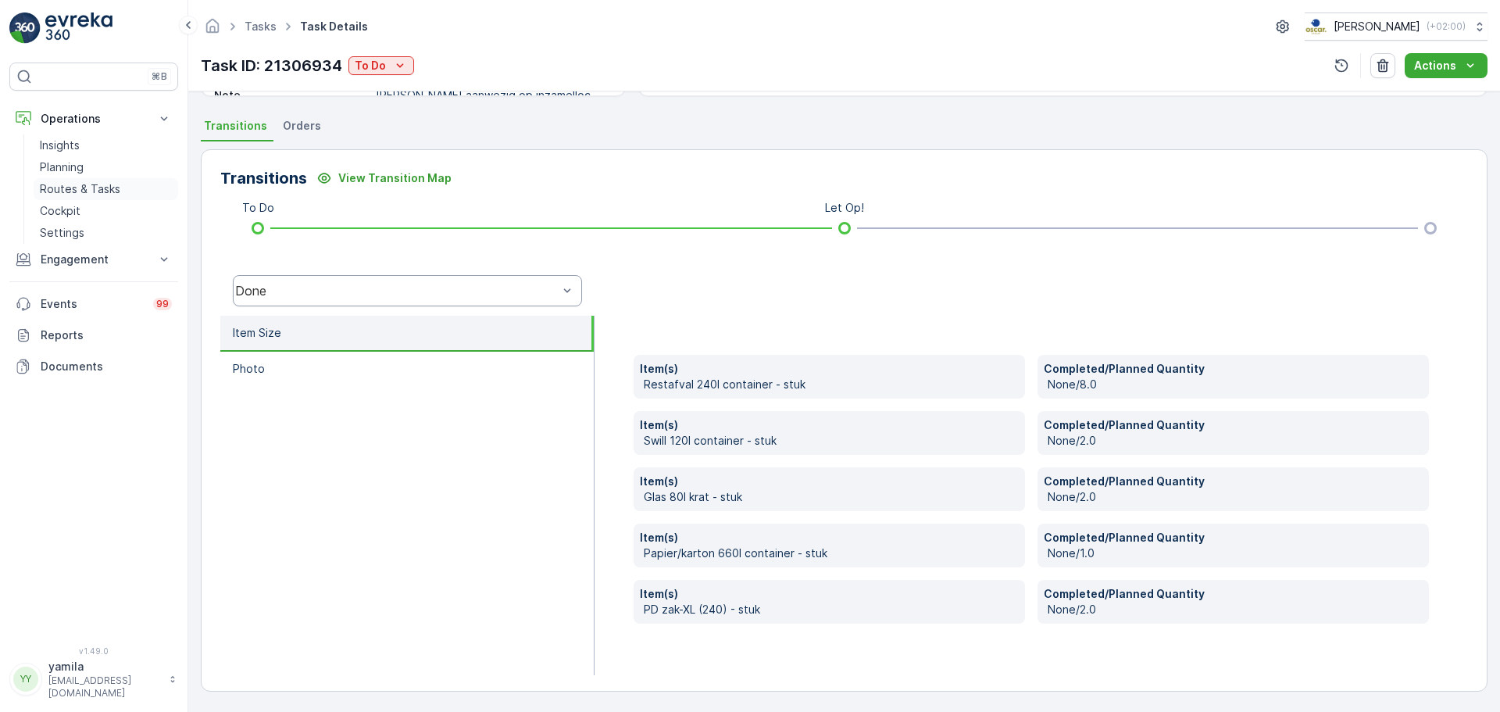
click at [101, 187] on p "Routes & Tasks" at bounding box center [80, 189] width 80 height 16
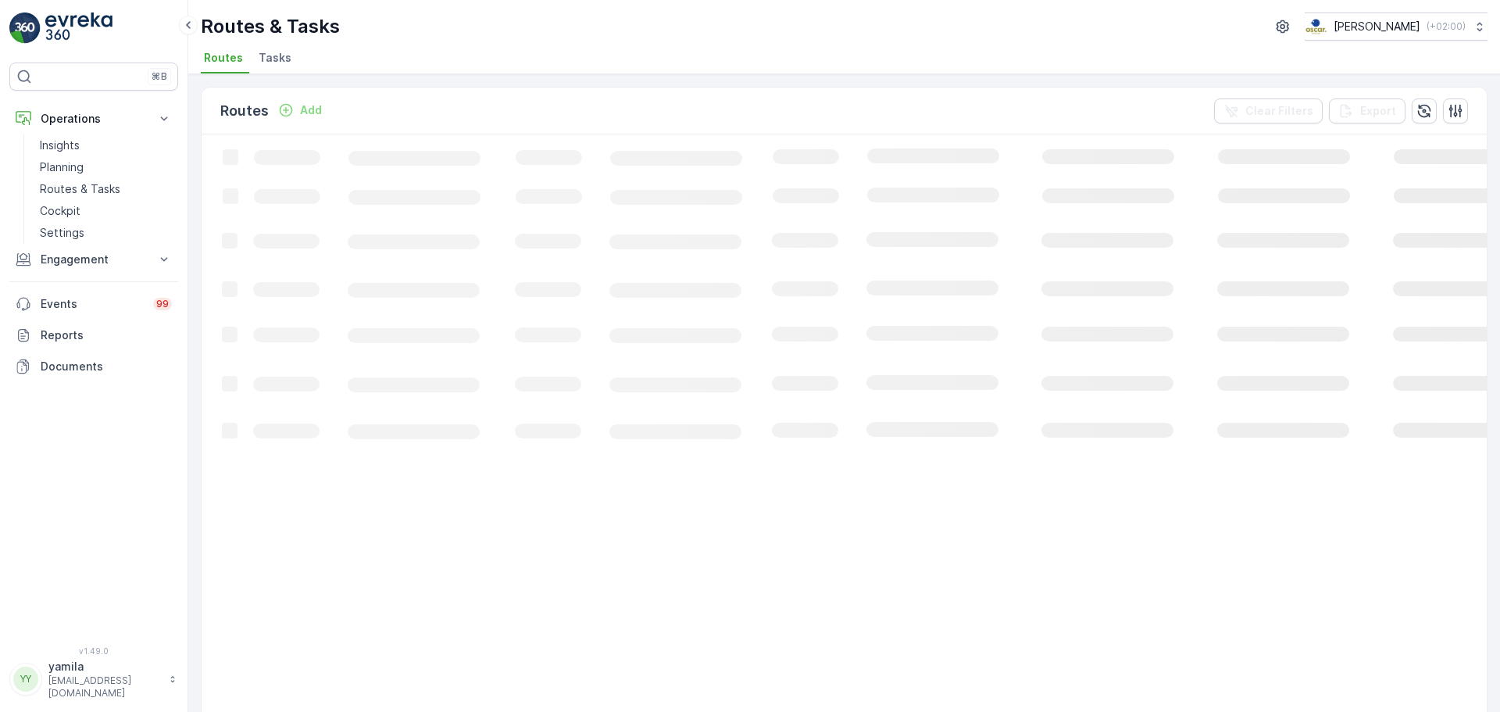
click at [283, 50] on span "Tasks" at bounding box center [275, 58] width 33 height 16
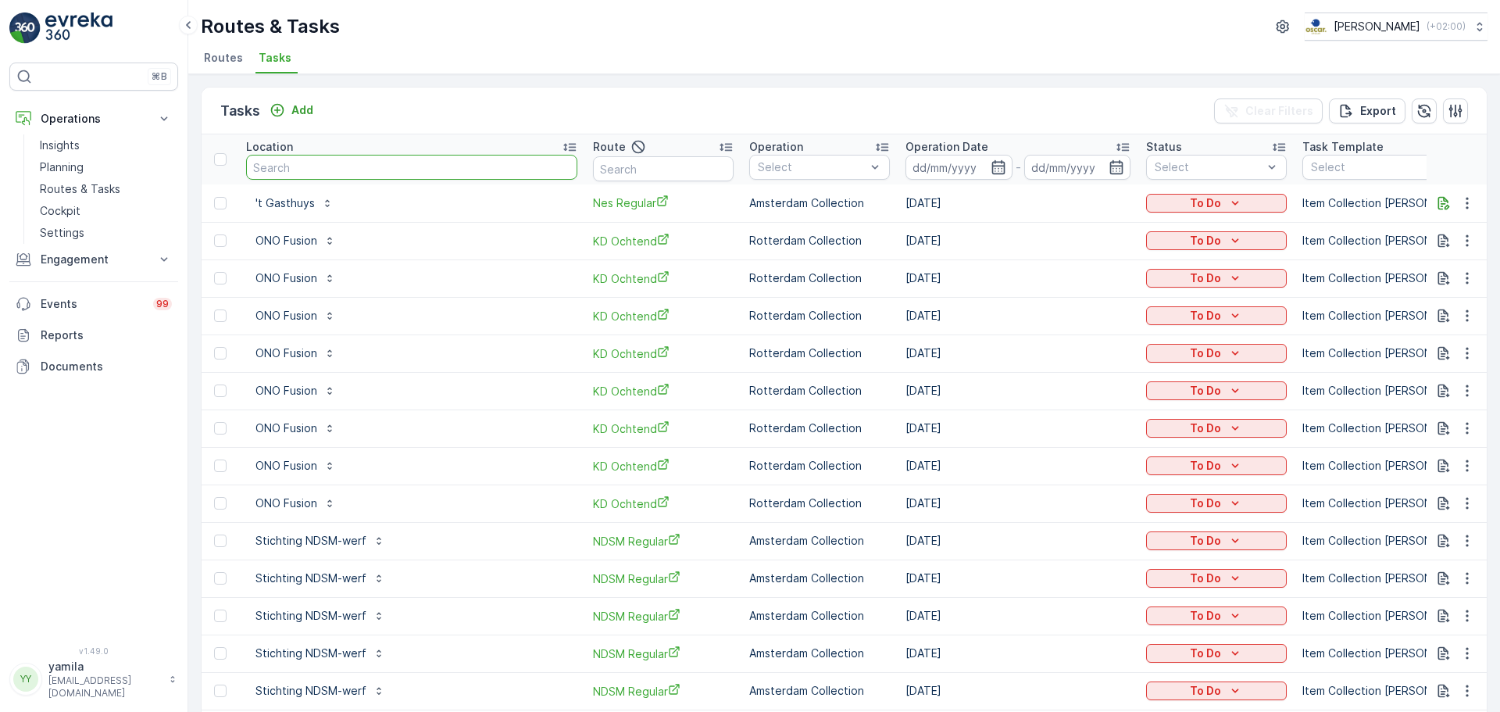
click at [305, 170] on input "text" at bounding box center [411, 167] width 331 height 25
type input "eethuis"
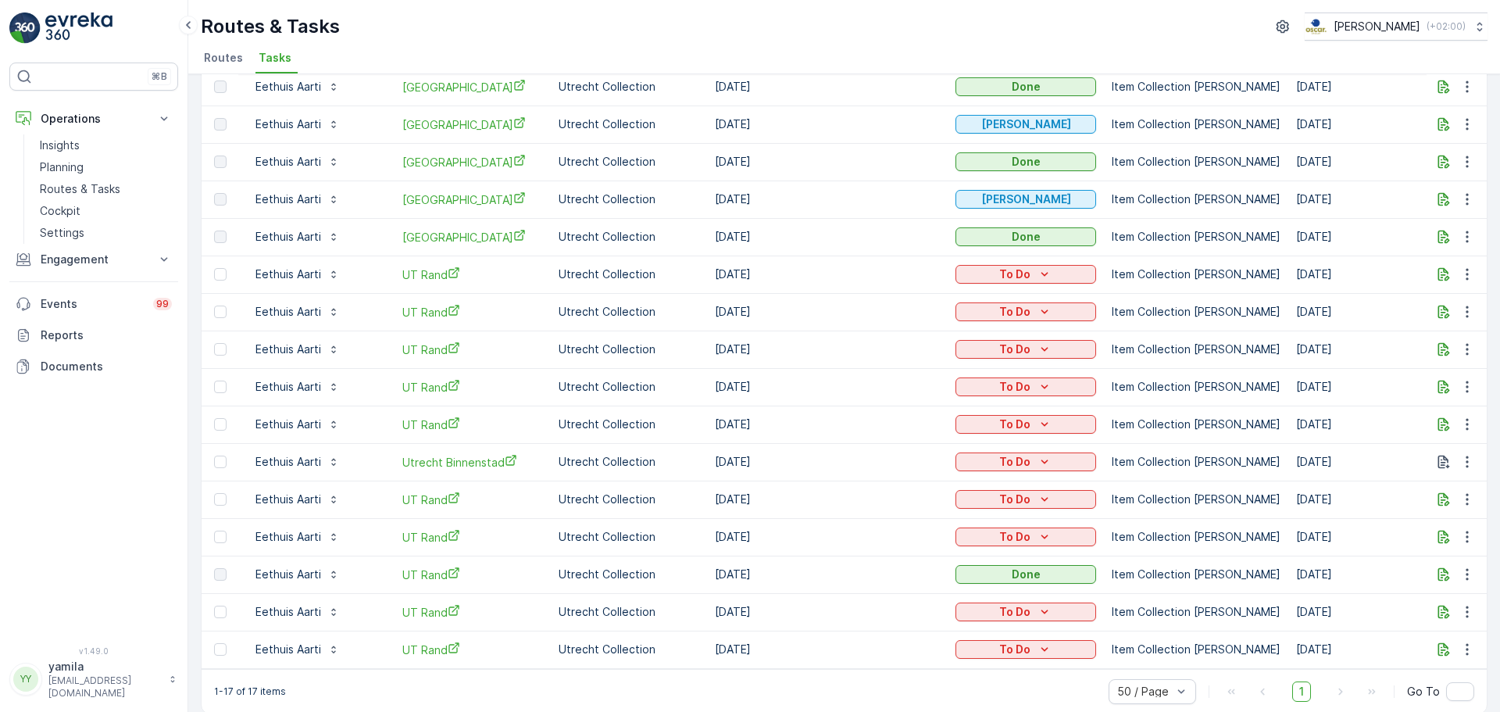
scroll to position [177, 0]
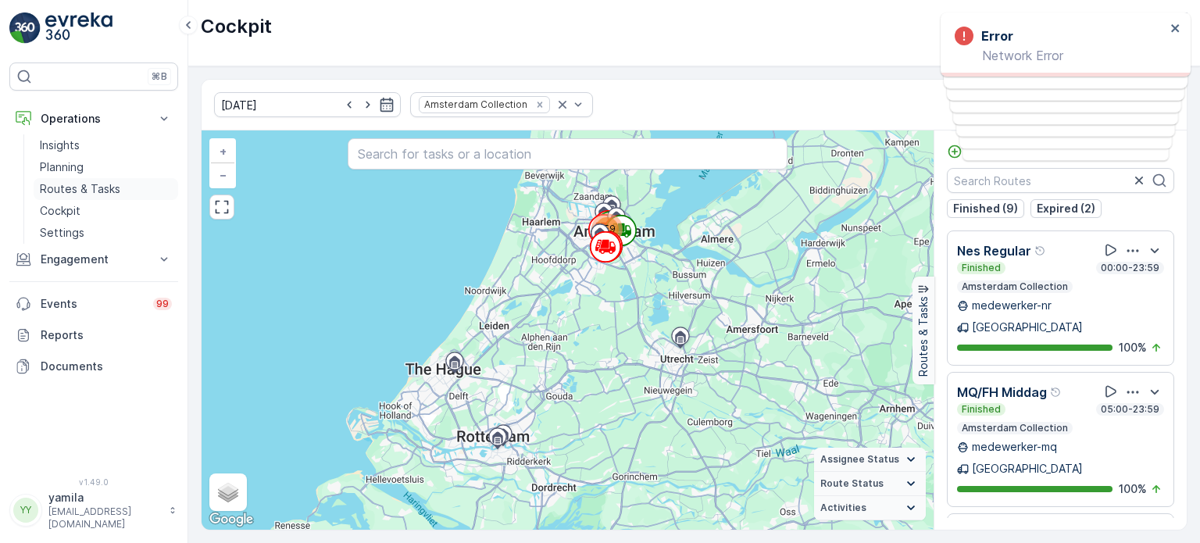
click at [90, 187] on p "Routes & Tasks" at bounding box center [80, 189] width 80 height 16
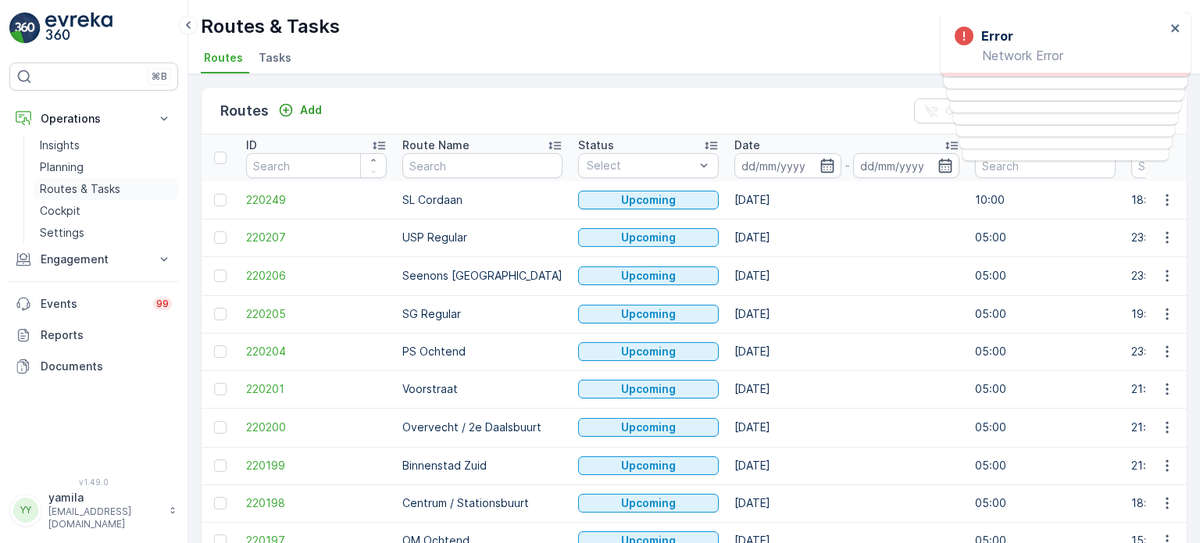
click at [87, 192] on p "Routes & Tasks" at bounding box center [80, 189] width 80 height 16
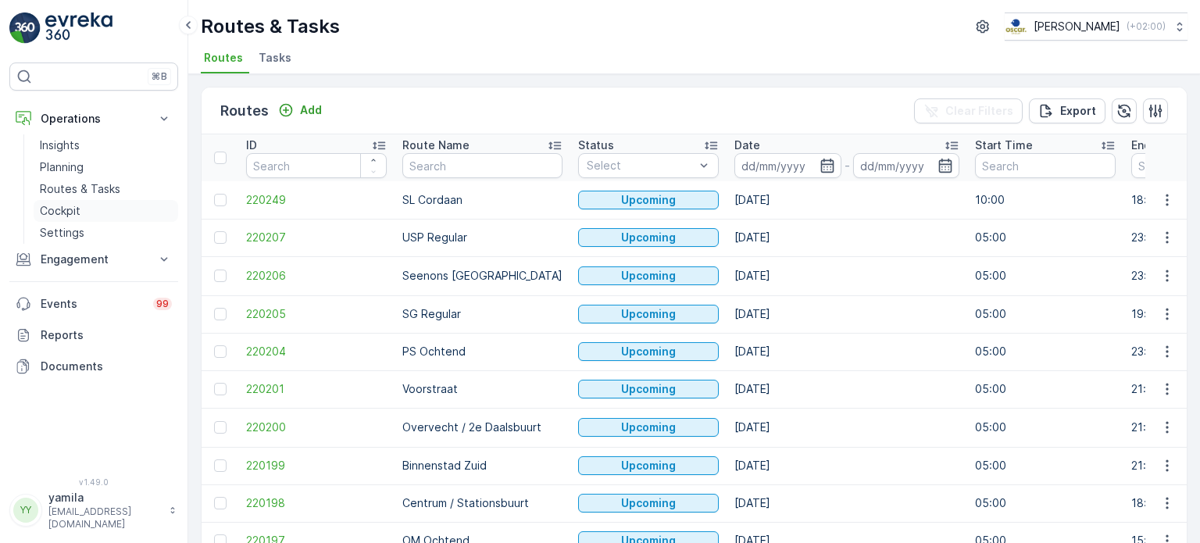
click at [105, 216] on link "Cockpit" at bounding box center [106, 211] width 145 height 22
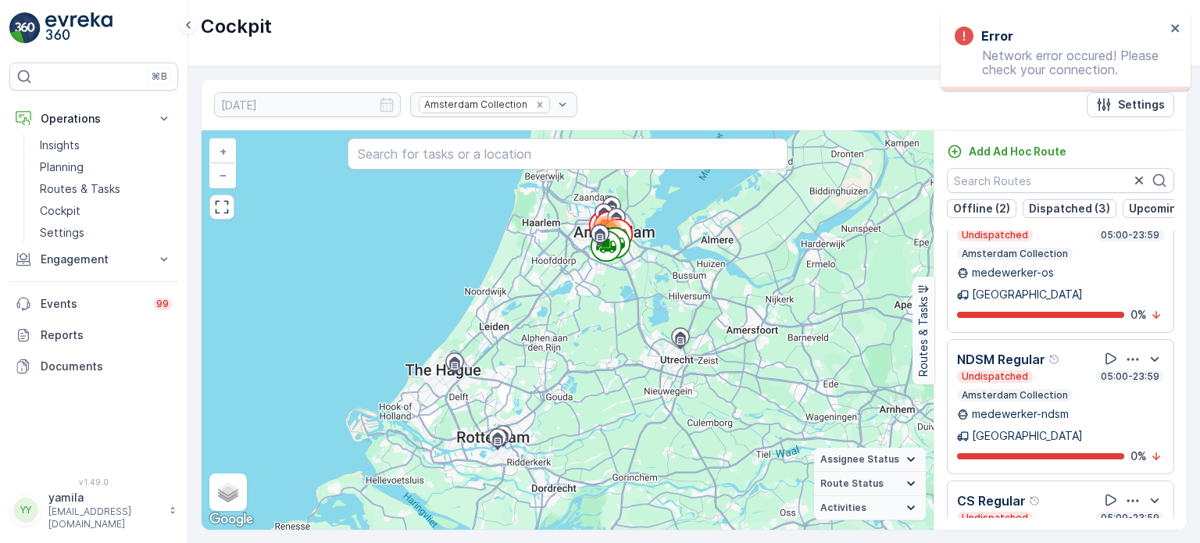
scroll to position [1984, 0]
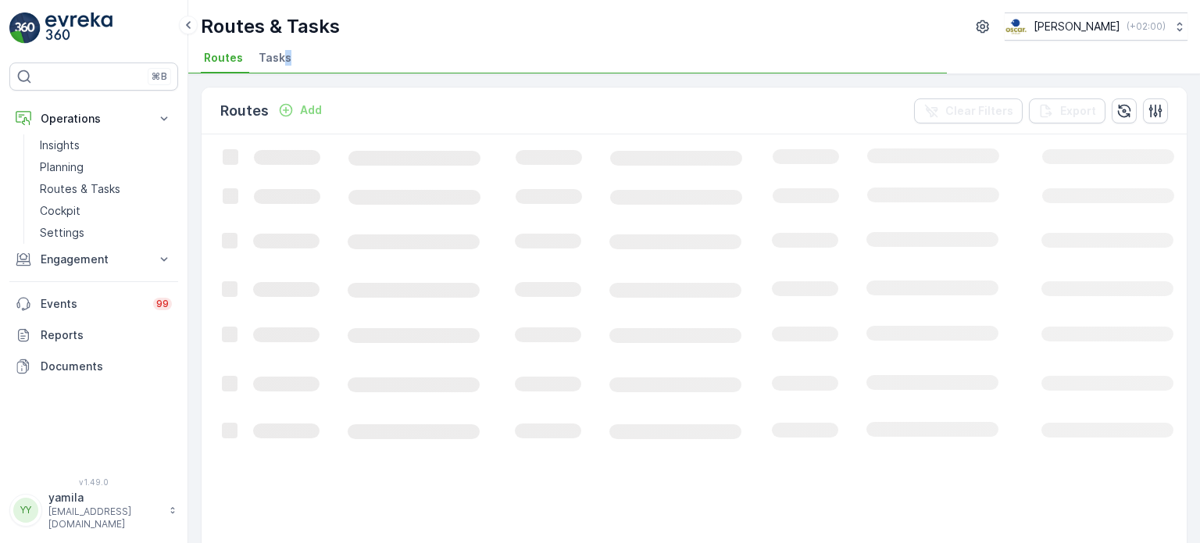
drag, startPoint x: 296, startPoint y: 65, endPoint x: 280, endPoint y: 64, distance: 16.4
click at [280, 64] on ul "Routes Tasks" at bounding box center [688, 60] width 974 height 27
click at [280, 64] on span "Tasks" at bounding box center [275, 58] width 33 height 16
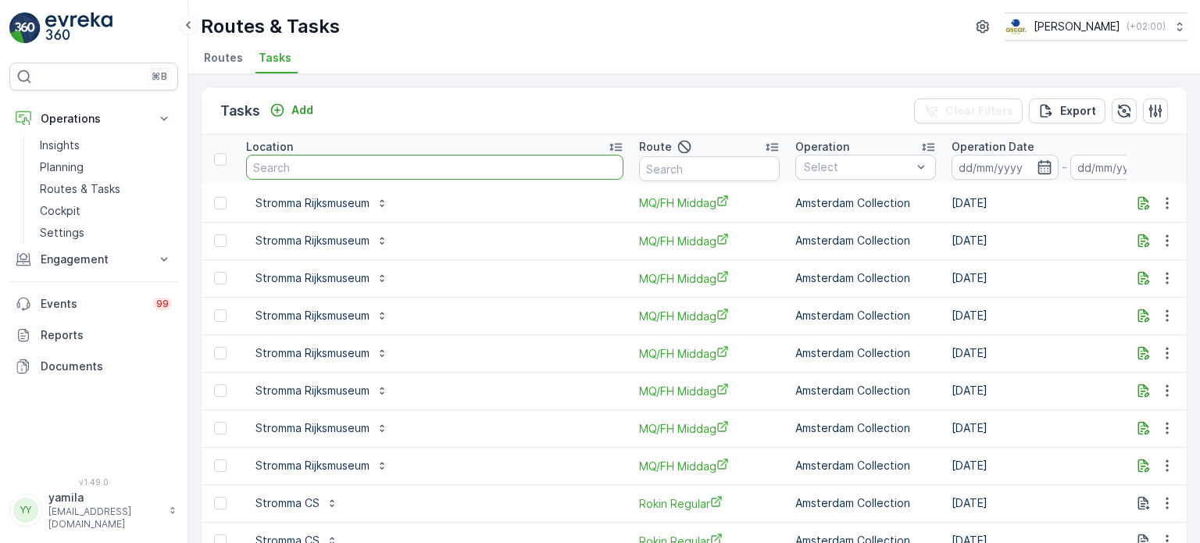
click at [319, 164] on input "text" at bounding box center [434, 167] width 377 height 25
type input "gassan"
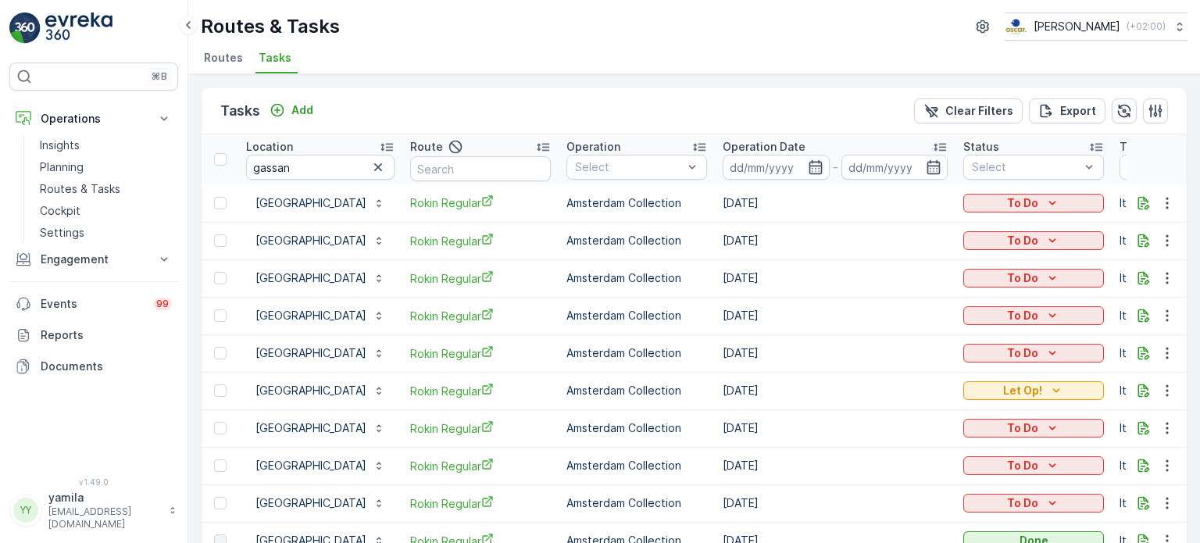
scroll to position [87, 0]
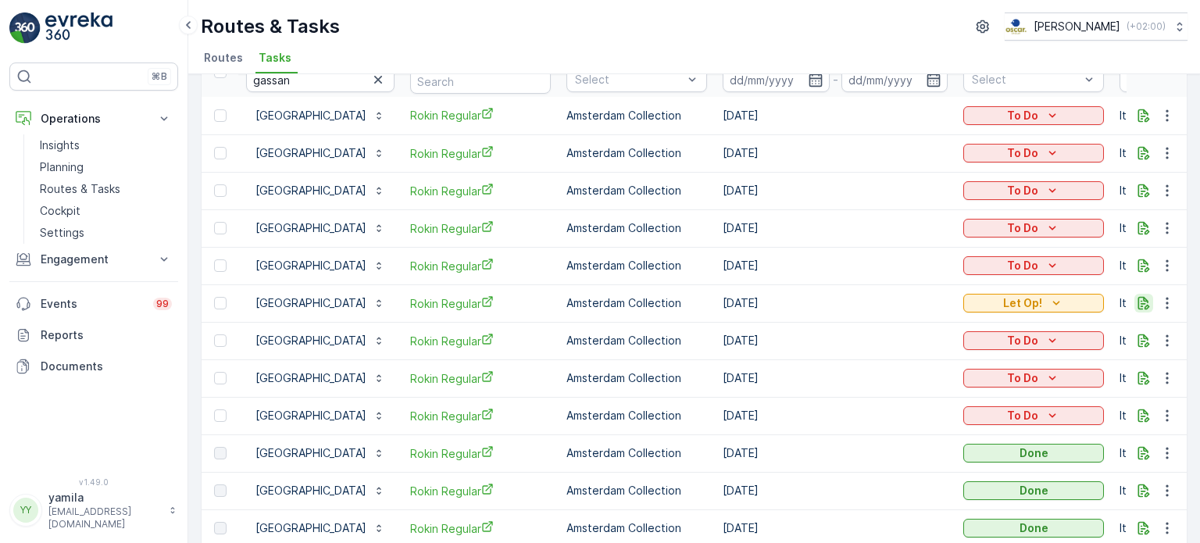
click at [1141, 302] on icon "button" at bounding box center [1144, 303] width 16 height 16
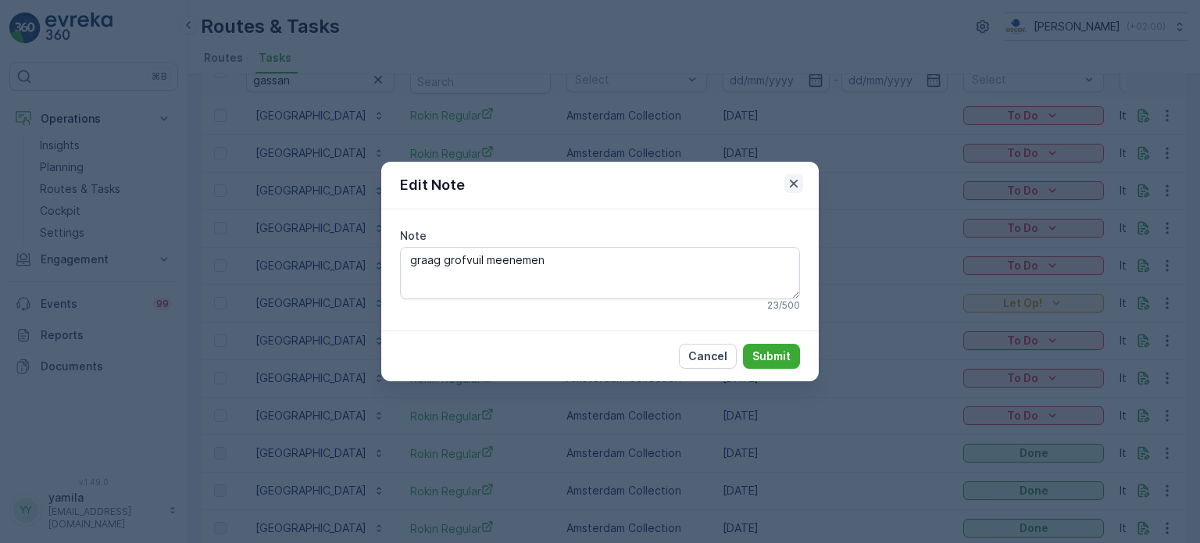
click at [791, 181] on icon "button" at bounding box center [794, 184] width 8 height 8
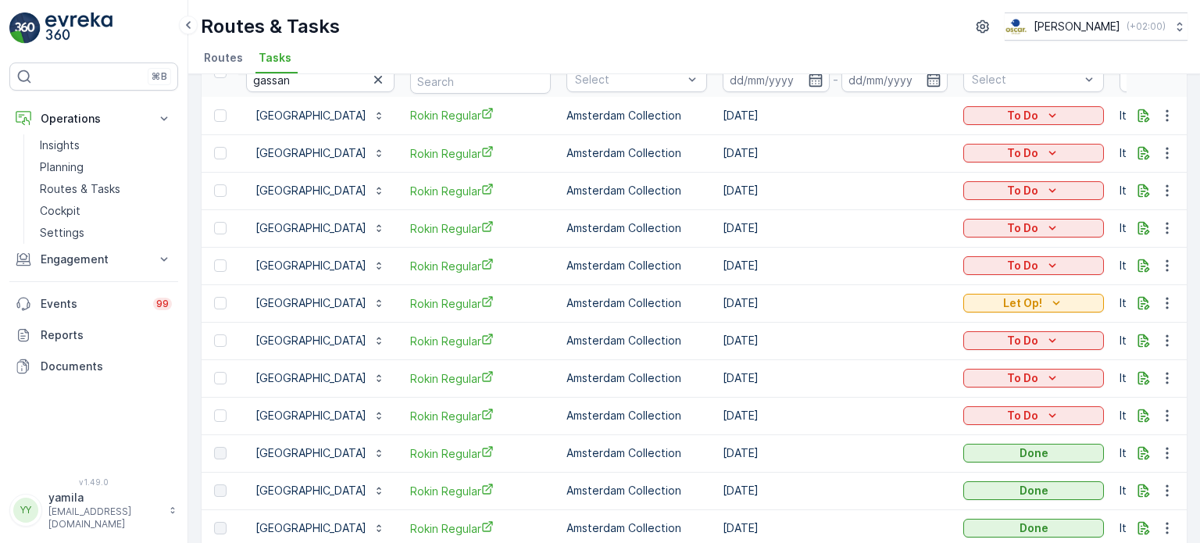
scroll to position [0, 0]
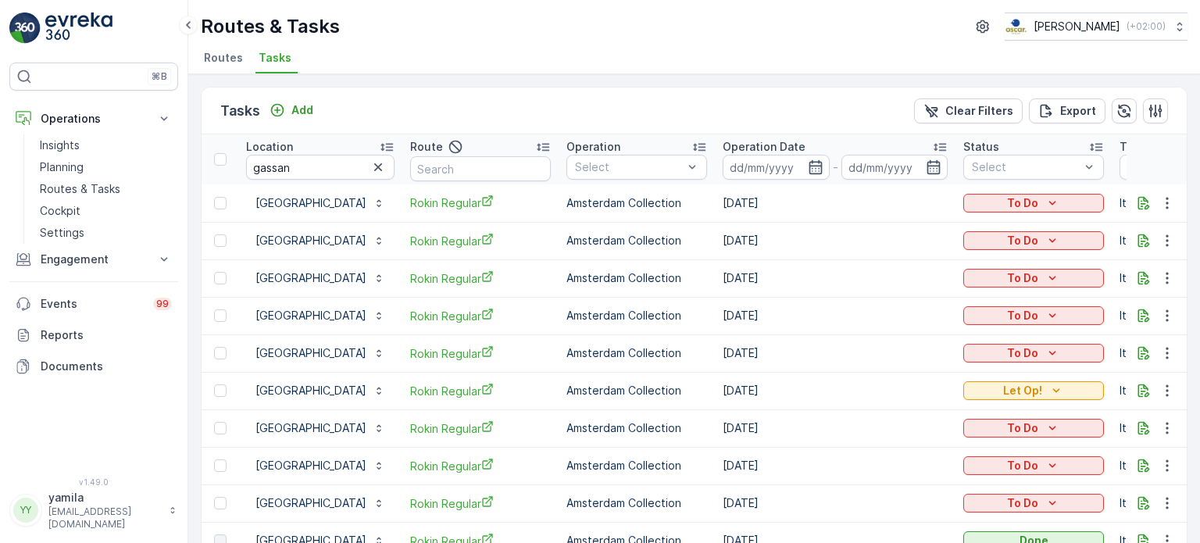
click at [835, 110] on div "Tasks Add Clear Filters Export" at bounding box center [694, 110] width 985 height 47
click at [284, 162] on input "gassan" at bounding box center [320, 167] width 148 height 25
type input "van kerkwijk"
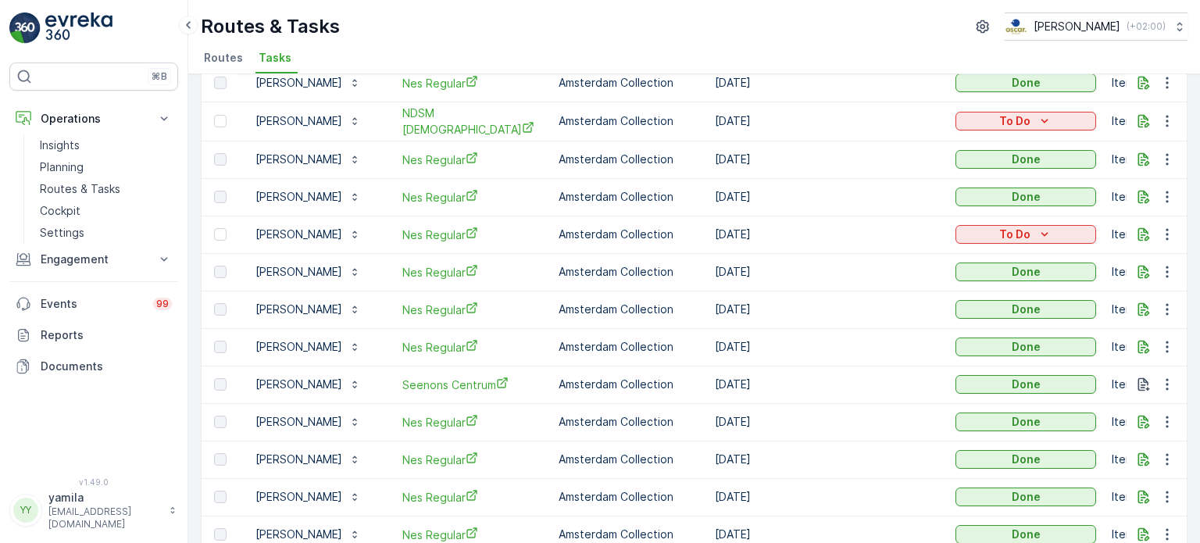
scroll to position [944, 0]
click at [105, 181] on p "Routes & Tasks" at bounding box center [80, 189] width 80 height 16
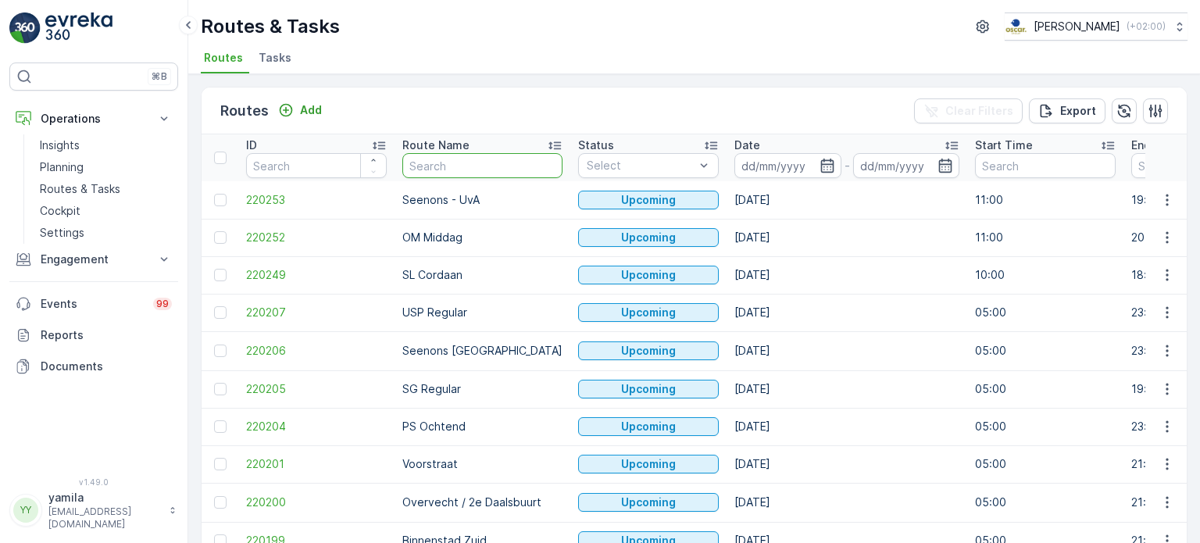
click at [468, 159] on input "text" at bounding box center [482, 165] width 160 height 25
type input "seenons"
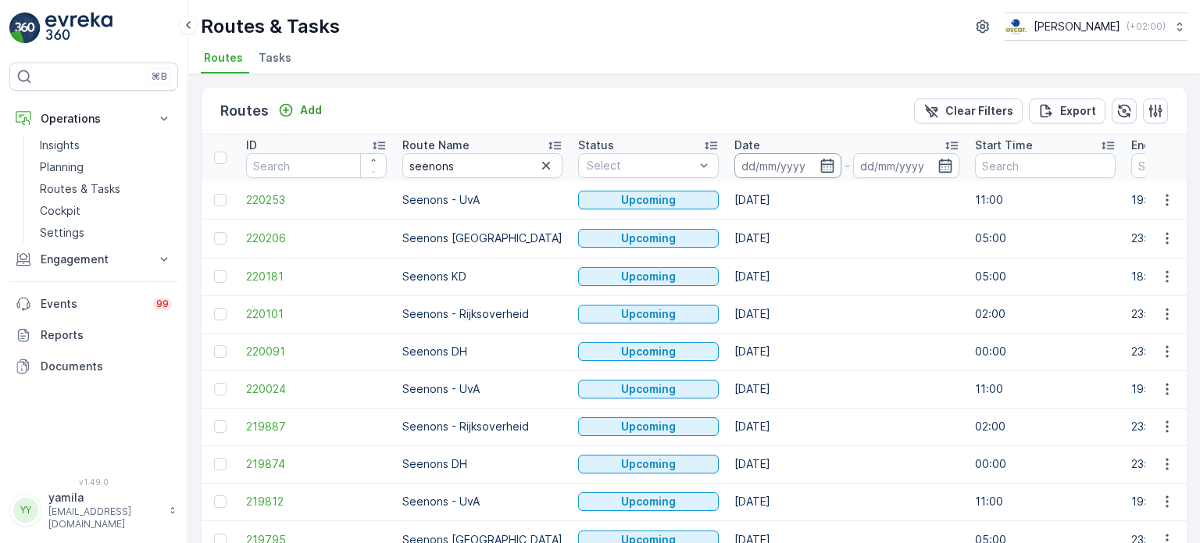
click at [740, 160] on input at bounding box center [787, 165] width 107 height 25
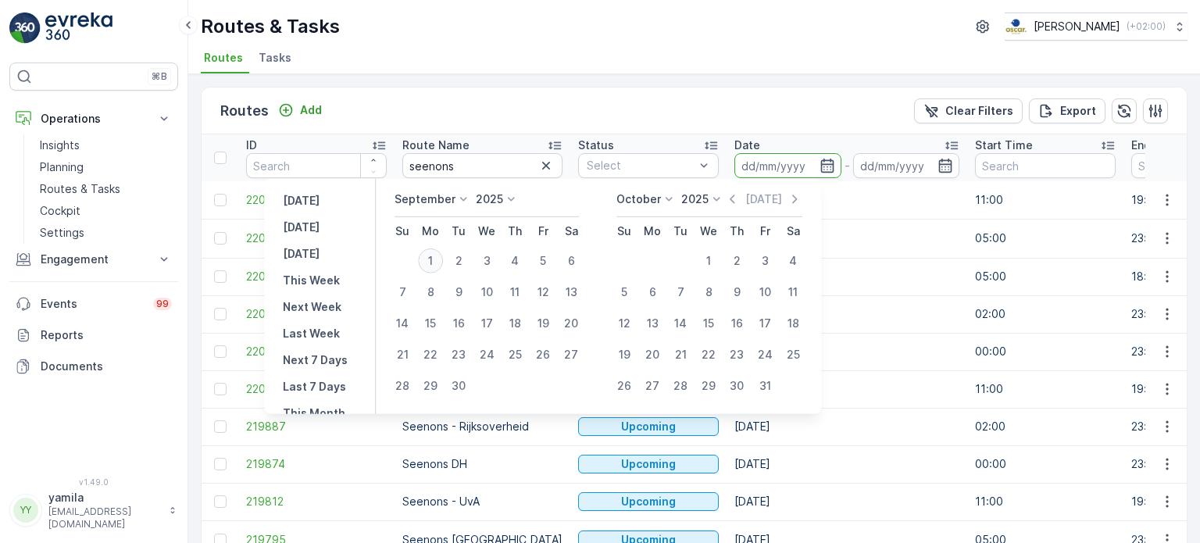
click at [431, 257] on div "1" at bounding box center [430, 260] width 25 height 25
type input "[DATE]"
click at [431, 257] on div "1" at bounding box center [430, 260] width 25 height 25
type input "[DATE]"
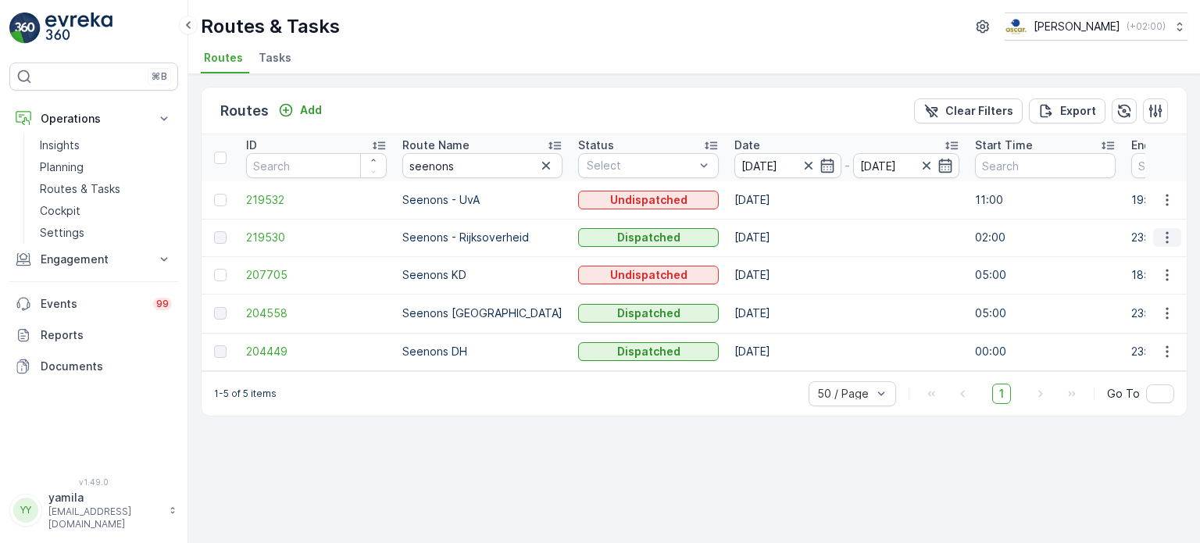
click at [1165, 237] on icon "button" at bounding box center [1167, 238] width 16 height 16
click at [1139, 255] on span "See More Details" at bounding box center [1130, 260] width 91 height 16
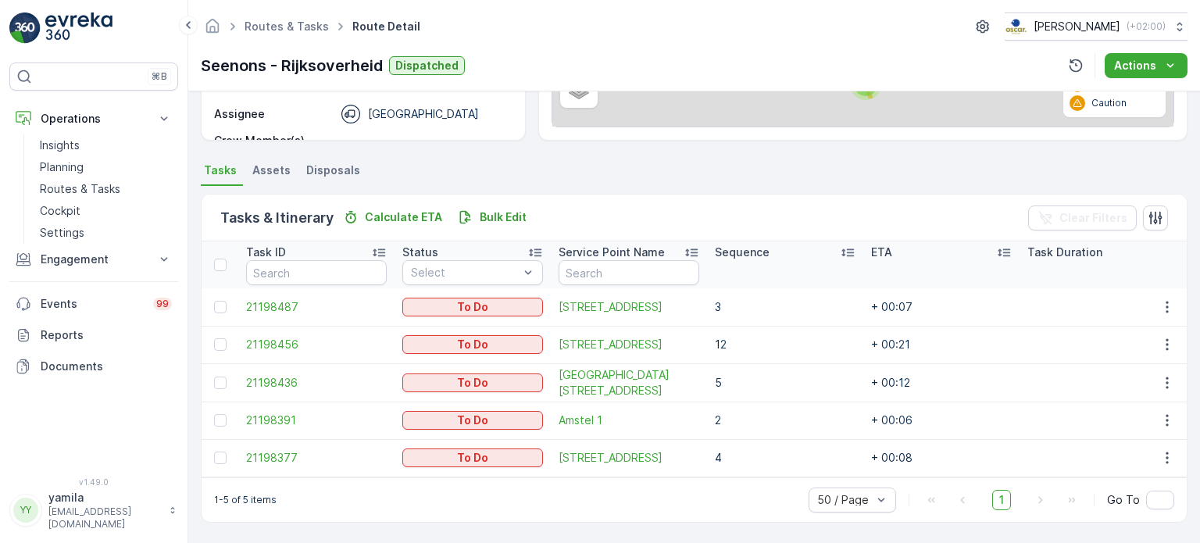
scroll to position [281, 0]
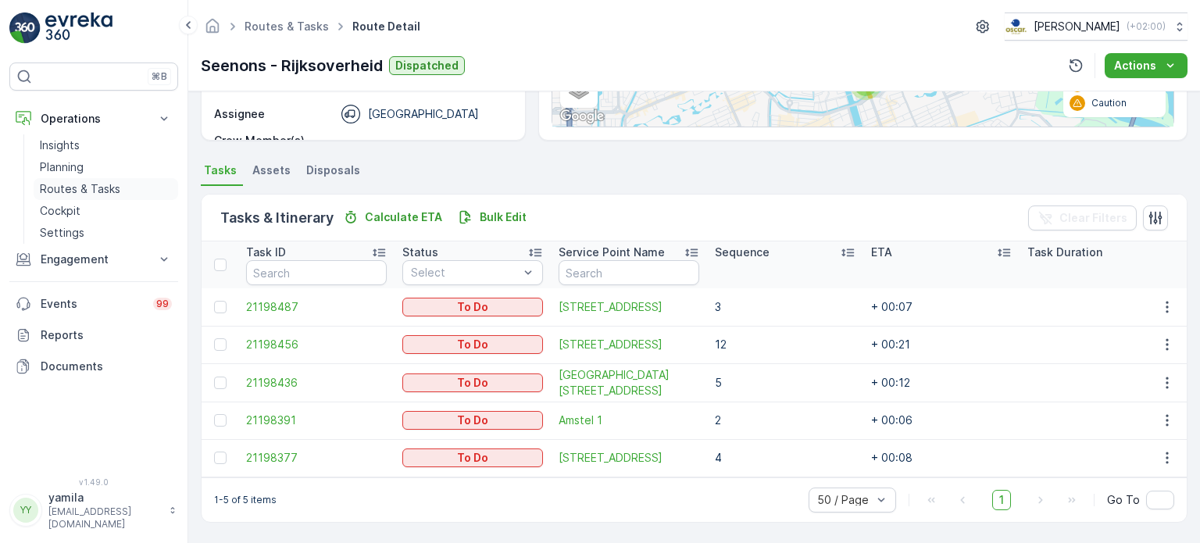
click at [112, 190] on p "Routes & Tasks" at bounding box center [80, 189] width 80 height 16
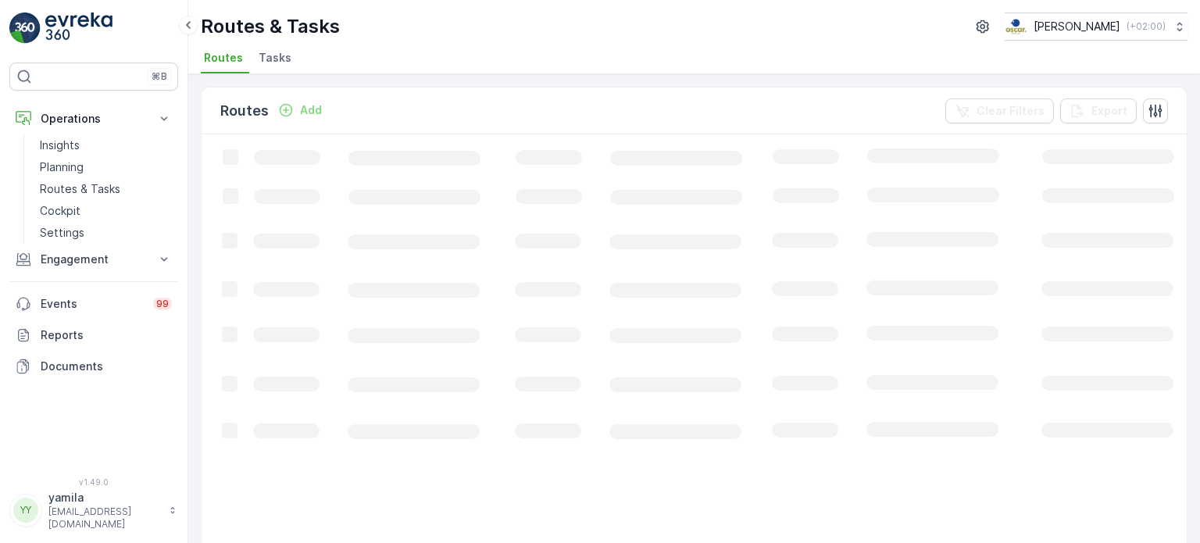
click at [284, 55] on span "Tasks" at bounding box center [275, 58] width 33 height 16
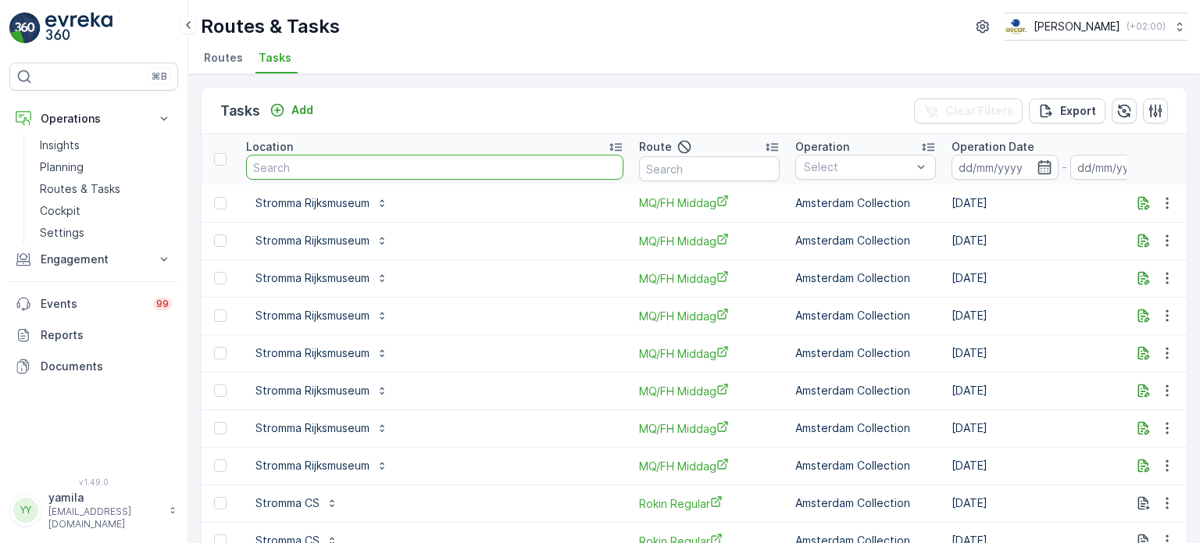
click at [317, 167] on input "text" at bounding box center [434, 167] width 377 height 25
type input "stromma cs"
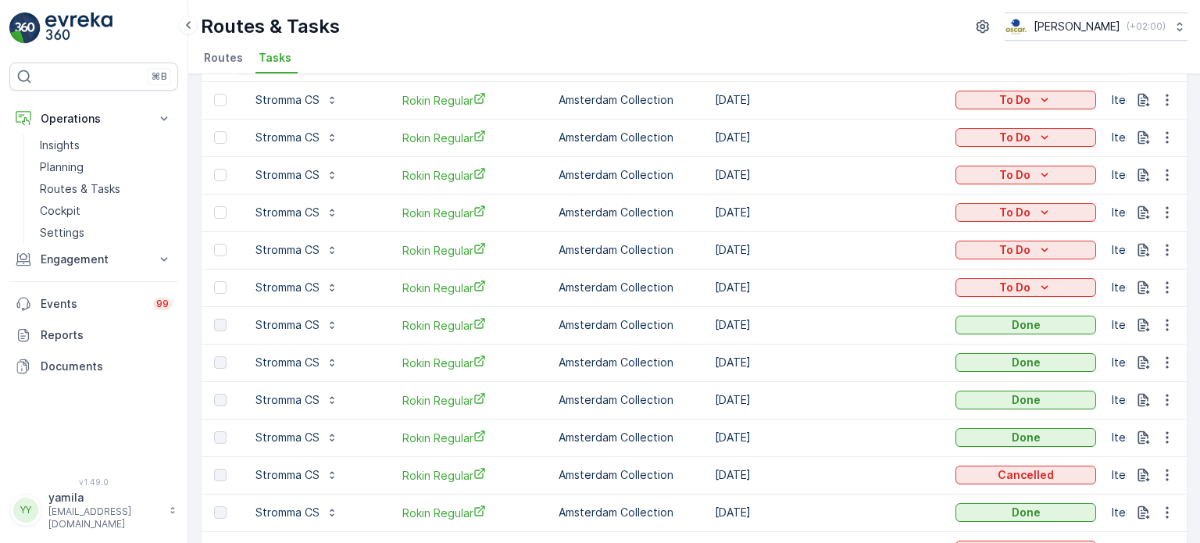
scroll to position [281, 0]
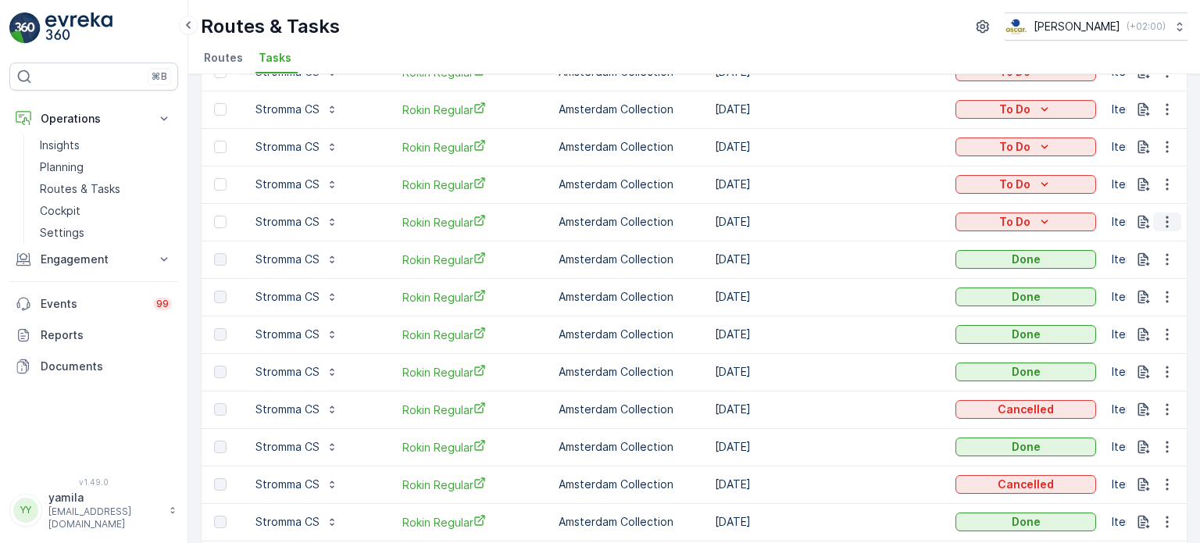
click at [1162, 222] on icon "button" at bounding box center [1167, 222] width 16 height 16
click at [1119, 281] on span "Change Route" at bounding box center [1127, 288] width 76 height 16
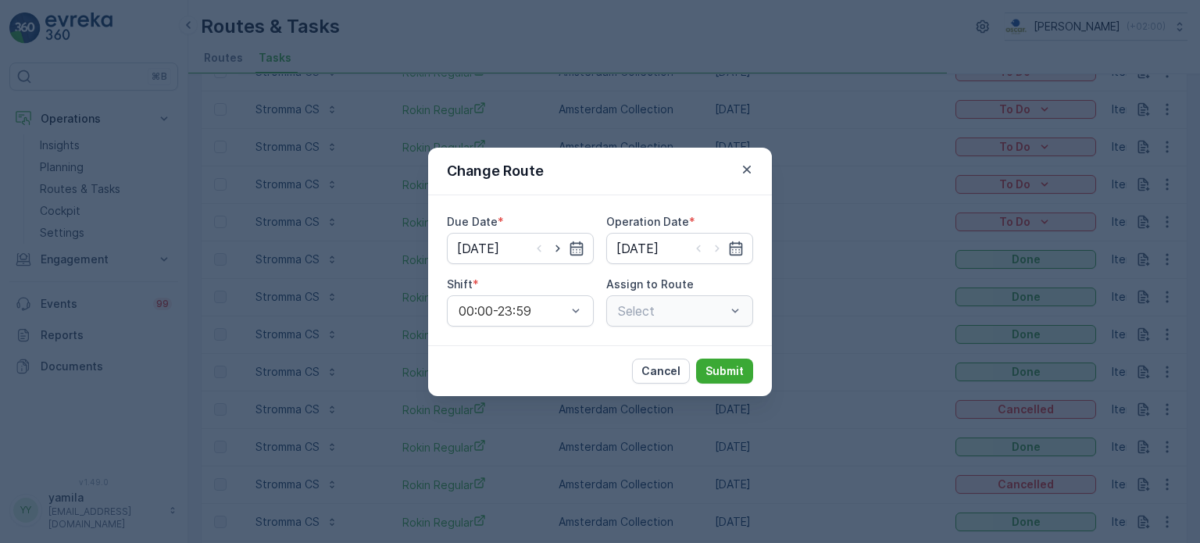
type input "[DATE]"
click at [750, 155] on div "Change Route" at bounding box center [600, 172] width 344 height 48
click at [746, 160] on button "button" at bounding box center [746, 169] width 19 height 19
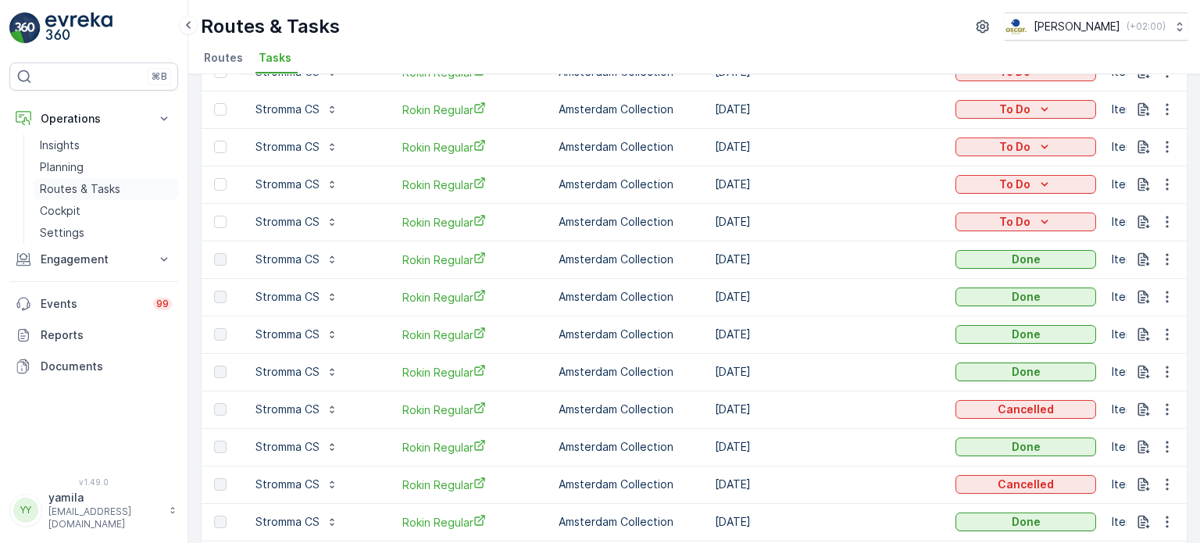
click at [112, 183] on p "Routes & Tasks" at bounding box center [80, 189] width 80 height 16
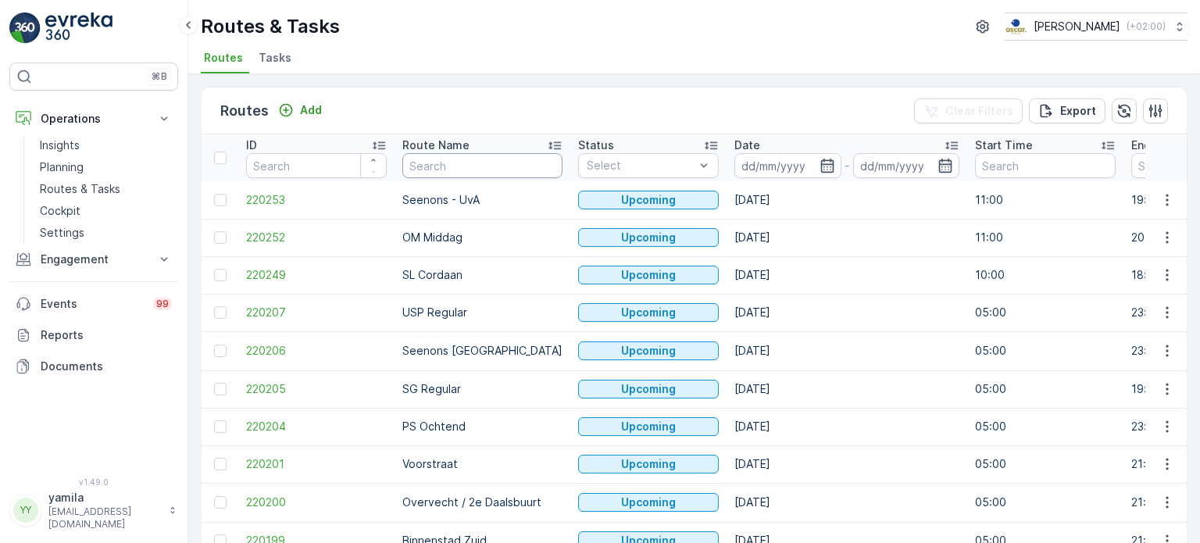
click at [459, 177] on input "text" at bounding box center [482, 165] width 160 height 25
type input "os avon"
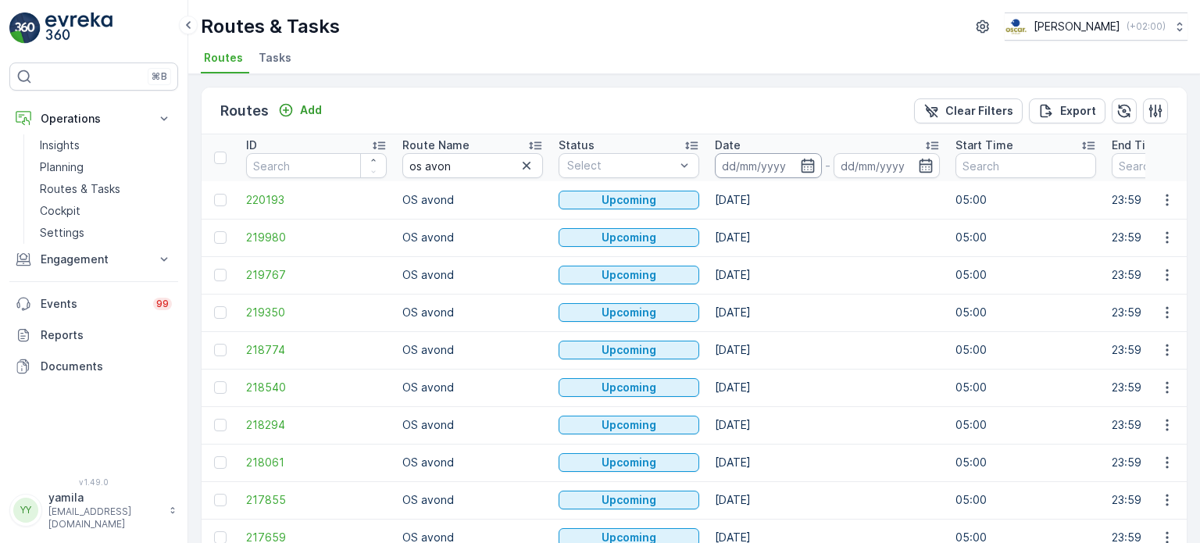
click at [758, 161] on input at bounding box center [768, 165] width 107 height 25
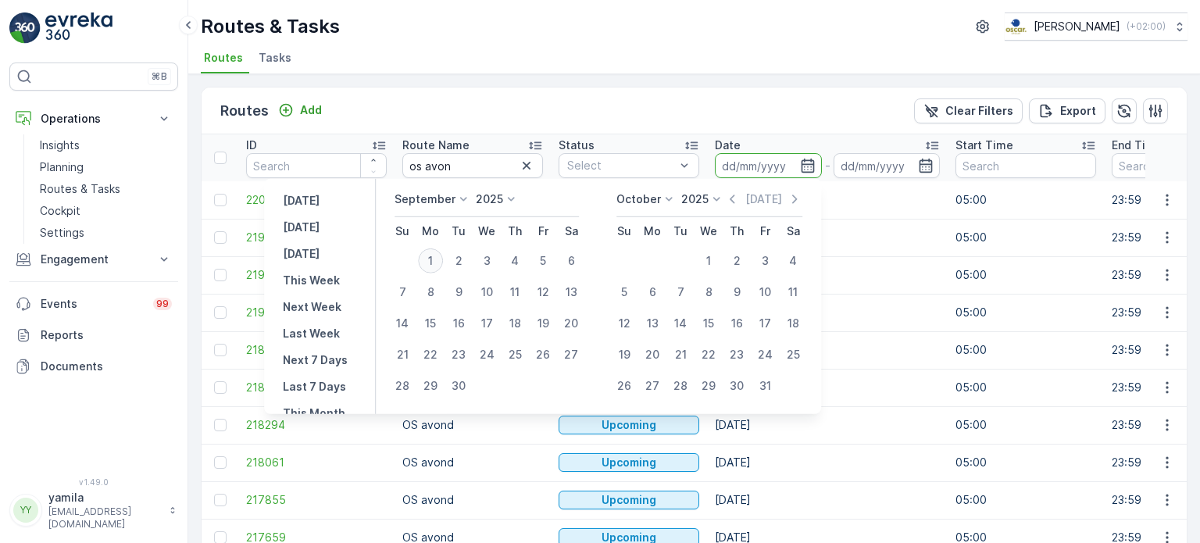
click at [440, 265] on div "1" at bounding box center [430, 260] width 25 height 25
type input "[DATE]"
click at [440, 265] on div "1" at bounding box center [430, 260] width 25 height 25
type input "[DATE]"
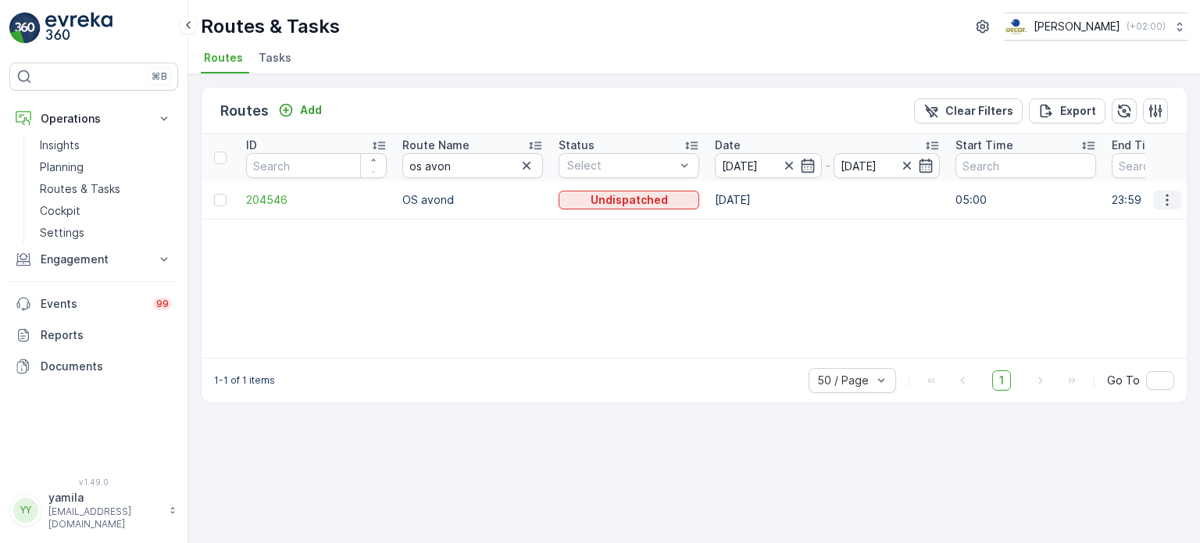
click at [1172, 204] on icon "button" at bounding box center [1167, 200] width 16 height 16
click at [1154, 222] on span "See More Details" at bounding box center [1130, 222] width 91 height 16
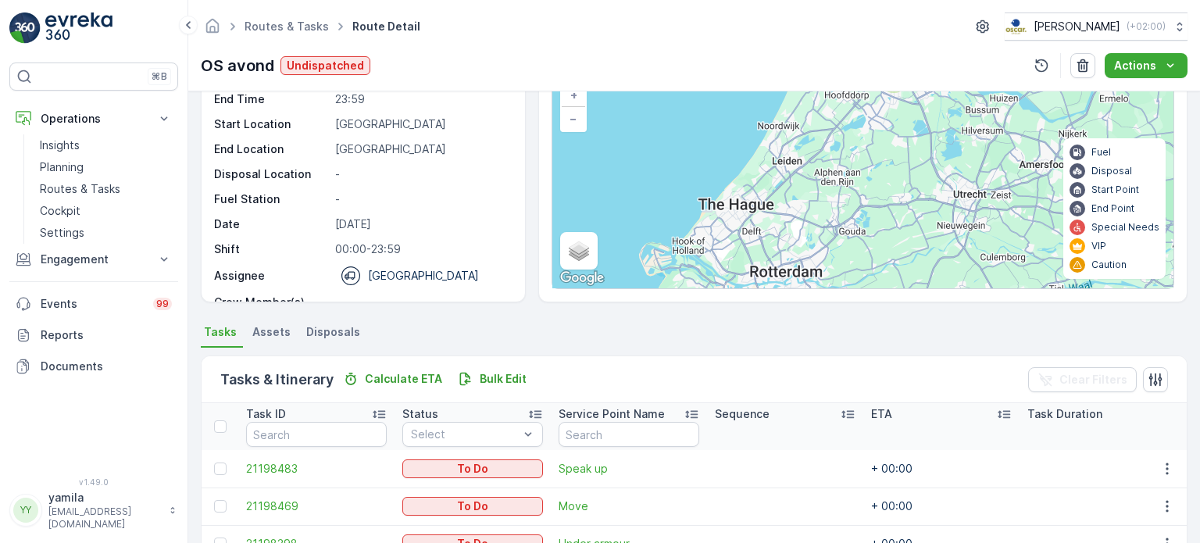
scroll to position [355, 0]
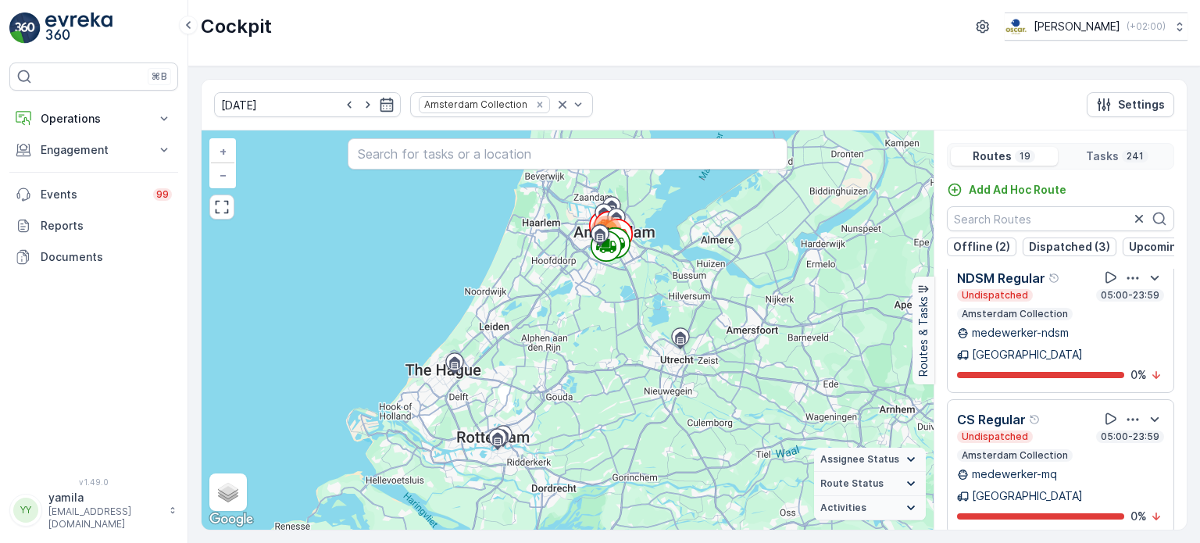
scroll to position [38, 0]
